Goal: Information Seeking & Learning: Learn about a topic

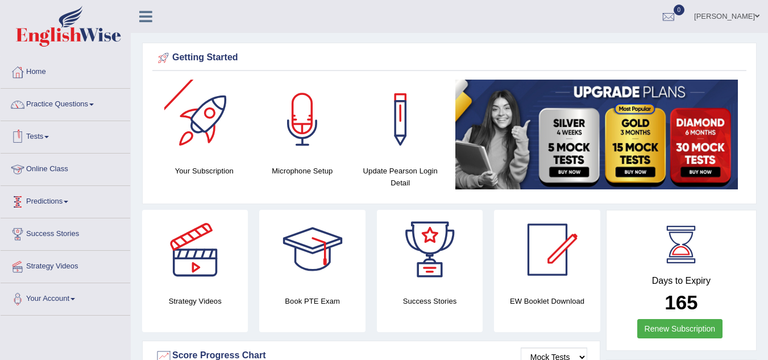
click at [70, 181] on link "Online Class" at bounding box center [66, 167] width 130 height 28
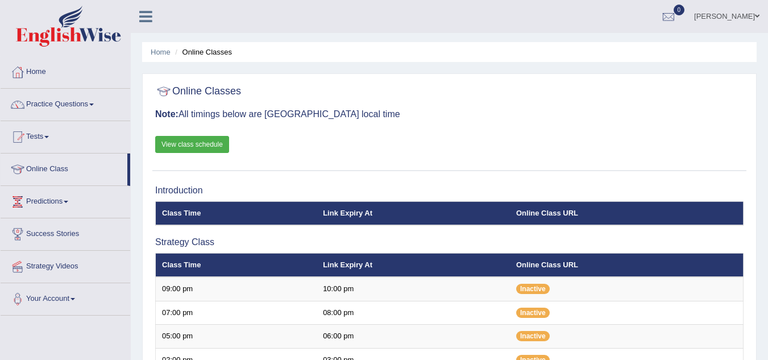
click at [187, 143] on link "View class schedule" at bounding box center [192, 144] width 74 height 17
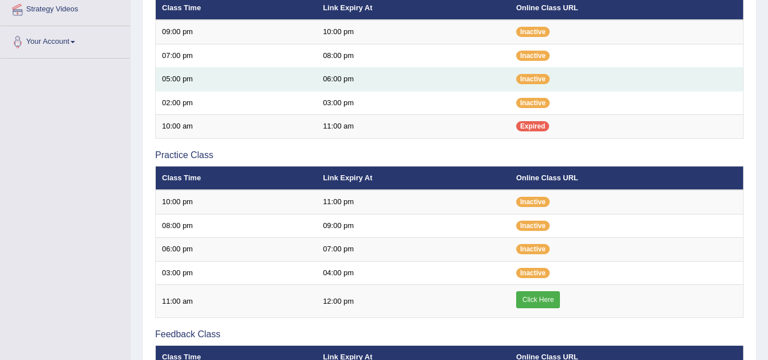
scroll to position [257, 0]
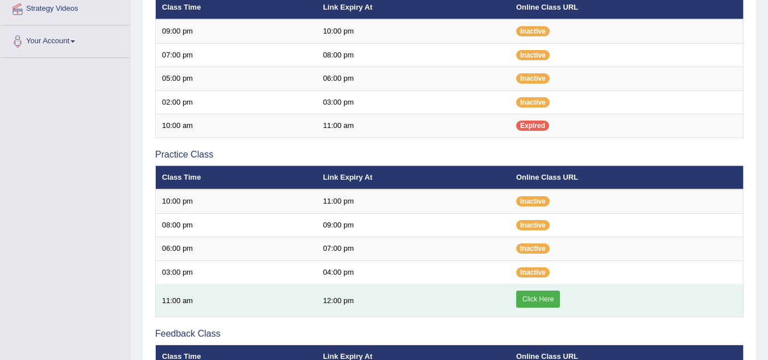
click at [526, 295] on link "Click Here" at bounding box center [538, 298] width 44 height 17
click at [536, 301] on link "Click Here" at bounding box center [538, 298] width 44 height 17
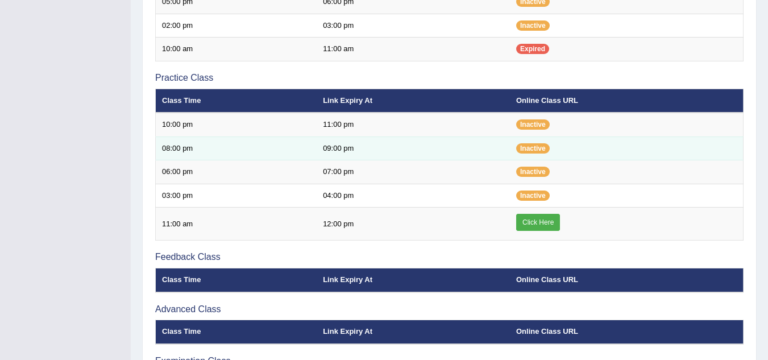
scroll to position [335, 0]
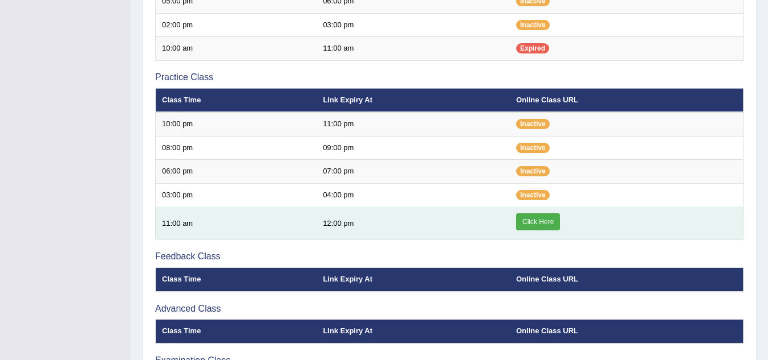
click at [539, 224] on link "Click Here" at bounding box center [538, 221] width 44 height 17
click at [545, 219] on link "Click Here" at bounding box center [538, 221] width 44 height 17
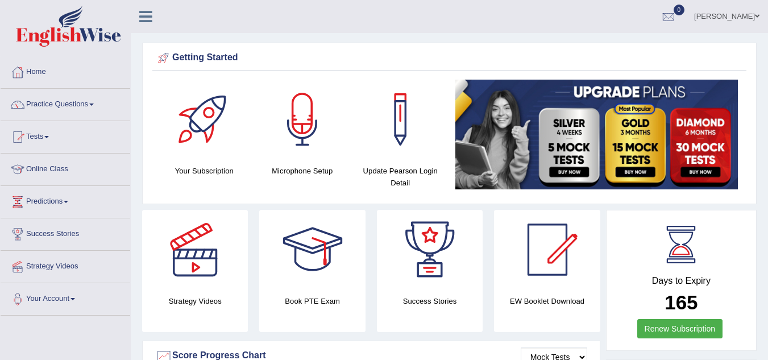
scroll to position [13, 0]
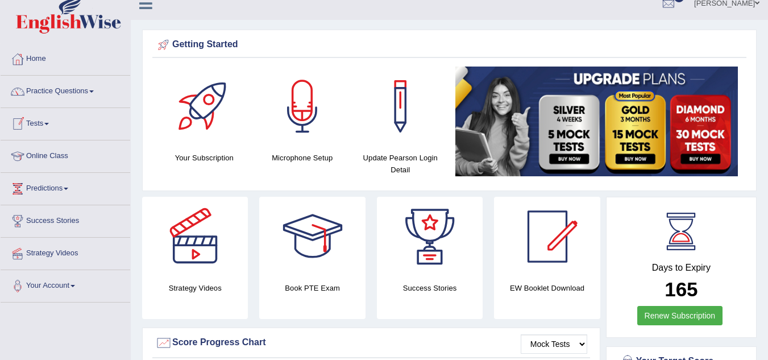
click at [38, 131] on link "Tests" at bounding box center [66, 122] width 130 height 28
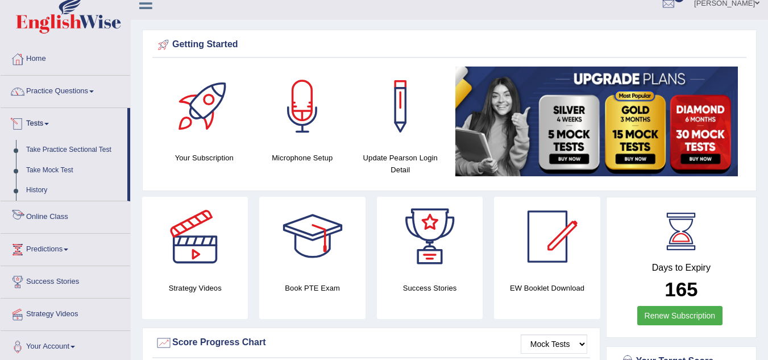
click at [56, 219] on link "Online Class" at bounding box center [66, 215] width 130 height 28
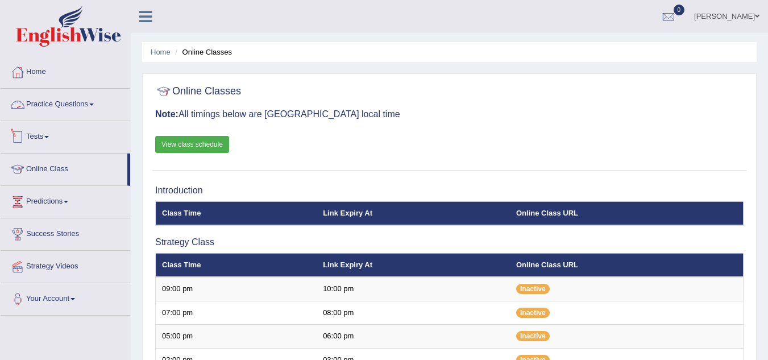
click at [41, 103] on link "Practice Questions" at bounding box center [66, 103] width 130 height 28
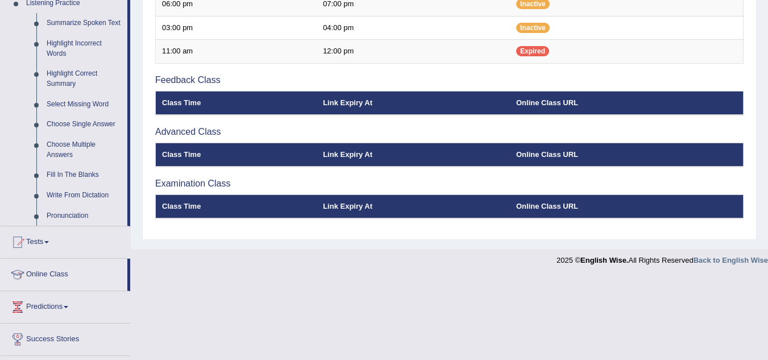
scroll to position [502, 0]
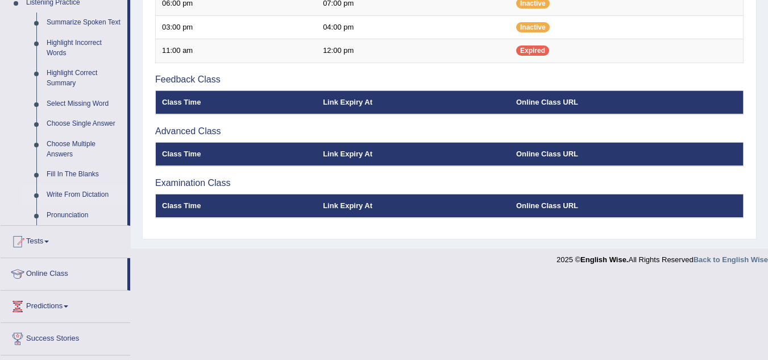
click at [85, 195] on link "Write From Dictation" at bounding box center [84, 195] width 86 height 20
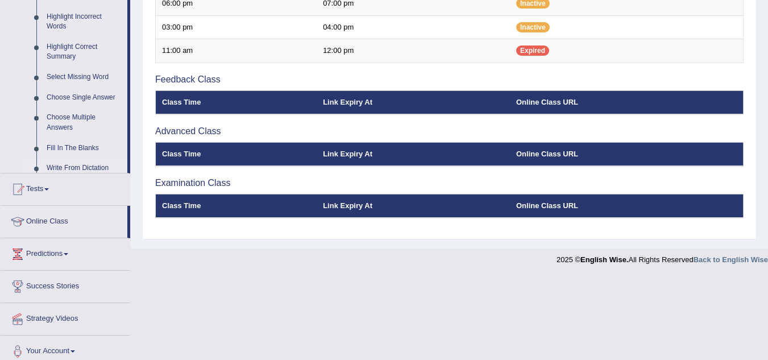
scroll to position [419, 0]
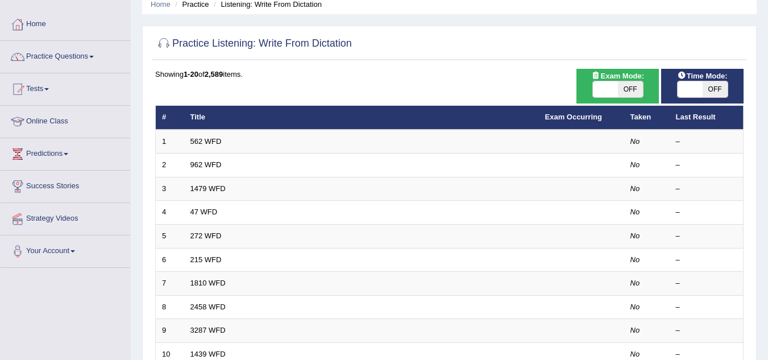
scroll to position [48, 0]
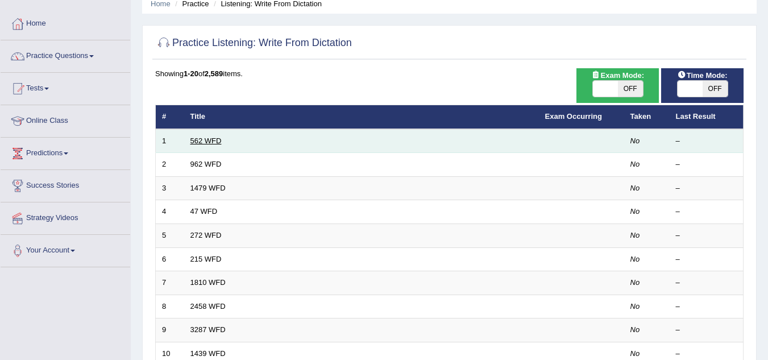
click at [205, 137] on link "562 WFD" at bounding box center [205, 140] width 31 height 9
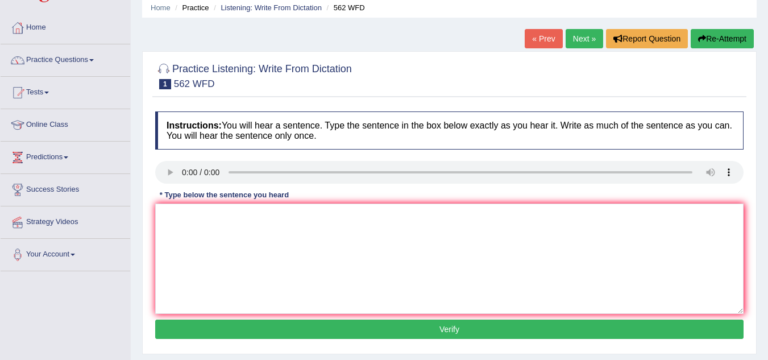
scroll to position [45, 0]
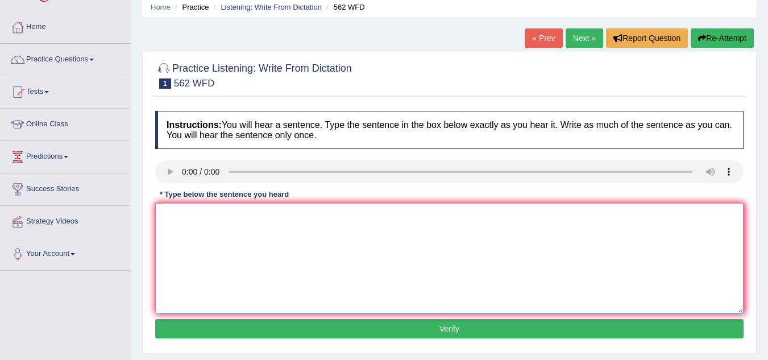
click at [205, 256] on textarea at bounding box center [449, 258] width 588 height 110
click at [164, 206] on textarea at bounding box center [449, 258] width 588 height 110
type textarea "R"
type textarea "T"
type textarea "r"
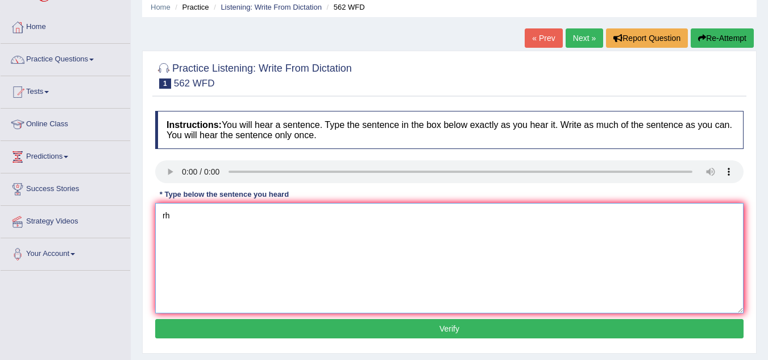
type textarea "r"
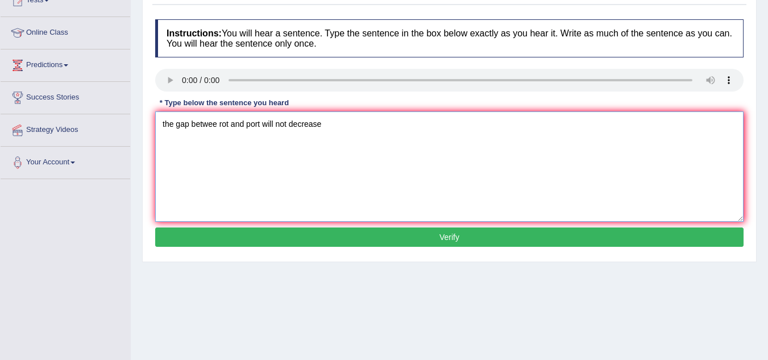
scroll to position [138, 0]
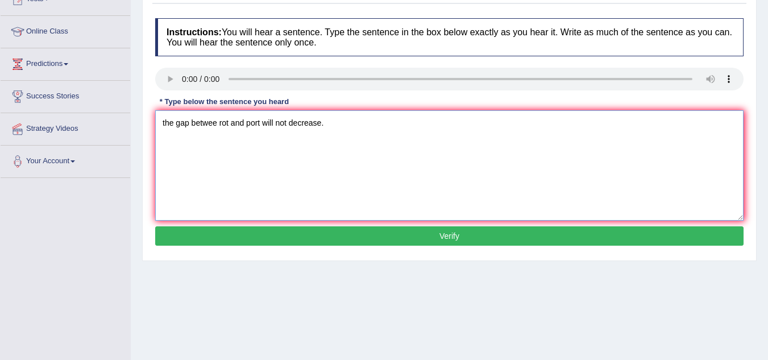
type textarea "the gap betwee rot and port will not decrease."
click at [247, 241] on button "Verify" at bounding box center [449, 235] width 588 height 19
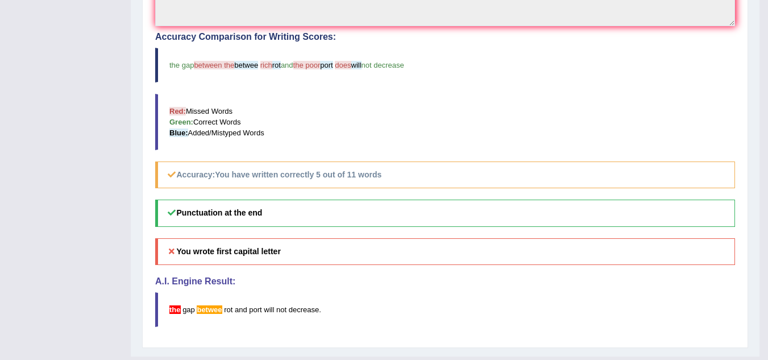
scroll to position [376, 0]
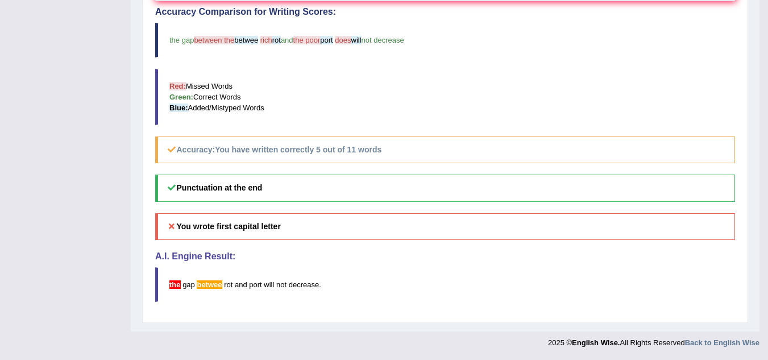
click at [280, 291] on blockquote "the gap betwee rot and port will not decrease ." at bounding box center [445, 284] width 580 height 35
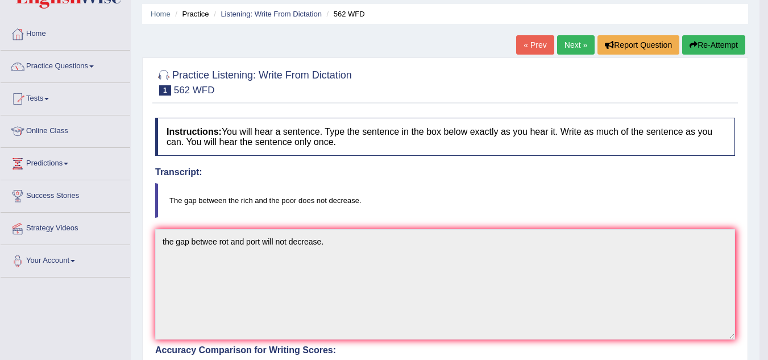
scroll to position [38, 0]
click at [573, 49] on link "Next »" at bounding box center [576, 45] width 38 height 19
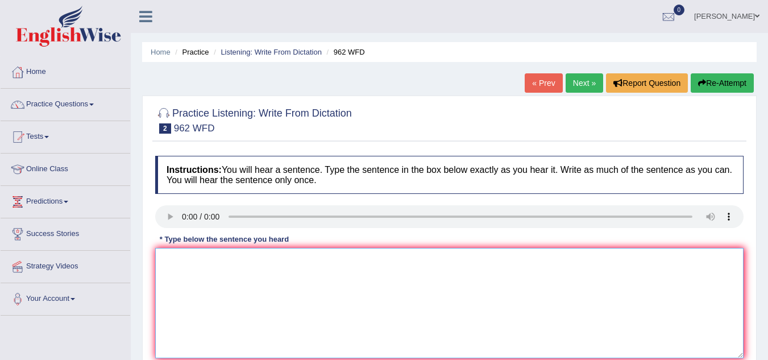
click at [191, 330] on textarea at bounding box center [449, 303] width 588 height 110
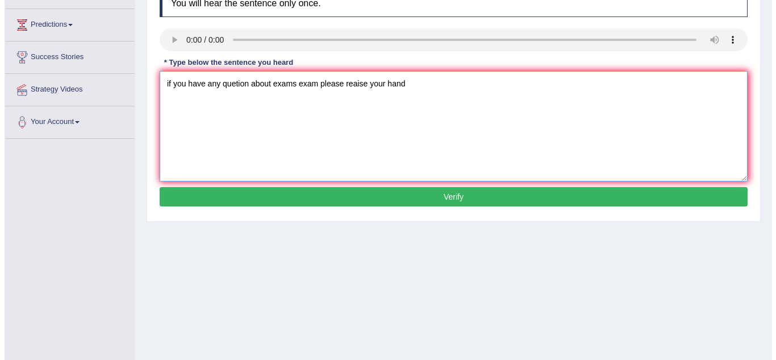
scroll to position [177, 0]
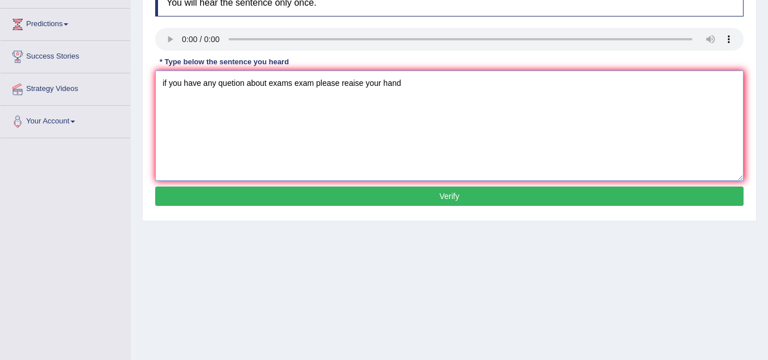
type textarea "if you have any quetion about exams exam please reaise your hand"
click at [293, 200] on button "Verify" at bounding box center [449, 195] width 588 height 19
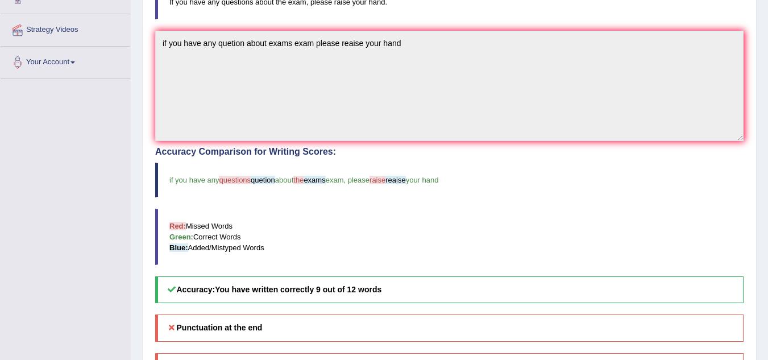
scroll to position [237, 0]
click at [337, 203] on div "Accuracy Comparison for Writing Scores: if you have any questions quetion about…" at bounding box center [449, 224] width 588 height 156
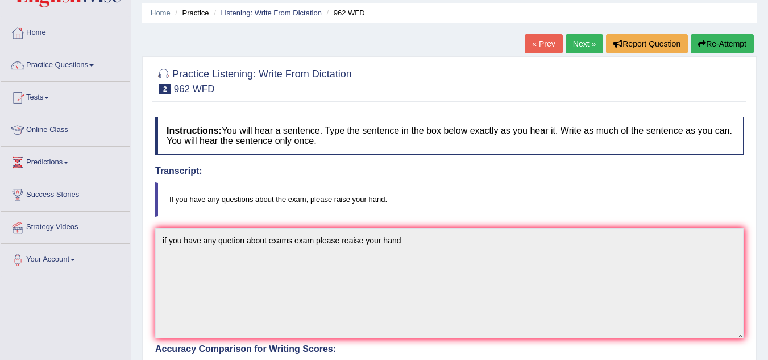
scroll to position [39, 0]
click at [589, 40] on link "Next »" at bounding box center [584, 44] width 38 height 19
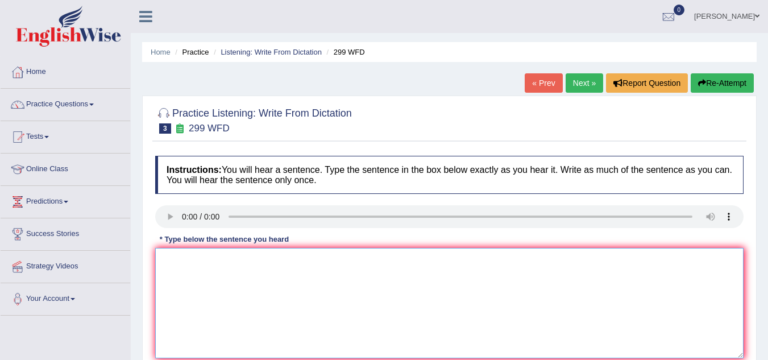
click at [178, 287] on textarea at bounding box center [449, 303] width 588 height 110
type textarea "T"
click at [181, 269] on textarea at bounding box center [449, 303] width 588 height 110
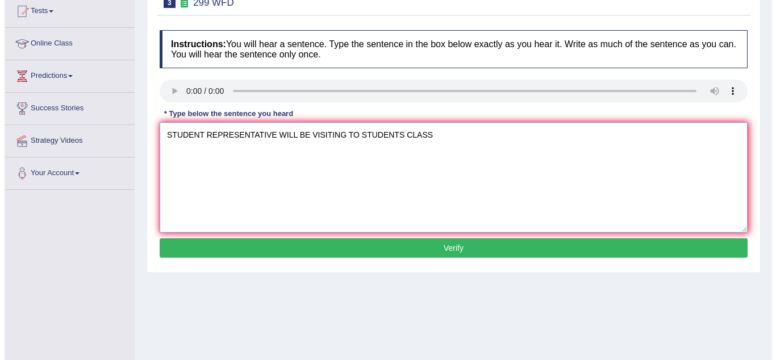
scroll to position [126, 0]
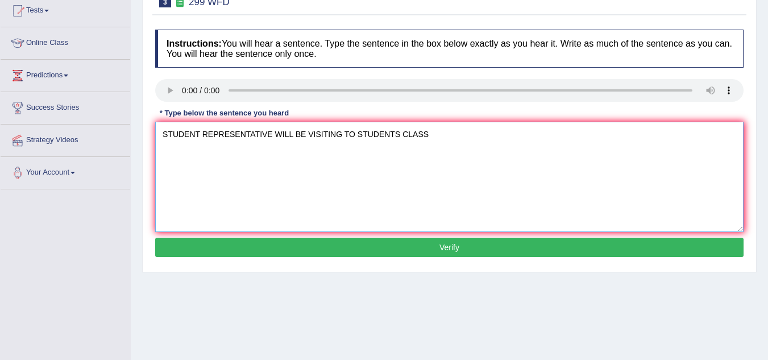
type textarea "STUDENT REPRESENTATIVE WILL BE VISITING TO STUDENTS CLASS"
click at [219, 248] on button "Verify" at bounding box center [449, 247] width 588 height 19
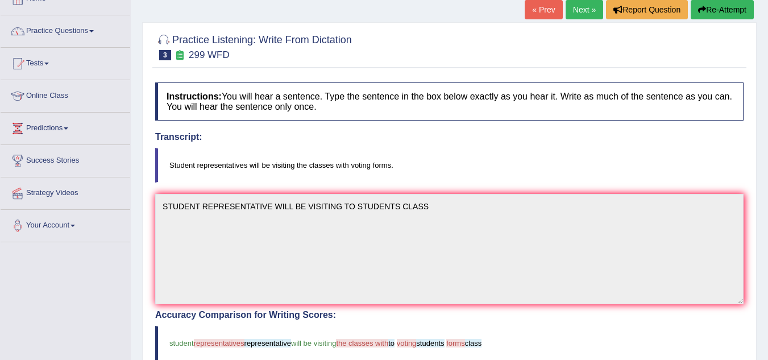
scroll to position [0, 0]
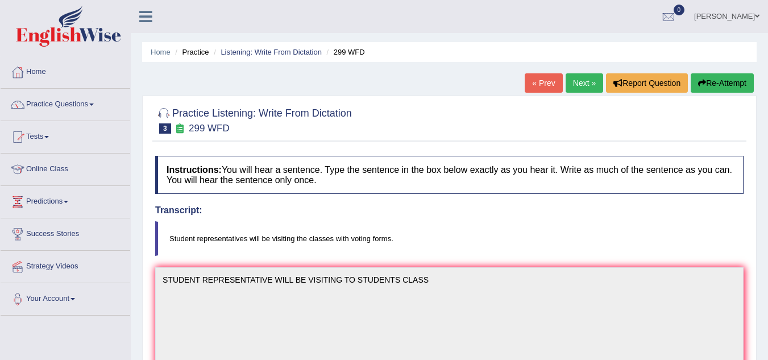
click at [574, 87] on link "Next »" at bounding box center [584, 82] width 38 height 19
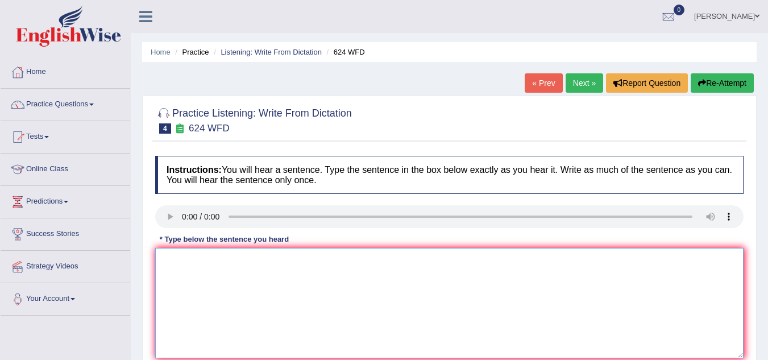
click at [186, 274] on textarea at bounding box center [449, 303] width 588 height 110
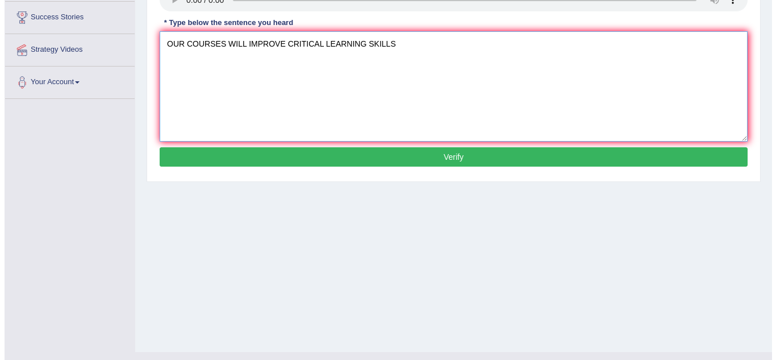
scroll to position [237, 0]
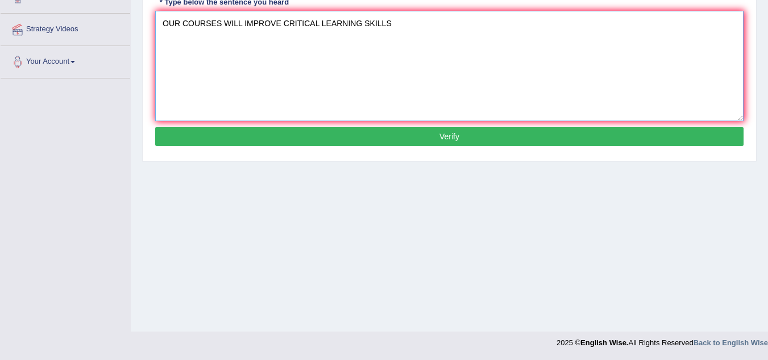
type textarea "OUR COURSES WILL IMPROVE CRITICAL LEARNING SKILLS"
click at [240, 135] on button "Verify" at bounding box center [449, 136] width 588 height 19
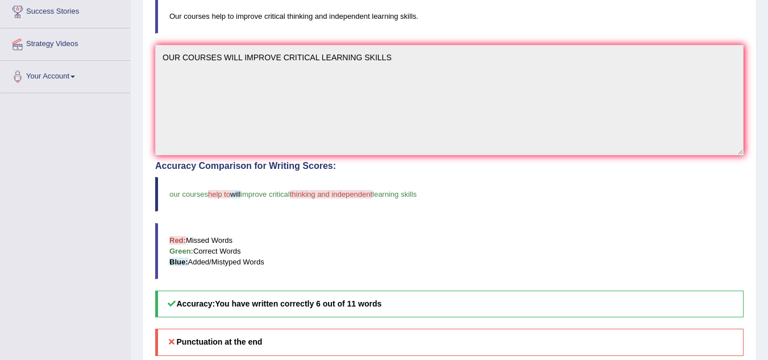
scroll to position [0, 0]
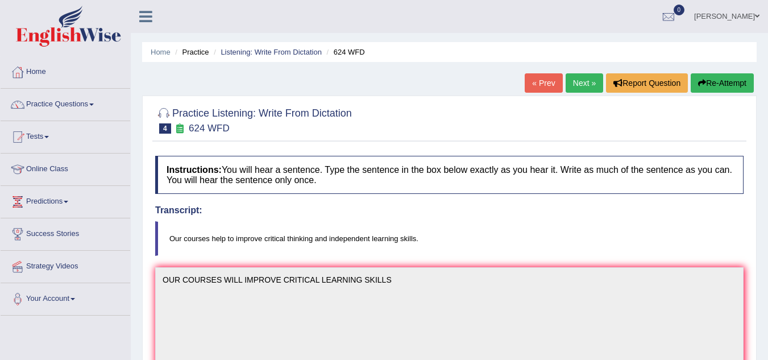
click at [584, 87] on link "Next »" at bounding box center [584, 82] width 38 height 19
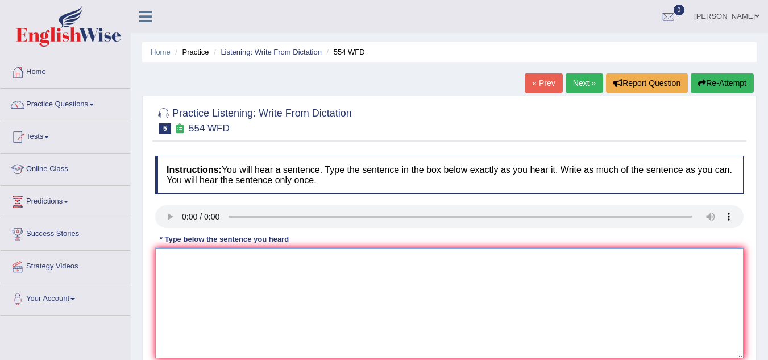
click at [177, 273] on textarea at bounding box center [449, 303] width 588 height 110
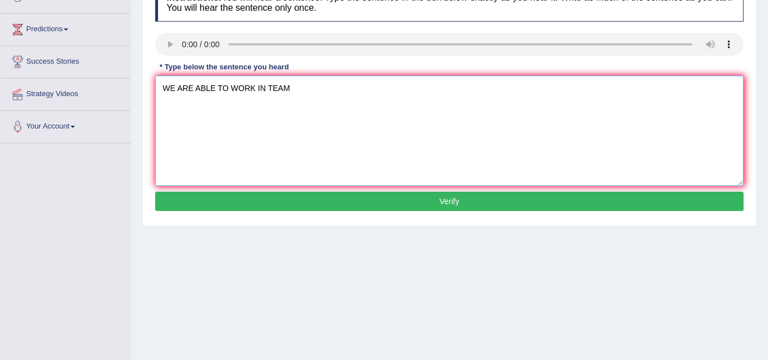
type textarea "WE ARE ABLE TO WORK IN TEAM"
click at [286, 203] on button "Verify" at bounding box center [449, 200] width 588 height 19
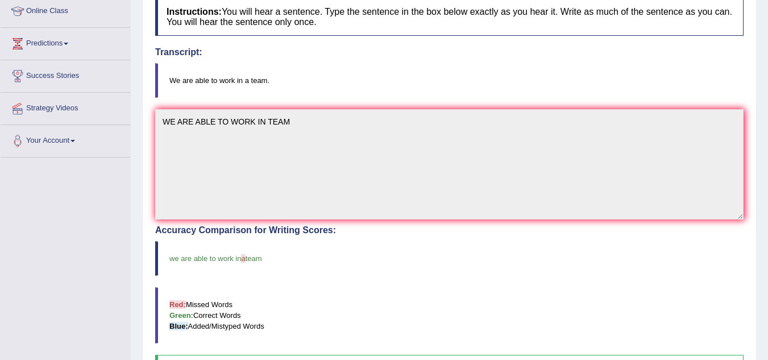
scroll to position [0, 0]
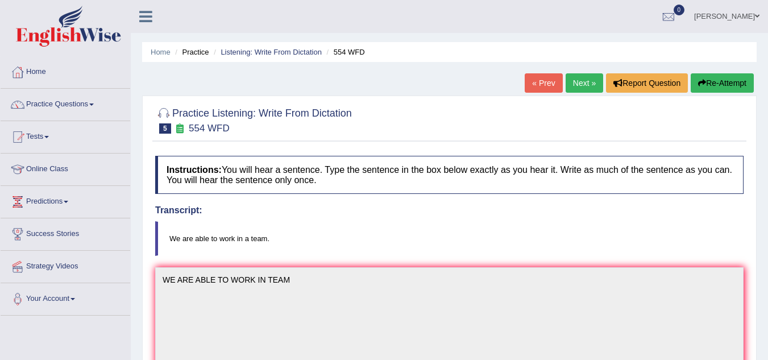
click at [574, 79] on link "Next »" at bounding box center [584, 82] width 38 height 19
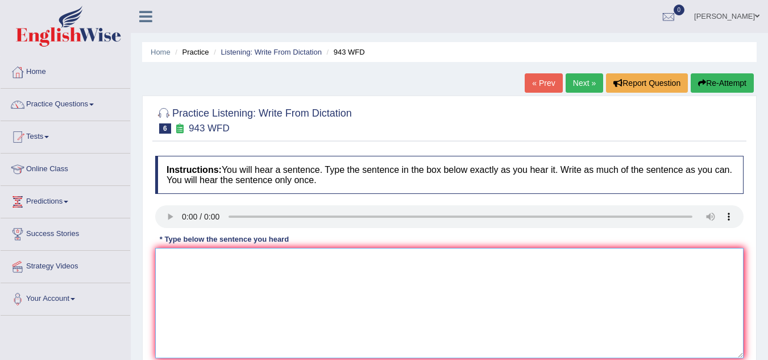
click at [163, 282] on textarea at bounding box center [449, 303] width 588 height 110
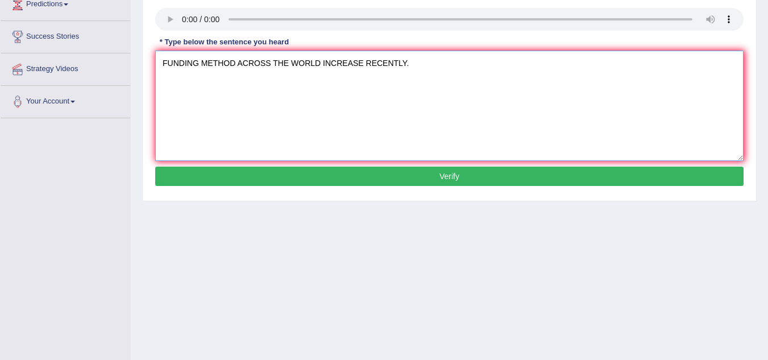
scroll to position [203, 0]
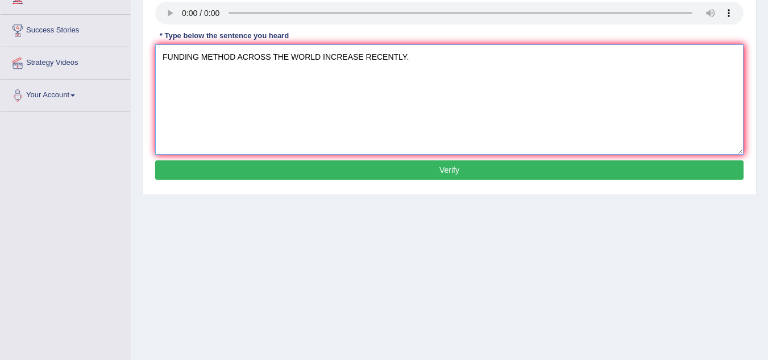
type textarea "FUNDING METHOD ACROSS THE WORLD INCREASE RECENTLY."
click at [232, 170] on button "Verify" at bounding box center [449, 169] width 588 height 19
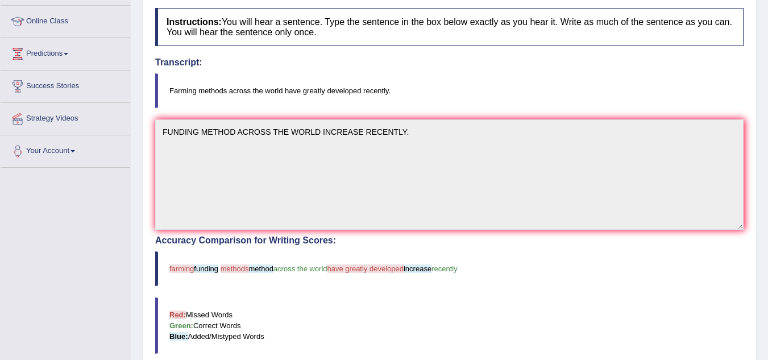
scroll to position [0, 0]
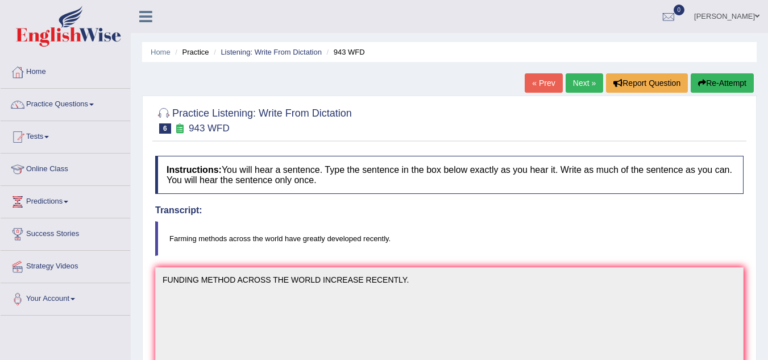
click at [584, 80] on link "Next »" at bounding box center [584, 82] width 38 height 19
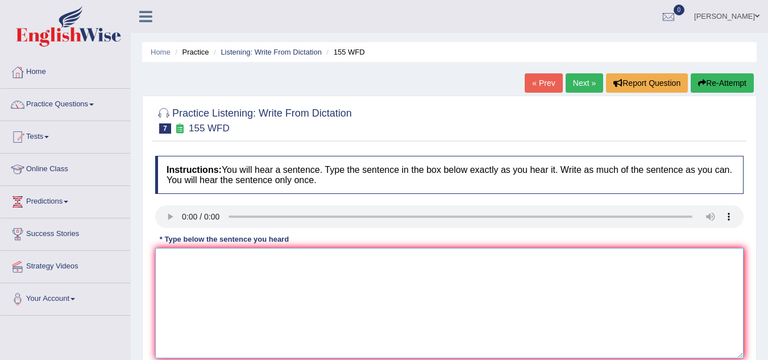
click at [185, 286] on textarea at bounding box center [449, 303] width 588 height 110
type textarea "I"
click at [264, 263] on textarea "IMPORTANT DETAILS D" at bounding box center [449, 303] width 588 height 110
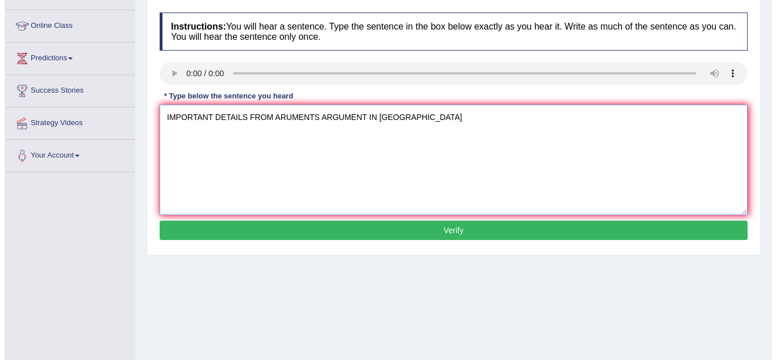
scroll to position [144, 0]
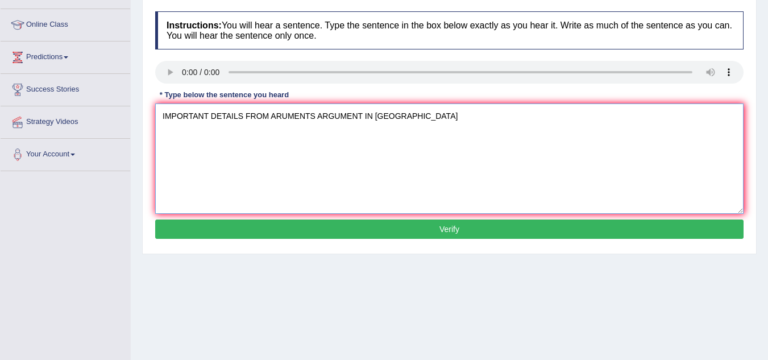
type textarea "IMPORTANT DETAILS FROM ARUMENTS ARGUMENT IN SUMMURY"
click at [263, 234] on button "Verify" at bounding box center [449, 228] width 588 height 19
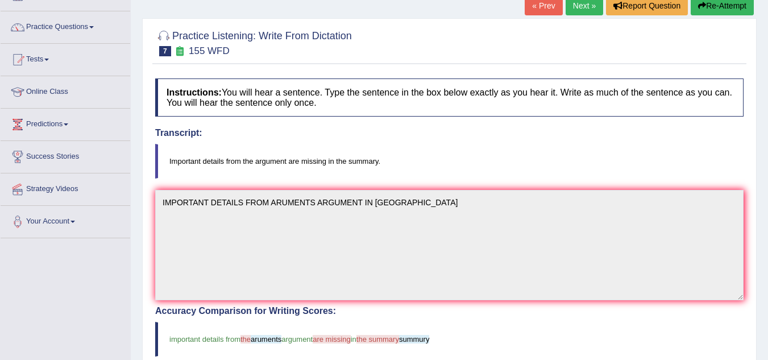
scroll to position [0, 0]
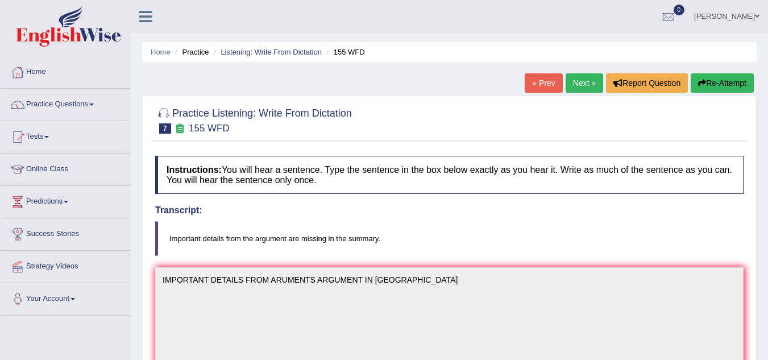
click at [595, 85] on link "Next »" at bounding box center [584, 82] width 38 height 19
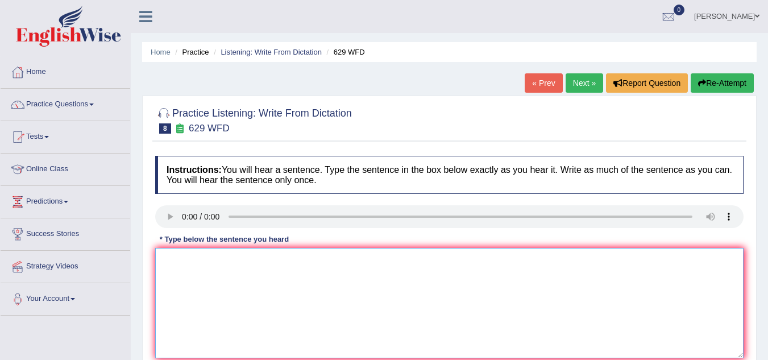
click at [180, 293] on textarea at bounding box center [449, 303] width 588 height 110
click at [314, 270] on textarea "PLEASE PROVIDE SUPPORT IDEAS" at bounding box center [449, 303] width 588 height 110
click at [255, 263] on textarea "PLEASE PROVIDE SUP" at bounding box center [449, 303] width 588 height 110
click at [278, 264] on textarea "PLEASE PROVIDE REPORT" at bounding box center [449, 303] width 588 height 110
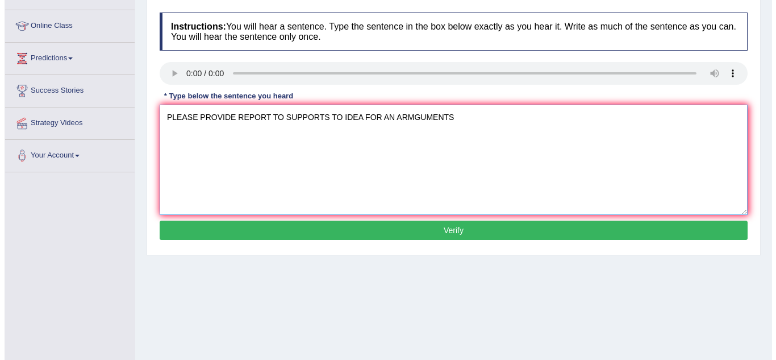
scroll to position [144, 0]
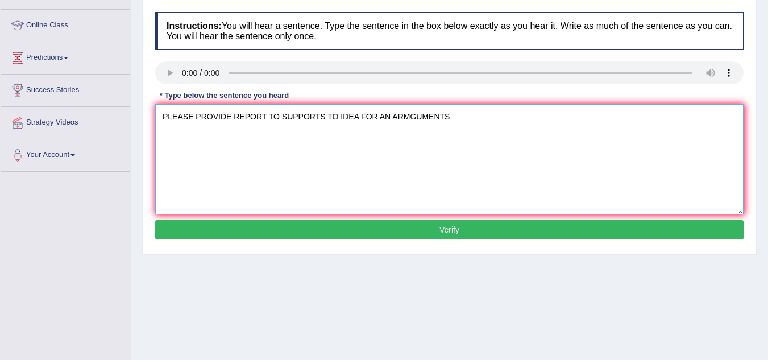
type textarea "PLEASE PROVIDE REPORT TO SUPPORTS TO IDEA FOR AN ARMGUMENTS"
click at [295, 237] on button "Verify" at bounding box center [449, 229] width 588 height 19
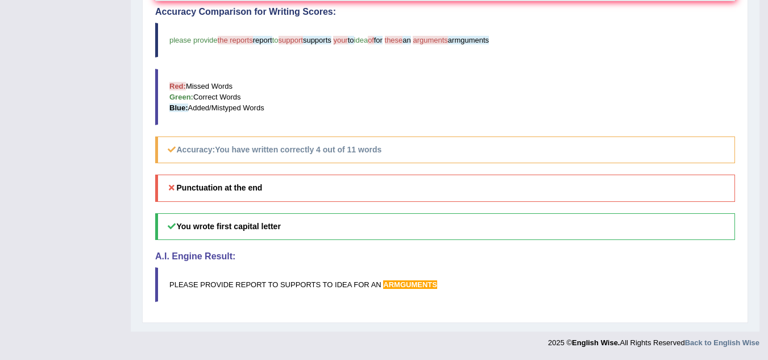
scroll to position [0, 0]
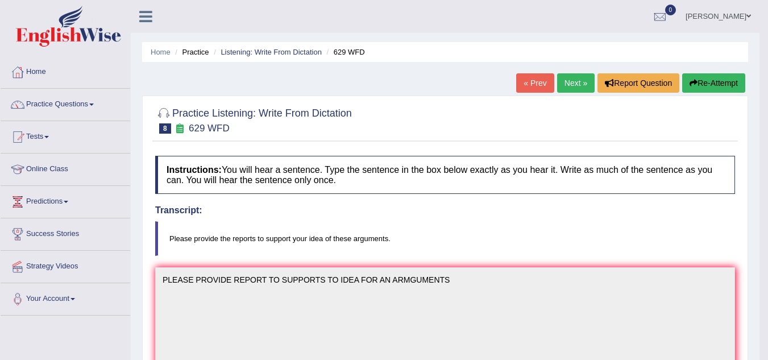
click at [565, 76] on link "Next »" at bounding box center [576, 82] width 38 height 19
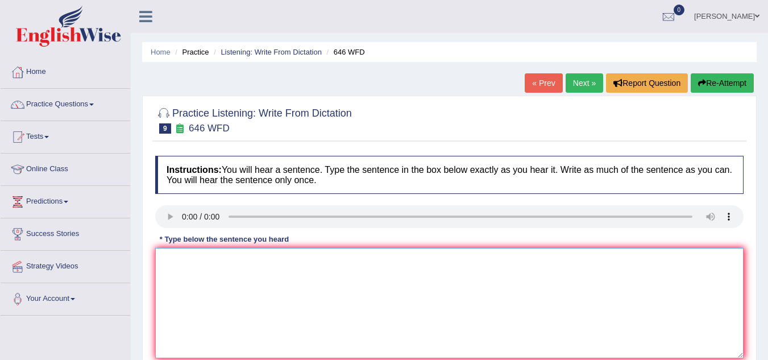
click at [182, 255] on textarea at bounding box center [449, 303] width 588 height 110
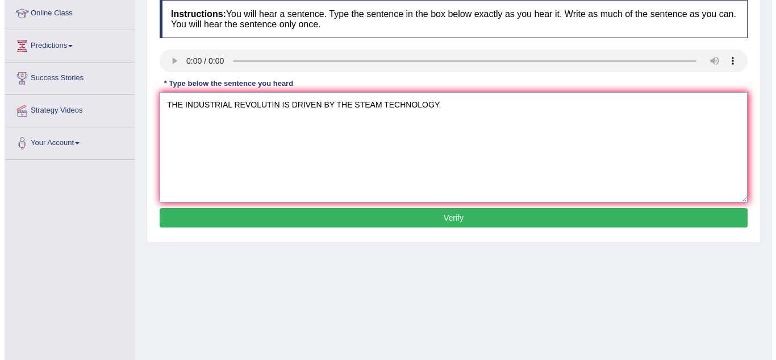
scroll to position [157, 0]
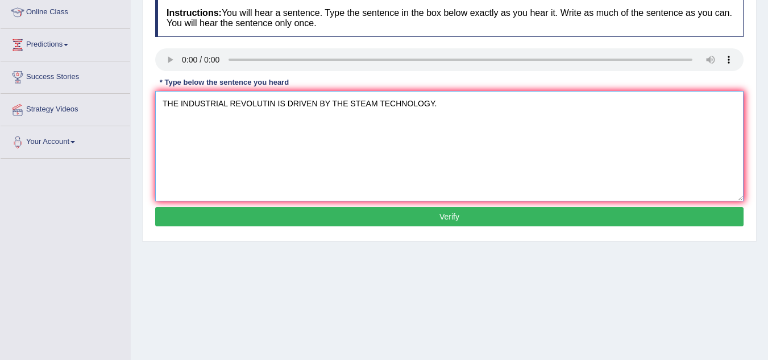
type textarea "THE INDUSTRIAL REVOLUTIN IS DRIVEN BY THE STEAM TECHNOLOGY."
click at [216, 226] on button "Verify" at bounding box center [449, 216] width 588 height 19
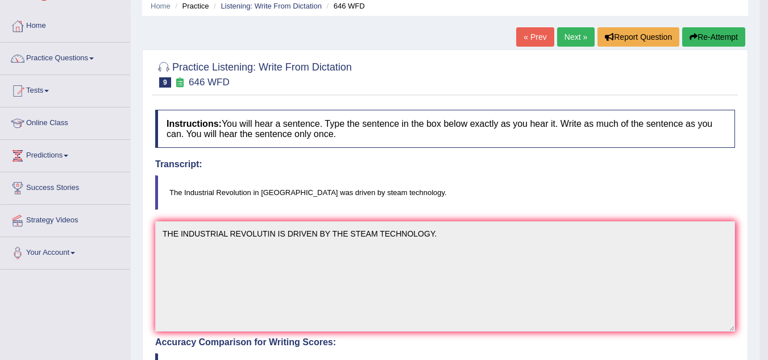
scroll to position [0, 0]
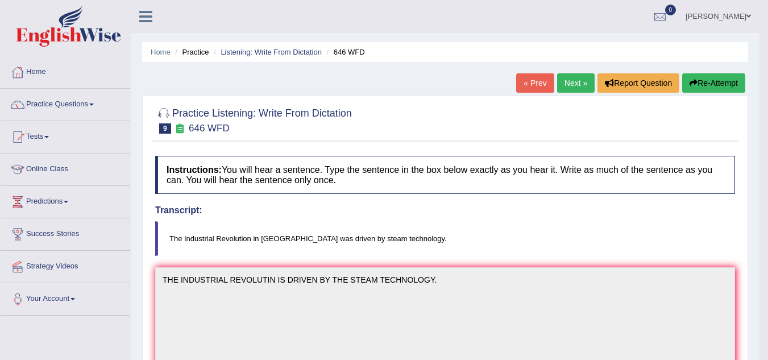
click at [565, 83] on link "Next »" at bounding box center [576, 82] width 38 height 19
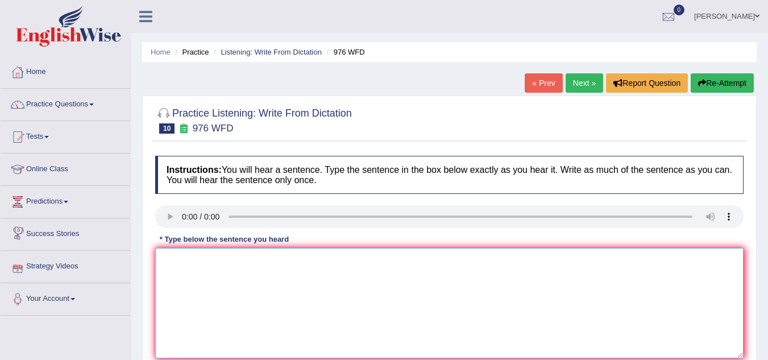
click at [197, 270] on textarea at bounding box center [449, 303] width 588 height 110
click at [305, 264] on textarea "THE STUDY OF ECONOMY IS TH" at bounding box center [449, 303] width 588 height 110
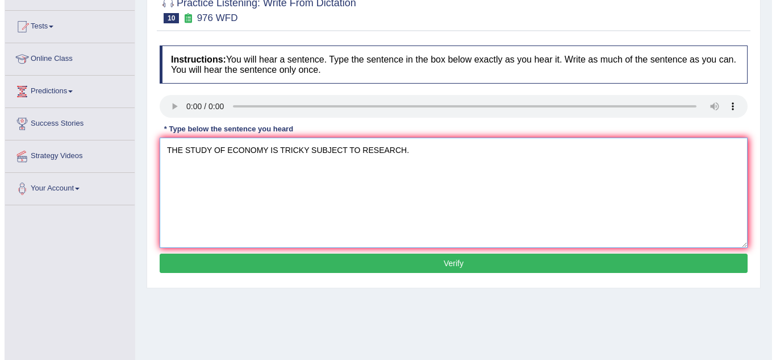
scroll to position [113, 0]
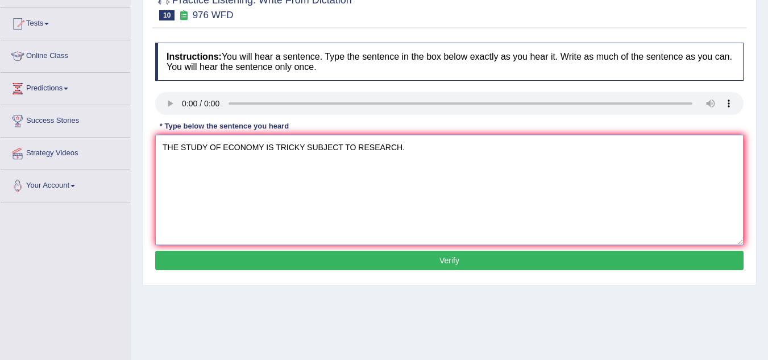
type textarea "THE STUDY OF ECONOMY IS TRICKY SUBJECT TO RESEARCH."
click at [306, 271] on div "Instructions: You will hear a sentence. Type the sentence in the box below exac…" at bounding box center [449, 158] width 594 height 242
click at [306, 263] on button "Verify" at bounding box center [449, 260] width 588 height 19
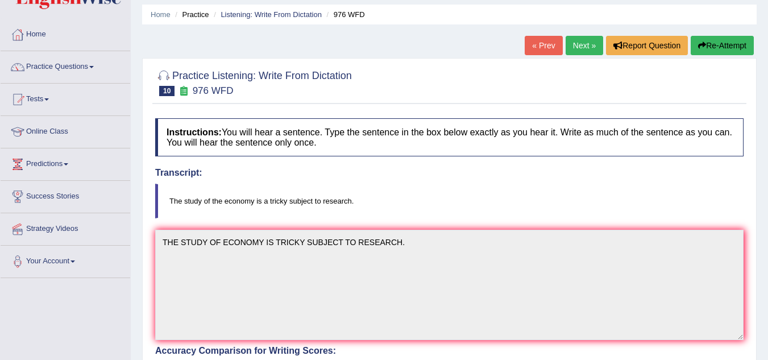
scroll to position [35, 0]
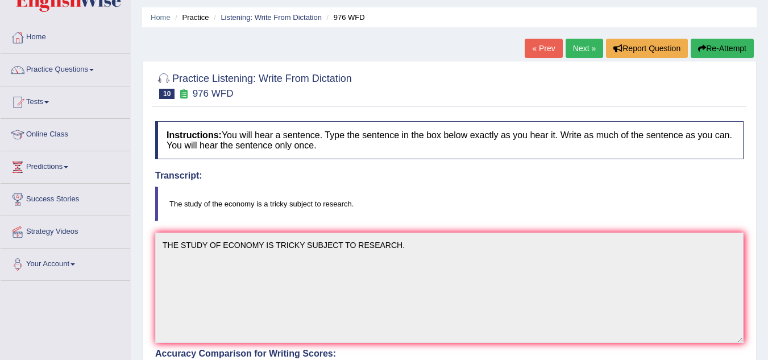
click at [591, 41] on link "Next »" at bounding box center [584, 48] width 38 height 19
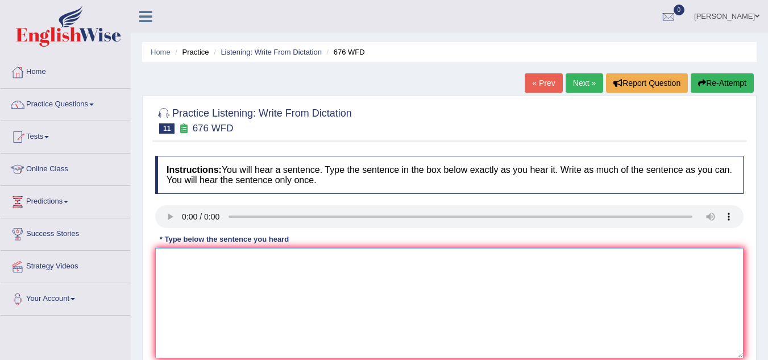
click at [185, 295] on textarea at bounding box center [449, 303] width 588 height 110
click at [207, 259] on textarea "UNIVERITY" at bounding box center [449, 303] width 588 height 110
click at [219, 265] on textarea "UNIVERITY I" at bounding box center [449, 303] width 588 height 110
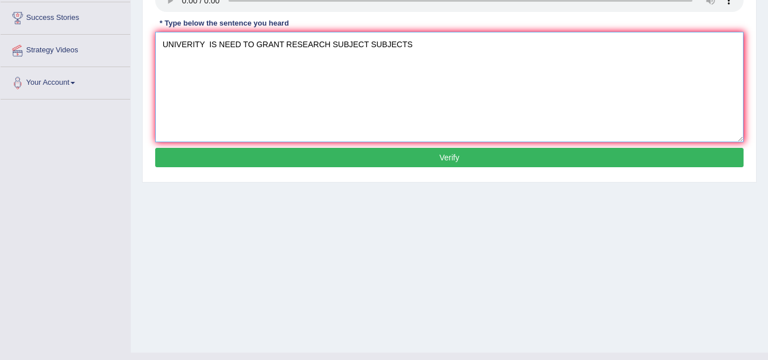
scroll to position [216, 0]
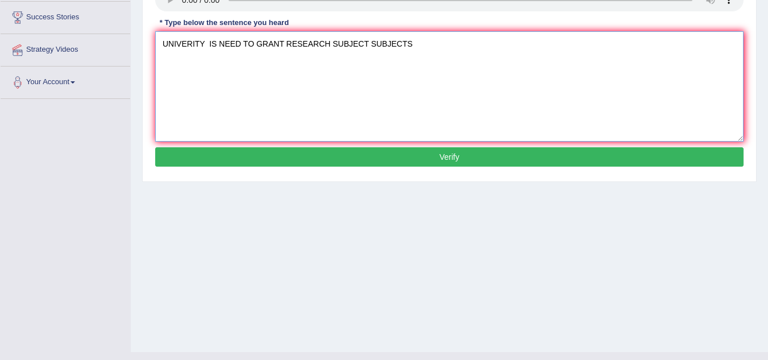
type textarea "UNIVERITY IS NEED TO GRANT RESEARCH SUBJECT SUBJECTS"
click at [272, 160] on button "Verify" at bounding box center [449, 156] width 588 height 19
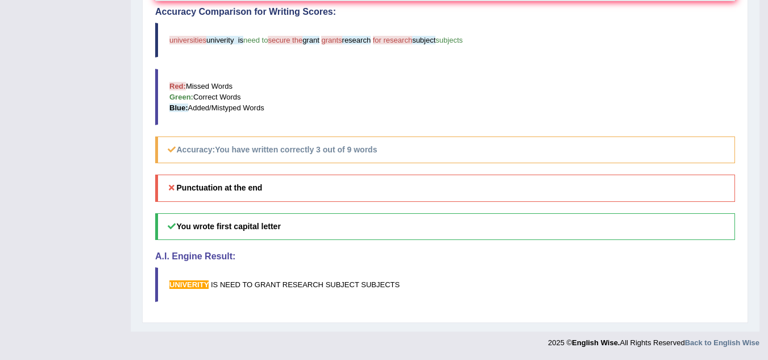
scroll to position [0, 0]
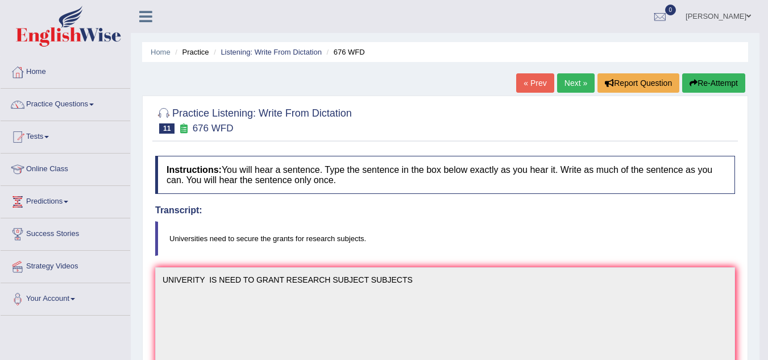
click at [573, 89] on link "Next »" at bounding box center [576, 82] width 38 height 19
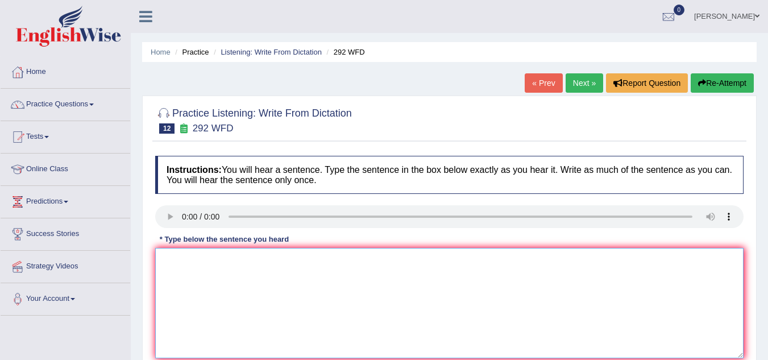
click at [168, 256] on textarea at bounding box center [449, 303] width 588 height 110
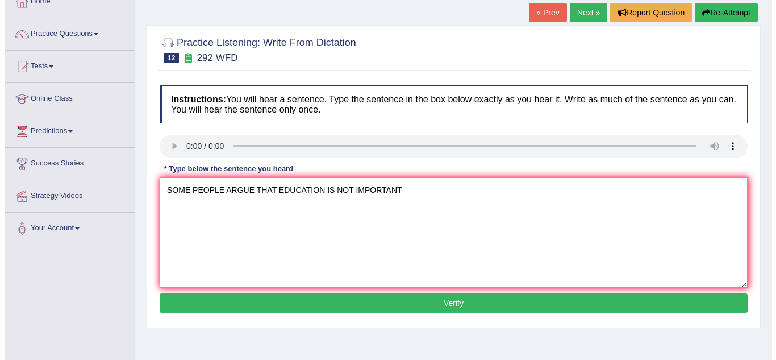
scroll to position [98, 0]
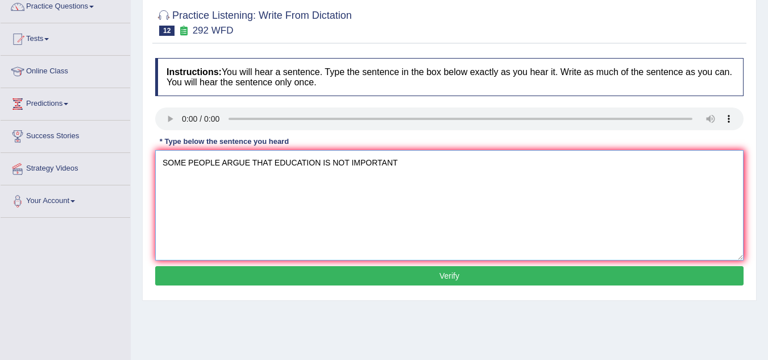
type textarea "SOME PEOPLE ARGUE THAT EDUCATION IS NOT IMPORTANT"
click at [225, 269] on button "Verify" at bounding box center [449, 275] width 588 height 19
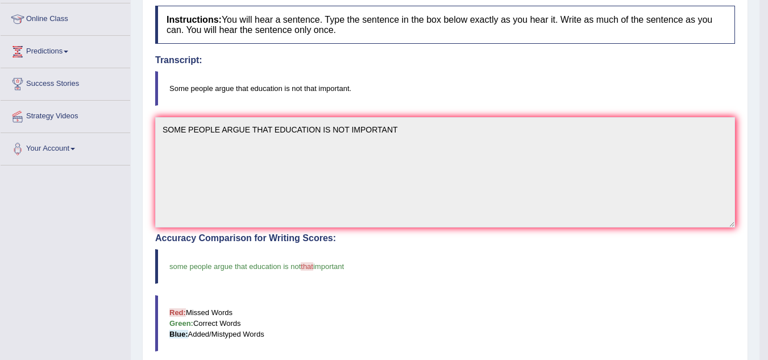
scroll to position [0, 0]
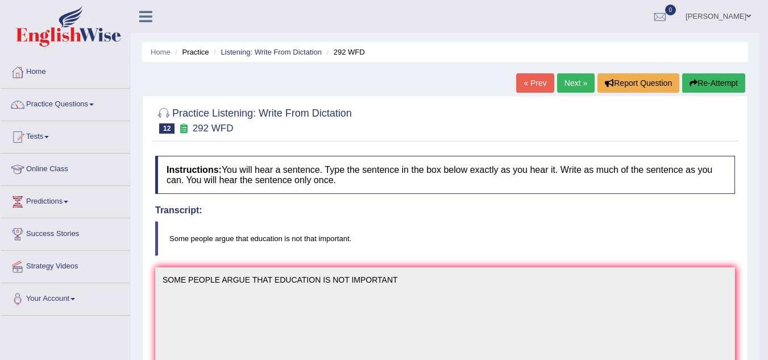
click at [569, 73] on link "Next »" at bounding box center [576, 82] width 38 height 19
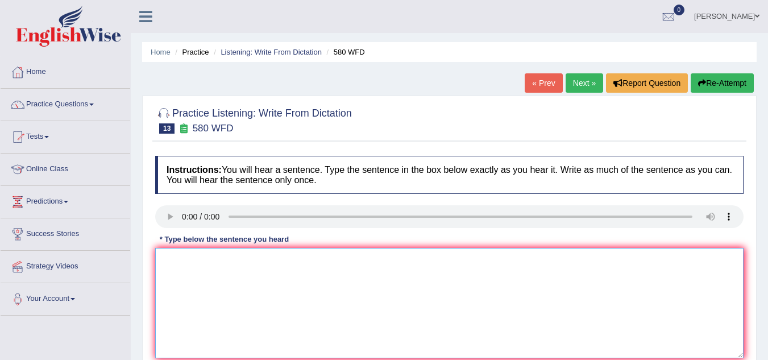
click at [178, 267] on textarea at bounding box center [449, 303] width 588 height 110
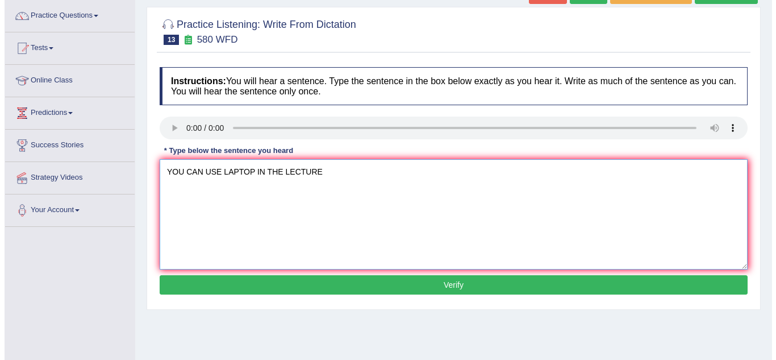
scroll to position [91, 0]
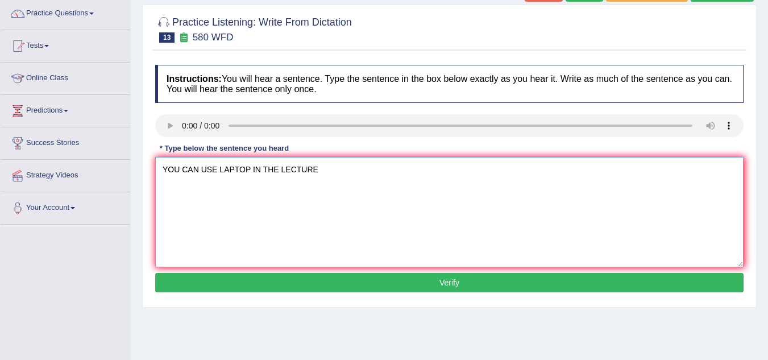
type textarea "YOU CAN USE LAPTOP IN THE LECTURE"
click at [282, 279] on button "Verify" at bounding box center [449, 282] width 588 height 19
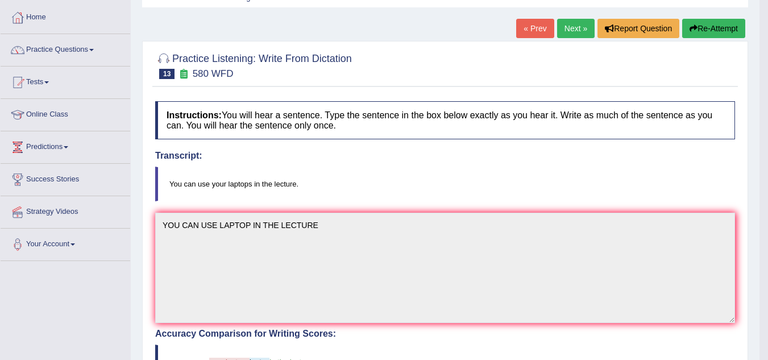
scroll to position [0, 0]
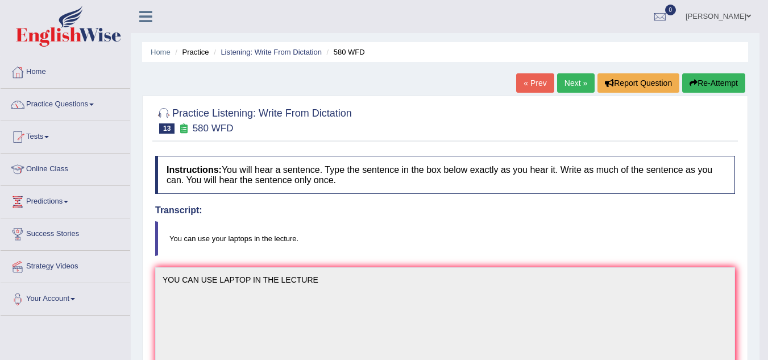
click at [578, 88] on link "Next »" at bounding box center [576, 82] width 38 height 19
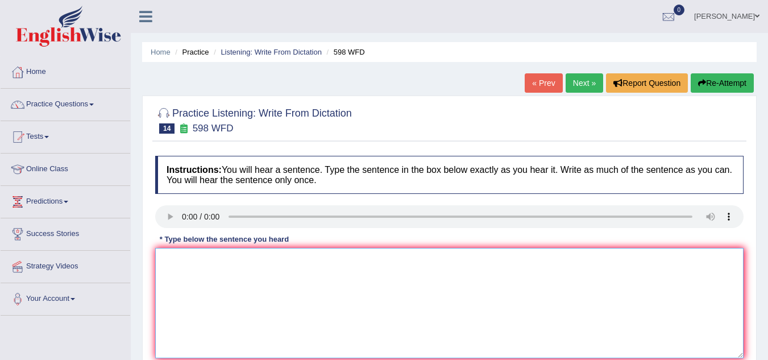
click at [186, 282] on textarea at bounding box center [449, 303] width 588 height 110
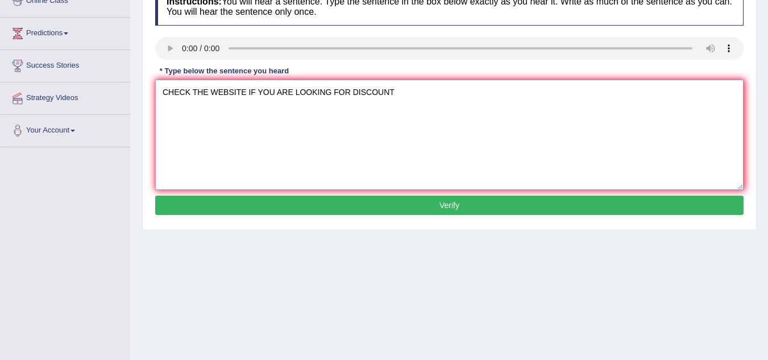
scroll to position [169, 0]
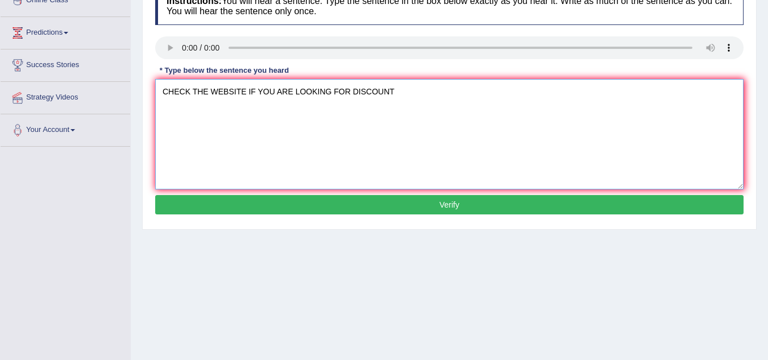
type textarea "CHECK THE WEBSITE IF YOU ARE LOOKING FOR DISCOUNT"
click at [235, 210] on button "Verify" at bounding box center [449, 204] width 588 height 19
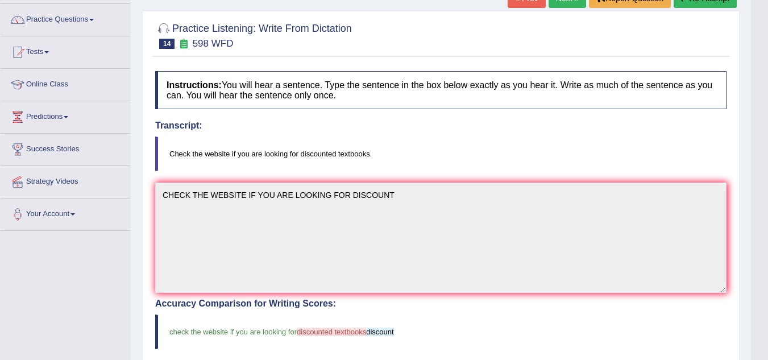
scroll to position [0, 0]
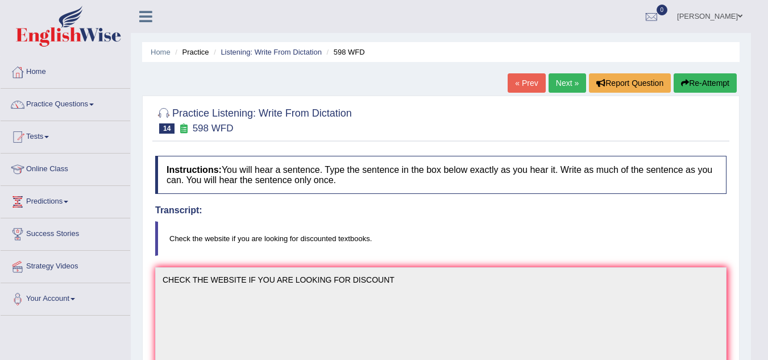
click at [559, 81] on link "Next »" at bounding box center [567, 82] width 38 height 19
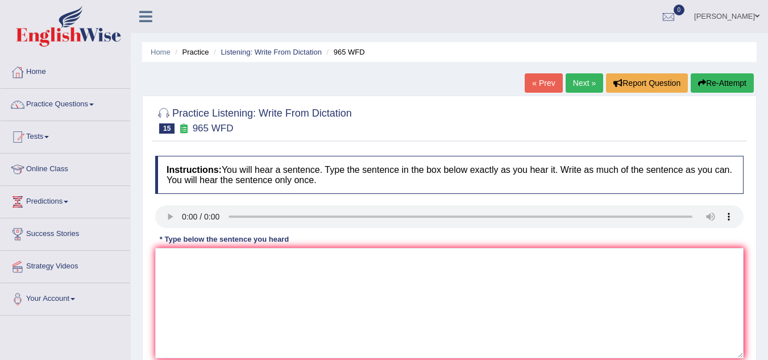
click at [200, 301] on div "Instructions: You will hear a sentence. Type the sentence in the box below exac…" at bounding box center [449, 271] width 594 height 242
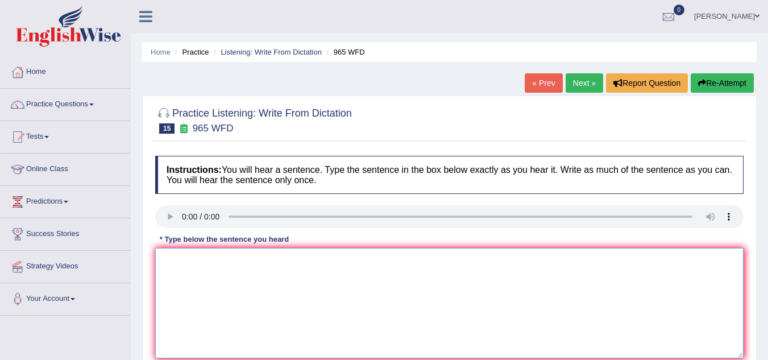
click at [200, 301] on textarea at bounding box center [449, 303] width 588 height 110
click at [179, 266] on textarea at bounding box center [449, 303] width 588 height 110
type textarea "T"
click at [236, 255] on textarea "YOU MUS" at bounding box center [449, 303] width 588 height 110
click at [199, 262] on textarea "YOU MUS ANWERS SECURITY FOR" at bounding box center [449, 303] width 588 height 110
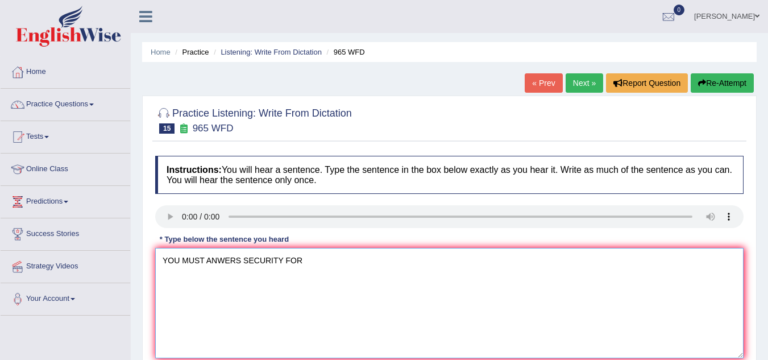
click at [314, 259] on textarea "YOU MUST ANWERS SECURITY FOR" at bounding box center [449, 303] width 588 height 110
click at [309, 259] on textarea "YOU MUST ANWERS SECURITY FOR" at bounding box center [449, 303] width 588 height 110
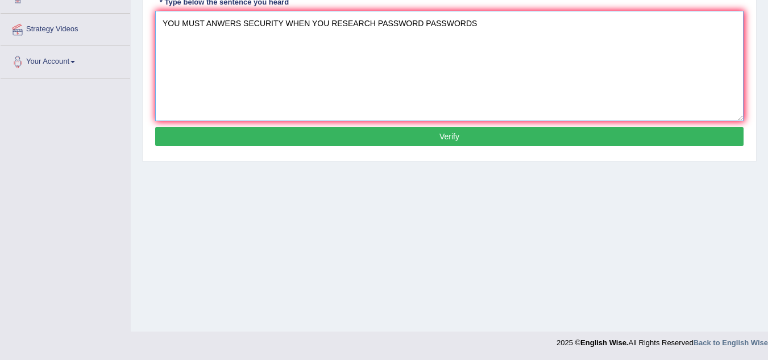
type textarea "YOU MUST ANWERS SECURITY WHEN YOU RESEARCH PASSWORD PASSWORDS"
click at [314, 132] on button "Verify" at bounding box center [449, 136] width 588 height 19
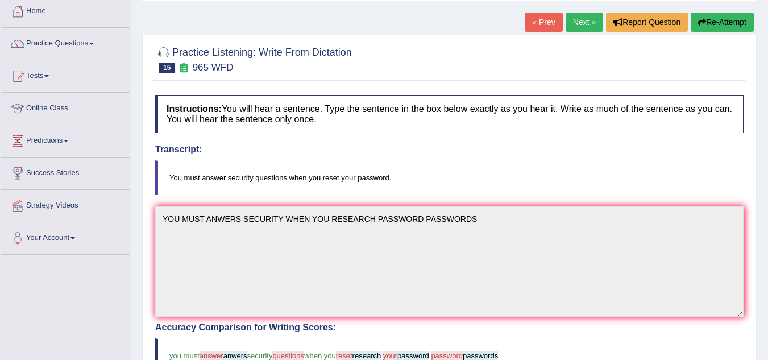
scroll to position [0, 0]
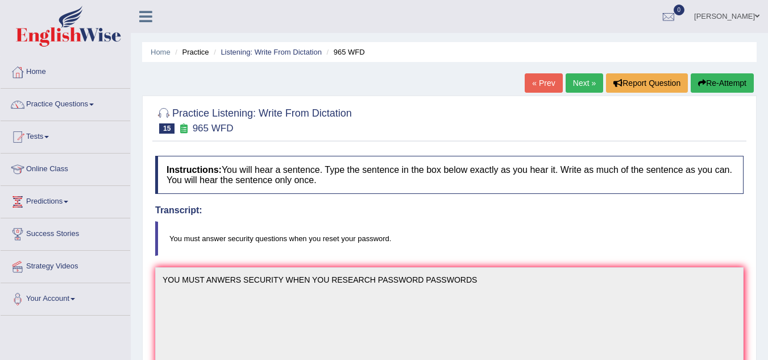
click at [591, 85] on link "Next »" at bounding box center [584, 82] width 38 height 19
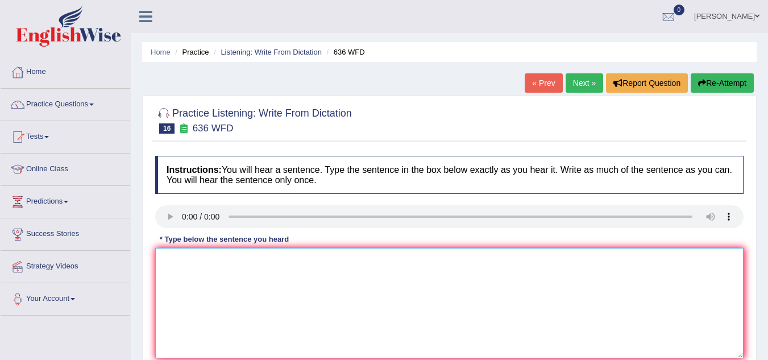
click at [185, 285] on textarea at bounding box center [449, 303] width 588 height 110
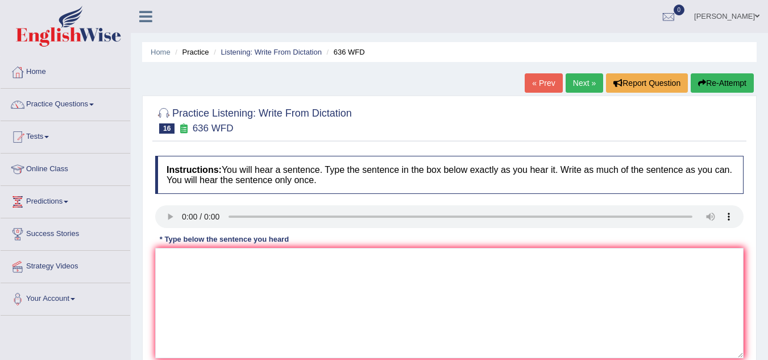
click at [578, 82] on link "Next »" at bounding box center [584, 82] width 38 height 19
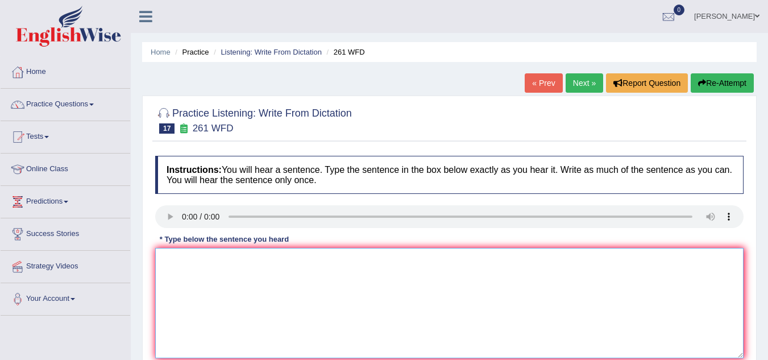
click at [178, 272] on textarea at bounding box center [449, 303] width 588 height 110
type textarea "REAS"
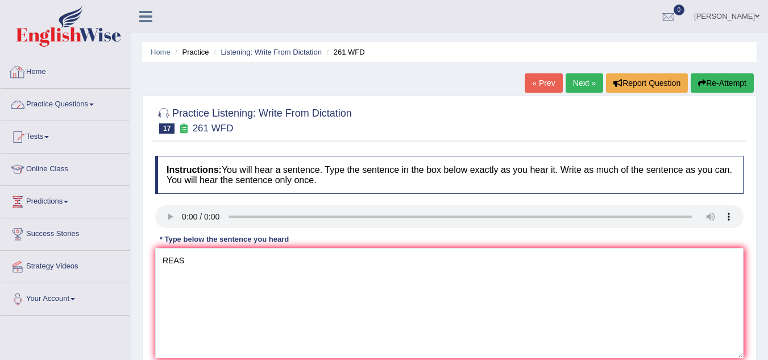
click at [66, 110] on link "Practice Questions" at bounding box center [66, 103] width 130 height 28
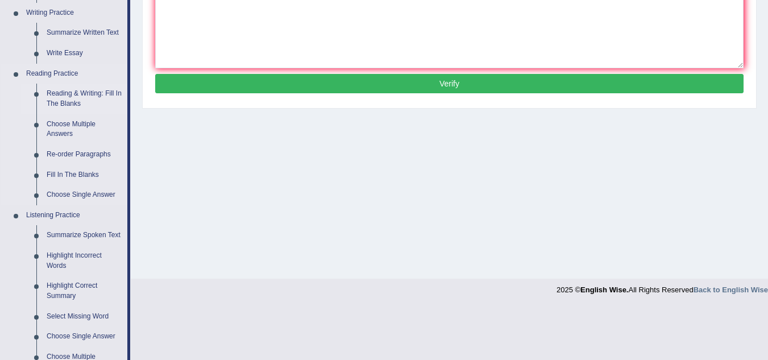
scroll to position [291, 0]
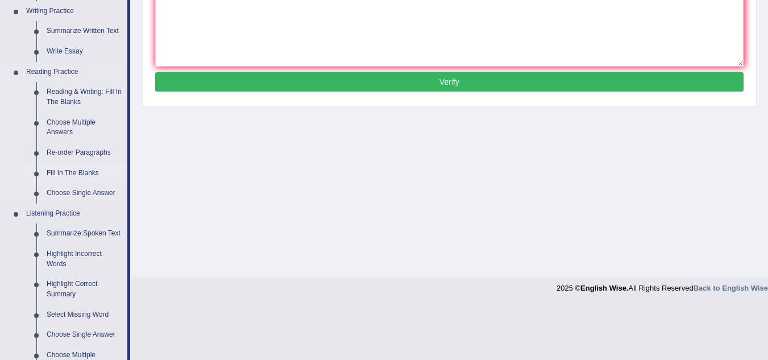
click at [70, 172] on link "Fill In The Blanks" at bounding box center [84, 173] width 86 height 20
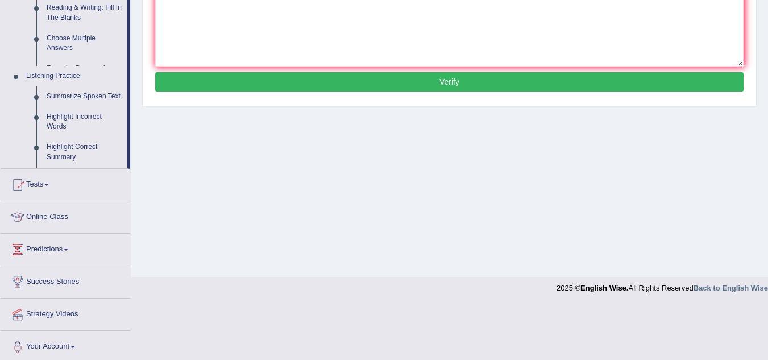
scroll to position [237, 0]
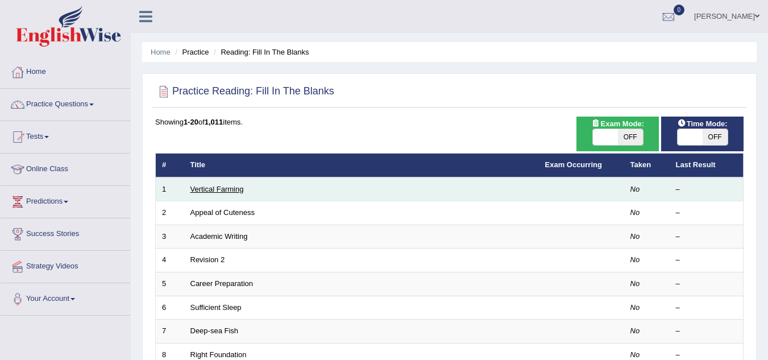
click at [194, 191] on link "Vertical Farming" at bounding box center [216, 189] width 53 height 9
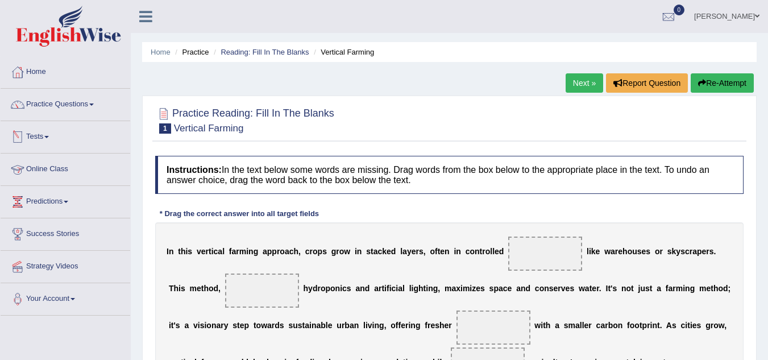
click at [45, 143] on link "Tests" at bounding box center [66, 135] width 130 height 28
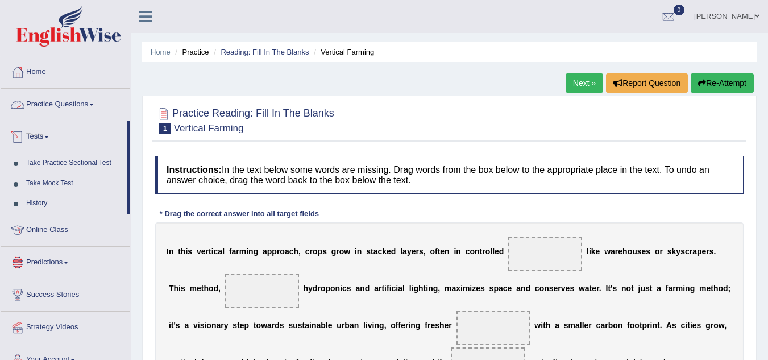
click at [74, 98] on link "Practice Questions" at bounding box center [66, 103] width 130 height 28
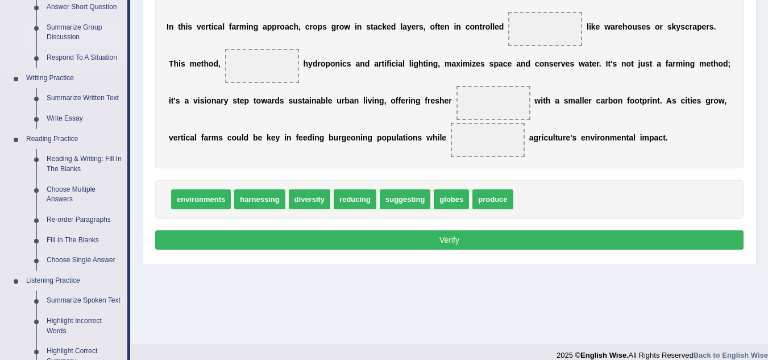
scroll to position [231, 0]
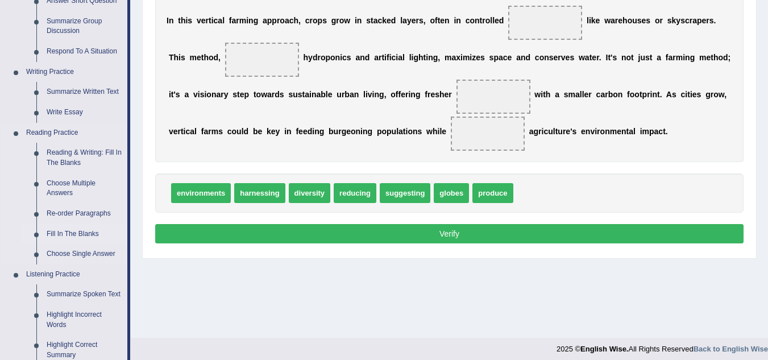
click at [79, 230] on link "Fill In The Blanks" at bounding box center [84, 234] width 86 height 20
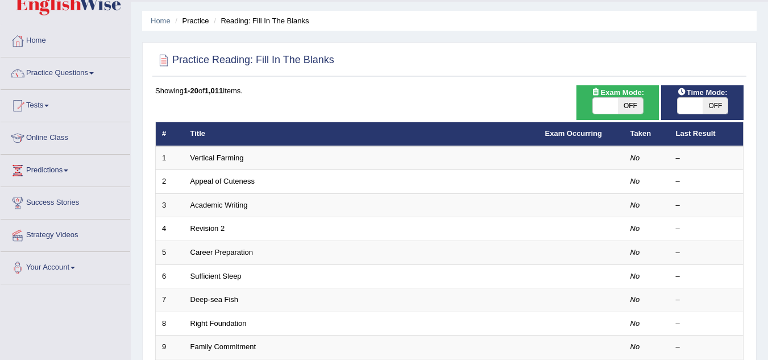
scroll to position [25, 0]
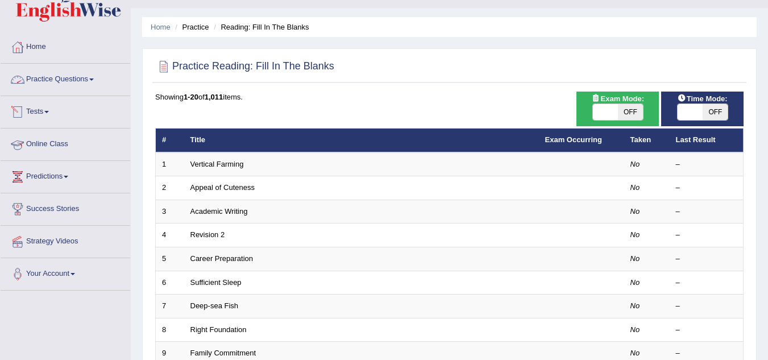
click at [54, 75] on link "Practice Questions" at bounding box center [66, 78] width 130 height 28
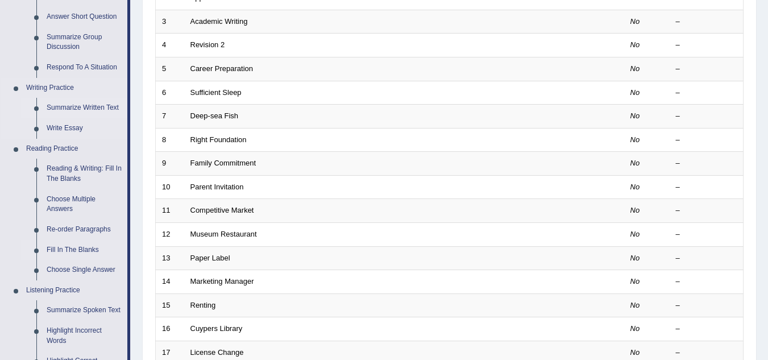
scroll to position [218, 0]
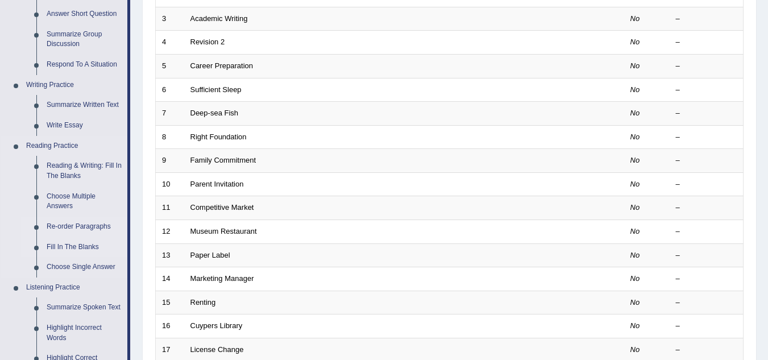
click at [76, 224] on link "Re-order Paragraphs" at bounding box center [84, 226] width 86 height 20
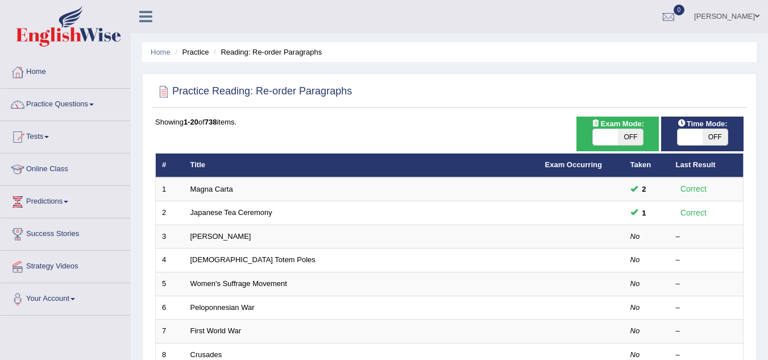
click at [211, 185] on link "Magna Carta" at bounding box center [211, 189] width 43 height 9
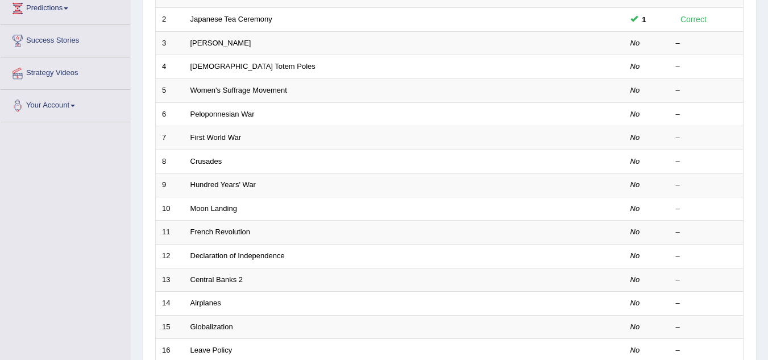
scroll to position [164, 0]
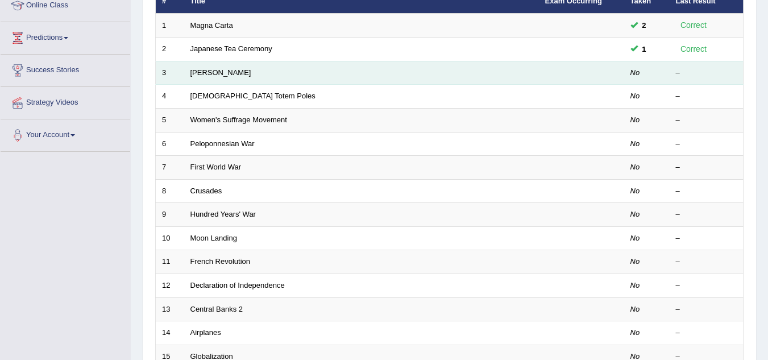
click at [216, 64] on td "Christopher Columbus" at bounding box center [361, 73] width 355 height 24
click at [220, 75] on link "Christopher Columbus" at bounding box center [220, 72] width 61 height 9
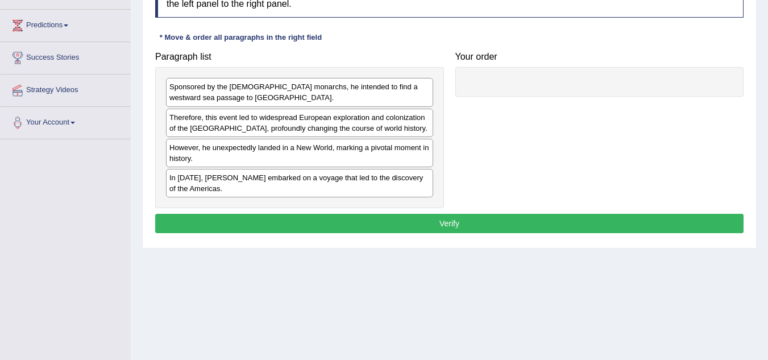
scroll to position [177, 0]
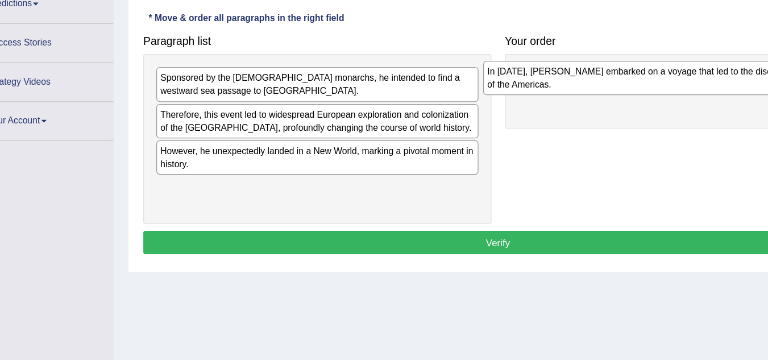
drag, startPoint x: 255, startPoint y: 182, endPoint x: 535, endPoint y: 85, distance: 296.7
click at [535, 85] on div "In [DATE], [PERSON_NAME] embarked on a voyage that led to the discovery of the …" at bounding box center [570, 86] width 267 height 28
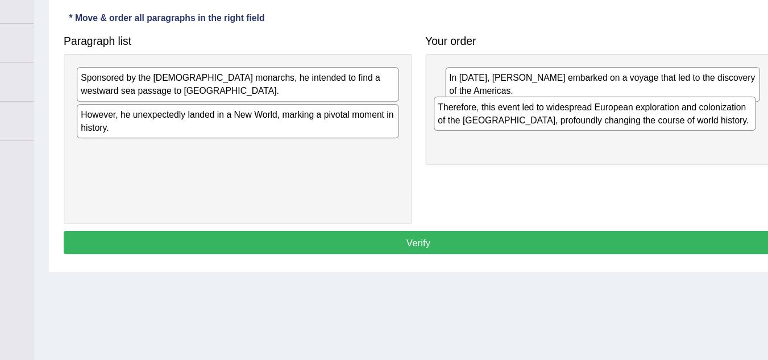
drag, startPoint x: 251, startPoint y: 127, endPoint x: 547, endPoint y: 122, distance: 296.1
click at [547, 122] on div "Therefore, this event led to widespread European exploration and colonization o…" at bounding box center [595, 116] width 267 height 28
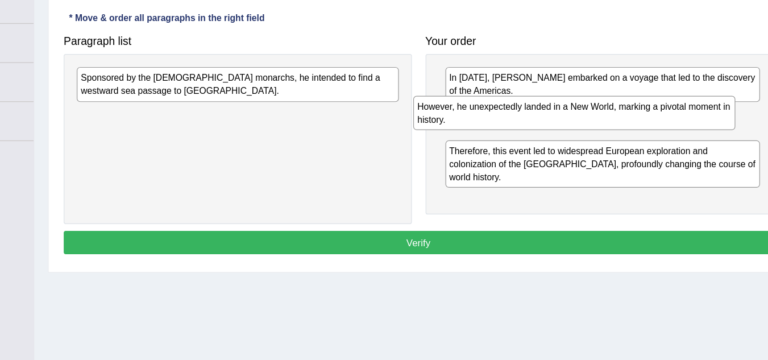
drag, startPoint x: 319, startPoint y: 123, endPoint x: 598, endPoint y: 116, distance: 279.1
click at [598, 116] on div "However, he unexpectedly landed in a New World, marking a pivotal moment in his…" at bounding box center [578, 115] width 267 height 28
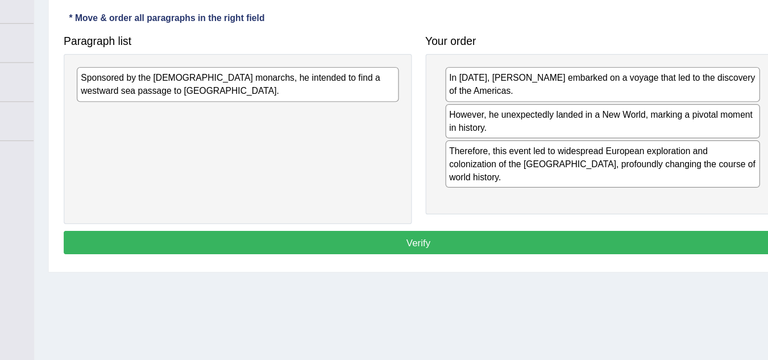
click at [344, 94] on div "Sponsored by the Spanish monarchs, he intended to find a westward sea passage t…" at bounding box center [299, 91] width 267 height 28
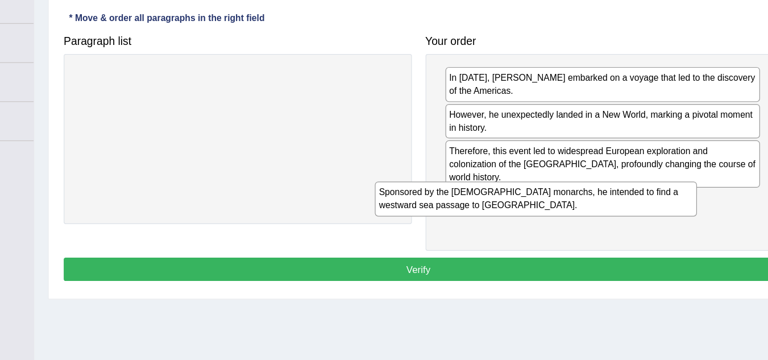
drag, startPoint x: 364, startPoint y: 97, endPoint x: 697, endPoint y: 203, distance: 350.2
click at [680, 201] on div "Sponsored by the Spanish monarchs, he intended to find a westward sea passage t…" at bounding box center [546, 186] width 267 height 28
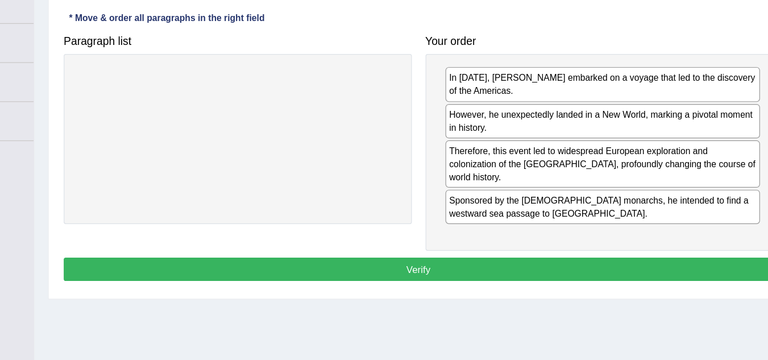
click at [514, 235] on button "Verify" at bounding box center [449, 244] width 588 height 19
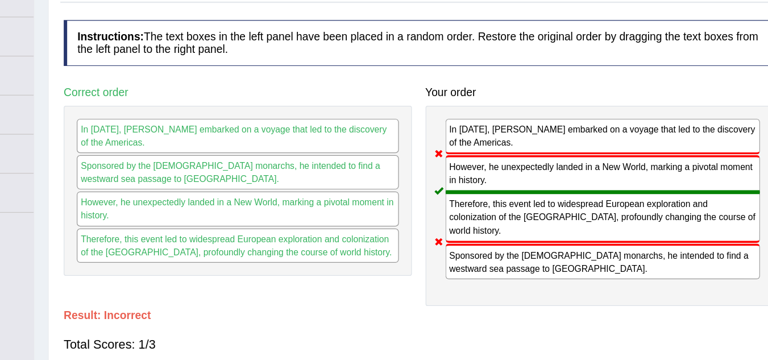
scroll to position [0, 0]
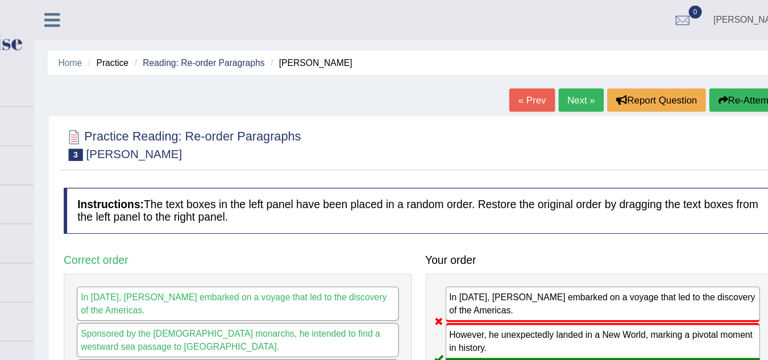
click at [589, 80] on link "Next »" at bounding box center [584, 82] width 38 height 19
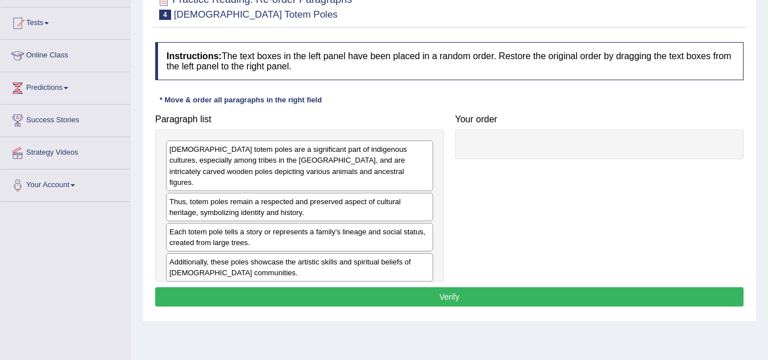
scroll to position [116, 0]
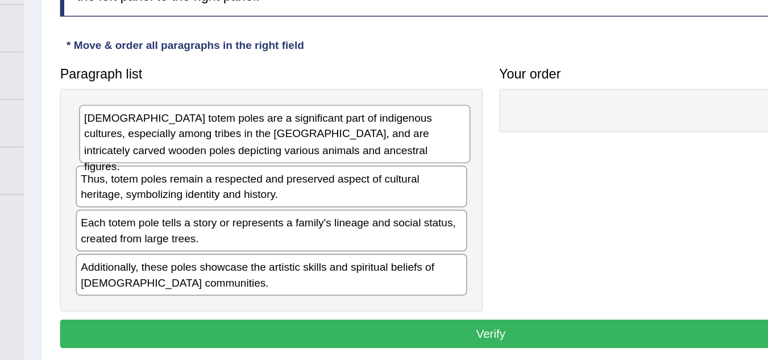
click at [250, 165] on div "Native American totem poles are a significant part of indigenous cultures, espe…" at bounding box center [301, 157] width 267 height 39
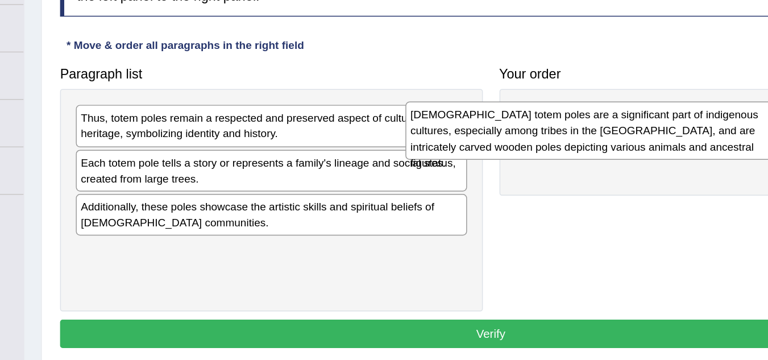
drag, startPoint x: 284, startPoint y: 155, endPoint x: 534, endPoint y: 147, distance: 250.1
click at [534, 147] on div "Native American totem poles are a significant part of indigenous cultures, espe…" at bounding box center [524, 154] width 267 height 39
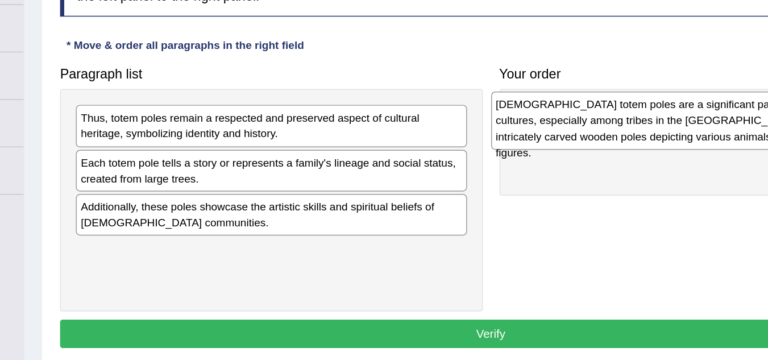
drag, startPoint x: 501, startPoint y: 156, endPoint x: 478, endPoint y: 147, distance: 24.0
click at [478, 147] on div "Native American totem poles are a significant part of indigenous cultures, espe…" at bounding box center [579, 147] width 261 height 39
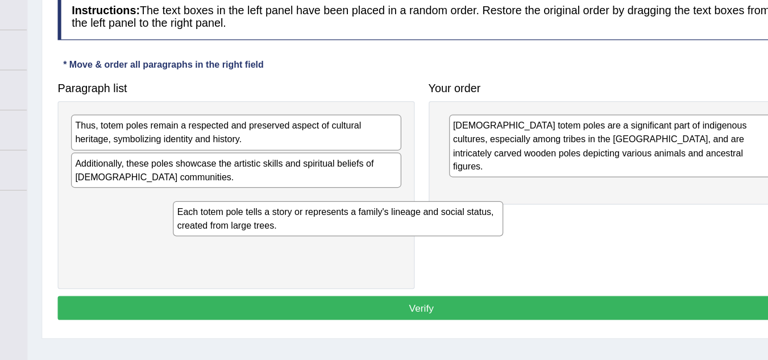
drag, startPoint x: 232, startPoint y: 182, endPoint x: 293, endPoint y: 211, distance: 67.6
click at [293, 211] on div "Each totem pole tells a story or represents a family's lineage and social statu…" at bounding box center [381, 221] width 267 height 28
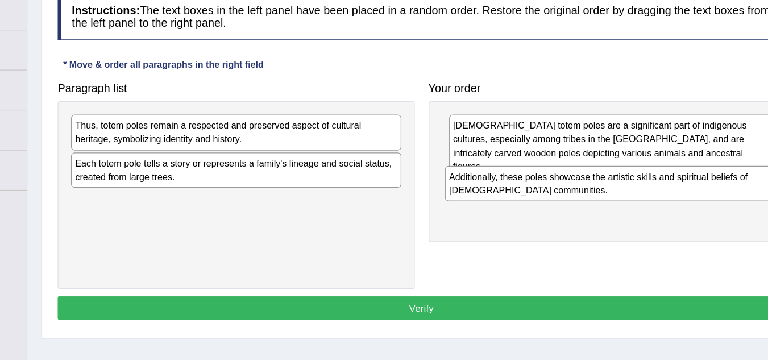
drag, startPoint x: 258, startPoint y: 184, endPoint x: 560, endPoint y: 194, distance: 302.4
click at [560, 194] on div "Additionally, these poles showcase the artistic skills and spiritual beliefs of…" at bounding box center [601, 193] width 267 height 28
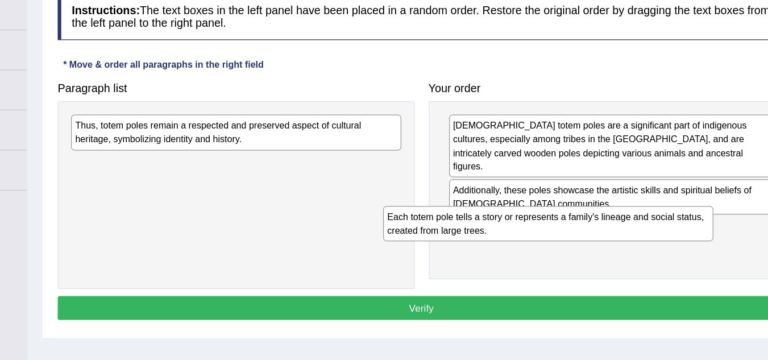
drag, startPoint x: 370, startPoint y: 185, endPoint x: 649, endPoint y: 220, distance: 281.2
click at [649, 220] on div "Each totem pole tells a story or represents a family's lineage and social statu…" at bounding box center [551, 225] width 267 height 28
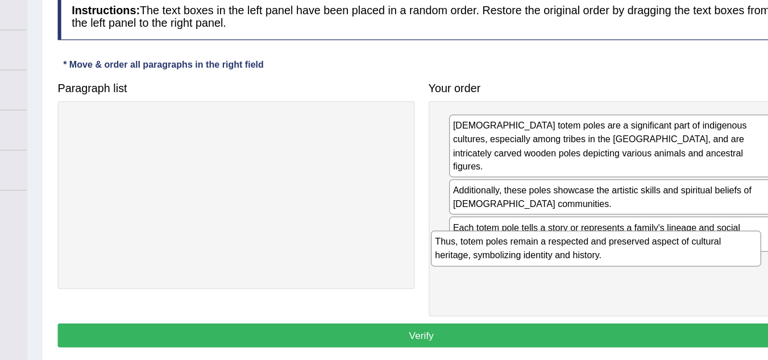
drag, startPoint x: 405, startPoint y: 152, endPoint x: 707, endPoint y: 232, distance: 312.7
click at [707, 232] on div "Thus, totem poles remain a respected and preserved aspect of cultural heritage,…" at bounding box center [590, 245] width 267 height 28
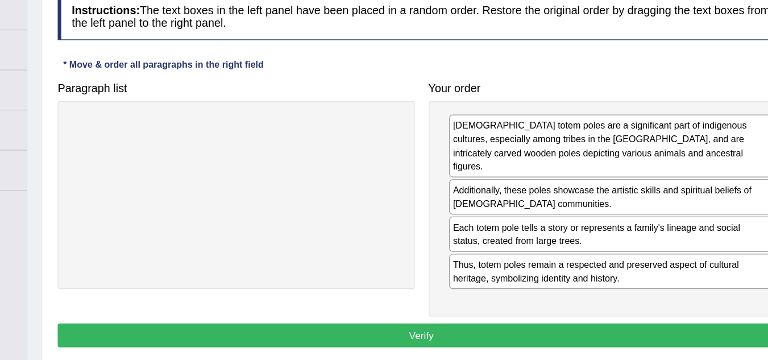
click at [505, 306] on button "Verify" at bounding box center [449, 315] width 588 height 19
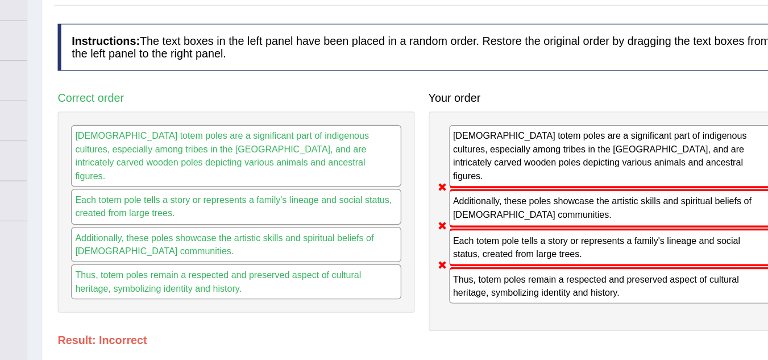
scroll to position [0, 0]
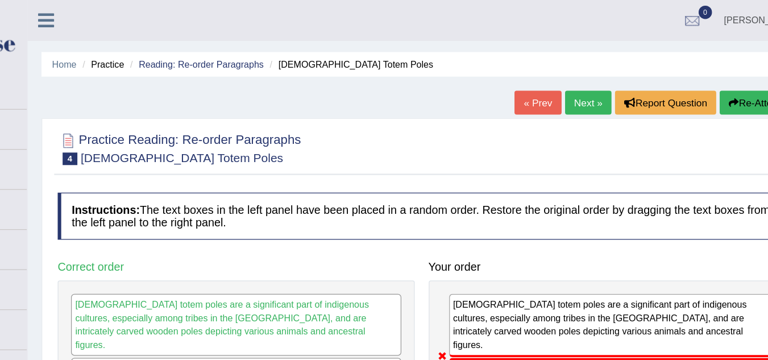
click at [569, 91] on link "Next »" at bounding box center [584, 82] width 38 height 19
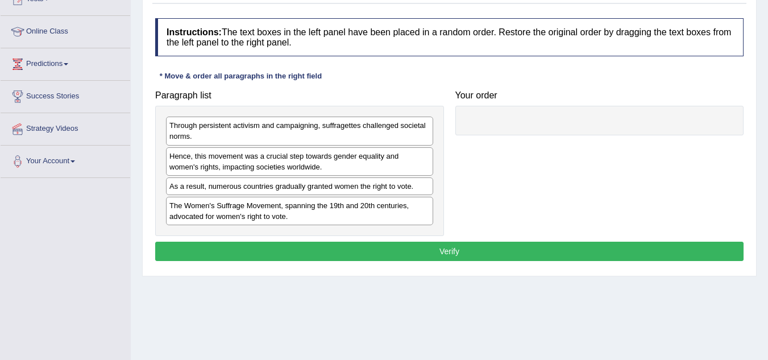
scroll to position [139, 0]
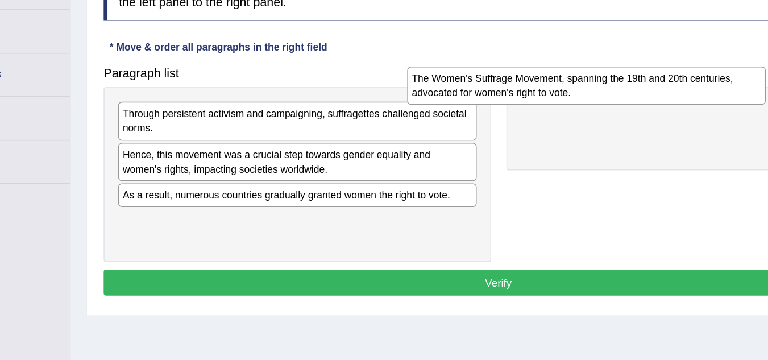
drag, startPoint x: 241, startPoint y: 211, endPoint x: 483, endPoint y: 102, distance: 265.3
click at [483, 102] on div "The Women's Suffrage Movement, spanning the 19th and 20th centuries, advocated …" at bounding box center [514, 103] width 267 height 28
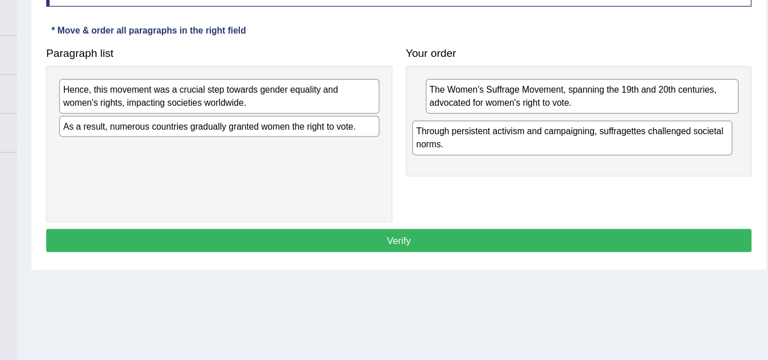
drag, startPoint x: 253, startPoint y: 135, endPoint x: 565, endPoint y: 165, distance: 312.9
click at [565, 165] on div "Through persistent activism and campaigning, suffragettes challenged societal n…" at bounding box center [593, 164] width 267 height 28
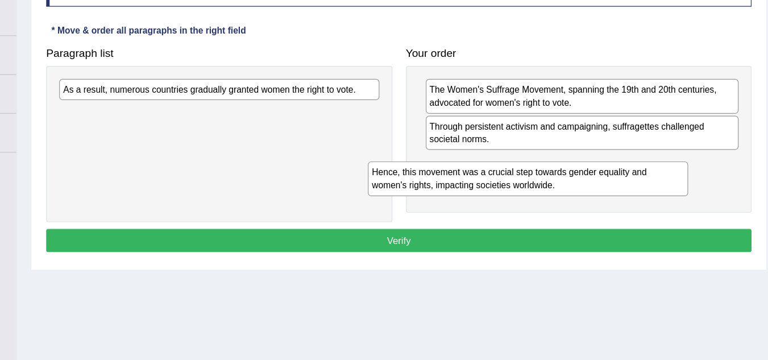
drag, startPoint x: 344, startPoint y: 136, endPoint x: 610, endPoint y: 202, distance: 274.0
click at [610, 202] on div "Hence, this movement was a crucial step towards gender equality and women's rig…" at bounding box center [556, 198] width 267 height 28
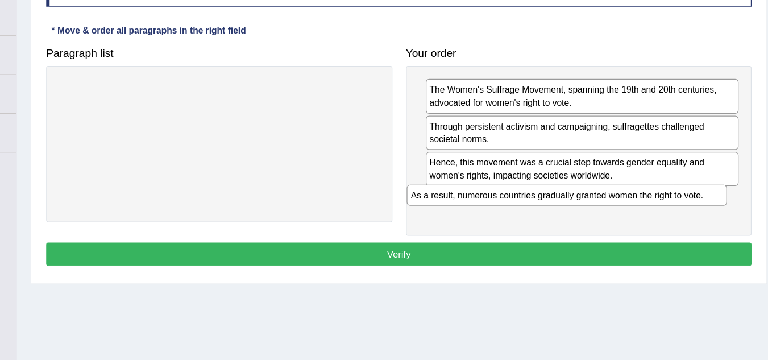
drag, startPoint x: 389, startPoint y: 125, endPoint x: 680, endPoint y: 210, distance: 303.1
click at [680, 210] on div "As a result, numerous countries gradually granted women the right to vote." at bounding box center [589, 212] width 267 height 18
click at [548, 266] on button "Verify" at bounding box center [449, 261] width 588 height 19
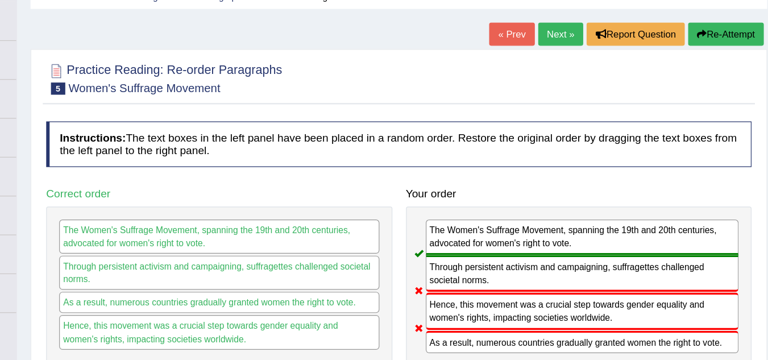
scroll to position [41, 0]
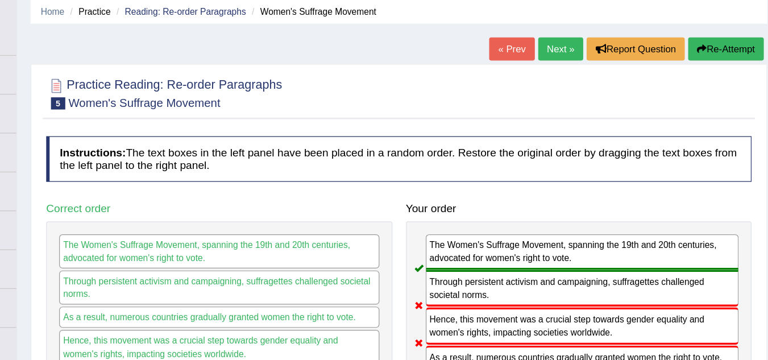
click at [575, 43] on link "Next »" at bounding box center [584, 41] width 38 height 19
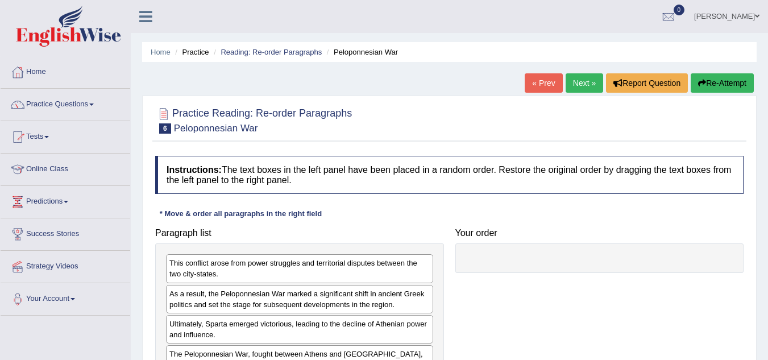
click at [5, 203] on link "Predictions" at bounding box center [66, 200] width 130 height 28
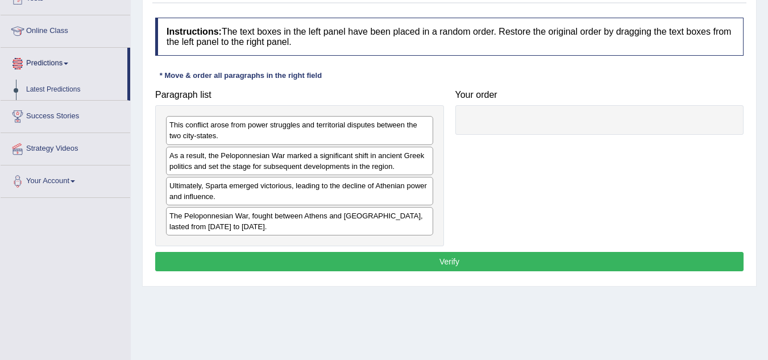
scroll to position [138, 0]
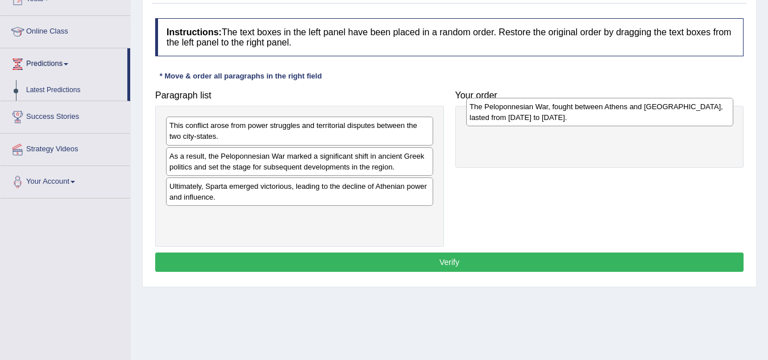
drag, startPoint x: 273, startPoint y: 226, endPoint x: 573, endPoint y: 115, distance: 319.8
click at [573, 115] on div "The Peloponnesian War, fought between Athens and [GEOGRAPHIC_DATA], lasted from…" at bounding box center [599, 112] width 267 height 28
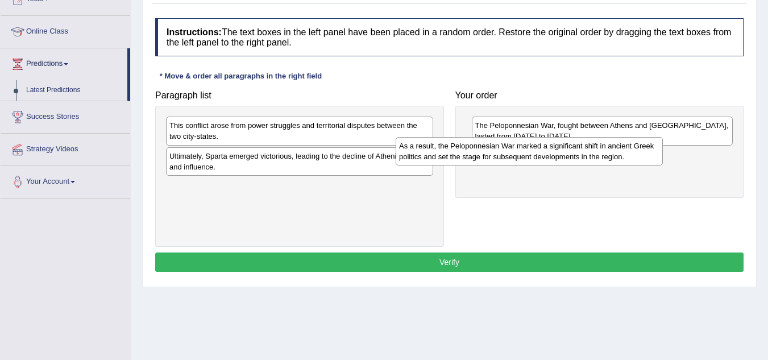
drag, startPoint x: 359, startPoint y: 165, endPoint x: 641, endPoint y: 156, distance: 283.1
click at [641, 156] on div "As a result, the Peloponnesian War marked a significant shift in ancient Greek …" at bounding box center [528, 151] width 267 height 28
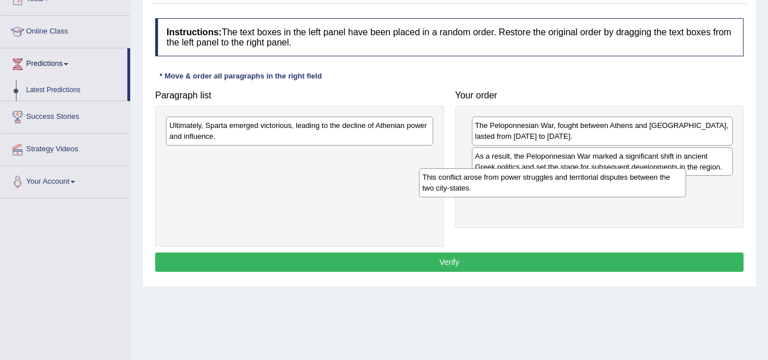
drag, startPoint x: 343, startPoint y: 138, endPoint x: 636, endPoint y: 189, distance: 298.3
click at [636, 189] on div "This conflict arose from power struggles and territorial disputes between the t…" at bounding box center [552, 182] width 267 height 28
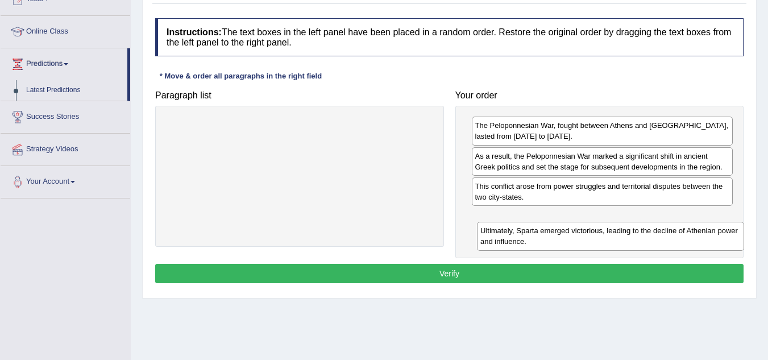
drag, startPoint x: 287, startPoint y: 134, endPoint x: 597, endPoint y: 232, distance: 325.4
click at [597, 232] on div "Ultimately, Sparta emerged victorious, leading to the decline of Athenian power…" at bounding box center [610, 236] width 267 height 28
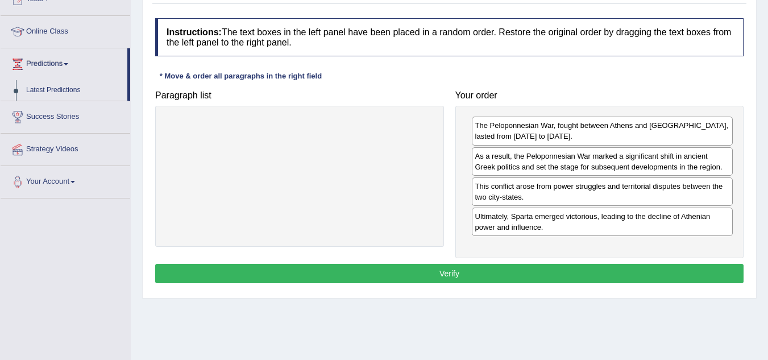
click at [437, 274] on button "Verify" at bounding box center [449, 273] width 588 height 19
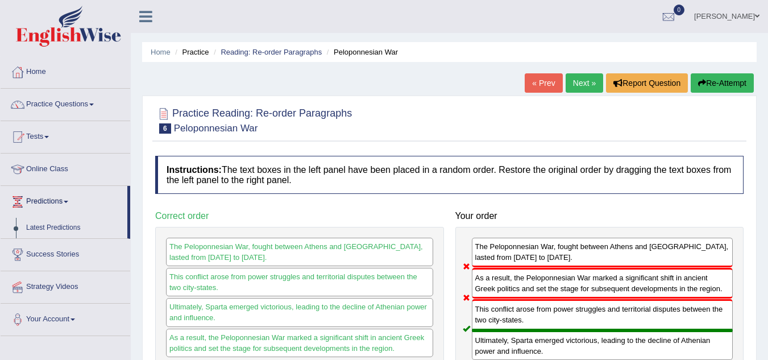
scroll to position [1, 0]
click at [584, 80] on link "Next »" at bounding box center [584, 82] width 38 height 19
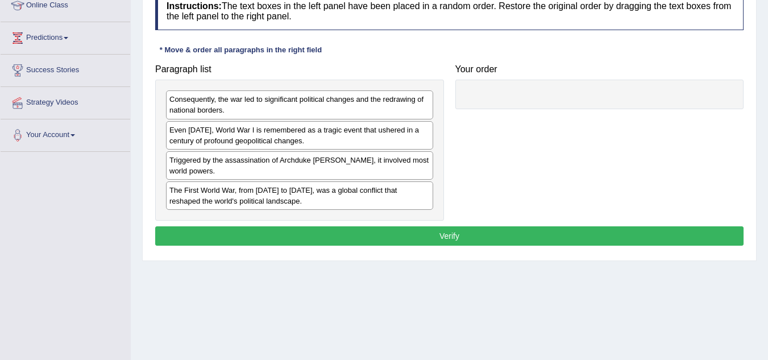
scroll to position [166, 0]
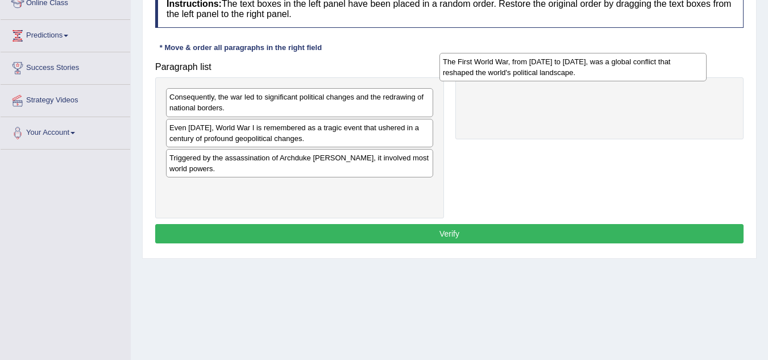
drag, startPoint x: 323, startPoint y: 196, endPoint x: 602, endPoint y: 67, distance: 306.8
click at [602, 67] on div "The First World War, from 1914 to 1918, was a global conflict that reshaped the…" at bounding box center [572, 67] width 267 height 28
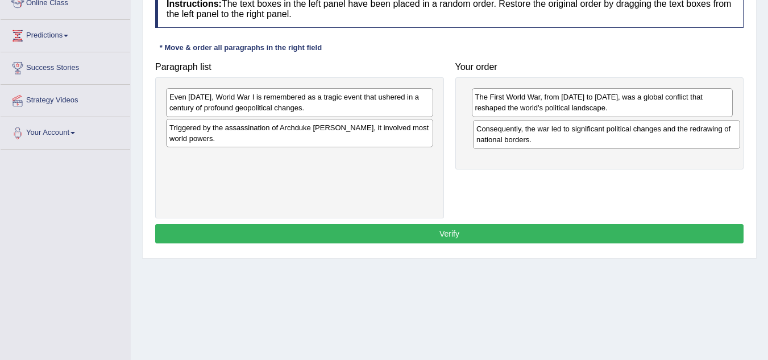
drag, startPoint x: 319, startPoint y: 101, endPoint x: 624, endPoint y: 132, distance: 306.8
click at [624, 132] on div "Consequently, the war led to significant political changes and the redrawing of…" at bounding box center [606, 134] width 267 height 28
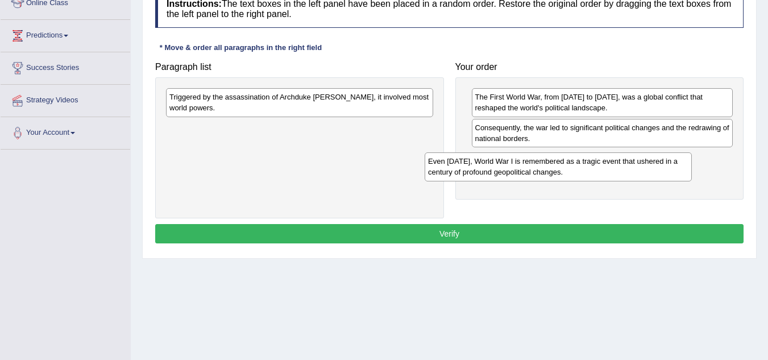
drag, startPoint x: 358, startPoint y: 101, endPoint x: 620, endPoint y: 163, distance: 269.0
click at [620, 163] on div "Even today, World War I is remembered as a tragic event that ushered in a centu…" at bounding box center [557, 166] width 267 height 28
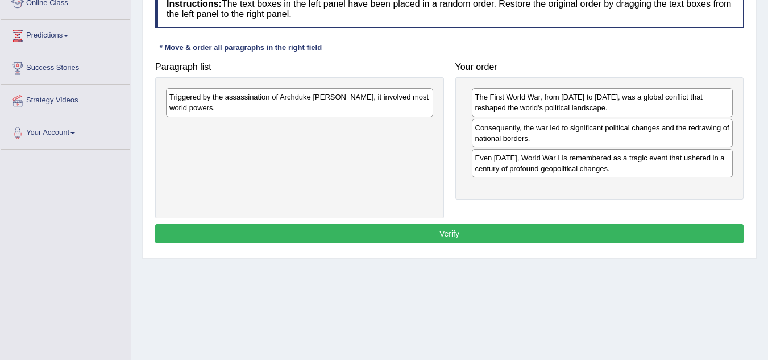
click at [413, 103] on div "Triggered by the assassination of Archduke Franz Ferdinand, it involved most wo…" at bounding box center [299, 102] width 267 height 28
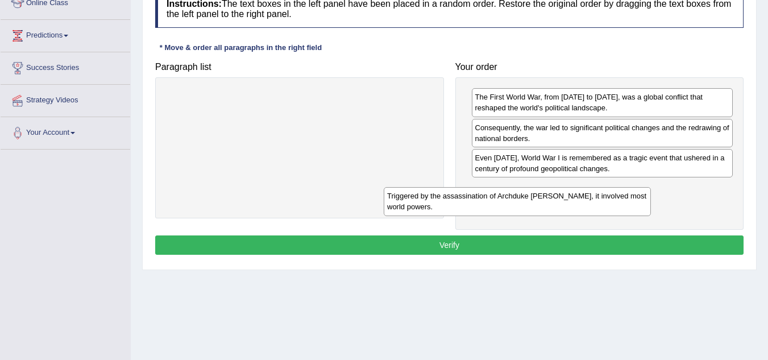
drag, startPoint x: 413, startPoint y: 103, endPoint x: 631, endPoint y: 200, distance: 239.4
click at [631, 200] on div "Triggered by the assassination of Archduke Franz Ferdinand, it involved most wo…" at bounding box center [517, 201] width 267 height 28
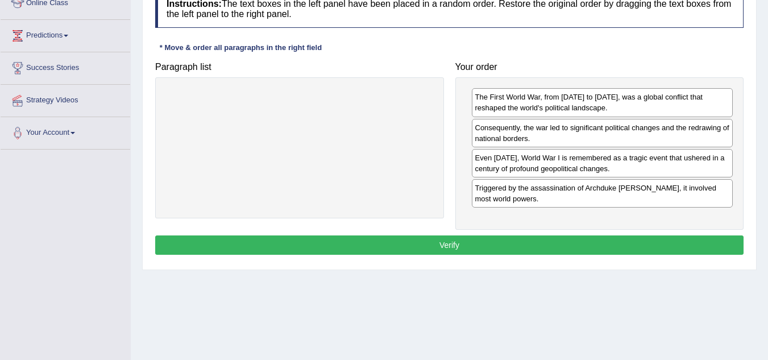
click at [490, 239] on button "Verify" at bounding box center [449, 244] width 588 height 19
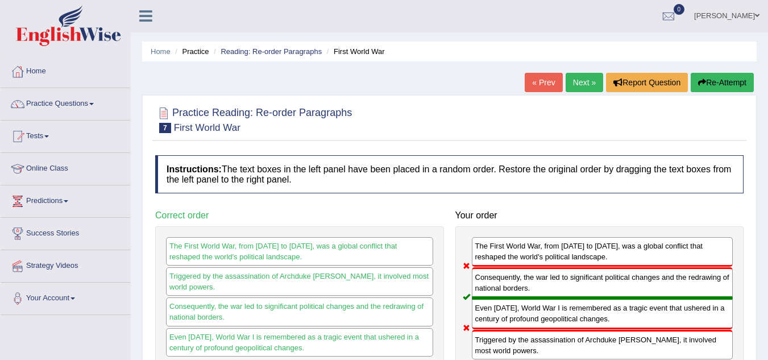
scroll to position [0, 0]
click at [580, 74] on link "Next »" at bounding box center [584, 82] width 38 height 19
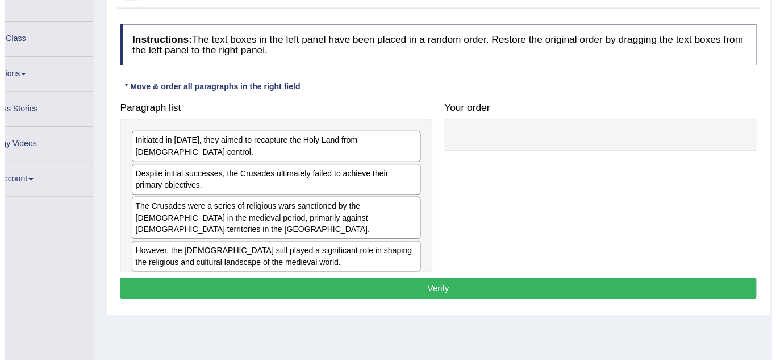
scroll to position [126, 0]
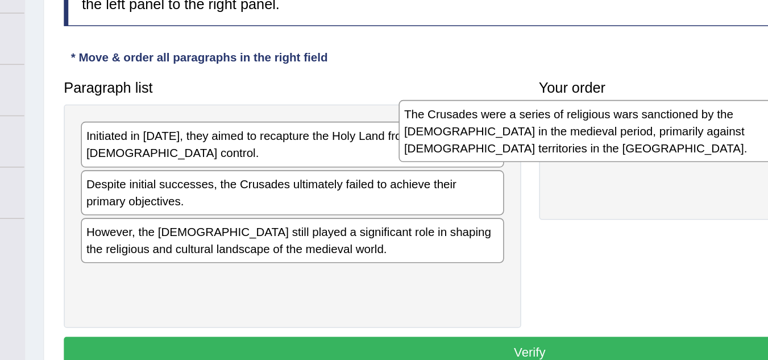
drag, startPoint x: 271, startPoint y: 199, endPoint x: 473, endPoint y: 134, distance: 212.0
click at [473, 134] on div "The Crusades were a series of religious wars sanctioned by the [DEMOGRAPHIC_DAT…" at bounding box center [499, 133] width 267 height 39
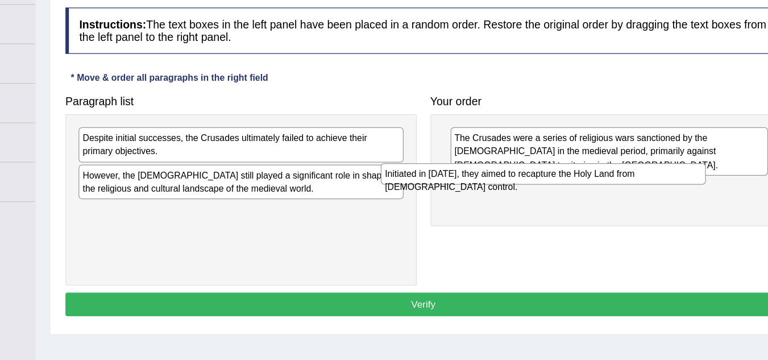
drag, startPoint x: 317, startPoint y: 138, endPoint x: 581, endPoint y: 164, distance: 265.4
click at [581, 164] on div "Initiated in [DATE], they aimed to recapture the Holy Land from [DEMOGRAPHIC_DA…" at bounding box center [547, 166] width 267 height 18
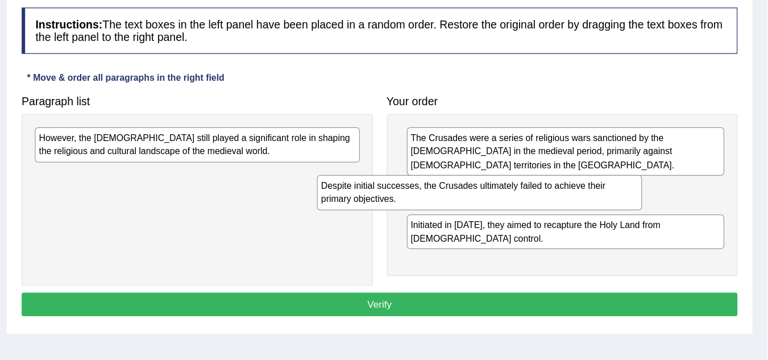
drag, startPoint x: 360, startPoint y: 138, endPoint x: 611, endPoint y: 174, distance: 253.7
click at [611, 174] on div "Despite initial successes, the Crusades ultimately failed to achieve their prim…" at bounding box center [531, 181] width 267 height 28
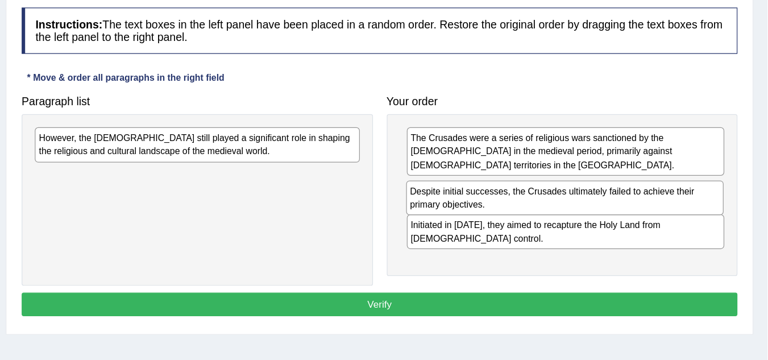
click at [611, 178] on div "Despite initial successes, the Crusades ultimately failed to achieve their prim…" at bounding box center [601, 186] width 261 height 28
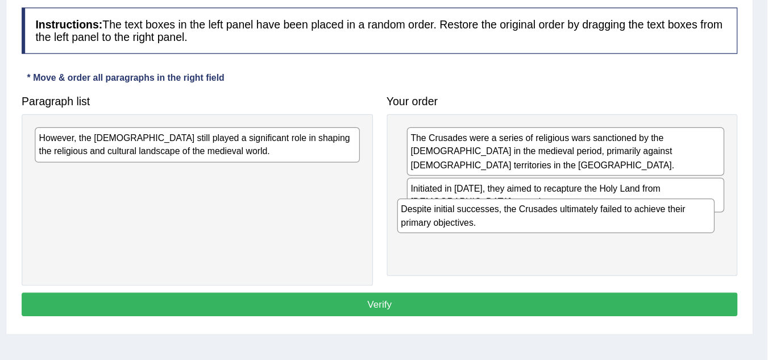
drag, startPoint x: 532, startPoint y: 197, endPoint x: 524, endPoint y: 213, distance: 18.3
click at [524, 213] on div "Despite initial successes, the Crusades ultimately failed to achieve their prim…" at bounding box center [594, 200] width 261 height 28
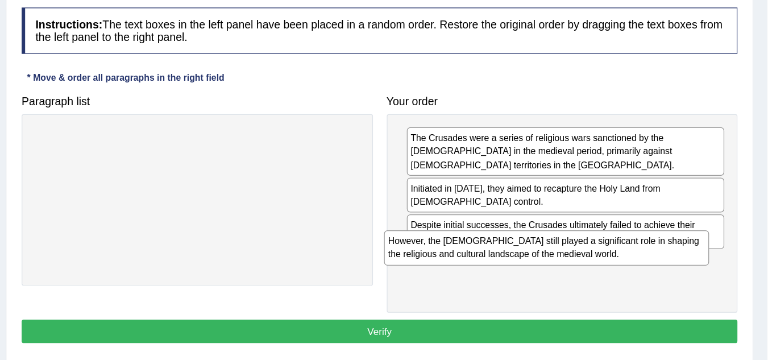
drag, startPoint x: 361, startPoint y: 141, endPoint x: 644, endPoint y: 228, distance: 296.0
click at [644, 228] on div "However, the Crusades still played a significant role in shaping the religious …" at bounding box center [586, 227] width 267 height 28
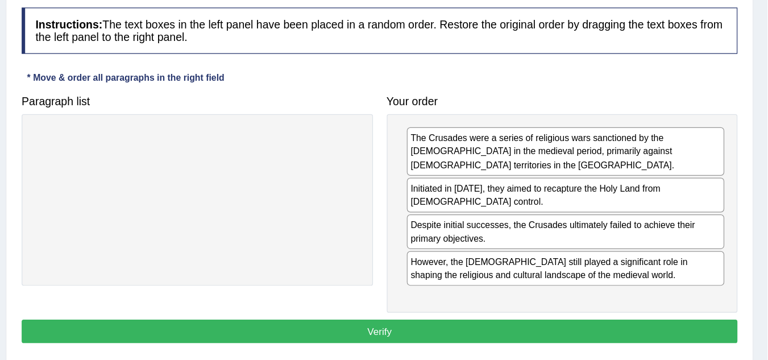
click at [456, 286] on button "Verify" at bounding box center [449, 295] width 588 height 19
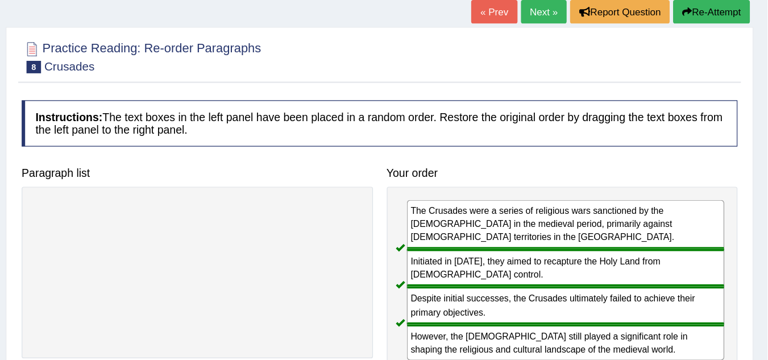
scroll to position [61, 0]
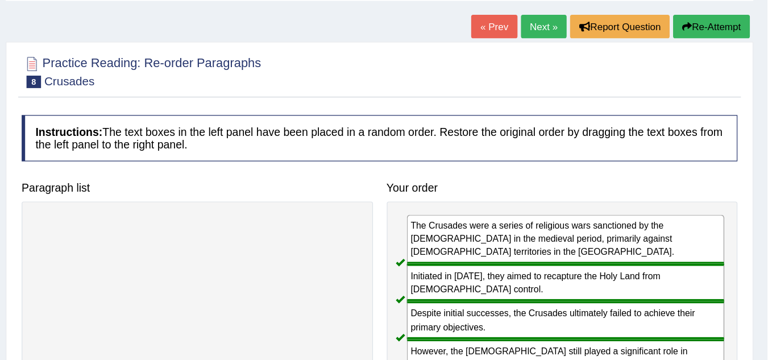
click at [578, 27] on link "Next »" at bounding box center [584, 21] width 38 height 19
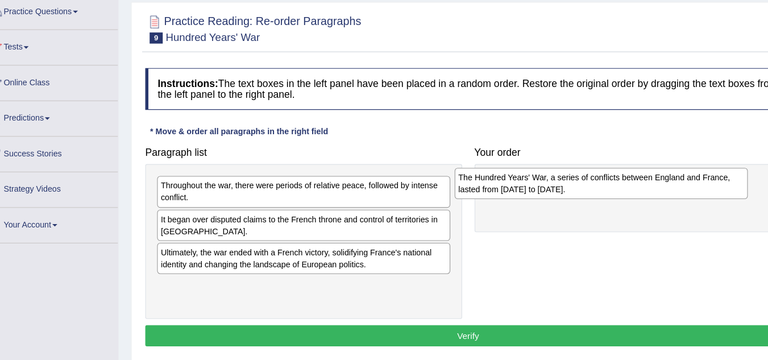
drag, startPoint x: 305, startPoint y: 281, endPoint x: 595, endPoint y: 178, distance: 307.7
click at [595, 178] on div "The Hundred Years' War, a series of conflicts between England and France, laste…" at bounding box center [570, 179] width 267 height 28
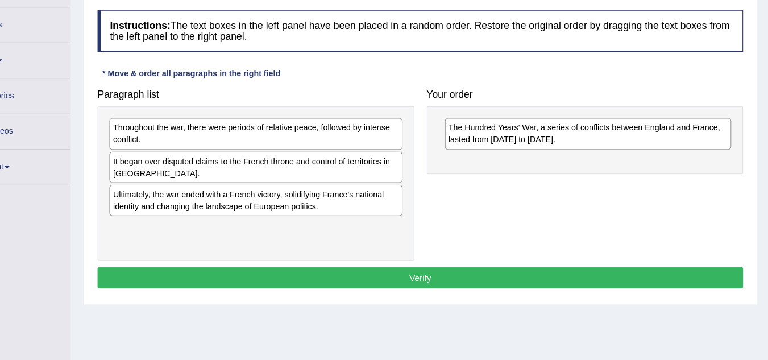
scroll to position [139, 0]
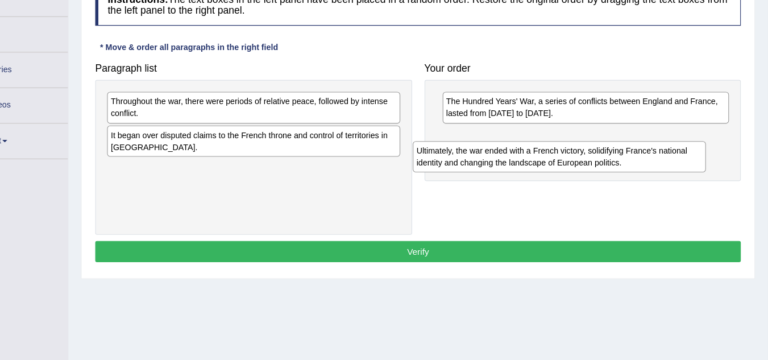
drag, startPoint x: 302, startPoint y: 192, endPoint x: 605, endPoint y: 155, distance: 305.7
click at [605, 160] on div "Ultimately, the war ended with a French victory, solidifying France's national …" at bounding box center [577, 174] width 267 height 28
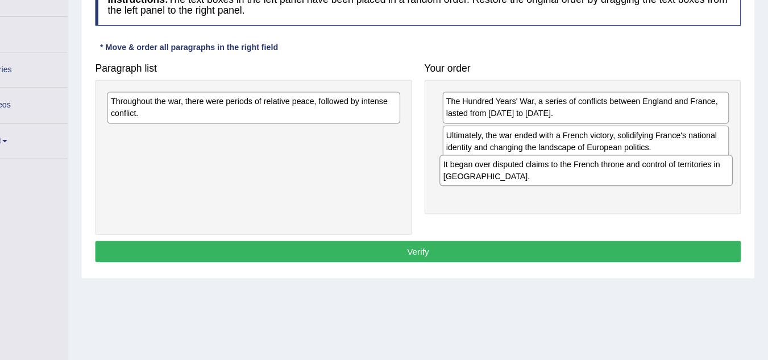
drag, startPoint x: 327, startPoint y: 159, endPoint x: 629, endPoint y: 186, distance: 303.5
click at [629, 186] on div "It began over disputed claims to the French throne and control of territories i…" at bounding box center [602, 187] width 267 height 28
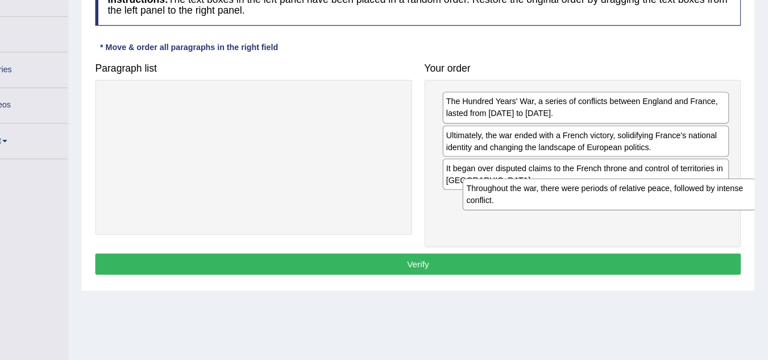
drag, startPoint x: 313, startPoint y: 134, endPoint x: 643, endPoint y: 215, distance: 340.0
click at [643, 215] on div "Throughout the war, there were periods of relative peace, followed by intense c…" at bounding box center [623, 208] width 267 height 28
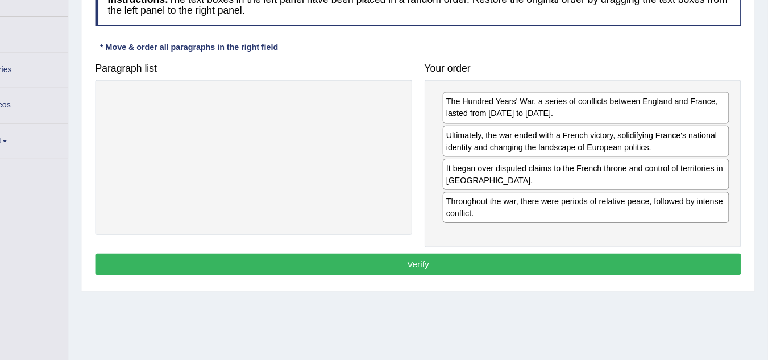
click at [441, 279] on button "Verify" at bounding box center [449, 272] width 588 height 19
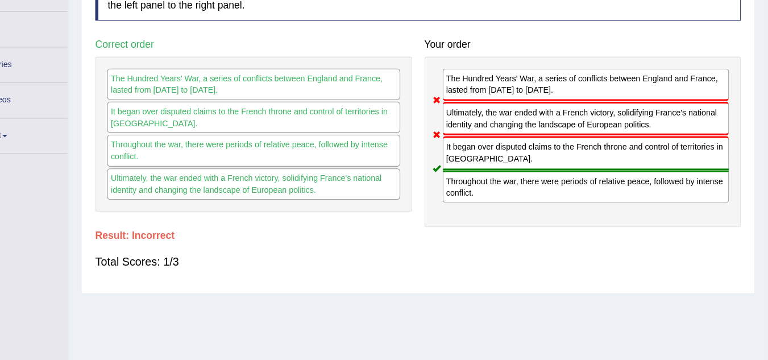
scroll to position [144, 0]
drag, startPoint x: 238, startPoint y: 140, endPoint x: 238, endPoint y: 177, distance: 37.5
click at [238, 177] on div "The Hundred Years' War, a series of conflicts between England and France, laste…" at bounding box center [299, 153] width 289 height 141
drag, startPoint x: 238, startPoint y: 177, endPoint x: 232, endPoint y: 148, distance: 29.4
click at [232, 148] on div "The Hundred Years' War, a series of conflicts between England and France, laste…" at bounding box center [299, 153] width 289 height 141
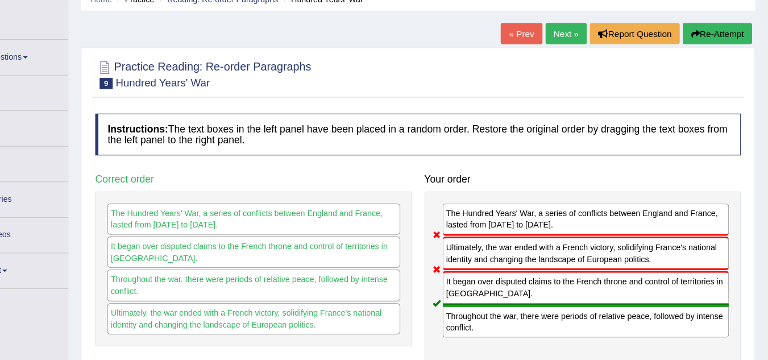
scroll to position [0, 0]
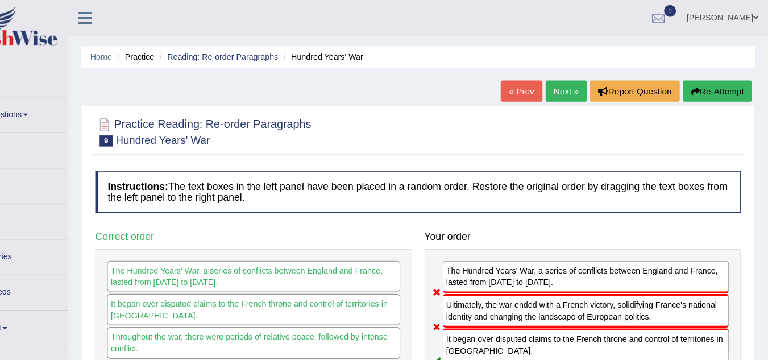
click at [570, 84] on link "Next »" at bounding box center [584, 82] width 38 height 19
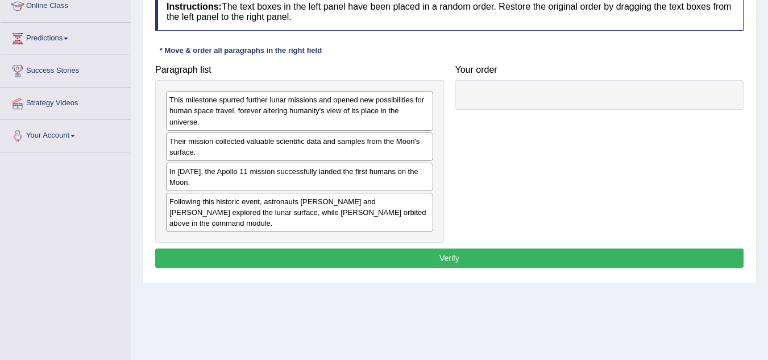
scroll to position [164, 0]
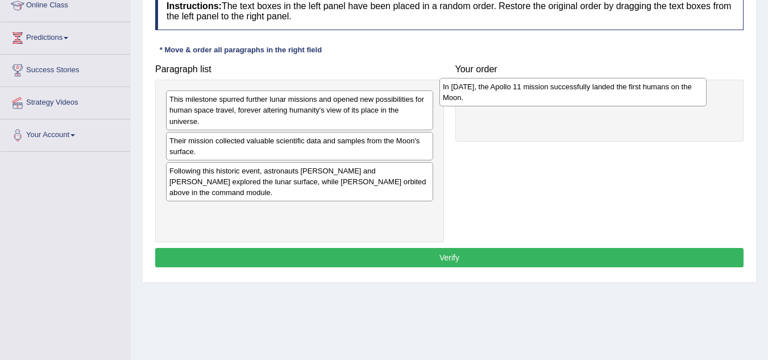
drag, startPoint x: 293, startPoint y: 180, endPoint x: 567, endPoint y: 95, distance: 286.5
click at [567, 95] on div "In [DATE], the Apollo 11 mission successfully landed the first humans on the Mo…" at bounding box center [572, 92] width 267 height 28
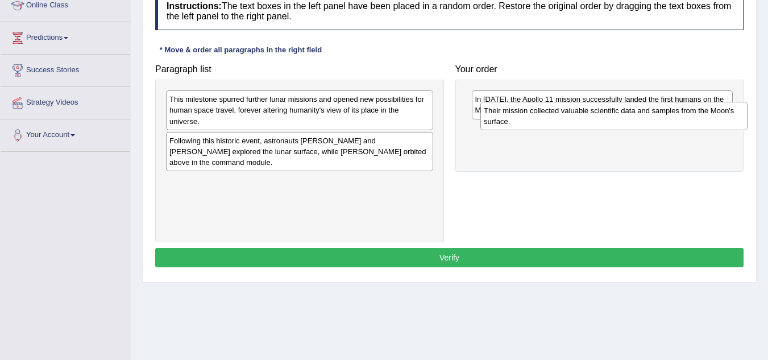
drag, startPoint x: 284, startPoint y: 153, endPoint x: 604, endPoint y: 141, distance: 320.1
click at [604, 130] on div "Their mission collected valuable scientific data and samples from the Moon's su…" at bounding box center [613, 116] width 267 height 28
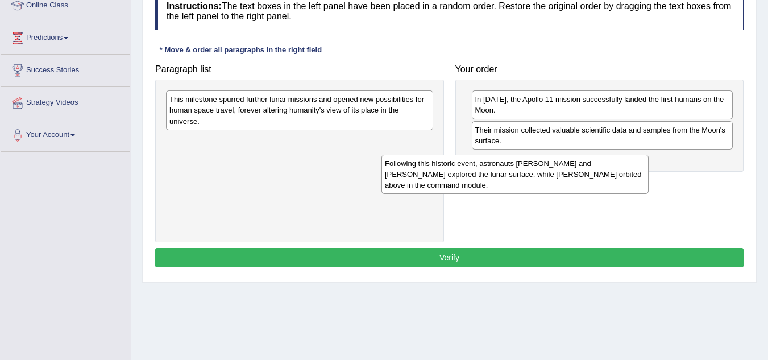
drag, startPoint x: 307, startPoint y: 153, endPoint x: 614, endPoint y: 148, distance: 306.9
click at [614, 155] on div "Following this historic event, astronauts Neil Armstrong and Buzz Aldrin explor…" at bounding box center [514, 174] width 267 height 39
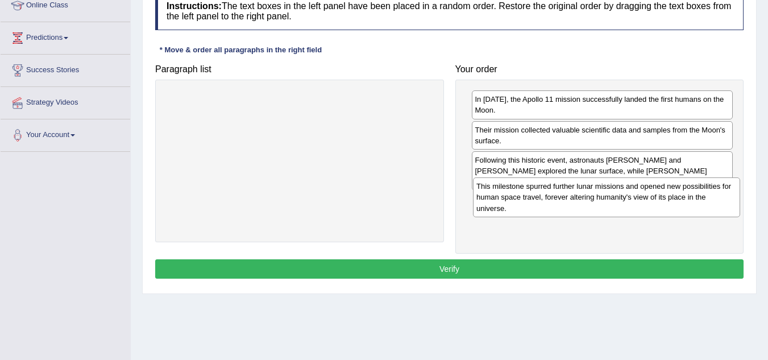
drag, startPoint x: 333, startPoint y: 118, endPoint x: 641, endPoint y: 202, distance: 319.8
click at [641, 202] on div "This milestone spurred further lunar missions and opened new possibilities for …" at bounding box center [606, 196] width 267 height 39
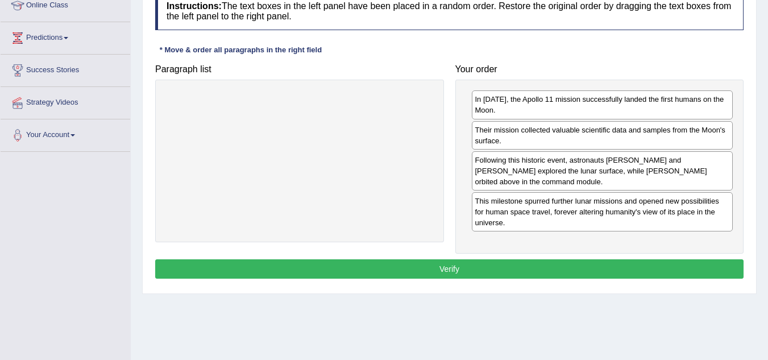
click at [437, 277] on button "Verify" at bounding box center [449, 268] width 588 height 19
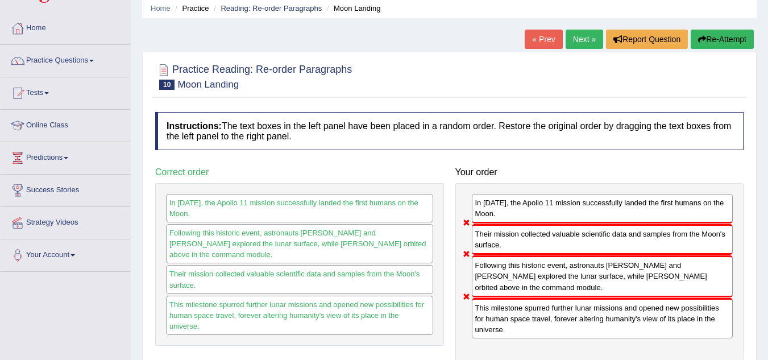
scroll to position [33, 0]
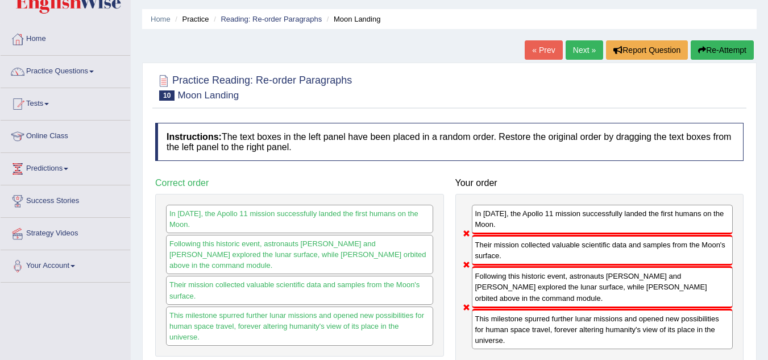
click at [578, 54] on link "Next »" at bounding box center [584, 49] width 38 height 19
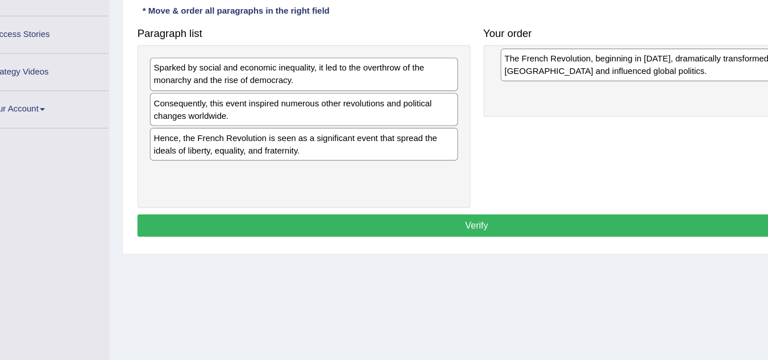
drag, startPoint x: 216, startPoint y: 114, endPoint x: 514, endPoint y: 70, distance: 300.8
click at [514, 70] on div "The French Revolution, beginning in [DATE], dramatically transformed [GEOGRAPHI…" at bounding box center [603, 76] width 267 height 28
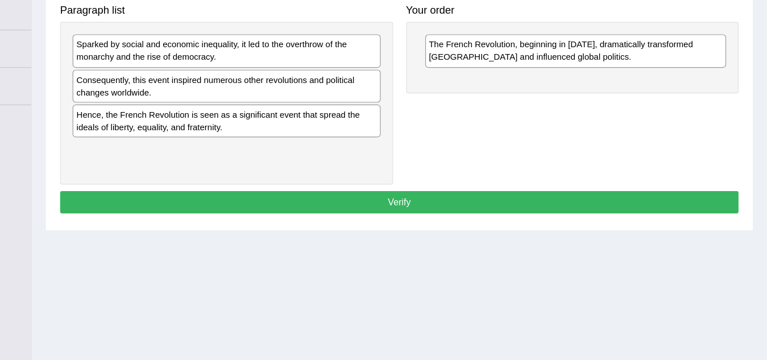
scroll to position [189, 0]
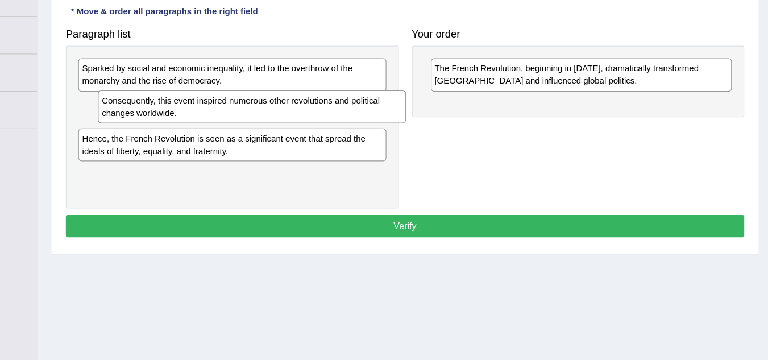
drag, startPoint x: 219, startPoint y: 110, endPoint x: 236, endPoint y: 107, distance: 17.3
click at [236, 107] on div "Consequently, this event inspired numerous other revolutions and political chan…" at bounding box center [316, 107] width 267 height 28
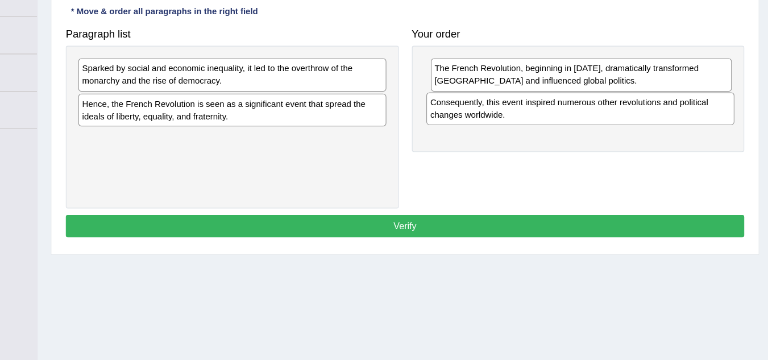
drag, startPoint x: 248, startPoint y: 119, endPoint x: 550, endPoint y: 118, distance: 301.7
click at [550, 118] on div "Consequently, this event inspired numerous other revolutions and political chan…" at bounding box center [601, 109] width 267 height 28
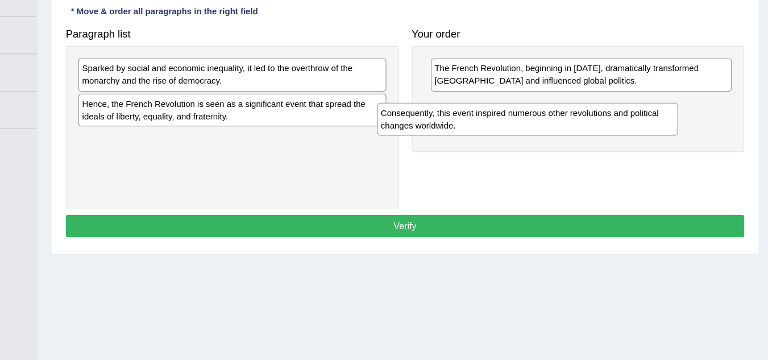
drag, startPoint x: 528, startPoint y: 114, endPoint x: 394, endPoint y: 148, distance: 138.4
click at [425, 132] on div "Consequently, this event inspired numerous other revolutions and political chan…" at bounding box center [555, 118] width 261 height 28
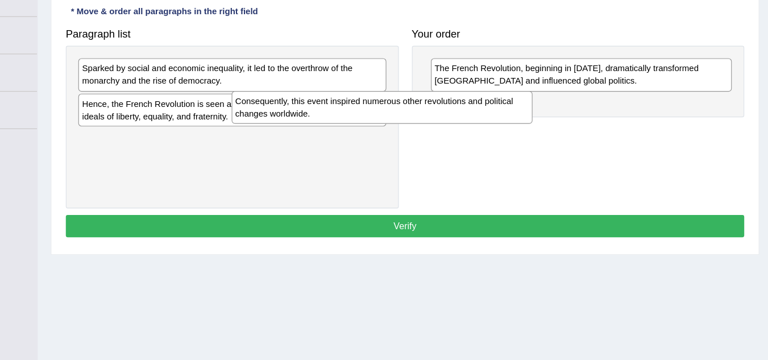
drag, startPoint x: 478, startPoint y: 110, endPoint x: 302, endPoint y: 107, distance: 176.2
click at [302, 107] on div "Consequently, this event inspired numerous other revolutions and political chan…" at bounding box center [429, 108] width 261 height 28
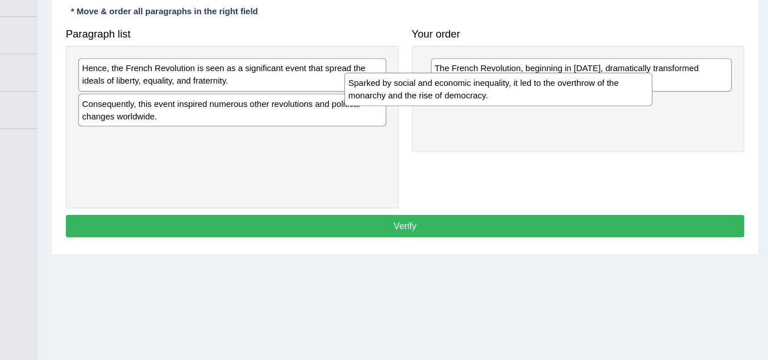
drag, startPoint x: 292, startPoint y: 74, endPoint x: 547, endPoint y: 87, distance: 255.4
click at [547, 87] on div "Sparked by social and economic inequality, it led to the overthrow of the monar…" at bounding box center [530, 92] width 267 height 28
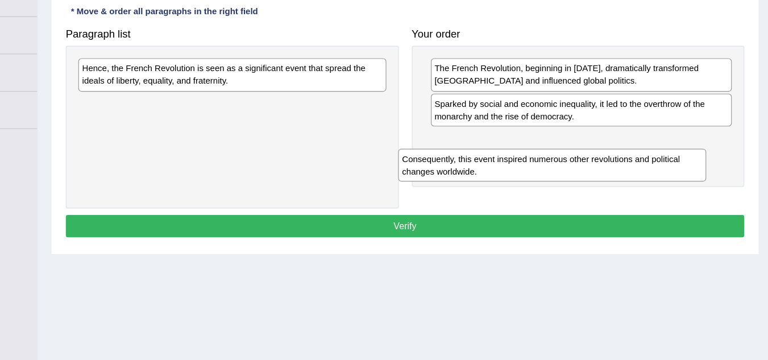
drag, startPoint x: 307, startPoint y: 118, endPoint x: 573, endPoint y: 148, distance: 268.2
click at [573, 148] on div "Consequently, this event inspired numerous other revolutions and political chan…" at bounding box center [576, 158] width 267 height 28
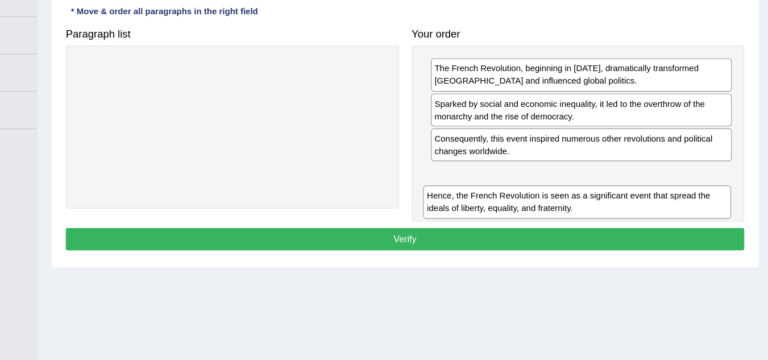
drag, startPoint x: 326, startPoint y: 81, endPoint x: 633, endPoint y: 178, distance: 321.7
click at [633, 178] on div "Hence, the French Revolution is seen as a significant event that spread the ide…" at bounding box center [598, 190] width 267 height 28
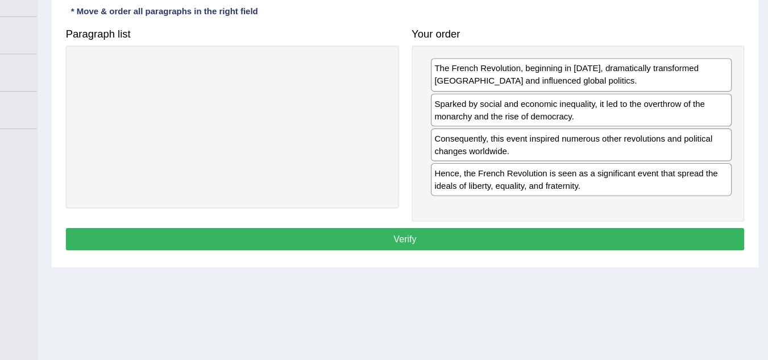
click at [449, 229] on button "Verify" at bounding box center [449, 222] width 588 height 19
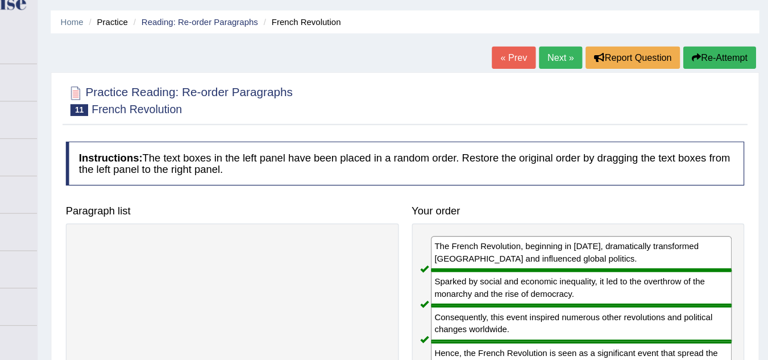
scroll to position [31, 0]
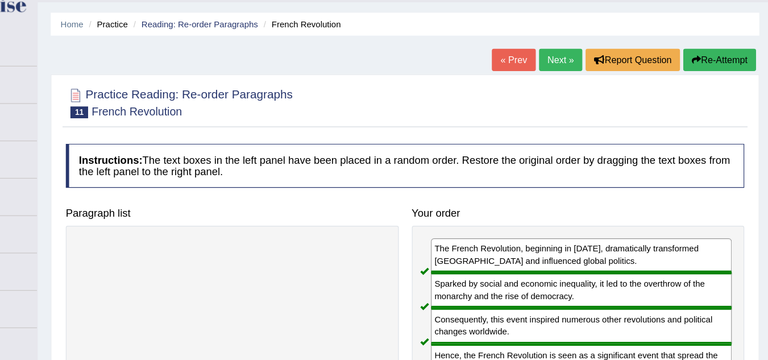
click at [585, 59] on link "Next »" at bounding box center [584, 51] width 38 height 19
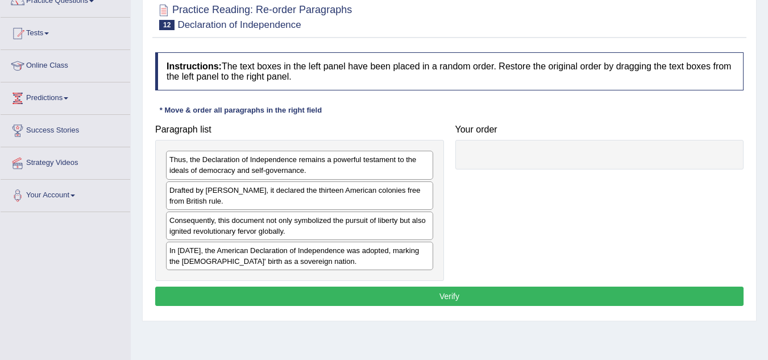
scroll to position [119, 0]
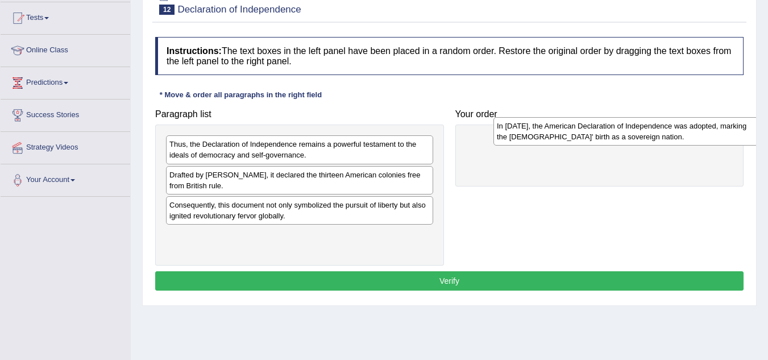
drag, startPoint x: 209, startPoint y: 244, endPoint x: 515, endPoint y: 130, distance: 326.7
click at [515, 130] on div "In [DATE], the American Declaration of Independence was adopted, marking the [D…" at bounding box center [626, 131] width 267 height 28
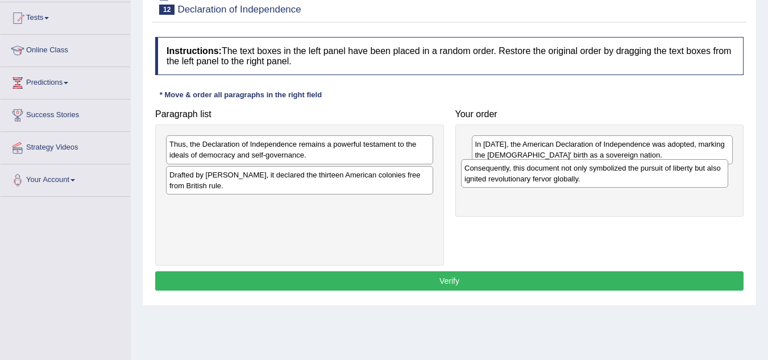
drag, startPoint x: 294, startPoint y: 217, endPoint x: 601, endPoint y: 176, distance: 309.0
click at [601, 176] on div "Consequently, this document not only symbolized the pursuit of liberty but also…" at bounding box center [594, 173] width 267 height 28
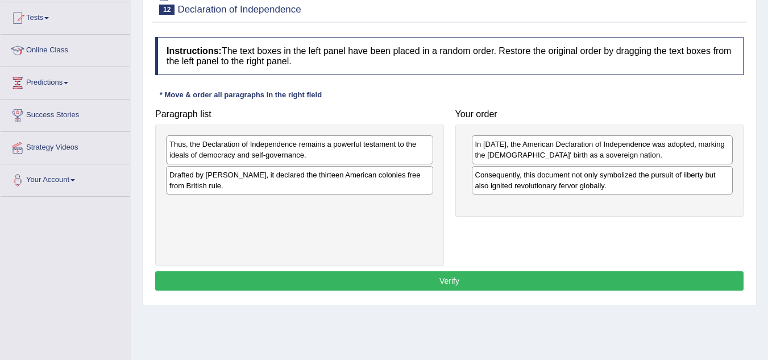
click at [323, 181] on div "Drafted by Thomas Jefferson, it declared the thirteen American colonies free fr…" at bounding box center [299, 180] width 267 height 28
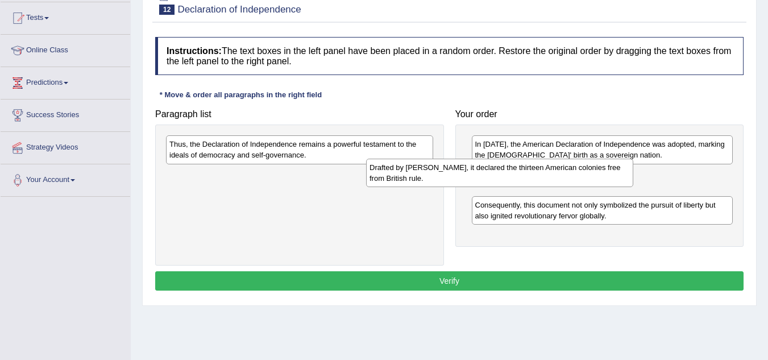
drag, startPoint x: 352, startPoint y: 173, endPoint x: 576, endPoint y: 168, distance: 224.5
click at [576, 168] on div "Drafted by Thomas Jefferson, it declared the thirteen American colonies free fr…" at bounding box center [499, 173] width 267 height 28
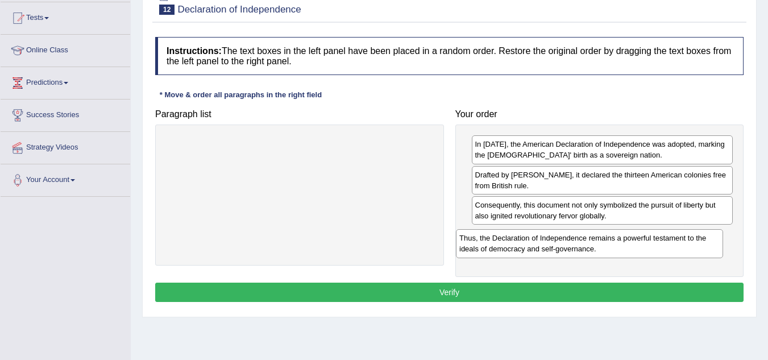
drag, startPoint x: 318, startPoint y: 157, endPoint x: 609, endPoint y: 249, distance: 304.8
click at [609, 249] on div "Thus, the Declaration of Independence remains a powerful testament to the ideal…" at bounding box center [589, 243] width 267 height 28
click at [444, 285] on button "Verify" at bounding box center [449, 291] width 588 height 19
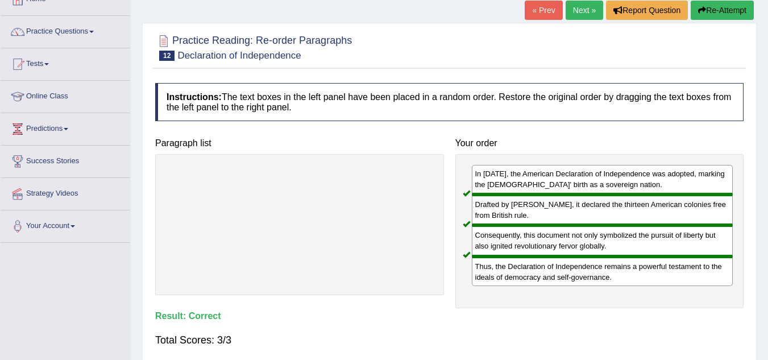
scroll to position [66, 0]
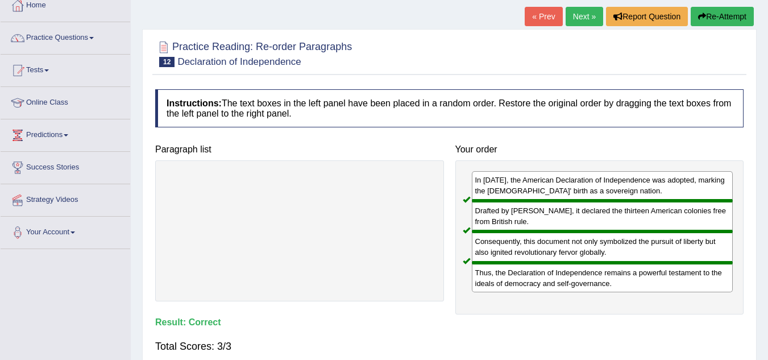
click at [586, 18] on link "Next »" at bounding box center [584, 16] width 38 height 19
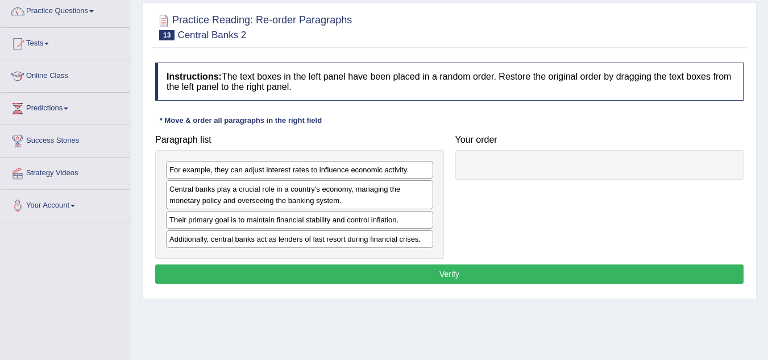
scroll to position [157, 0]
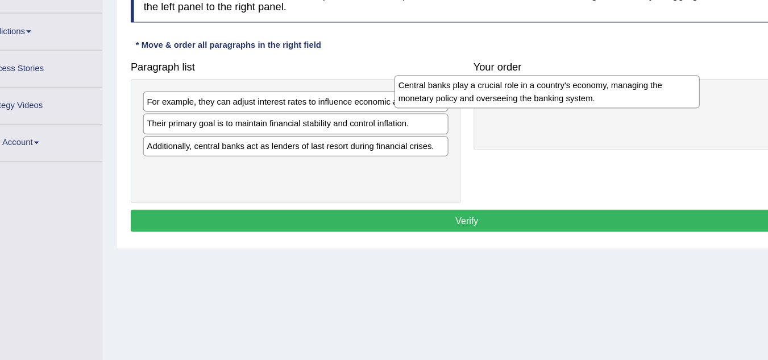
drag, startPoint x: 251, startPoint y: 133, endPoint x: 473, endPoint y: 98, distance: 224.9
click at [473, 98] on div "Central banks play a crucial role in a country's economy, managing the monetary…" at bounding box center [519, 97] width 267 height 28
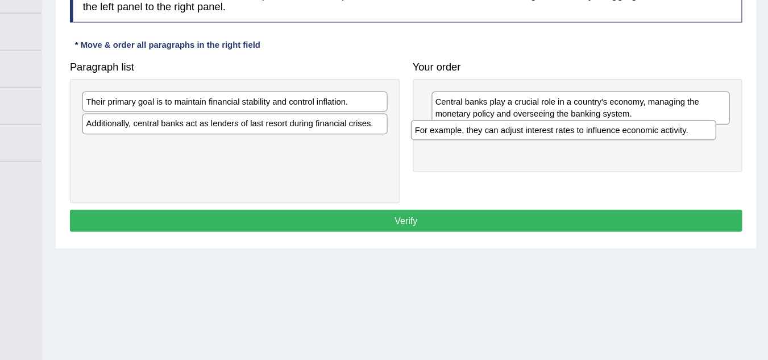
drag, startPoint x: 348, startPoint y: 110, endPoint x: 635, endPoint y: 135, distance: 288.6
click at [635, 135] on div "For example, they can adjust interest rates to influence economic activity." at bounding box center [586, 131] width 267 height 18
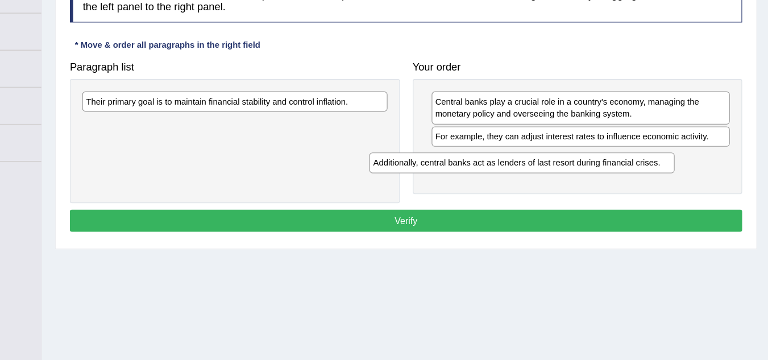
drag, startPoint x: 354, startPoint y: 129, endPoint x: 619, endPoint y: 155, distance: 266.0
click at [619, 155] on div "Additionally, central banks act as lenders of last resort during financial cris…" at bounding box center [550, 160] width 267 height 18
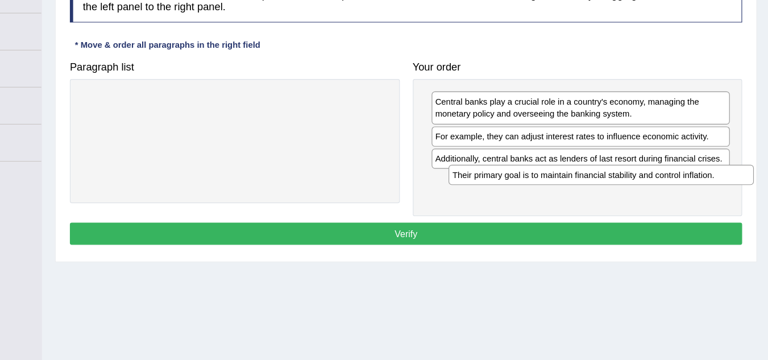
drag, startPoint x: 352, startPoint y: 109, endPoint x: 670, endPoint y: 172, distance: 324.5
click at [670, 172] on div "Their primary goal is to maintain financial stability and control inflation." at bounding box center [619, 170] width 267 height 18
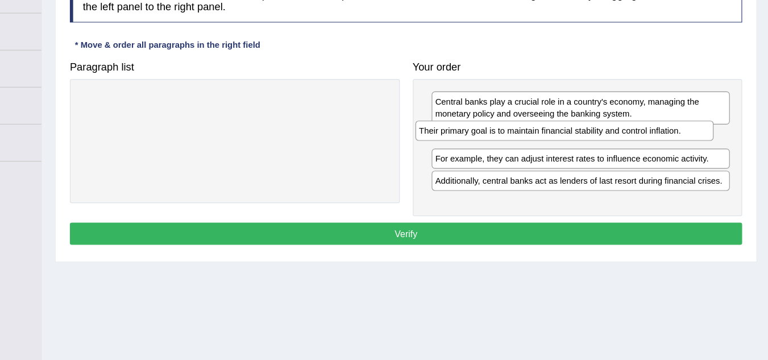
drag, startPoint x: 617, startPoint y: 171, endPoint x: 607, endPoint y: 128, distance: 44.2
click at [607, 128] on div "Their primary goal is to maintain financial stability and control inflation." at bounding box center [587, 132] width 261 height 18
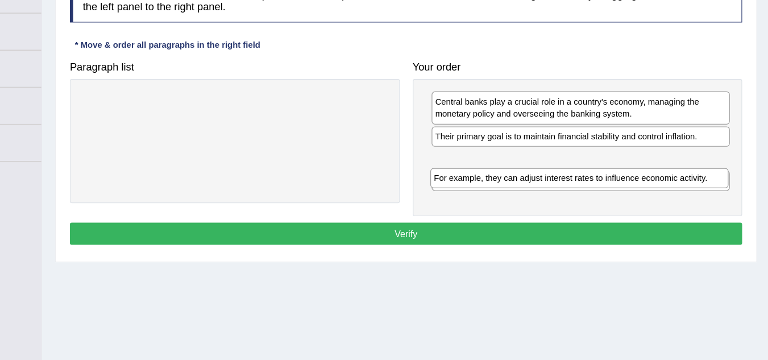
drag, startPoint x: 592, startPoint y: 156, endPoint x: 589, endPoint y: 182, distance: 26.9
click at [589, 182] on div "For example, they can adjust interest rates to influence economic activity." at bounding box center [600, 173] width 261 height 18
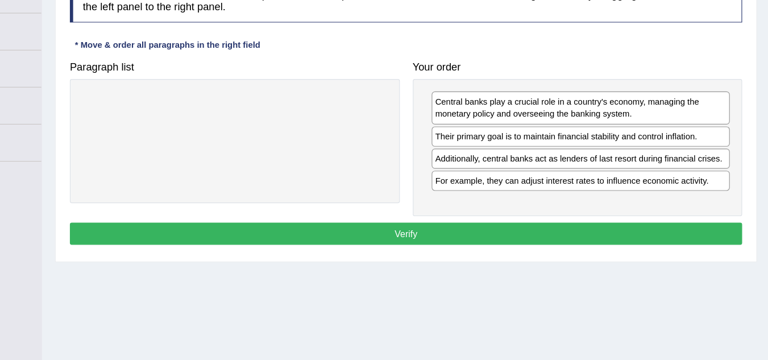
click at [499, 220] on button "Verify" at bounding box center [449, 221] width 588 height 19
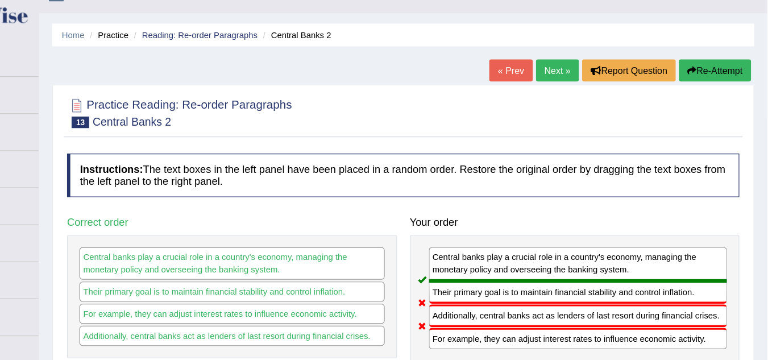
scroll to position [16, 0]
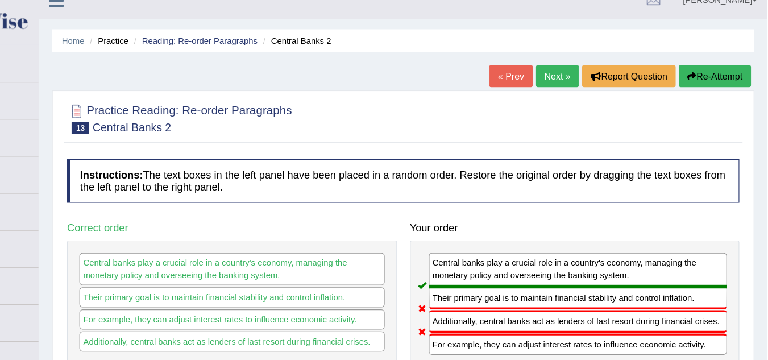
click at [582, 60] on link "Next »" at bounding box center [584, 66] width 38 height 19
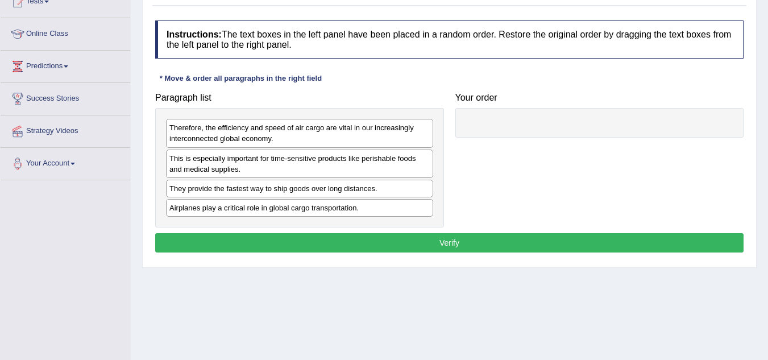
scroll to position [148, 0]
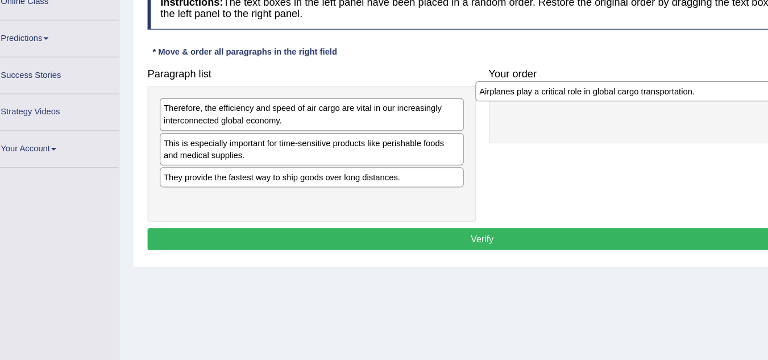
drag, startPoint x: 228, startPoint y: 195, endPoint x: 506, endPoint y: 100, distance: 293.1
click at [506, 100] on div "Airplanes play a critical role in global cargo transportation." at bounding box center [576, 100] width 267 height 18
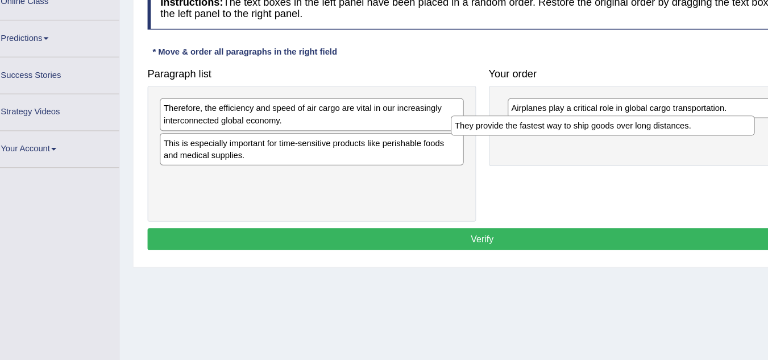
drag, startPoint x: 352, startPoint y: 179, endPoint x: 607, endPoint y: 134, distance: 259.7
click at [607, 134] on div "They provide the fastest way to ship goods over long distances." at bounding box center [555, 130] width 267 height 18
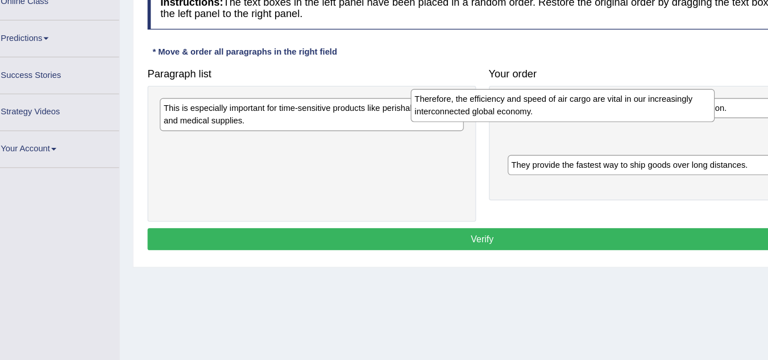
drag, startPoint x: 380, startPoint y: 126, endPoint x: 619, endPoint y: 134, distance: 239.9
click at [619, 126] on div "Therefore, the efficiency and speed of air cargo are vital in our increasingly …" at bounding box center [519, 112] width 267 height 28
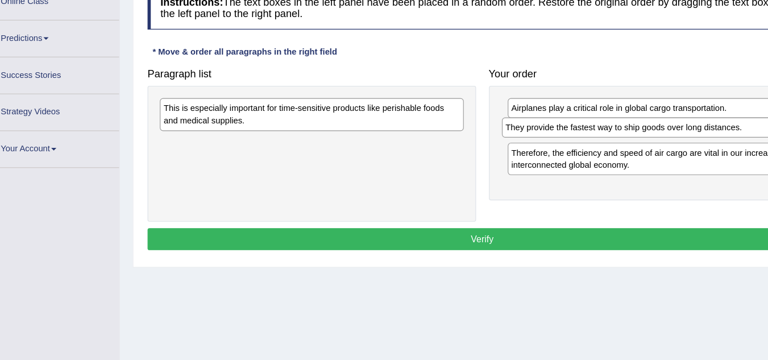
drag, startPoint x: 514, startPoint y: 164, endPoint x: 509, endPoint y: 130, distance: 34.6
click at [509, 130] on div "They provide the fastest way to ship goods over long distances." at bounding box center [596, 132] width 261 height 18
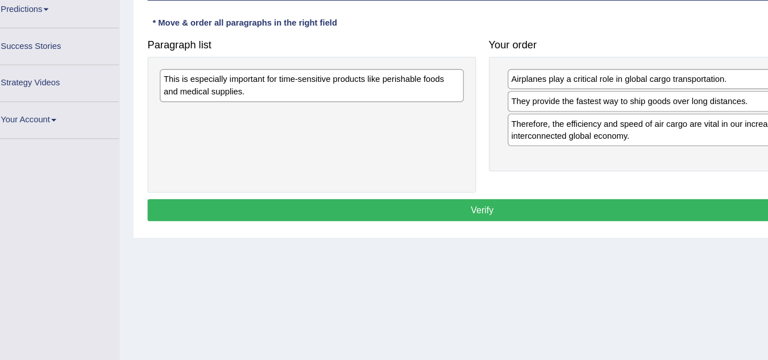
scroll to position [152, 0]
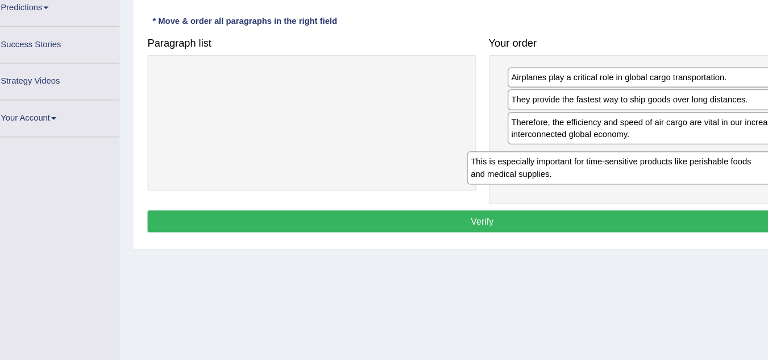
drag, startPoint x: 353, startPoint y: 122, endPoint x: 623, endPoint y: 195, distance: 279.8
click at [623, 195] on div "This is especially important for time-sensitive products like perishable foods …" at bounding box center [569, 190] width 267 height 28
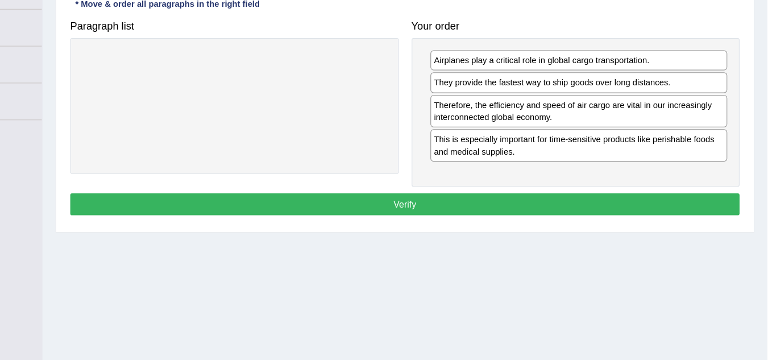
scroll to position [167, 0]
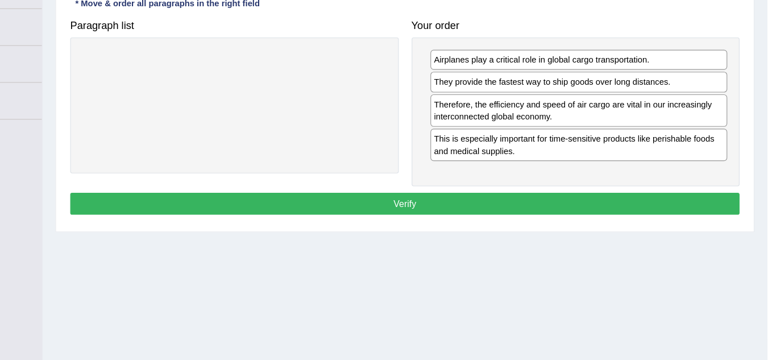
click at [527, 214] on button "Verify" at bounding box center [449, 222] width 588 height 19
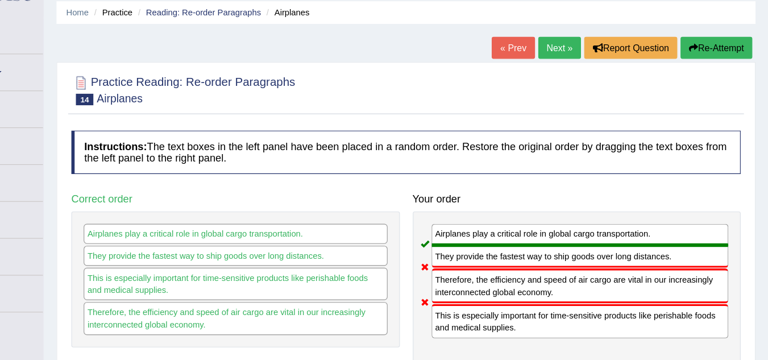
scroll to position [40, 0]
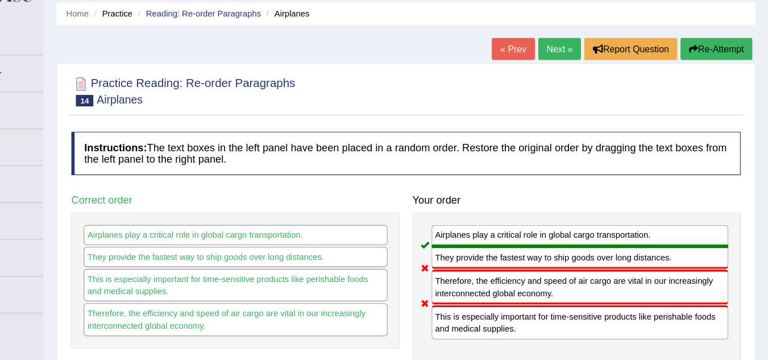
click at [581, 39] on link "Next »" at bounding box center [584, 43] width 38 height 19
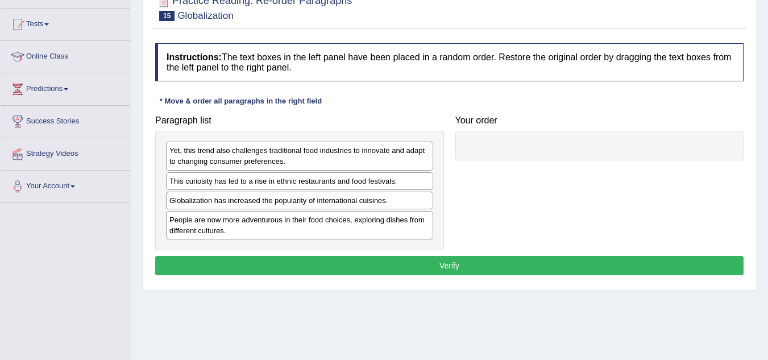
scroll to position [121, 0]
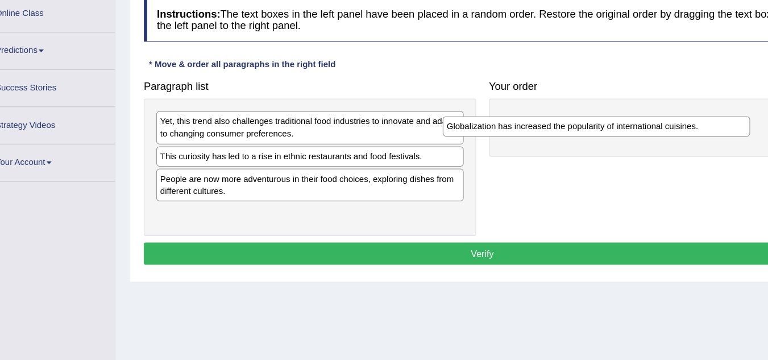
drag, startPoint x: 249, startPoint y: 193, endPoint x: 502, endPoint y: 132, distance: 259.9
click at [502, 138] on div "Globalization has increased the popularity of international cuisines." at bounding box center [548, 147] width 267 height 18
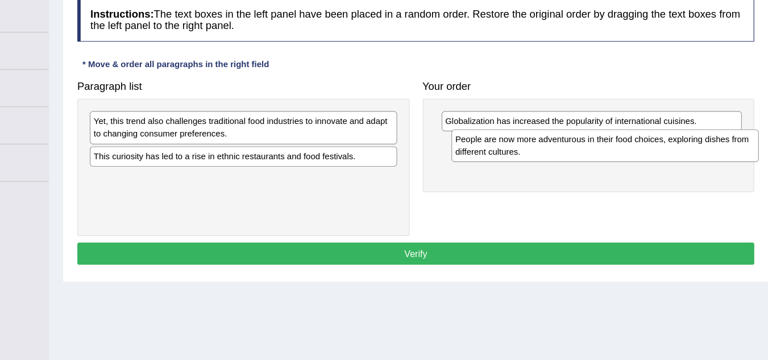
drag, startPoint x: 327, startPoint y: 193, endPoint x: 628, endPoint y: 164, distance: 302.5
click at [628, 164] on div "People are now more adventurous in their food choices, exploring dishes from di…" at bounding box center [613, 163] width 267 height 28
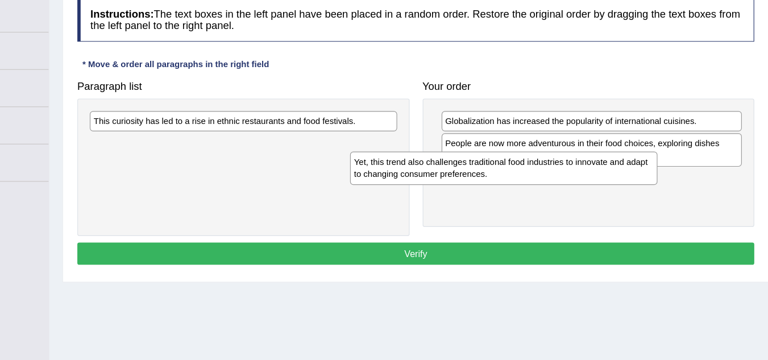
drag, startPoint x: 324, startPoint y: 156, endPoint x: 584, endPoint y: 198, distance: 263.1
click at [584, 197] on div "Yet, this trend also challenges traditional food industries to innovate and ada…" at bounding box center [525, 182] width 267 height 28
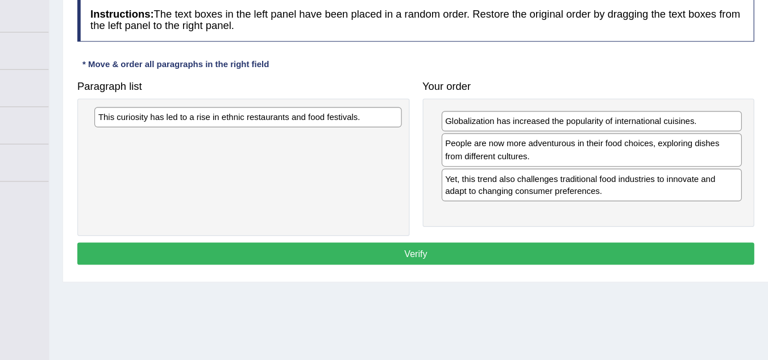
click at [339, 142] on div "This curiosity has led to a rise in ethnic restaurants and food festivals." at bounding box center [303, 139] width 267 height 18
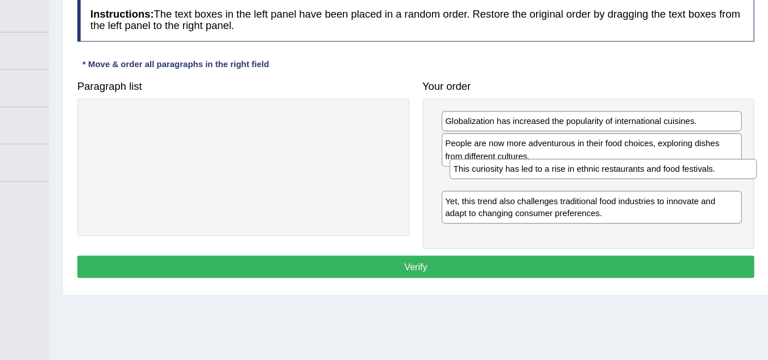
drag, startPoint x: 368, startPoint y: 147, endPoint x: 679, endPoint y: 189, distance: 313.6
click at [679, 189] on div "This curiosity has led to a rise in ethnic restaurants and food festivals." at bounding box center [611, 183] width 267 height 18
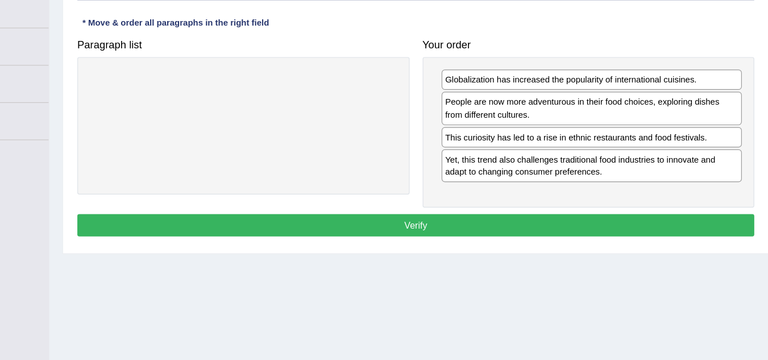
scroll to position [177, 0]
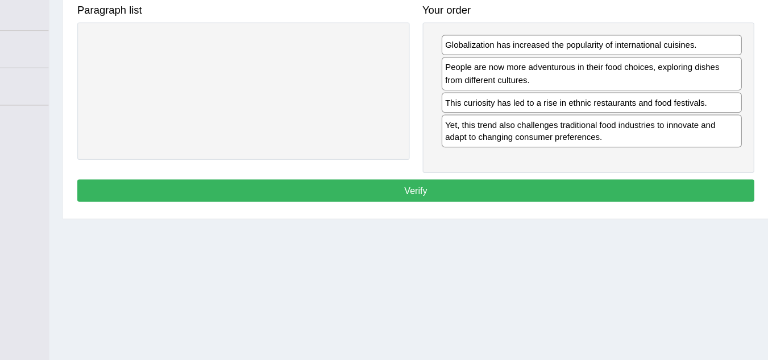
click at [490, 210] on button "Verify" at bounding box center [449, 212] width 588 height 19
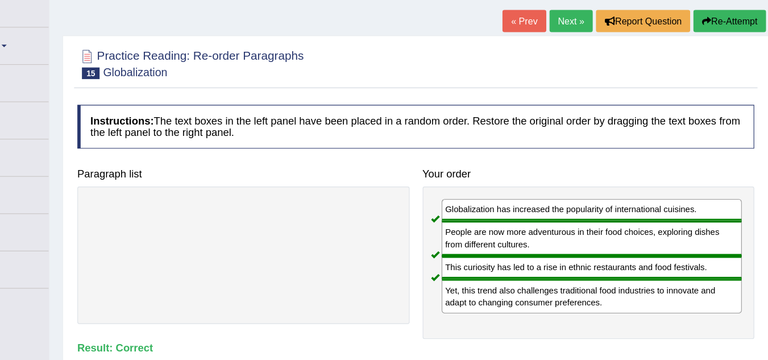
scroll to position [0, 0]
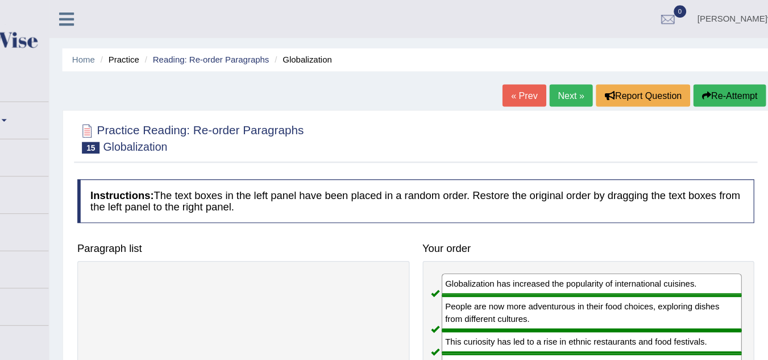
click at [581, 86] on link "Next »" at bounding box center [584, 82] width 38 height 19
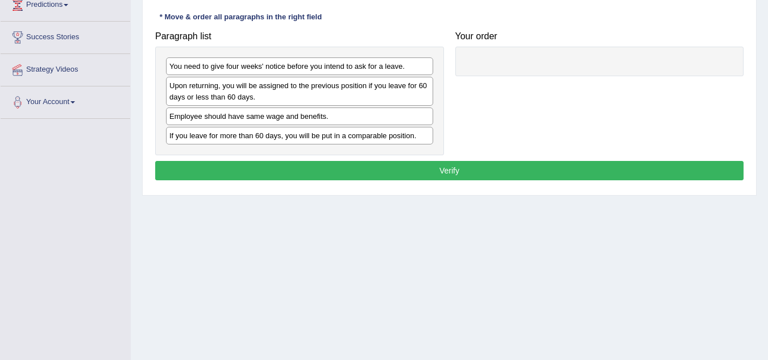
scroll to position [194, 0]
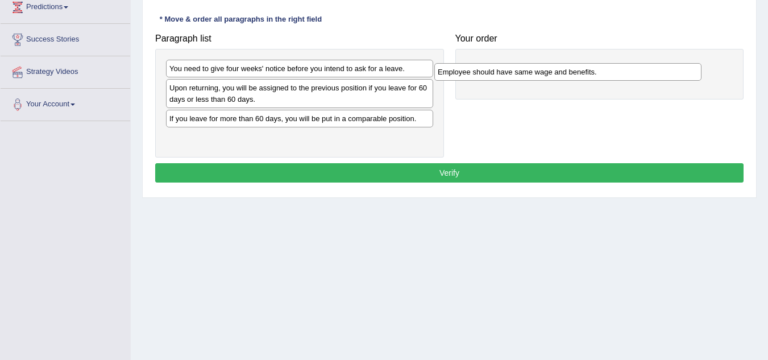
drag, startPoint x: 226, startPoint y: 124, endPoint x: 583, endPoint y: 31, distance: 369.3
click at [583, 63] on div "Employee should have same wage and benefits." at bounding box center [567, 72] width 267 height 18
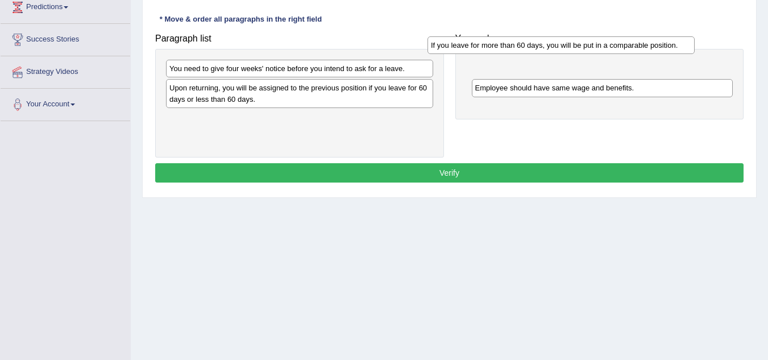
drag, startPoint x: 282, startPoint y: 119, endPoint x: 551, endPoint y: 48, distance: 278.0
click at [551, 48] on div "If you leave for more than 60 days, you will be put in a comparable position." at bounding box center [560, 45] width 267 height 18
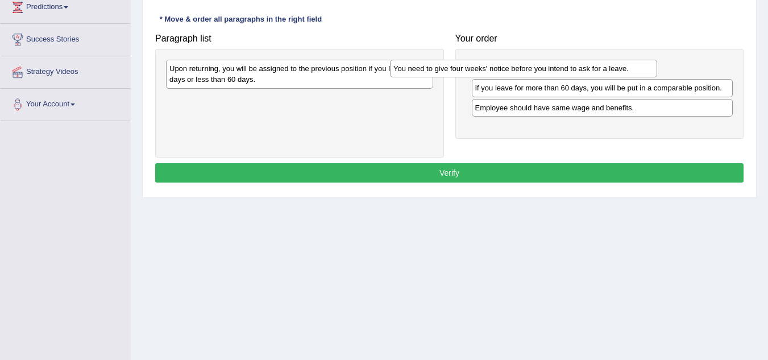
drag, startPoint x: 314, startPoint y: 71, endPoint x: 538, endPoint y: 71, distance: 223.9
click at [538, 71] on div "You need to give four weeks' notice before you intend to ask for a leave." at bounding box center [523, 69] width 267 height 18
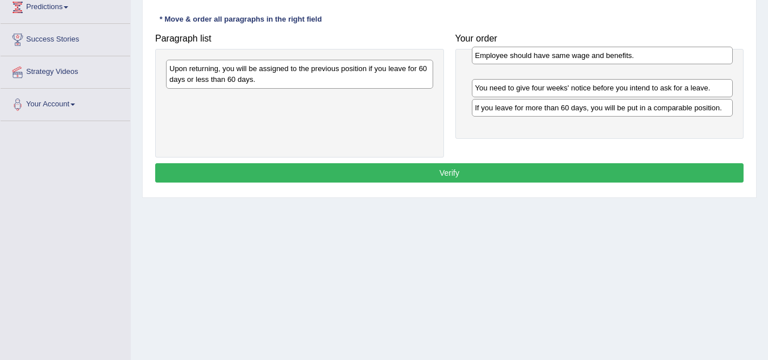
drag, startPoint x: 503, startPoint y: 112, endPoint x: 503, endPoint y: 60, distance: 52.3
click at [503, 60] on div "Employee should have same wage and benefits." at bounding box center [602, 56] width 261 height 18
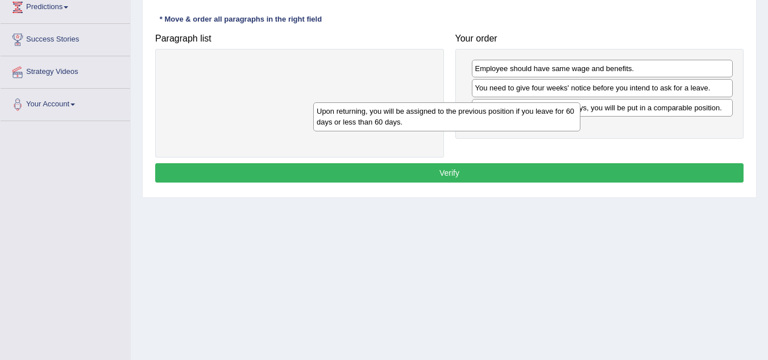
drag, startPoint x: 310, startPoint y: 78, endPoint x: 541, endPoint y: 130, distance: 236.5
click at [541, 130] on div "Upon returning, you will be assigned to the previous position if you leave for …" at bounding box center [446, 116] width 267 height 28
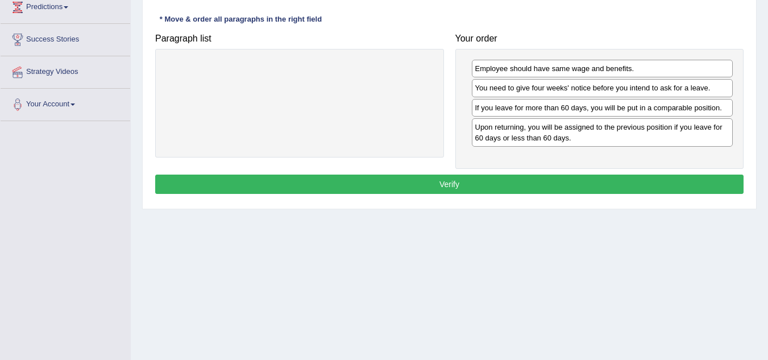
click at [512, 178] on button "Verify" at bounding box center [449, 183] width 588 height 19
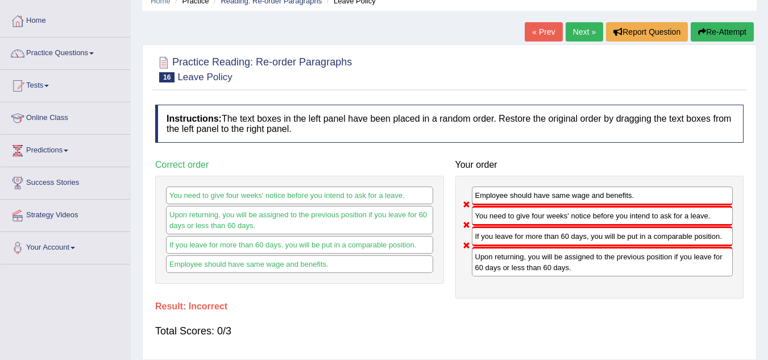
scroll to position [51, 0]
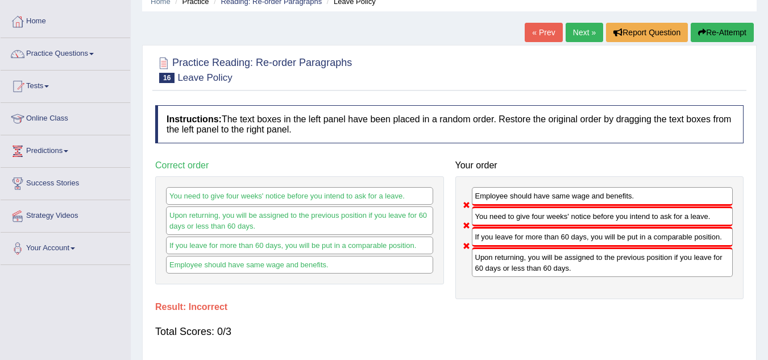
click at [576, 37] on link "Next »" at bounding box center [584, 32] width 38 height 19
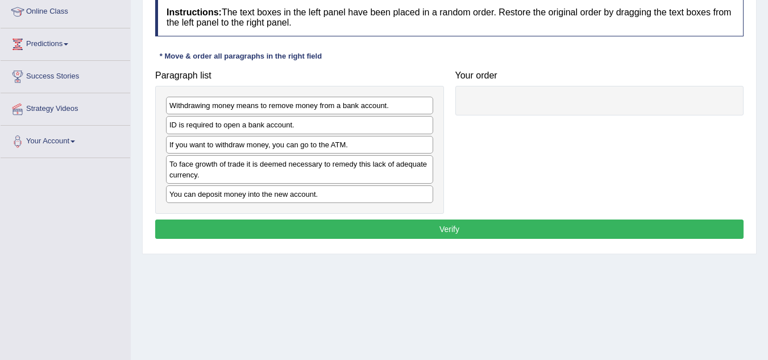
scroll to position [159, 0]
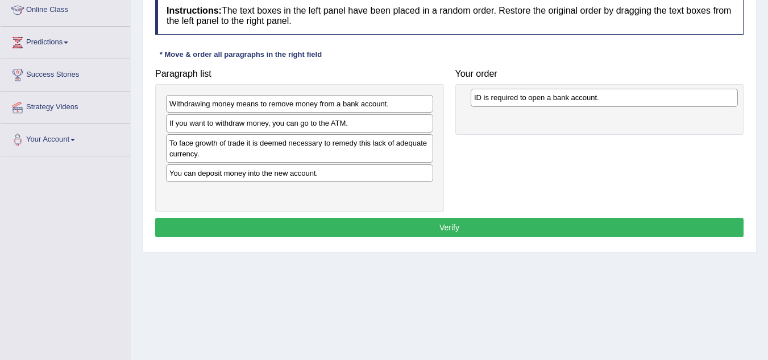
drag, startPoint x: 209, startPoint y: 126, endPoint x: 513, endPoint y: 101, distance: 305.6
click at [513, 101] on div "ID is required to open a bank account." at bounding box center [603, 98] width 267 height 18
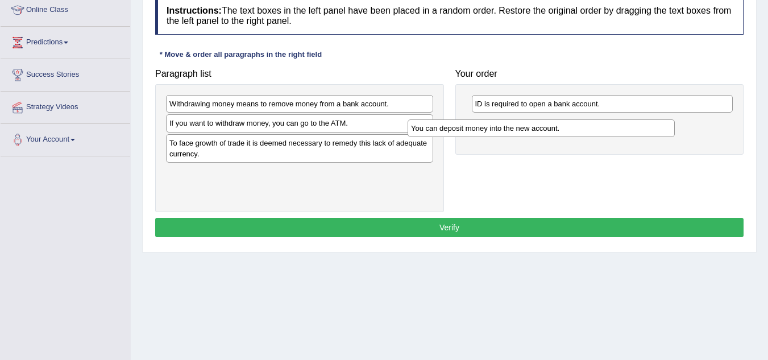
drag, startPoint x: 290, startPoint y: 173, endPoint x: 540, endPoint y: 118, distance: 256.0
click at [540, 119] on div "You can deposit money into the new account." at bounding box center [540, 128] width 267 height 18
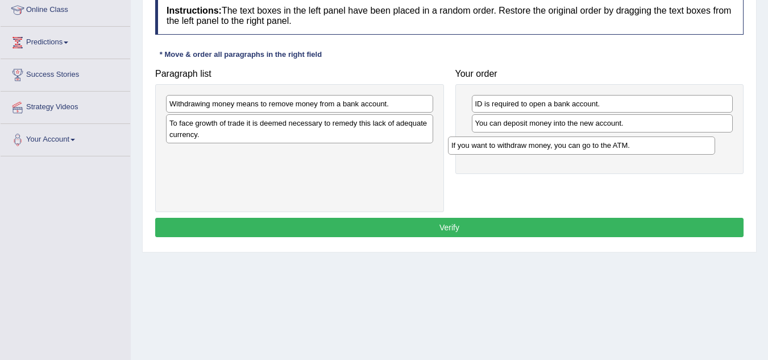
drag, startPoint x: 327, startPoint y: 123, endPoint x: 609, endPoint y: 145, distance: 282.7
click at [609, 145] on div "If you want to withdraw money, you can go to the ATM." at bounding box center [581, 145] width 267 height 18
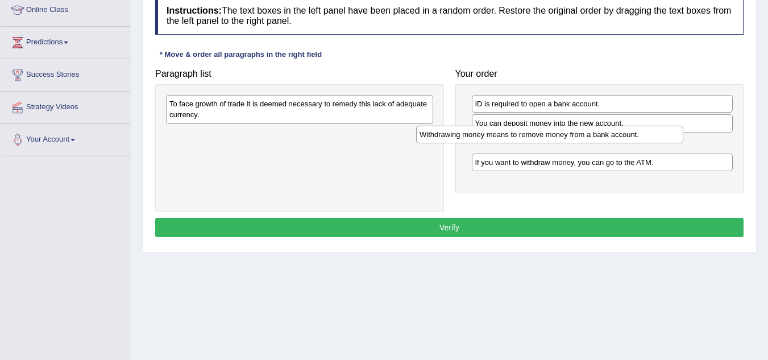
drag, startPoint x: 378, startPoint y: 102, endPoint x: 628, endPoint y: 133, distance: 251.9
click at [628, 133] on div "Withdrawing money means to remove money from a bank account." at bounding box center [549, 135] width 267 height 18
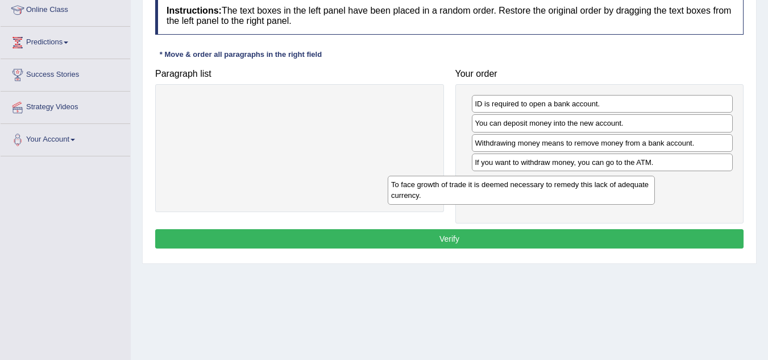
drag, startPoint x: 312, startPoint y: 115, endPoint x: 583, endPoint y: 188, distance: 280.6
click at [583, 188] on div "To face growth of trade it is deemed necessary to remedy this lack of adequate …" at bounding box center [521, 190] width 267 height 28
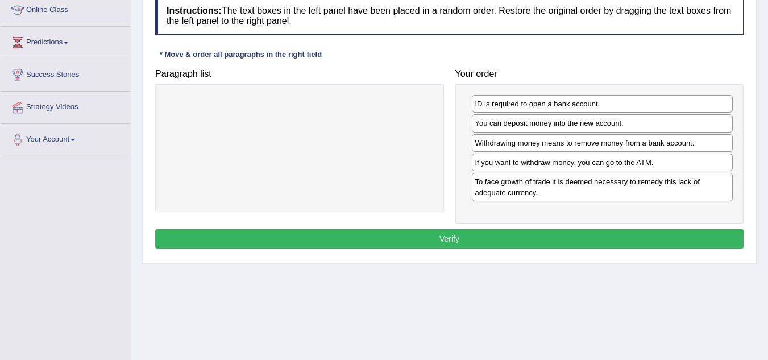
click at [496, 235] on button "Verify" at bounding box center [449, 238] width 588 height 19
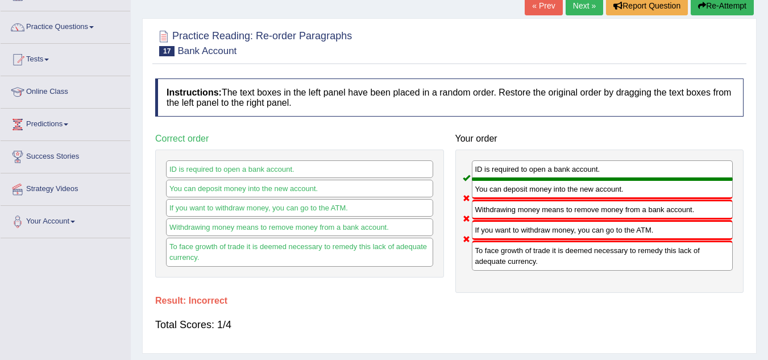
scroll to position [0, 0]
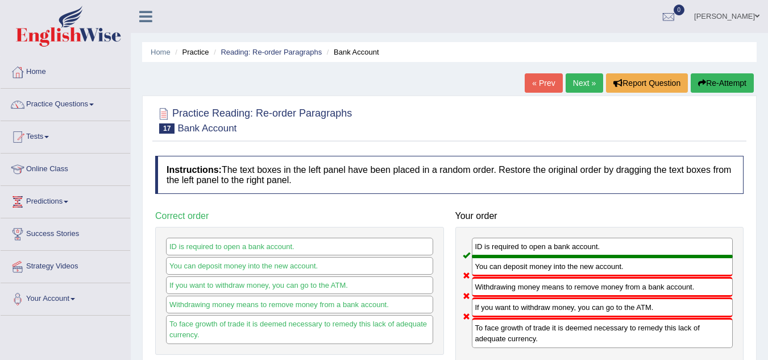
click at [590, 74] on link "Next »" at bounding box center [584, 82] width 38 height 19
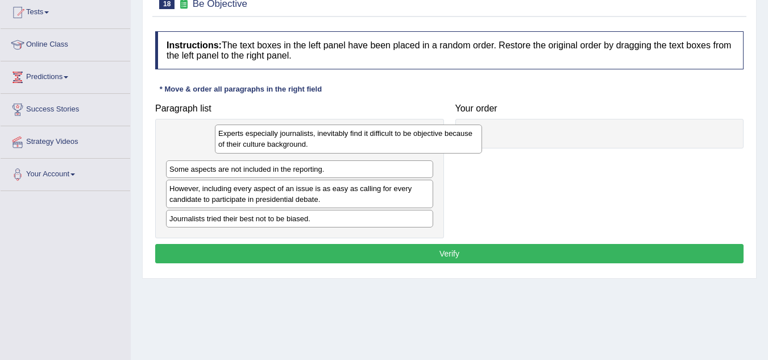
drag, startPoint x: 344, startPoint y: 148, endPoint x: 567, endPoint y: 140, distance: 223.5
click at [482, 140] on div "Experts especially journalists, inevitably find it difficult to be objective be…" at bounding box center [348, 138] width 267 height 28
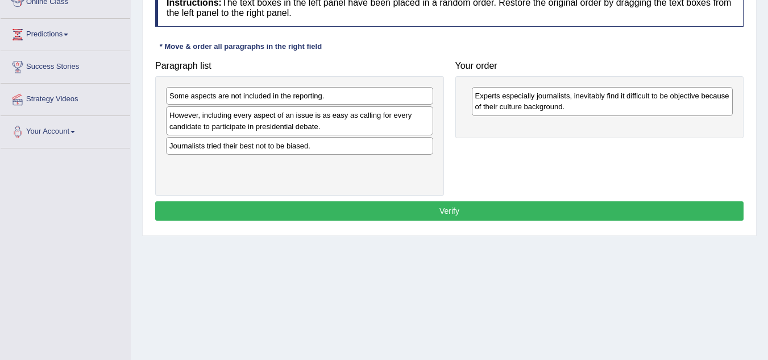
scroll to position [174, 0]
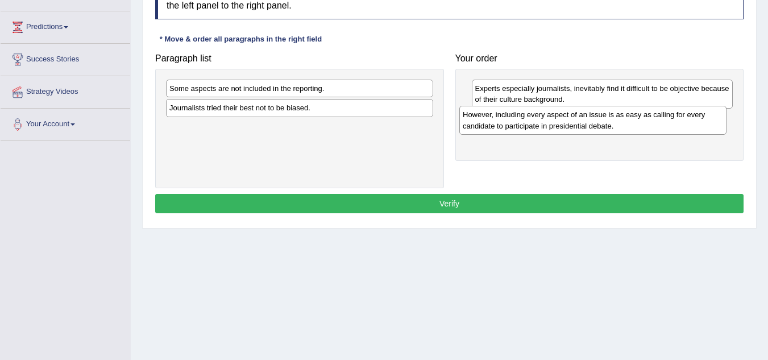
drag, startPoint x: 321, startPoint y: 116, endPoint x: 616, endPoint y: 123, distance: 295.5
click at [616, 123] on div "However, including every aspect of an issue is as easy as calling for every can…" at bounding box center [592, 120] width 267 height 28
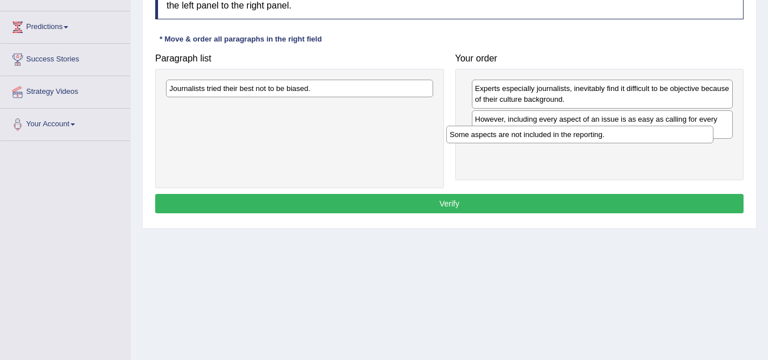
drag, startPoint x: 340, startPoint y: 94, endPoint x: 620, endPoint y: 139, distance: 283.8
click at [620, 139] on div "Some aspects are not included in the reporting." at bounding box center [579, 135] width 267 height 18
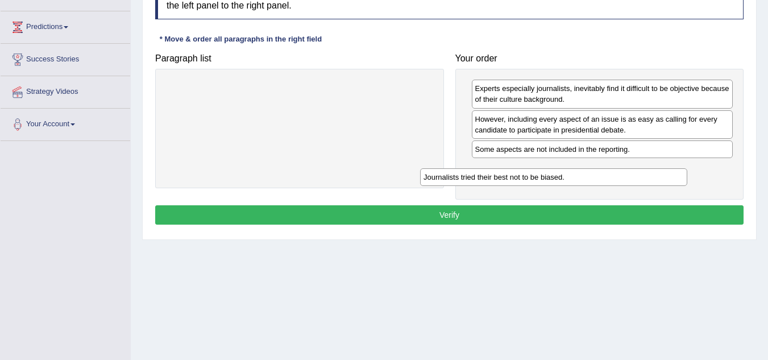
drag, startPoint x: 345, startPoint y: 82, endPoint x: 605, endPoint y: 170, distance: 274.2
click at [605, 170] on div "Journalists tried their best not to be biased." at bounding box center [553, 177] width 267 height 18
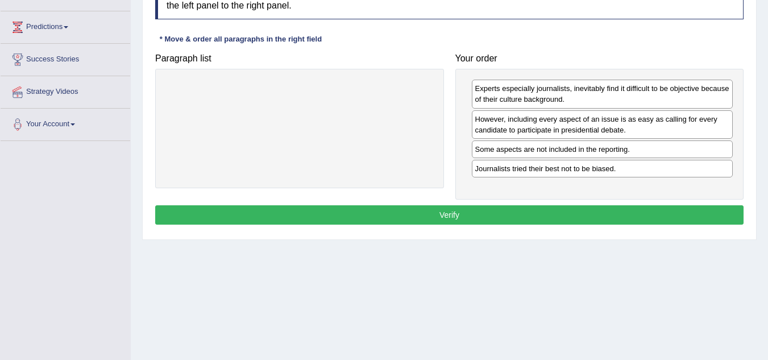
click at [528, 215] on button "Verify" at bounding box center [449, 214] width 588 height 19
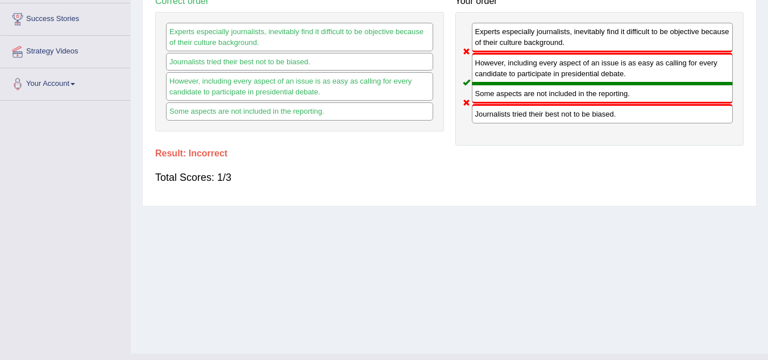
scroll to position [0, 0]
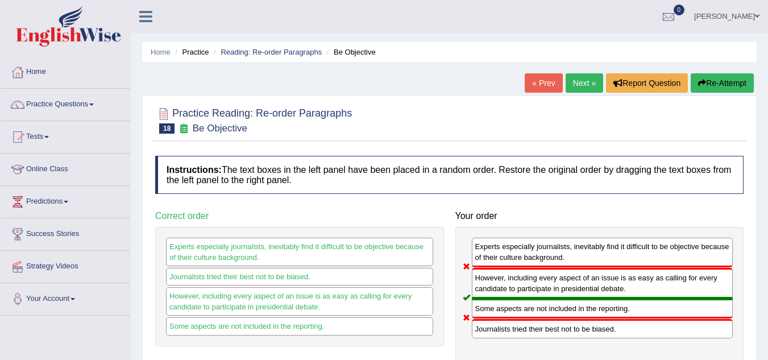
click at [582, 79] on link "Next »" at bounding box center [584, 82] width 38 height 19
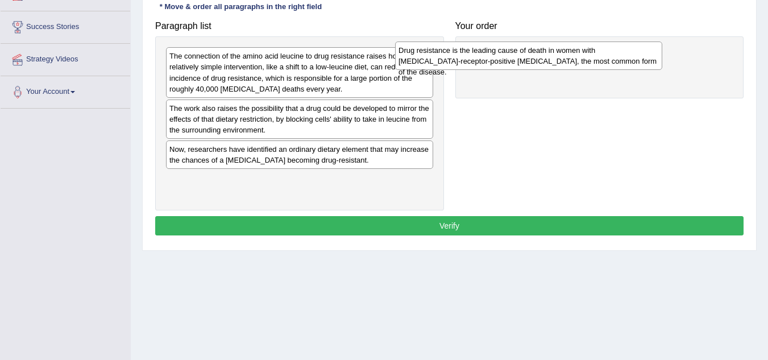
drag, startPoint x: 257, startPoint y: 119, endPoint x: 499, endPoint y: 55, distance: 250.3
click at [499, 55] on div "Drug resistance is the leading cause of death in women with [MEDICAL_DATA]-rece…" at bounding box center [528, 55] width 267 height 28
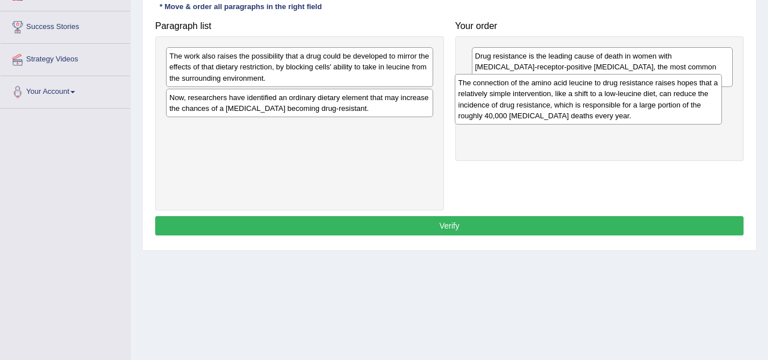
drag, startPoint x: 272, startPoint y: 70, endPoint x: 556, endPoint y: 96, distance: 285.3
click at [556, 96] on div "The connection of the amino acid leucine to drug resistance raises hopes that a…" at bounding box center [588, 99] width 267 height 50
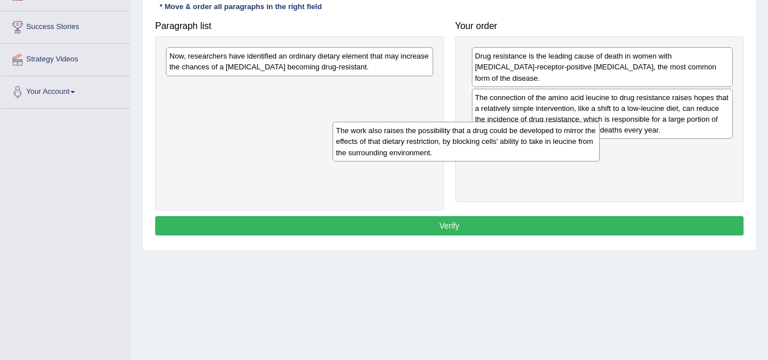
drag, startPoint x: 374, startPoint y: 77, endPoint x: 557, endPoint y: 152, distance: 197.7
click at [557, 152] on div "The work also raises the possibility that a drug could be developed to mirror t…" at bounding box center [465, 141] width 267 height 39
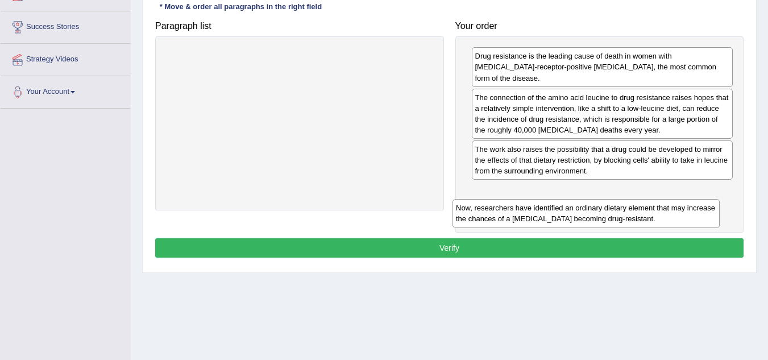
drag, startPoint x: 356, startPoint y: 69, endPoint x: 662, endPoint y: 209, distance: 336.9
click at [662, 209] on div "Now, researchers have identified an ordinary dietary element that may increase …" at bounding box center [585, 213] width 267 height 28
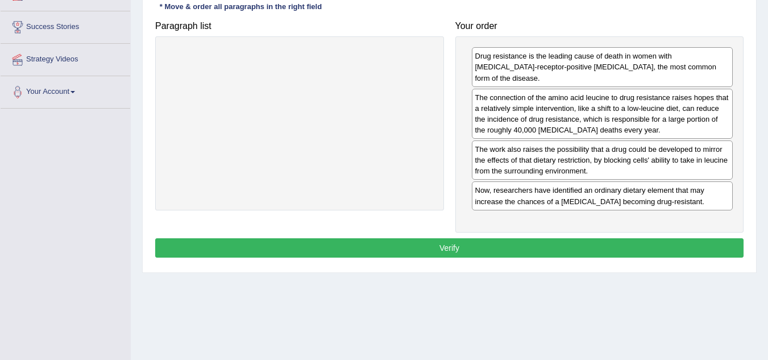
click at [537, 238] on button "Verify" at bounding box center [449, 247] width 588 height 19
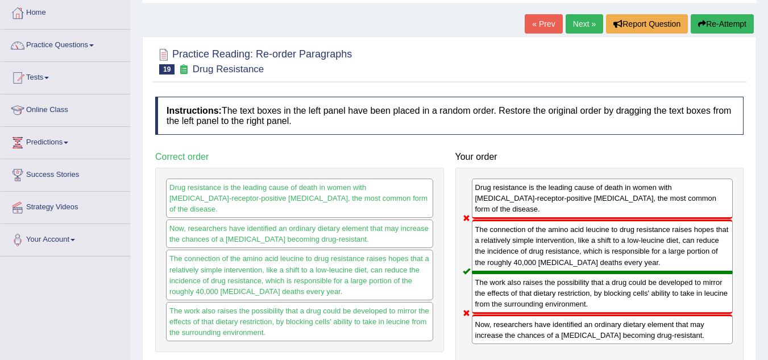
scroll to position [56, 0]
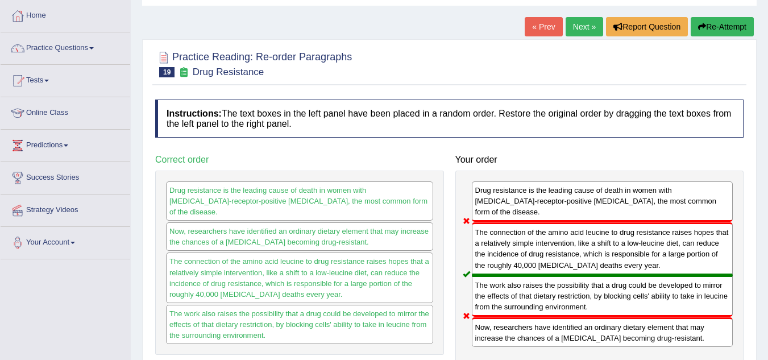
click at [573, 26] on link "Next »" at bounding box center [584, 26] width 38 height 19
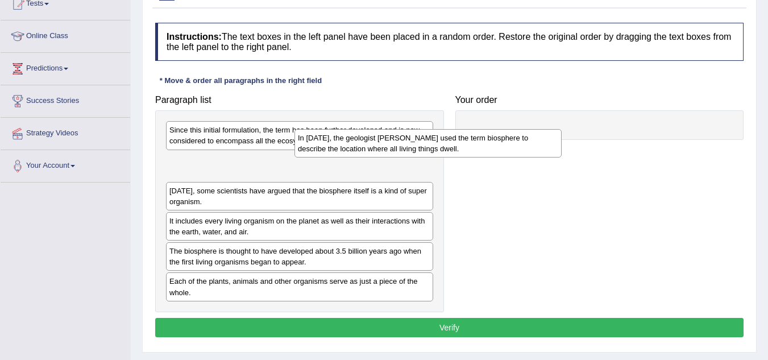
drag, startPoint x: 265, startPoint y: 169, endPoint x: 509, endPoint y: 95, distance: 254.7
click at [509, 129] on div "In [DATE], the geologist [PERSON_NAME] used the term biosphere to describe the …" at bounding box center [427, 143] width 267 height 28
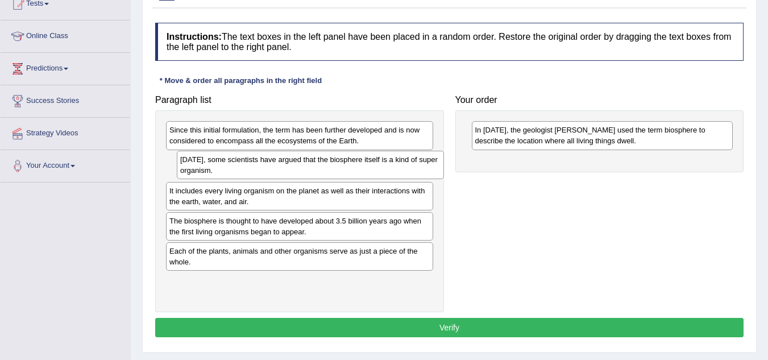
drag, startPoint x: 323, startPoint y: 173, endPoint x: 334, endPoint y: 172, distance: 10.9
click at [334, 172] on div "[DATE], some scientists have argued that the biosphere itself is a kind of supe…" at bounding box center [310, 165] width 267 height 28
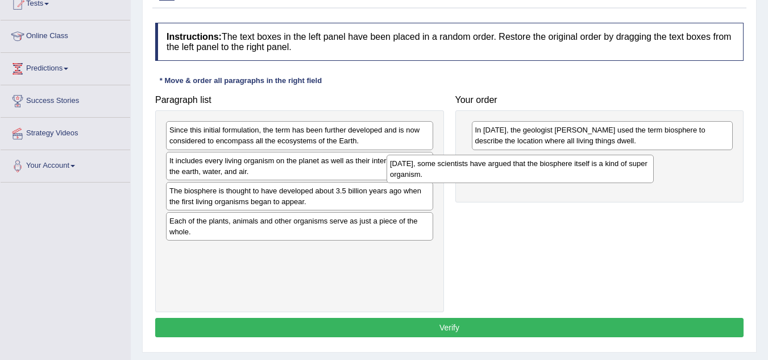
drag, startPoint x: 331, startPoint y: 164, endPoint x: 559, endPoint y: 163, distance: 227.8
click at [559, 163] on div "[DATE], some scientists have argued that the biosphere itself is a kind of supe…" at bounding box center [519, 169] width 267 height 28
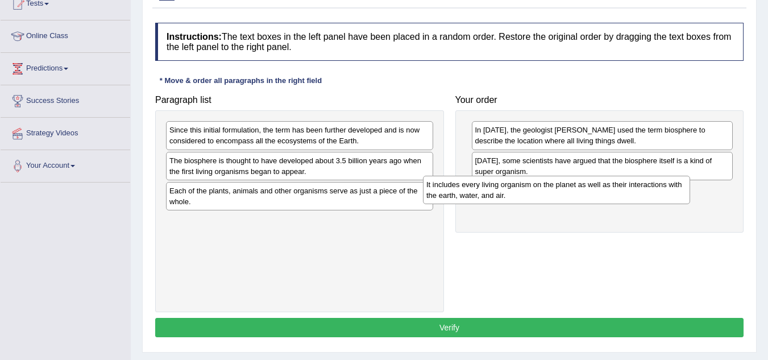
drag, startPoint x: 369, startPoint y: 169, endPoint x: 640, endPoint y: 194, distance: 272.2
click at [640, 194] on div "It includes every living organism on the planet as well as their interactions w…" at bounding box center [556, 190] width 267 height 28
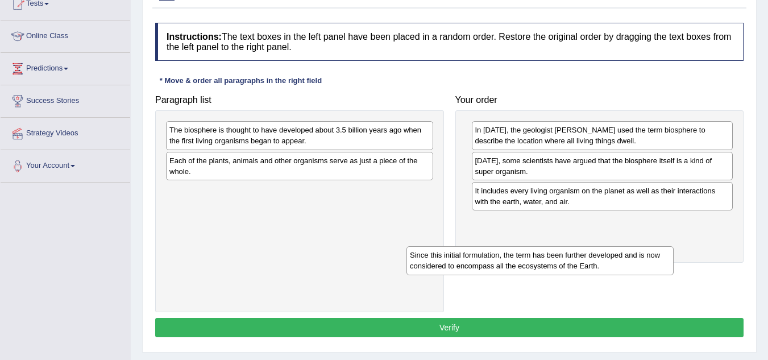
drag, startPoint x: 340, startPoint y: 143, endPoint x: 582, endPoint y: 268, distance: 272.4
click at [582, 268] on div "Since this initial formulation, the term has been further developed and is now …" at bounding box center [539, 260] width 267 height 28
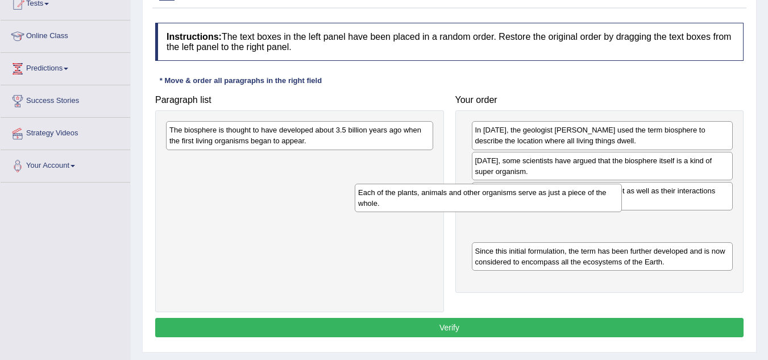
drag, startPoint x: 338, startPoint y: 169, endPoint x: 585, endPoint y: 219, distance: 251.6
click at [585, 212] on div "Each of the plants, animals and other organisms serve as just a piece of the wh…" at bounding box center [488, 198] width 267 height 28
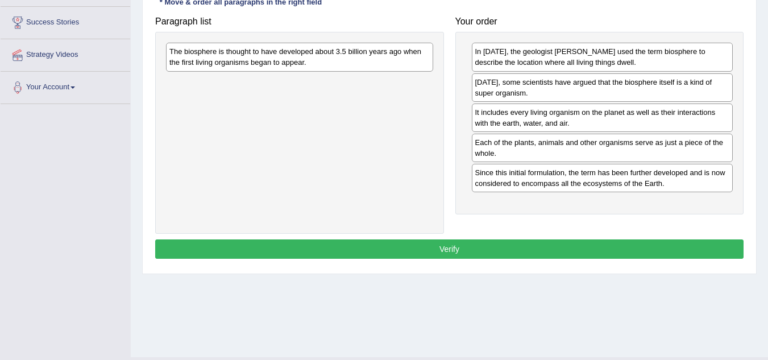
scroll to position [213, 0]
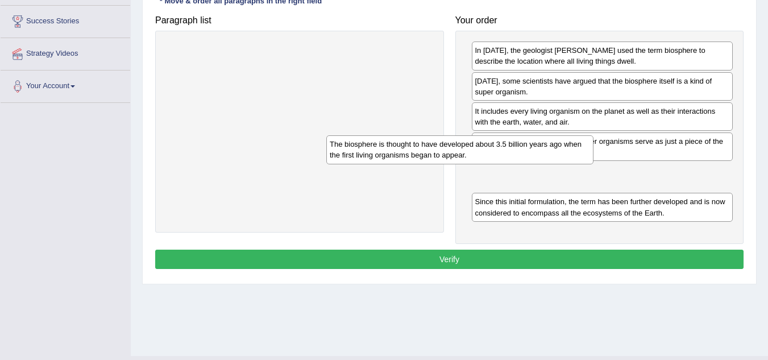
drag, startPoint x: 318, startPoint y: 60, endPoint x: 594, endPoint y: 201, distance: 310.3
click at [593, 164] on div "The biosphere is thought to have developed about 3.5 billion years ago when the…" at bounding box center [459, 149] width 267 height 28
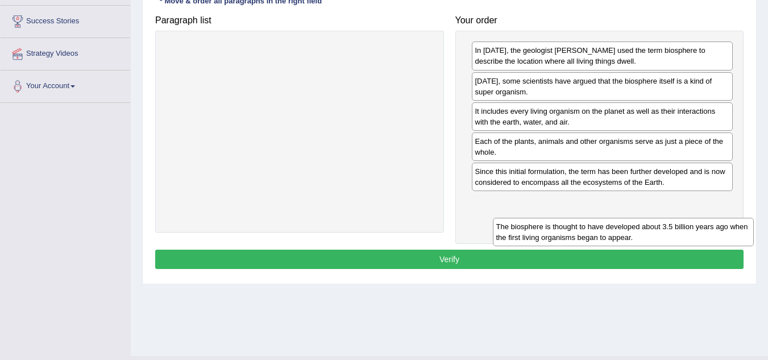
drag, startPoint x: 534, startPoint y: 179, endPoint x: 565, endPoint y: 254, distance: 81.3
click at [565, 246] on div "The biosphere is thought to have developed about 3.5 billion years ago when the…" at bounding box center [623, 232] width 261 height 28
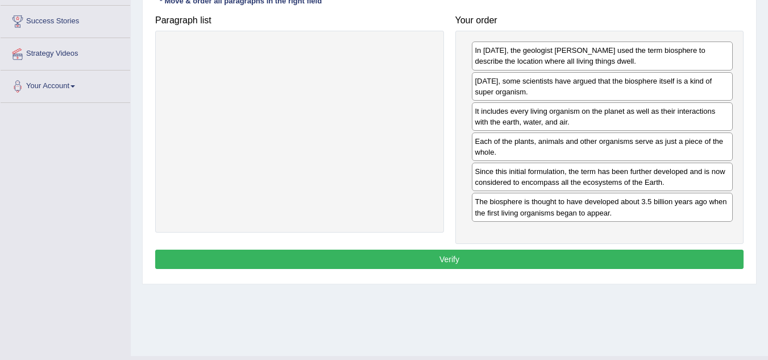
drag, startPoint x: 466, startPoint y: 273, endPoint x: 460, endPoint y: 264, distance: 11.8
click at [460, 264] on div "Instructions: The text boxes in the left panel have been placed in a random ord…" at bounding box center [449, 107] width 594 height 340
click at [460, 264] on button "Verify" at bounding box center [449, 258] width 588 height 19
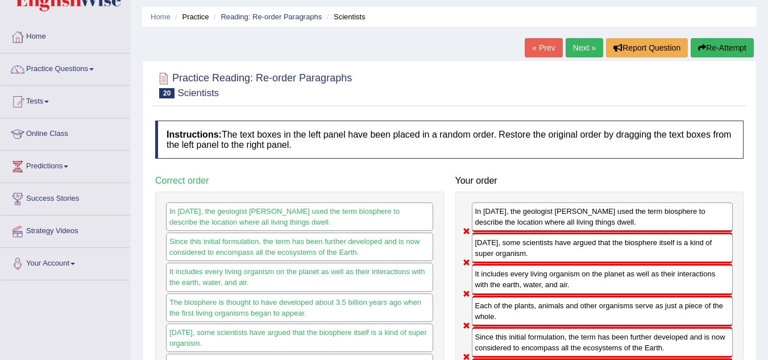
scroll to position [22, 0]
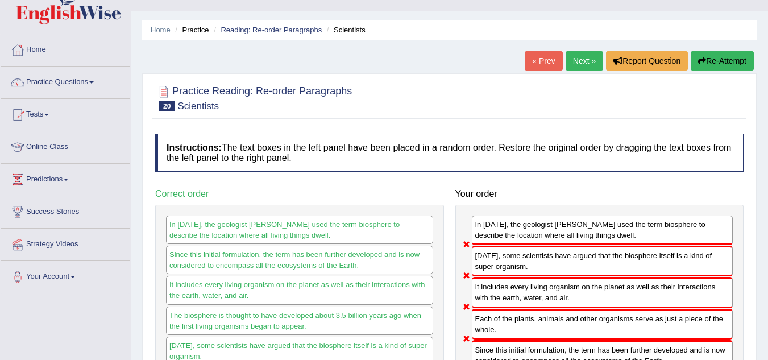
click at [570, 68] on link "Next »" at bounding box center [584, 60] width 38 height 19
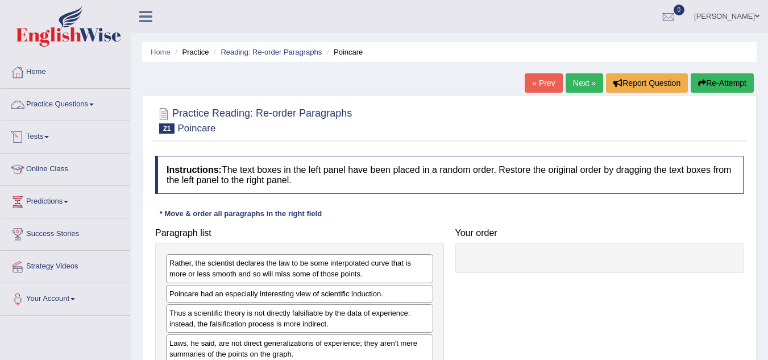
click at [80, 109] on link "Practice Questions" at bounding box center [66, 103] width 130 height 28
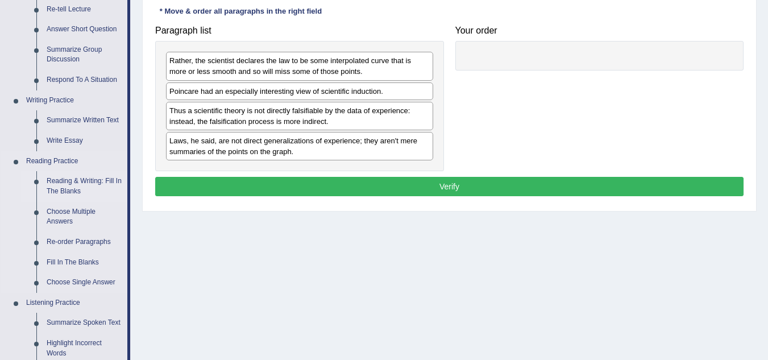
scroll to position [207, 0]
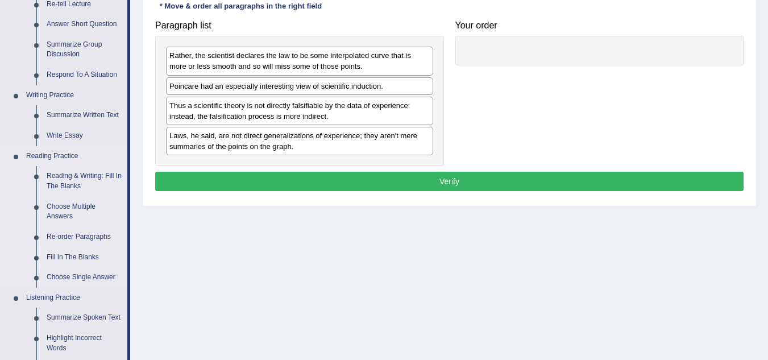
click at [73, 258] on link "Fill In The Blanks" at bounding box center [84, 257] width 86 height 20
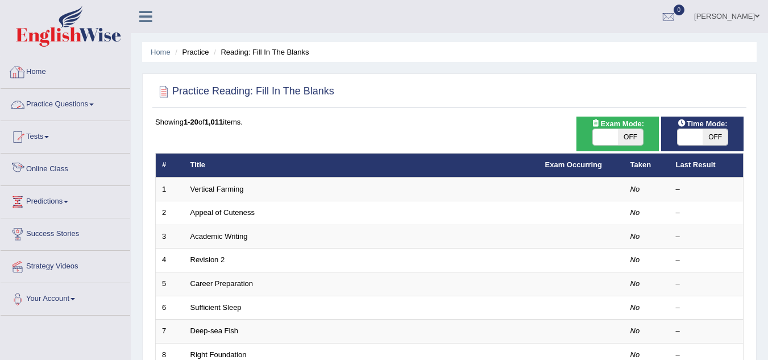
click at [60, 105] on link "Practice Questions" at bounding box center [66, 103] width 130 height 28
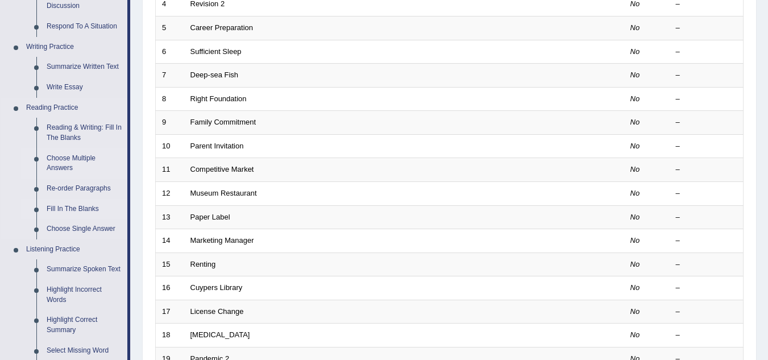
scroll to position [264, 0]
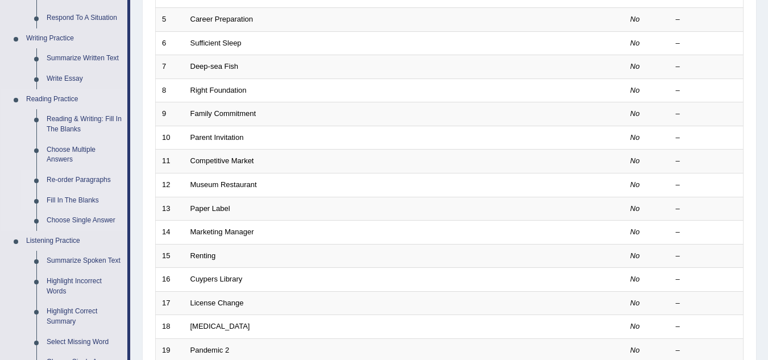
click at [66, 176] on link "Re-order Paragraphs" at bounding box center [84, 180] width 86 height 20
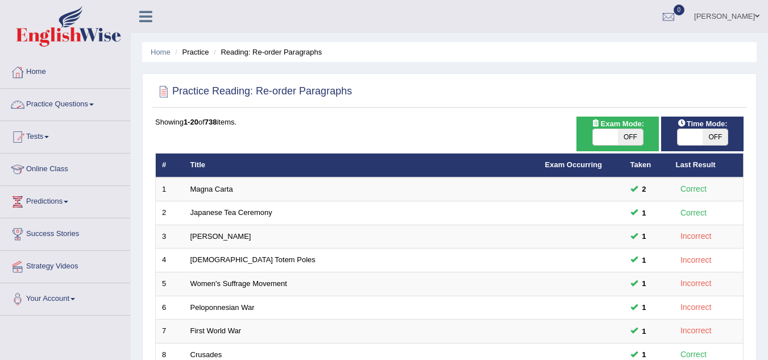
click at [91, 116] on link "Practice Questions" at bounding box center [66, 103] width 130 height 28
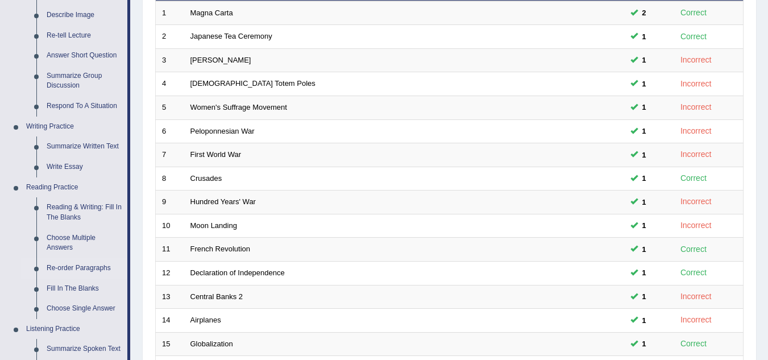
scroll to position [197, 0]
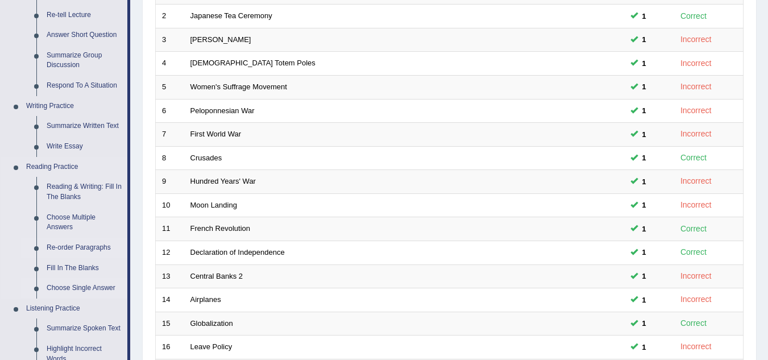
click at [66, 282] on link "Choose Single Answer" at bounding box center [84, 288] width 86 height 20
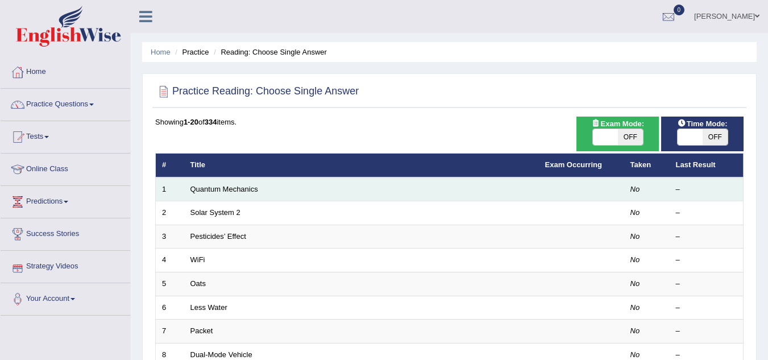
click at [229, 182] on td "Quantum Mechanics" at bounding box center [361, 189] width 355 height 24
click at [230, 191] on link "Quantum Mechanics" at bounding box center [224, 189] width 68 height 9
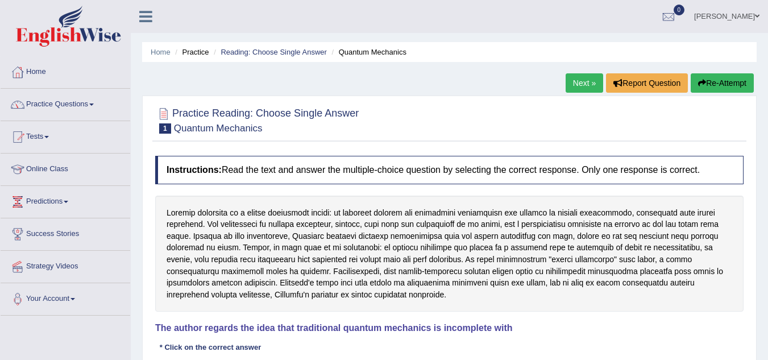
click at [53, 98] on link "Practice Questions" at bounding box center [66, 103] width 130 height 28
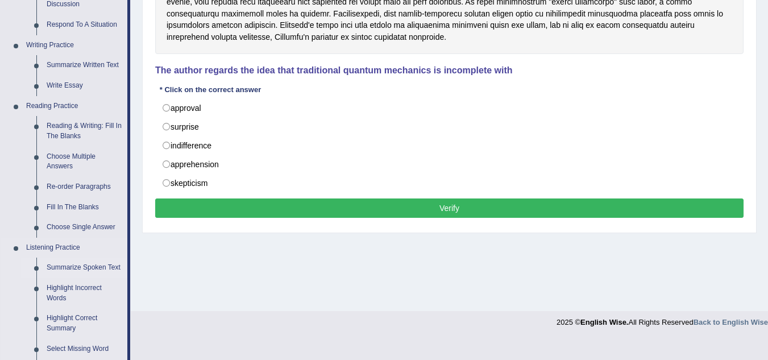
scroll to position [376, 0]
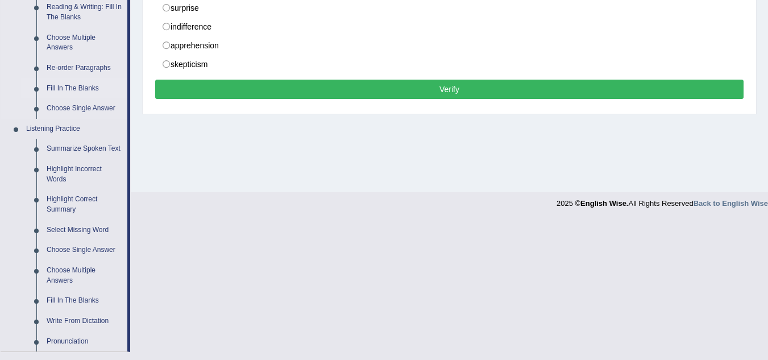
click at [69, 88] on link "Fill In The Blanks" at bounding box center [84, 88] width 86 height 20
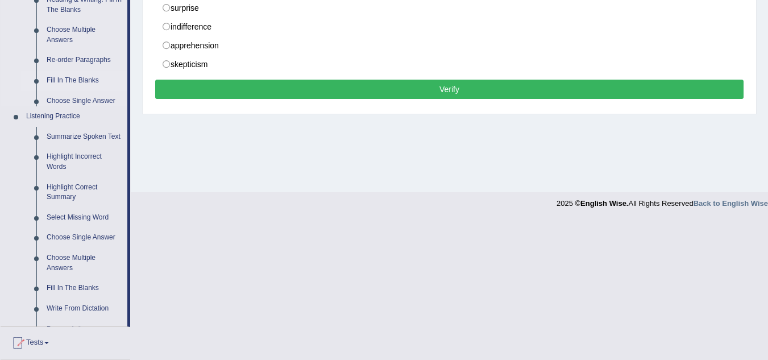
scroll to position [372, 0]
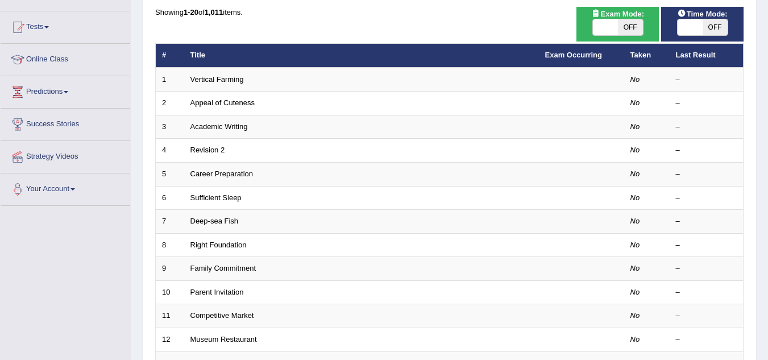
scroll to position [142, 0]
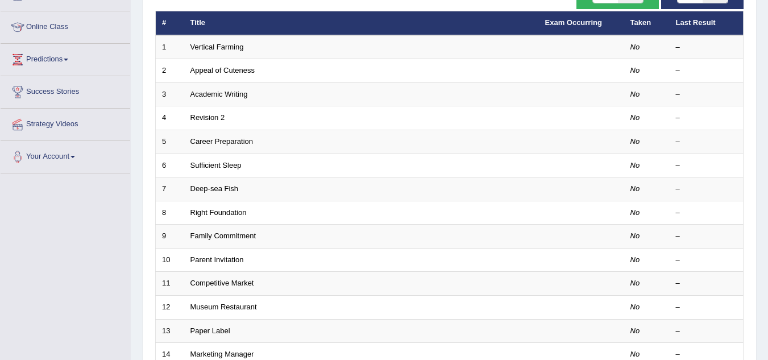
click at [213, 180] on td "Deep-sea Fish" at bounding box center [361, 189] width 355 height 24
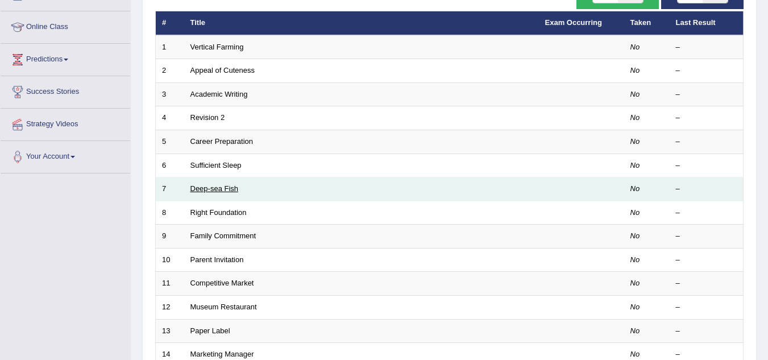
click at [213, 192] on link "Deep-sea Fish" at bounding box center [214, 188] width 48 height 9
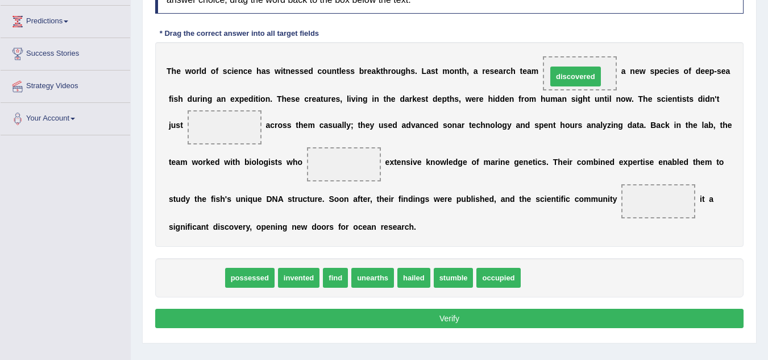
drag, startPoint x: 193, startPoint y: 282, endPoint x: 572, endPoint y: 81, distance: 429.0
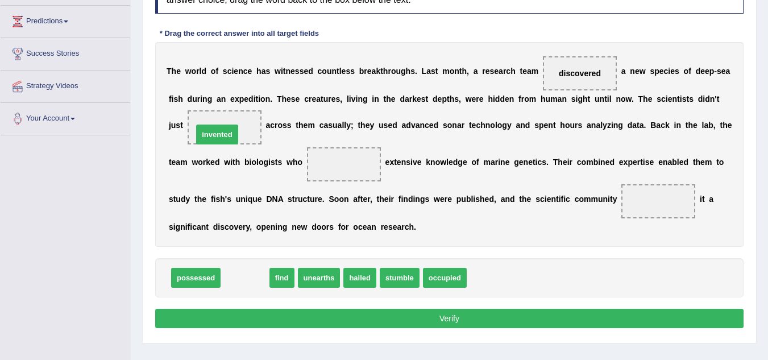
drag, startPoint x: 246, startPoint y: 279, endPoint x: 220, endPoint y: 127, distance: 153.8
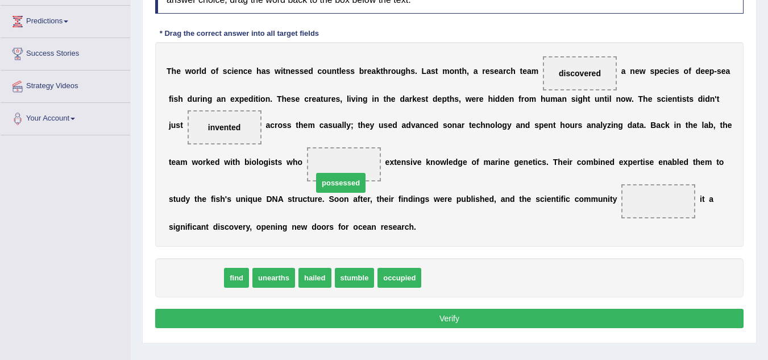
drag, startPoint x: 191, startPoint y: 278, endPoint x: 343, endPoint y: 176, distance: 183.7
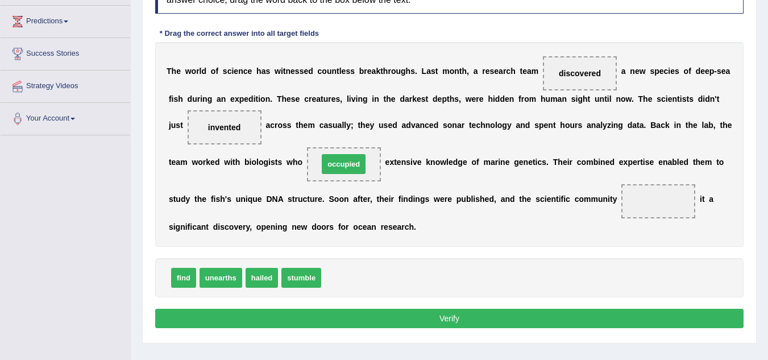
drag, startPoint x: 347, startPoint y: 274, endPoint x: 343, endPoint y: 159, distance: 115.4
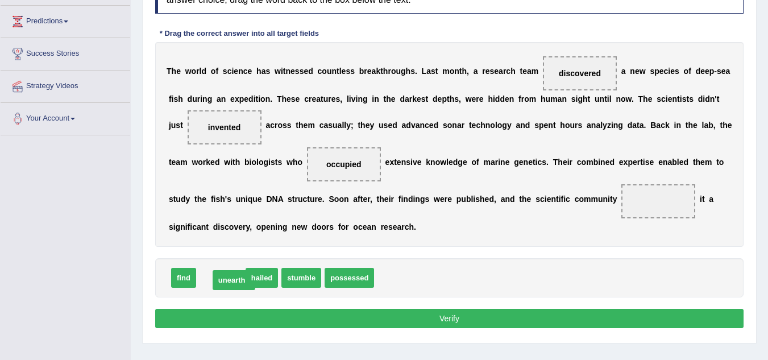
drag, startPoint x: 230, startPoint y: 282, endPoint x: 243, endPoint y: 281, distance: 12.6
drag, startPoint x: 216, startPoint y: 273, endPoint x: 650, endPoint y: 192, distance: 441.1
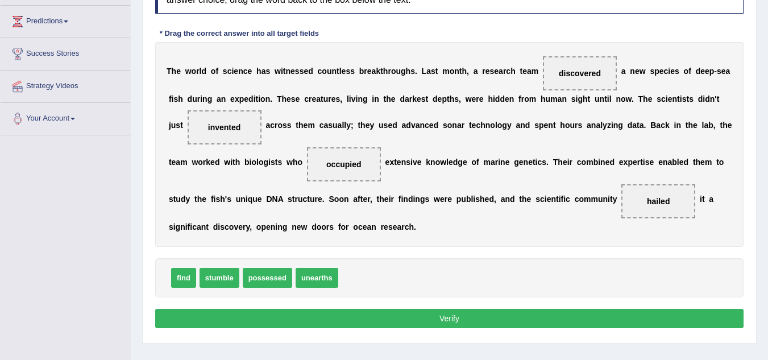
click at [335, 332] on div "Instructions: In the text below some words are missing. Drag words from the box…" at bounding box center [449, 153] width 594 height 367
click at [335, 327] on button "Verify" at bounding box center [449, 318] width 588 height 19
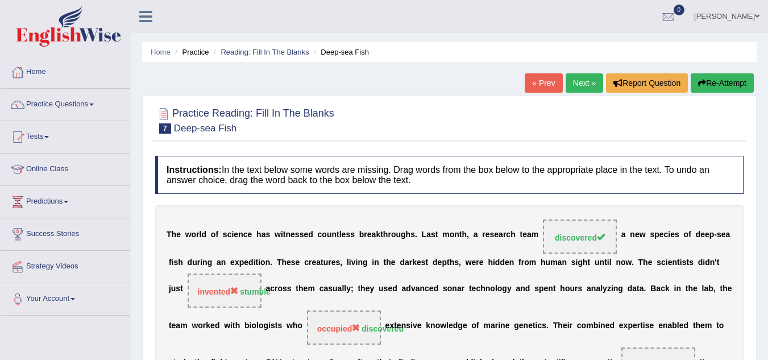
click at [576, 81] on link "Next »" at bounding box center [584, 82] width 38 height 19
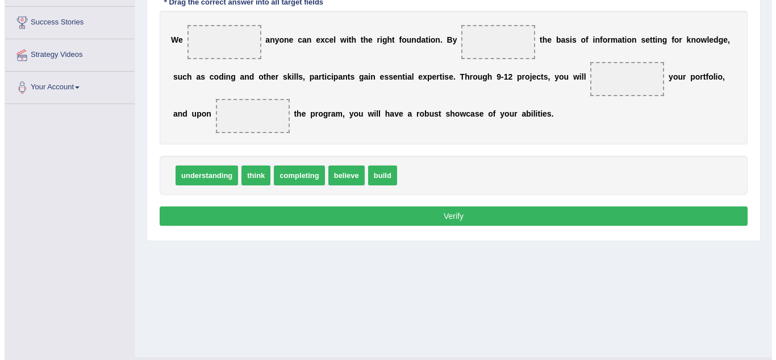
scroll to position [217, 0]
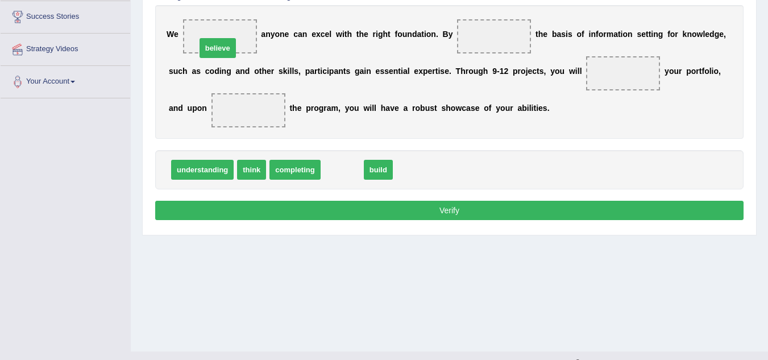
drag, startPoint x: 336, startPoint y: 172, endPoint x: 212, endPoint y: 49, distance: 174.8
drag, startPoint x: 336, startPoint y: 170, endPoint x: 325, endPoint y: 171, distance: 10.9
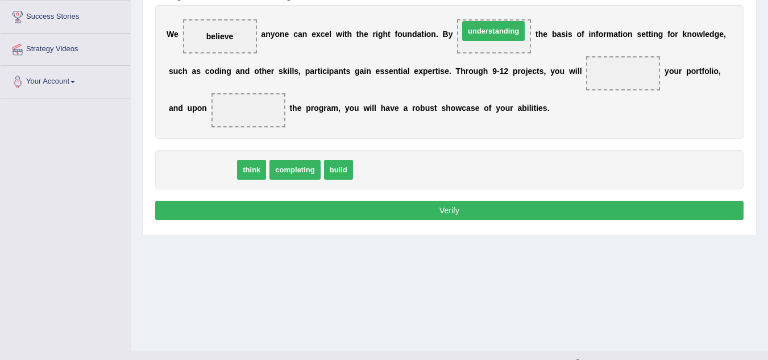
drag, startPoint x: 201, startPoint y: 175, endPoint x: 491, endPoint y: 36, distance: 322.3
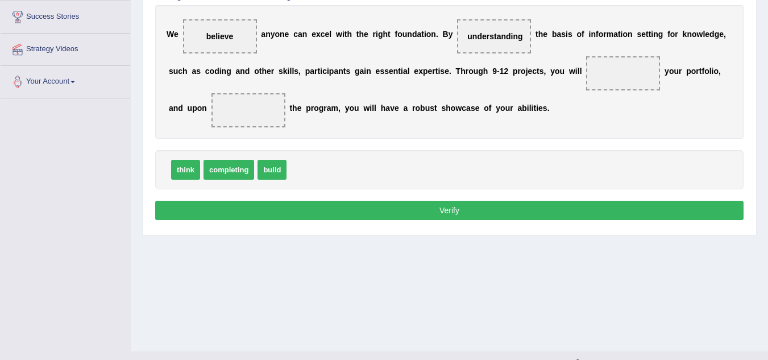
drag, startPoint x: 291, startPoint y: 161, endPoint x: 272, endPoint y: 173, distance: 23.0
click at [272, 173] on div "think completing build" at bounding box center [449, 169] width 588 height 39
drag, startPoint x: 272, startPoint y: 173, endPoint x: 493, endPoint y: 51, distance: 252.5
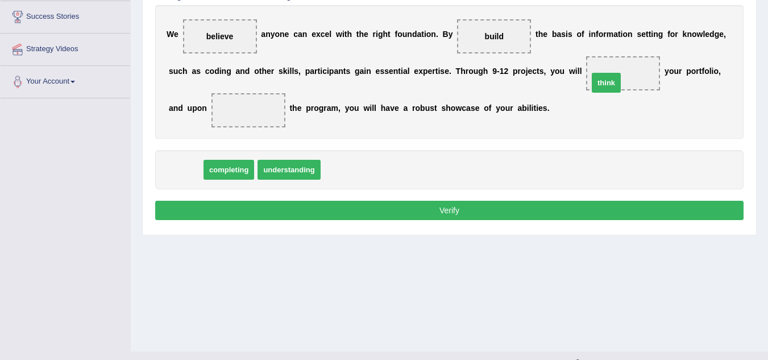
drag, startPoint x: 185, startPoint y: 175, endPoint x: 606, endPoint y: 84, distance: 430.8
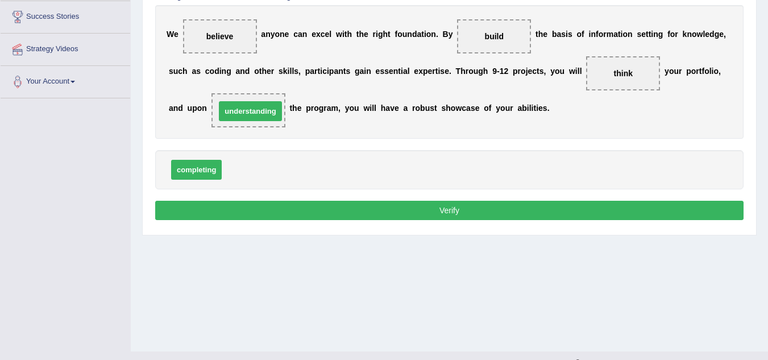
drag, startPoint x: 255, startPoint y: 176, endPoint x: 248, endPoint y: 117, distance: 58.9
click at [389, 210] on button "Verify" at bounding box center [449, 210] width 588 height 19
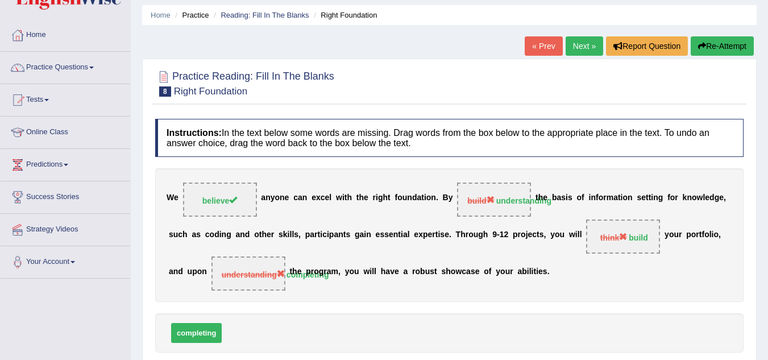
scroll to position [23, 0]
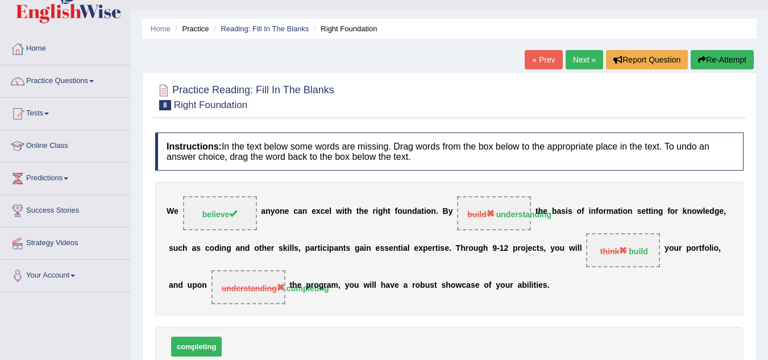
click at [574, 69] on link "Next »" at bounding box center [584, 59] width 38 height 19
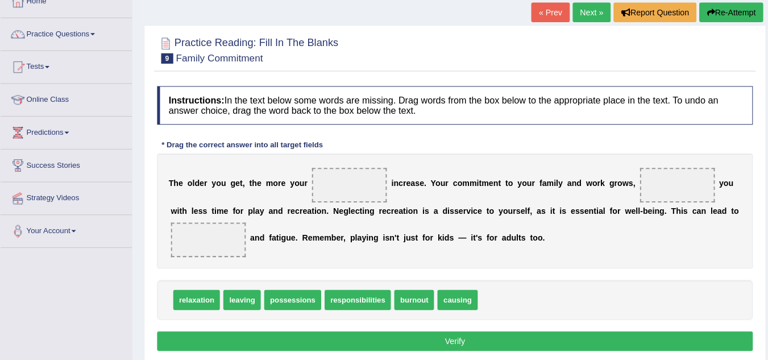
scroll to position [69, 0]
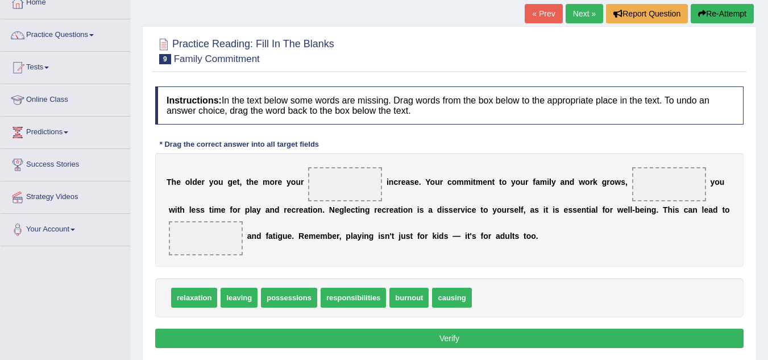
drag, startPoint x: 270, startPoint y: 241, endPoint x: 303, endPoint y: 239, distance: 33.6
click at [303, 239] on div "T h e o l d e r y o u g e t , t h e m o r e y o u r i n c r e a s e . Y o u r c…" at bounding box center [449, 210] width 588 height 114
click at [458, 298] on span "causing" at bounding box center [451, 298] width 39 height 20
drag, startPoint x: 445, startPoint y: 306, endPoint x: 449, endPoint y: 295, distance: 11.0
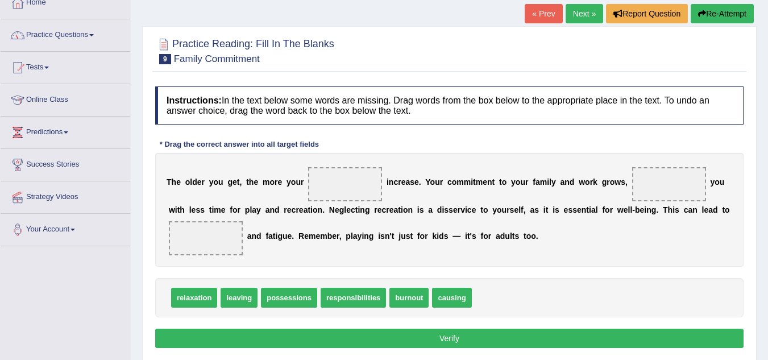
click at [449, 295] on span "causing" at bounding box center [451, 298] width 39 height 20
drag, startPoint x: 449, startPoint y: 295, endPoint x: 216, endPoint y: 244, distance: 237.9
click at [216, 244] on div "Instructions: In the text below some words are missing. Drag words from the box…" at bounding box center [449, 219] width 594 height 276
drag, startPoint x: 460, startPoint y: 299, endPoint x: 203, endPoint y: 238, distance: 263.4
click at [292, 296] on span "possessions" at bounding box center [289, 298] width 56 height 20
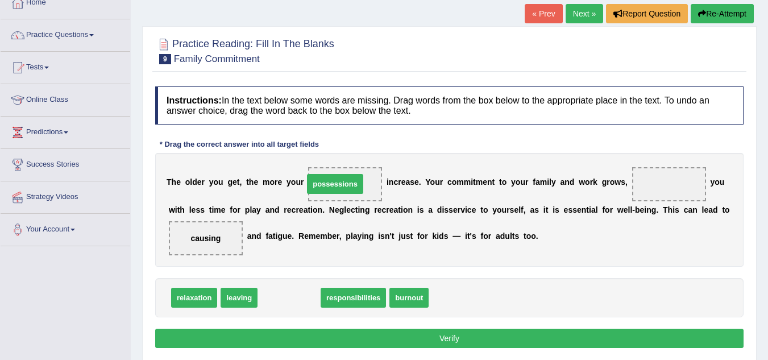
drag, startPoint x: 286, startPoint y: 299, endPoint x: 332, endPoint y: 186, distance: 122.6
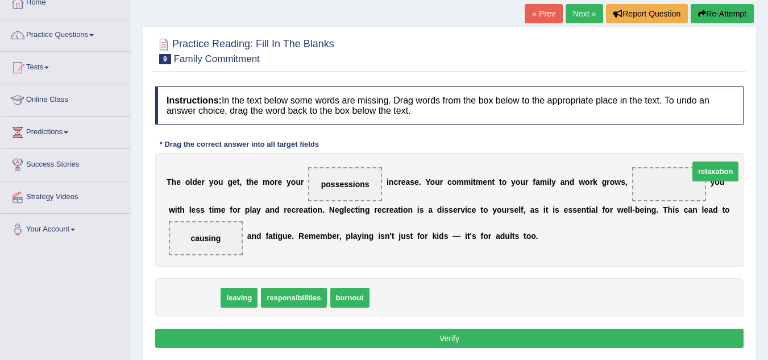
drag, startPoint x: 199, startPoint y: 298, endPoint x: 721, endPoint y: 172, distance: 536.6
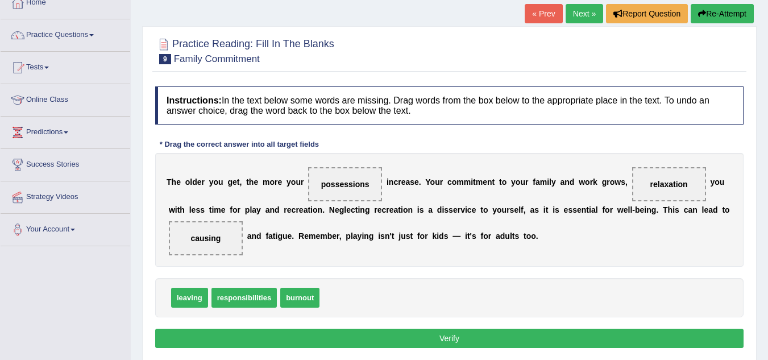
click at [382, 341] on button "Verify" at bounding box center [449, 337] width 588 height 19
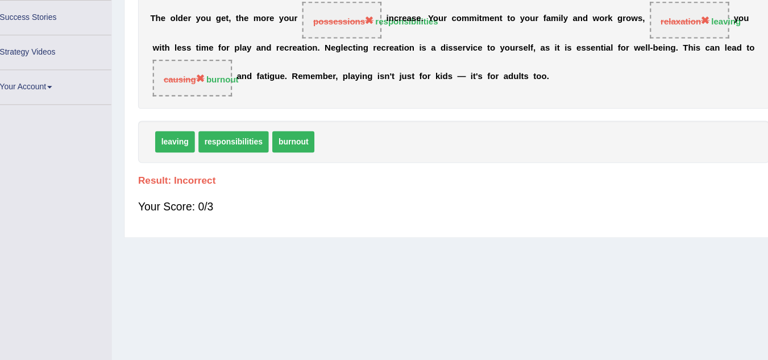
scroll to position [0, 0]
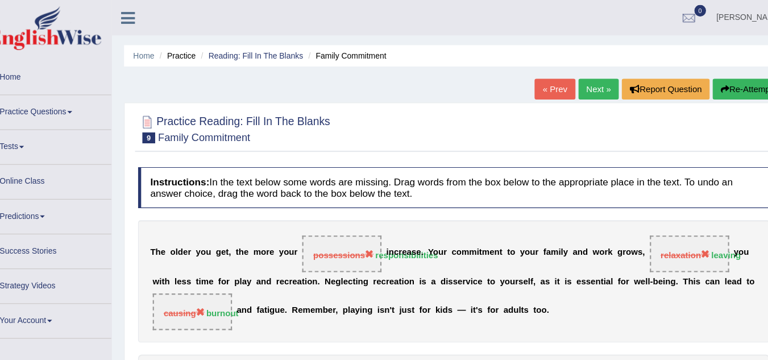
click at [579, 76] on link "Next »" at bounding box center [584, 82] width 38 height 19
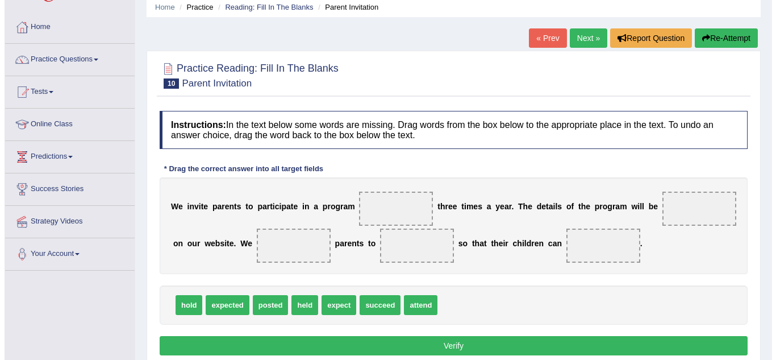
scroll to position [47, 0]
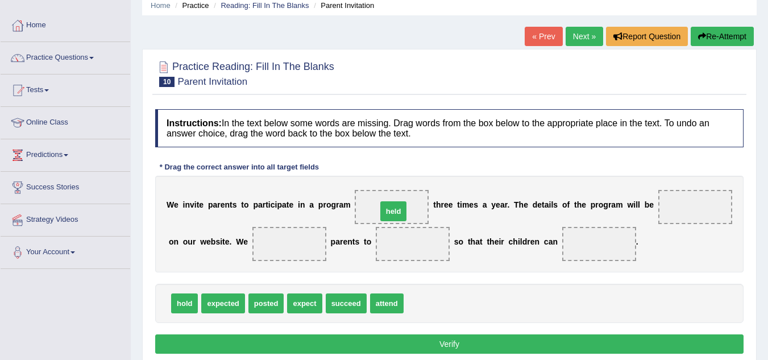
drag, startPoint x: 427, startPoint y: 311, endPoint x: 400, endPoint y: 219, distance: 95.8
drag, startPoint x: 271, startPoint y: 306, endPoint x: 689, endPoint y: 217, distance: 427.6
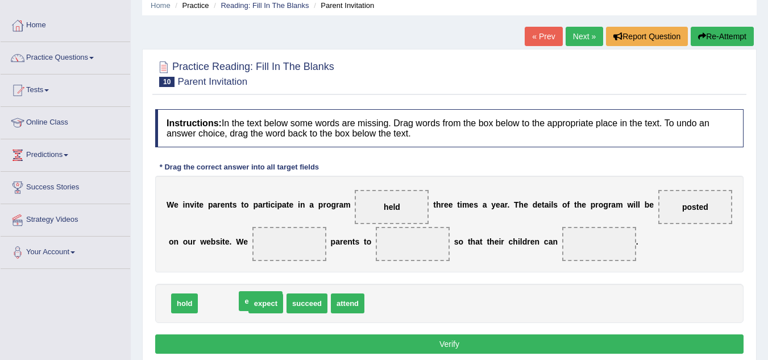
drag, startPoint x: 224, startPoint y: 305, endPoint x: 228, endPoint y: 313, distance: 8.1
drag, startPoint x: 215, startPoint y: 308, endPoint x: 293, endPoint y: 247, distance: 99.2
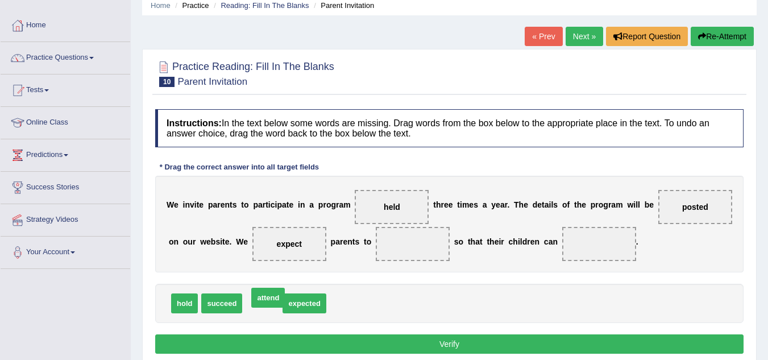
drag, startPoint x: 260, startPoint y: 305, endPoint x: 265, endPoint y: 299, distance: 8.0
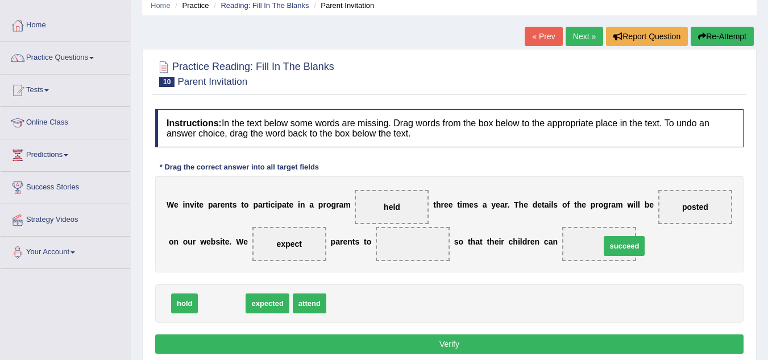
drag, startPoint x: 226, startPoint y: 300, endPoint x: 621, endPoint y: 241, distance: 399.3
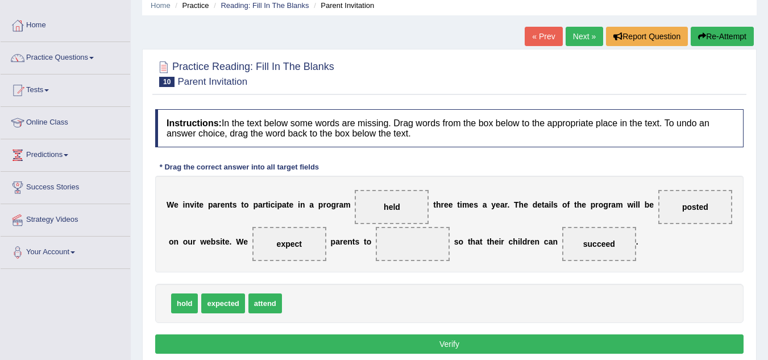
click at [182, 311] on span "hold" at bounding box center [184, 303] width 27 height 20
drag, startPoint x: 267, startPoint y: 301, endPoint x: 419, endPoint y: 241, distance: 162.8
click at [422, 340] on button "Verify" at bounding box center [449, 343] width 588 height 19
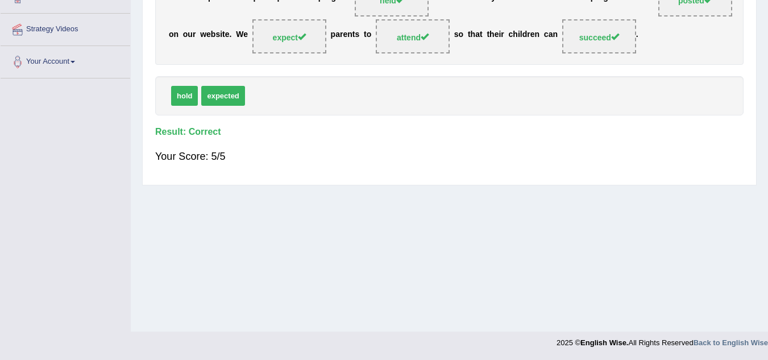
scroll to position [0, 0]
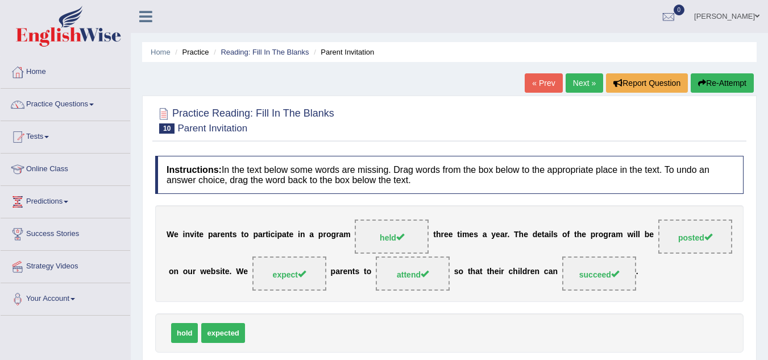
click at [577, 85] on link "Next »" at bounding box center [584, 82] width 38 height 19
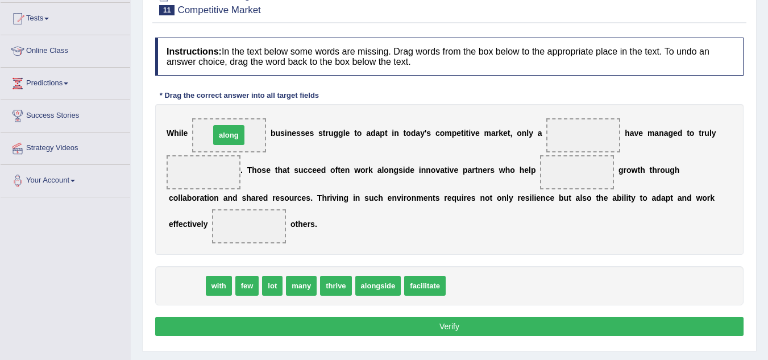
drag, startPoint x: 190, startPoint y: 288, endPoint x: 232, endPoint y: 138, distance: 156.3
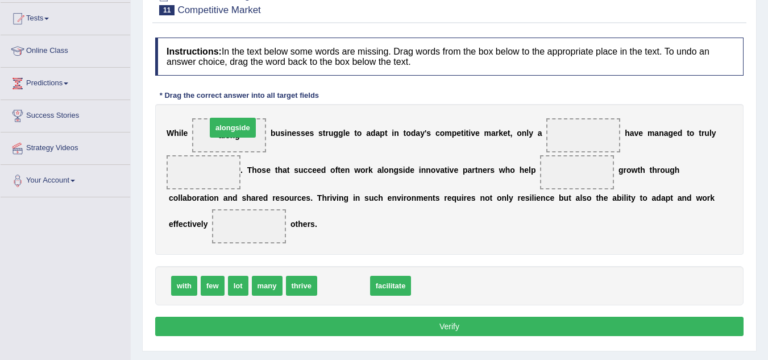
drag, startPoint x: 357, startPoint y: 290, endPoint x: 246, endPoint y: 132, distance: 192.9
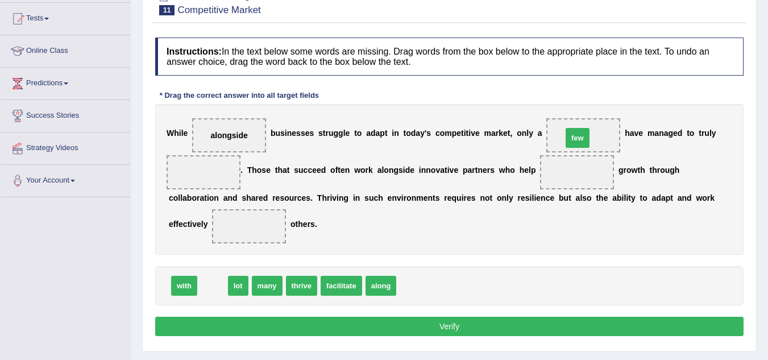
drag, startPoint x: 206, startPoint y: 285, endPoint x: 570, endPoint y: 138, distance: 393.6
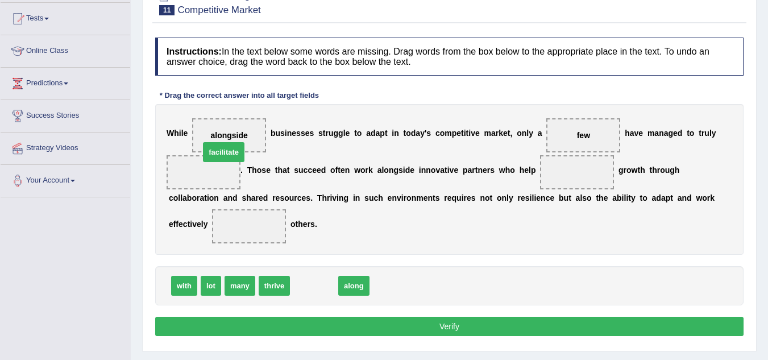
drag, startPoint x: 314, startPoint y: 288, endPoint x: 220, endPoint y: 163, distance: 156.3
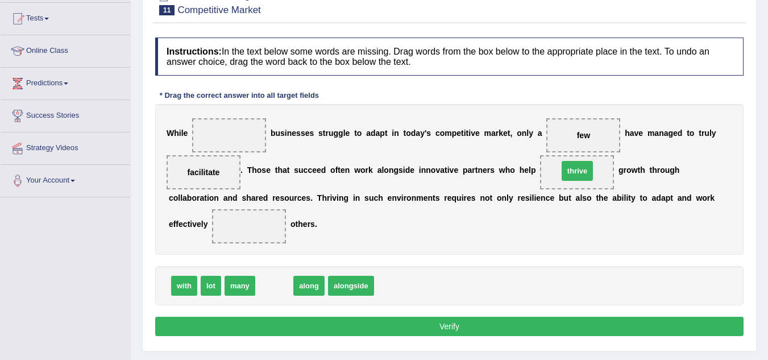
drag, startPoint x: 272, startPoint y: 286, endPoint x: 575, endPoint y: 171, distance: 323.9
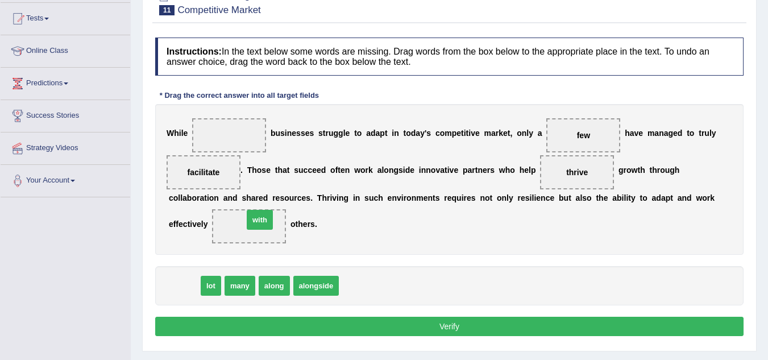
drag, startPoint x: 178, startPoint y: 289, endPoint x: 248, endPoint y: 226, distance: 93.8
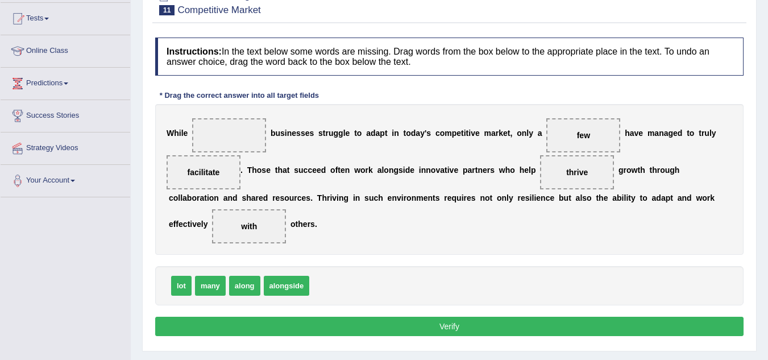
click at [506, 328] on button "Verify" at bounding box center [449, 325] width 588 height 19
drag, startPoint x: 279, startPoint y: 290, endPoint x: 219, endPoint y: 147, distance: 155.1
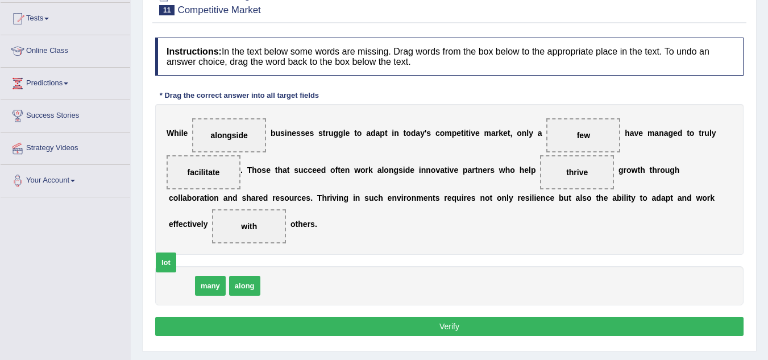
drag, startPoint x: 181, startPoint y: 285, endPoint x: 161, endPoint y: 281, distance: 20.2
drag, startPoint x: 184, startPoint y: 290, endPoint x: 215, endPoint y: 138, distance: 155.6
click at [328, 320] on button "Verify" at bounding box center [449, 325] width 588 height 19
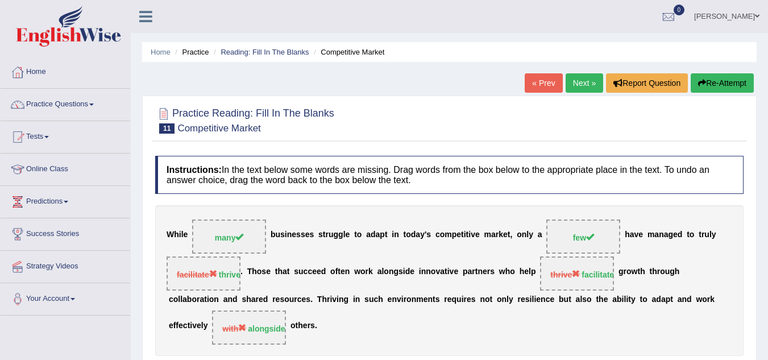
click at [574, 75] on link "Next »" at bounding box center [584, 82] width 38 height 19
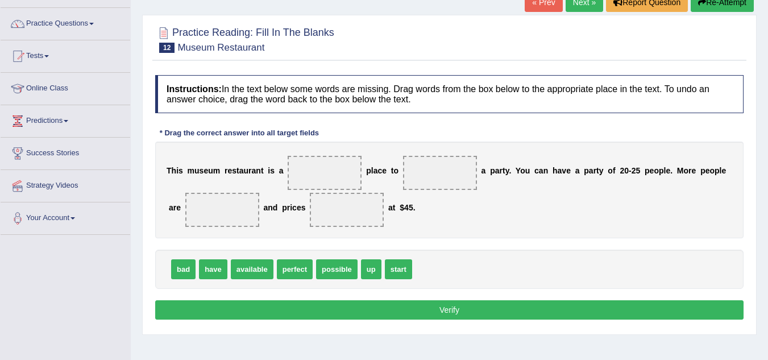
scroll to position [81, 0]
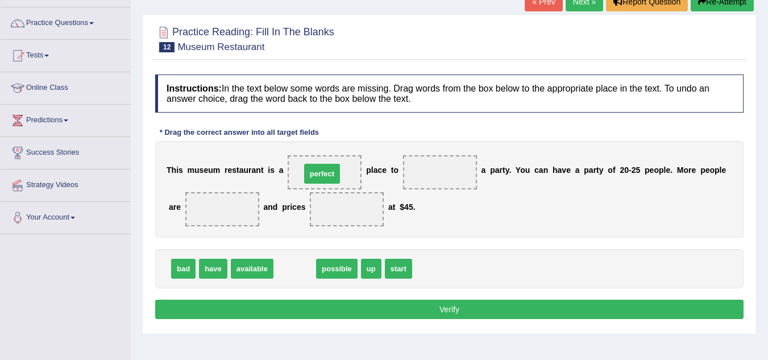
drag, startPoint x: 296, startPoint y: 268, endPoint x: 323, endPoint y: 172, distance: 99.3
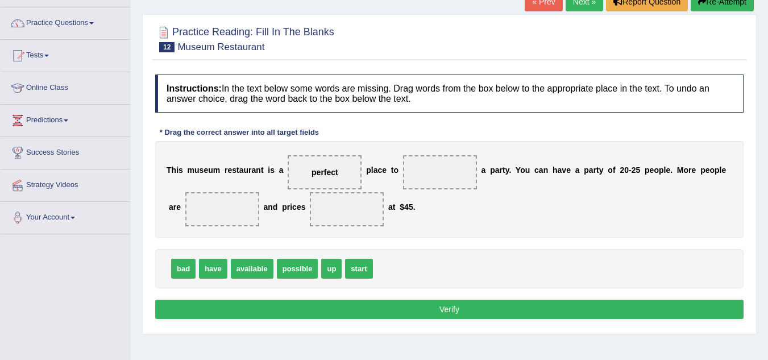
click at [209, 263] on span "have" at bounding box center [213, 269] width 28 height 20
drag, startPoint x: 206, startPoint y: 278, endPoint x: 428, endPoint y: 183, distance: 241.6
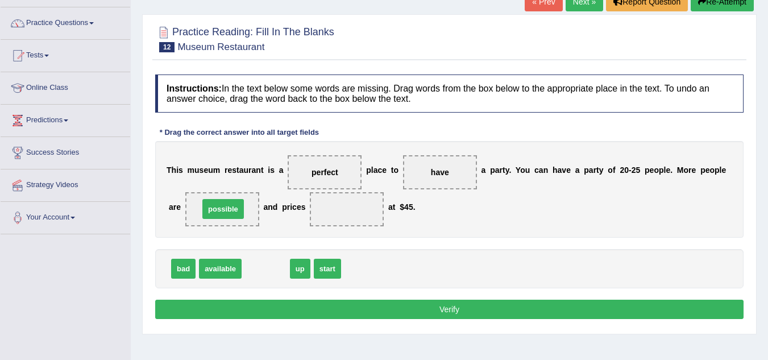
drag, startPoint x: 269, startPoint y: 272, endPoint x: 226, endPoint y: 212, distance: 73.3
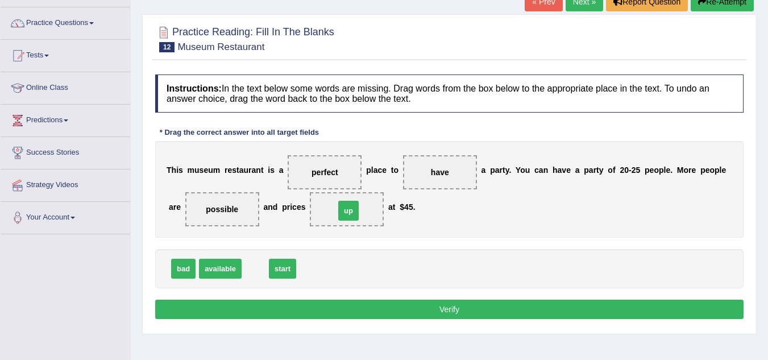
drag, startPoint x: 259, startPoint y: 266, endPoint x: 352, endPoint y: 209, distance: 109.7
drag, startPoint x: 259, startPoint y: 272, endPoint x: 352, endPoint y: 210, distance: 111.6
click at [357, 309] on button "Verify" at bounding box center [449, 308] width 588 height 19
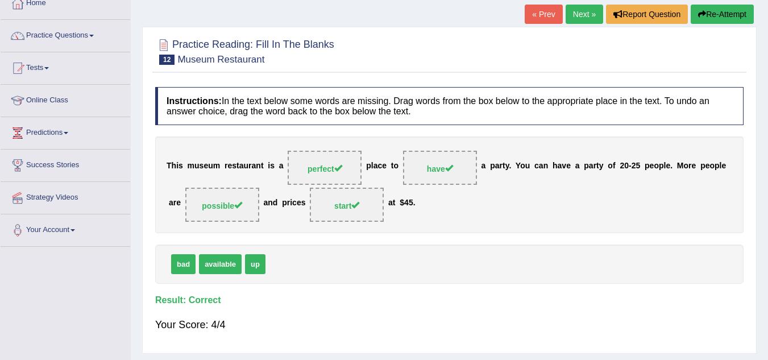
scroll to position [67, 0]
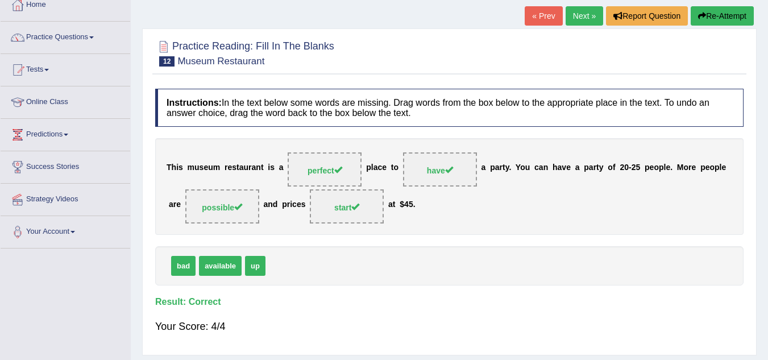
click at [574, 18] on link "Next »" at bounding box center [584, 15] width 38 height 19
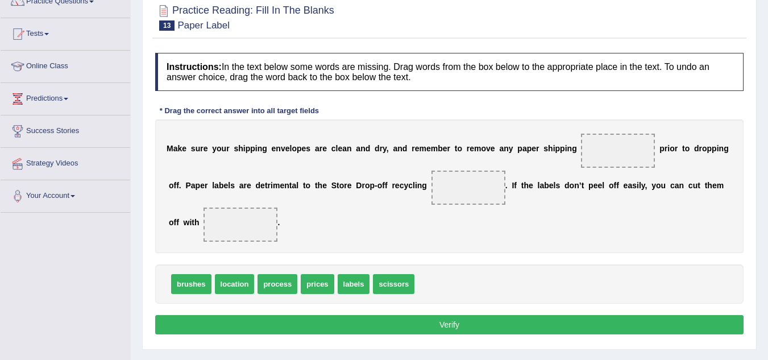
click at [333, 299] on div "brushes location process prices labels scissors" at bounding box center [449, 283] width 588 height 39
drag, startPoint x: 397, startPoint y: 292, endPoint x: 232, endPoint y: 232, distance: 175.2
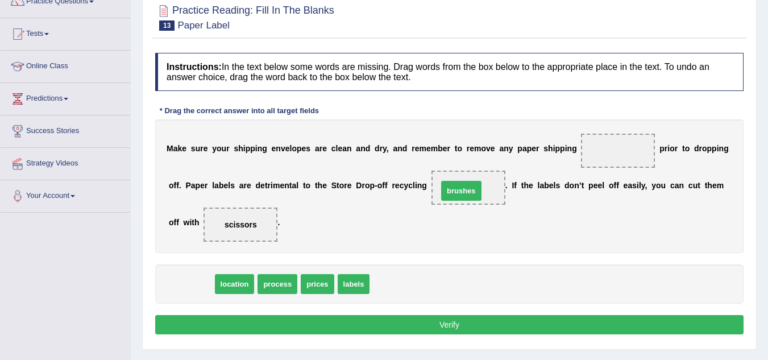
drag, startPoint x: 183, startPoint y: 278, endPoint x: 453, endPoint y: 185, distance: 285.5
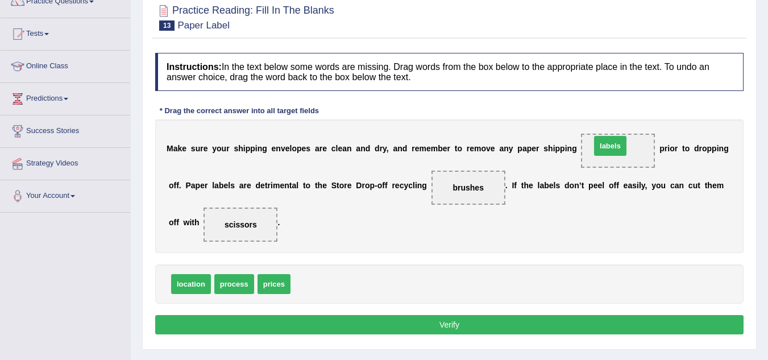
drag, startPoint x: 312, startPoint y: 289, endPoint x: 616, endPoint y: 149, distance: 334.6
click at [484, 318] on button "Verify" at bounding box center [449, 324] width 588 height 19
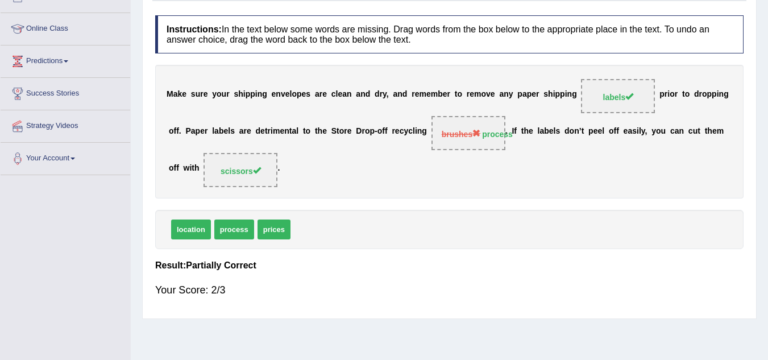
scroll to position [142, 0]
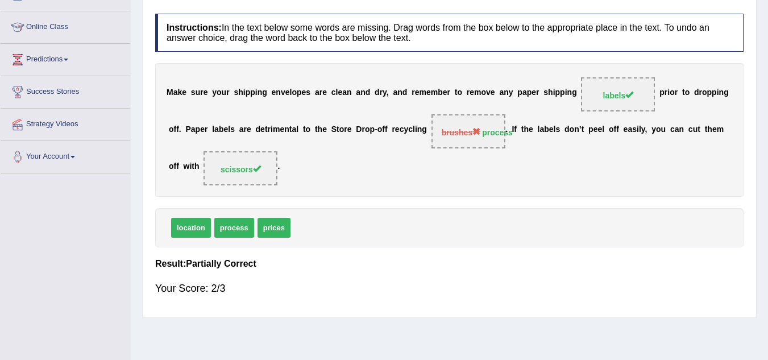
click at [278, 284] on div "Your Score: 2/3" at bounding box center [449, 287] width 588 height 27
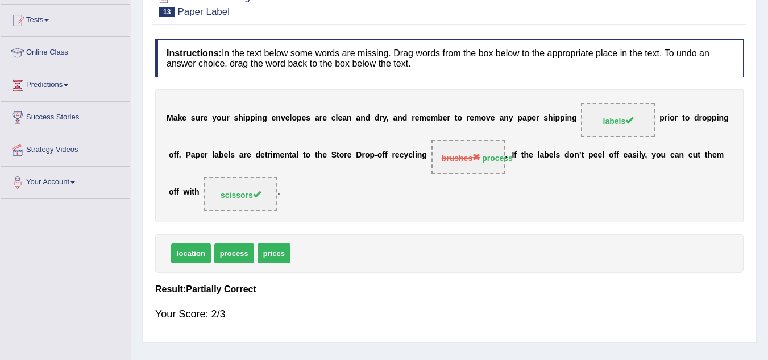
scroll to position [0, 0]
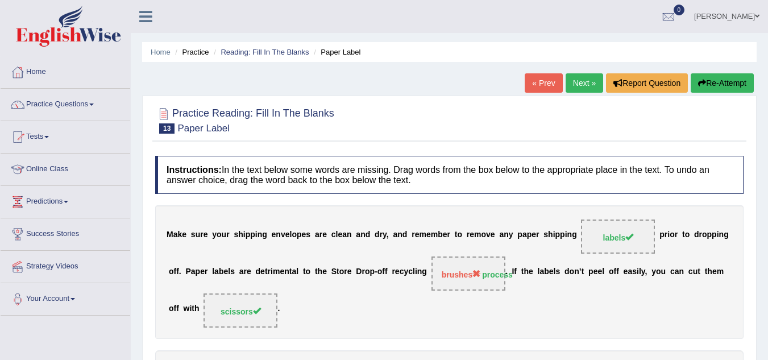
click at [585, 88] on link "Next »" at bounding box center [584, 82] width 38 height 19
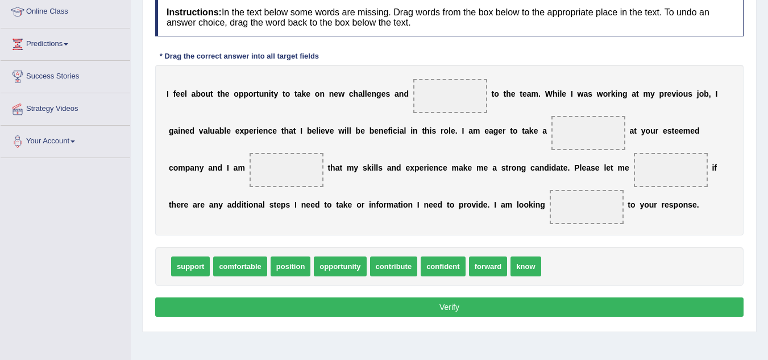
scroll to position [158, 0]
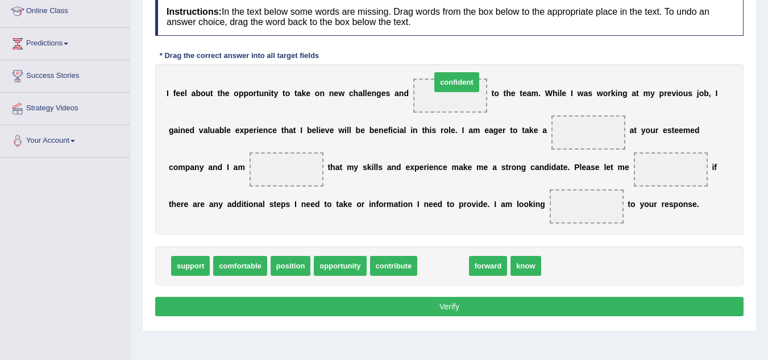
drag, startPoint x: 450, startPoint y: 264, endPoint x: 462, endPoint y: 91, distance: 173.1
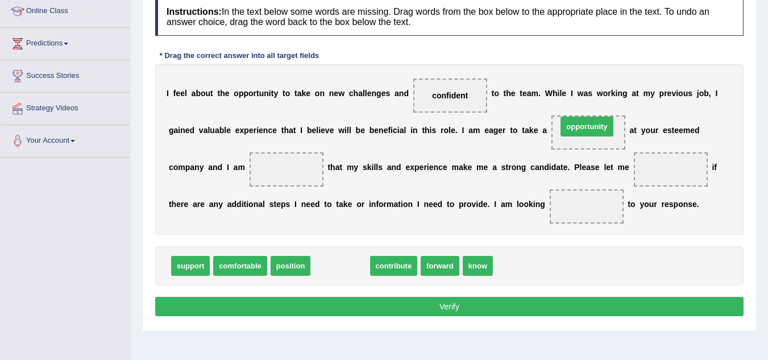
drag, startPoint x: 347, startPoint y: 261, endPoint x: 593, endPoint y: 122, distance: 283.5
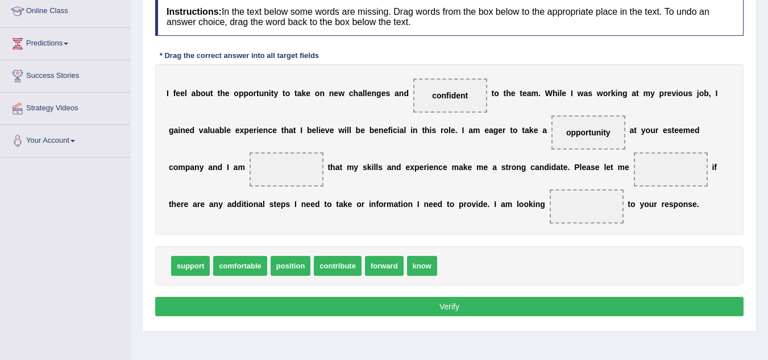
drag, startPoint x: 443, startPoint y: 83, endPoint x: 440, endPoint y: 100, distance: 17.2
click at [440, 100] on span "confident" at bounding box center [450, 95] width 74 height 34
drag, startPoint x: 440, startPoint y: 100, endPoint x: 306, endPoint y: 178, distance: 155.3
click at [306, 178] on div "I f e e l a b o u t t h e o p p o r t u n i t y t o t a k e o n n e w c h a l l…" at bounding box center [449, 149] width 588 height 170
drag, startPoint x: 455, startPoint y: 91, endPoint x: 288, endPoint y: 169, distance: 184.3
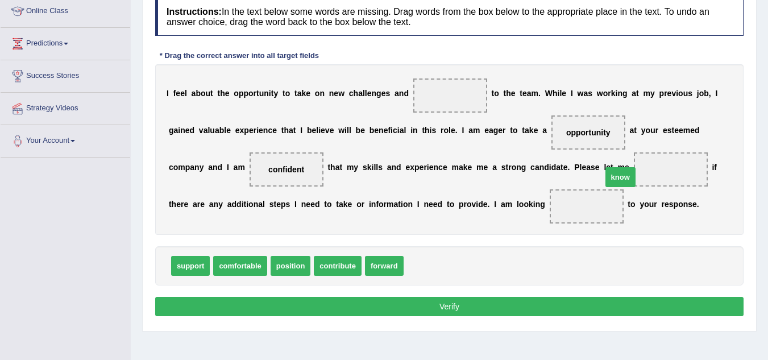
drag, startPoint x: 424, startPoint y: 260, endPoint x: 664, endPoint y: 169, distance: 256.6
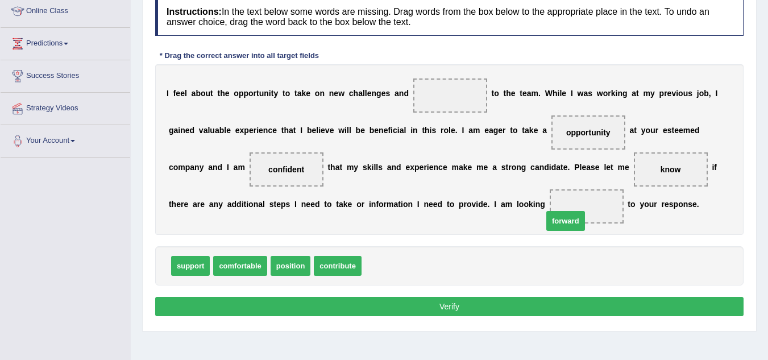
drag, startPoint x: 378, startPoint y: 263, endPoint x: 578, endPoint y: 204, distance: 208.4
drag, startPoint x: 335, startPoint y: 263, endPoint x: 335, endPoint y: 256, distance: 6.3
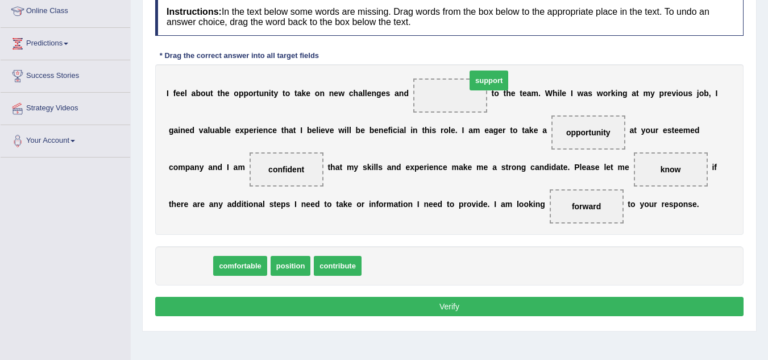
drag, startPoint x: 186, startPoint y: 274, endPoint x: 463, endPoint y: 109, distance: 322.3
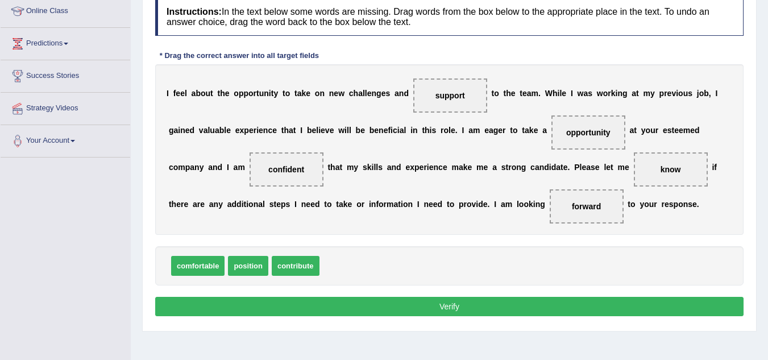
click at [498, 305] on button "Verify" at bounding box center [449, 306] width 588 height 19
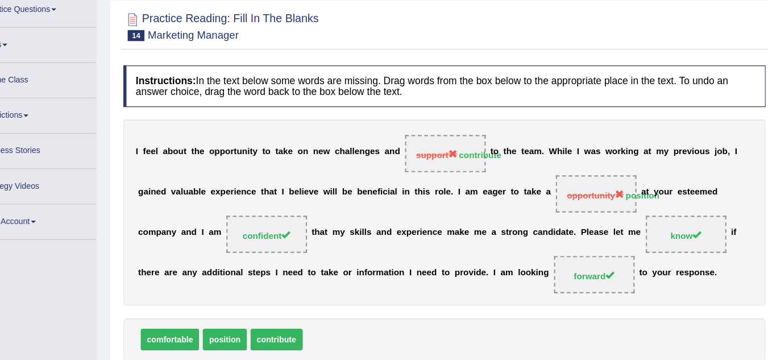
scroll to position [69, 0]
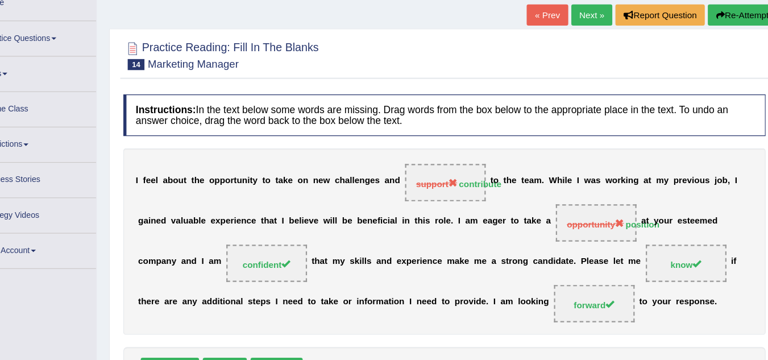
click at [574, 17] on link "Next »" at bounding box center [584, 14] width 38 height 19
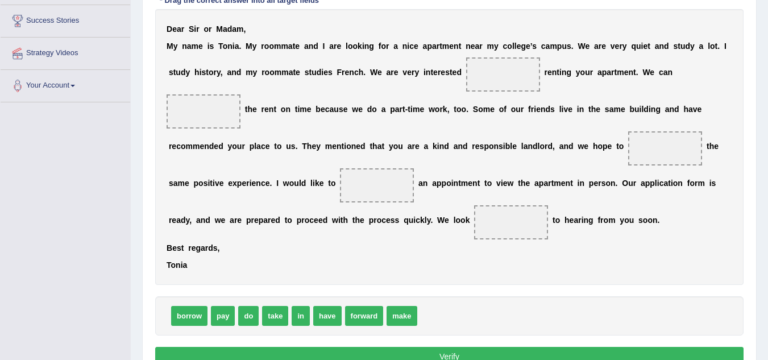
scroll to position [214, 0]
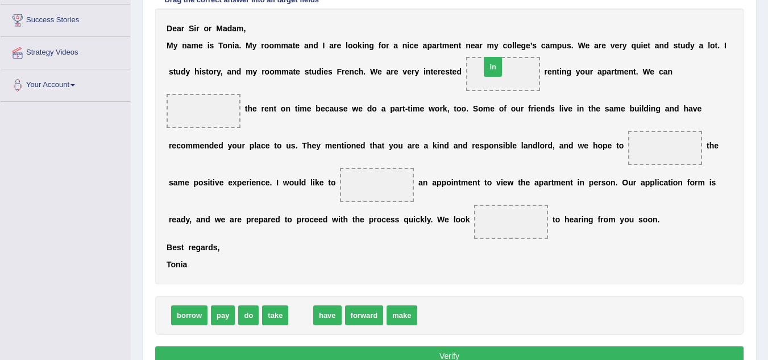
drag, startPoint x: 296, startPoint y: 315, endPoint x: 488, endPoint y: 71, distance: 310.3
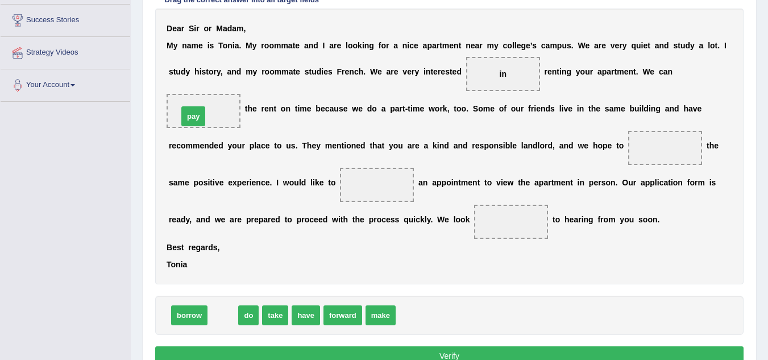
drag, startPoint x: 224, startPoint y: 316, endPoint x: 194, endPoint y: 116, distance: 201.6
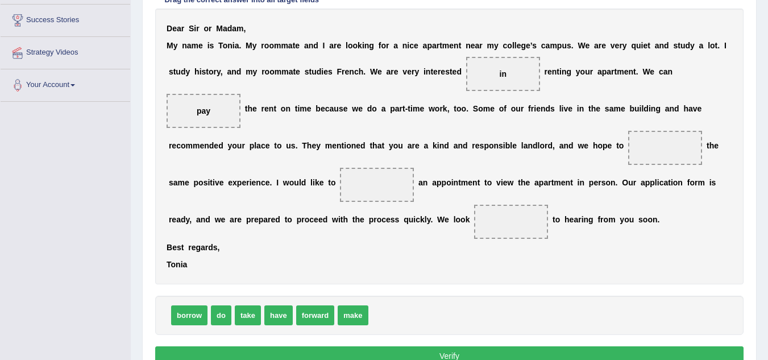
click at [273, 314] on span "have" at bounding box center [278, 315] width 28 height 20
drag, startPoint x: 273, startPoint y: 314, endPoint x: 688, endPoint y: 148, distance: 447.3
drag, startPoint x: 320, startPoint y: 320, endPoint x: 373, endPoint y: 193, distance: 137.8
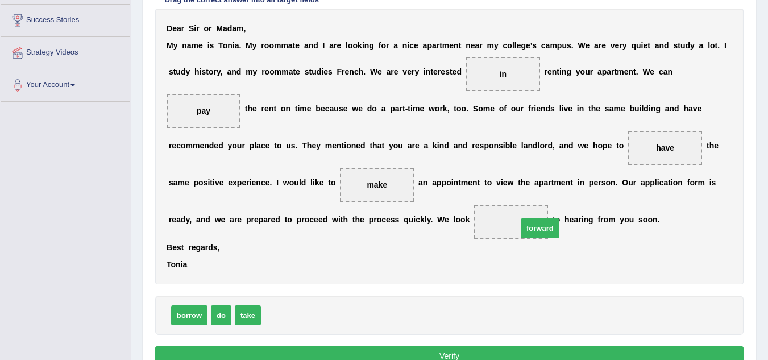
drag, startPoint x: 283, startPoint y: 324, endPoint x: 514, endPoint y: 228, distance: 249.9
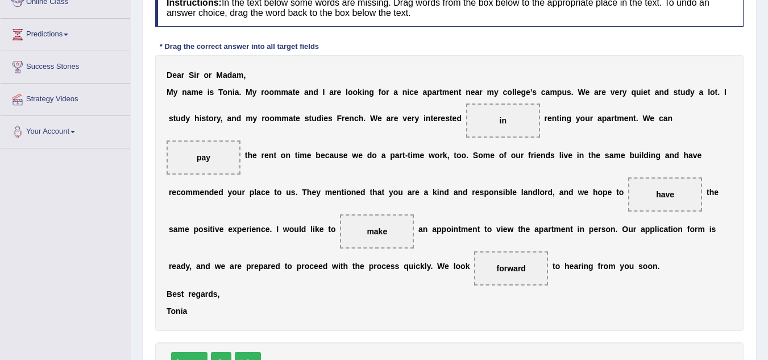
scroll to position [272, 0]
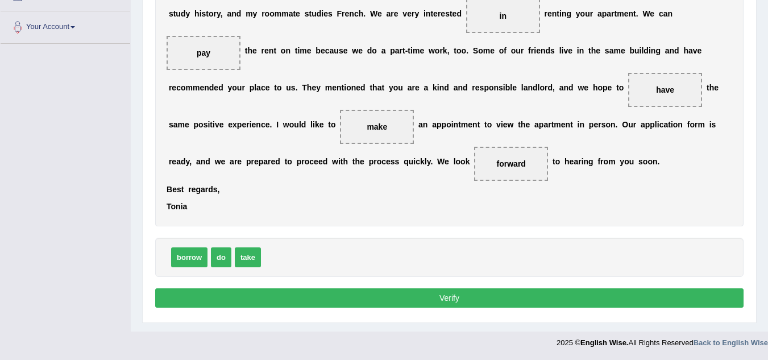
click at [387, 300] on button "Verify" at bounding box center [449, 297] width 588 height 19
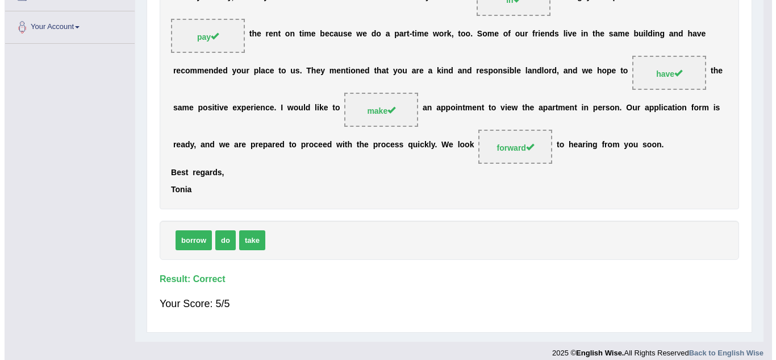
scroll to position [237, 0]
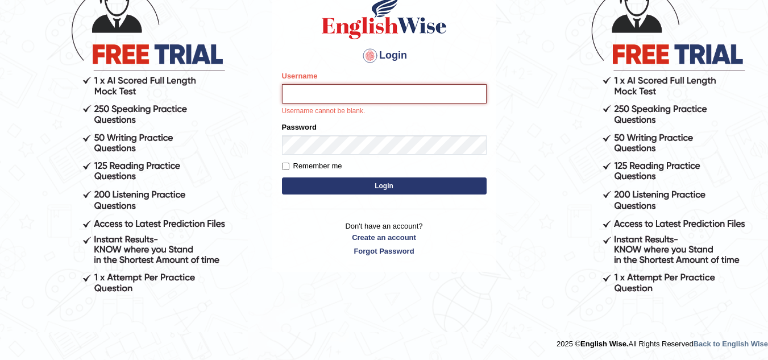
type input "sk247289"
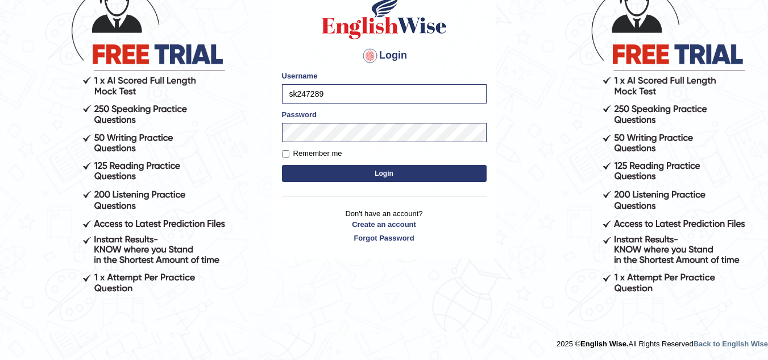
click at [381, 170] on button "Login" at bounding box center [384, 173] width 205 height 17
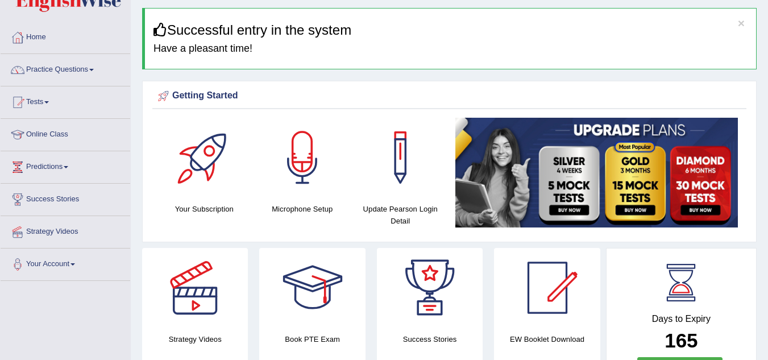
scroll to position [34, 0]
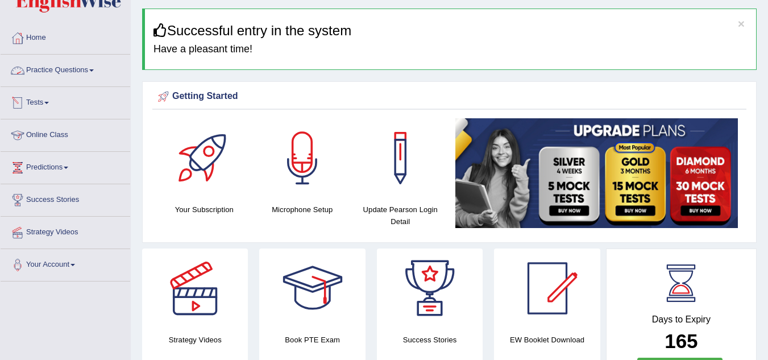
click at [74, 78] on link "Practice Questions" at bounding box center [66, 69] width 130 height 28
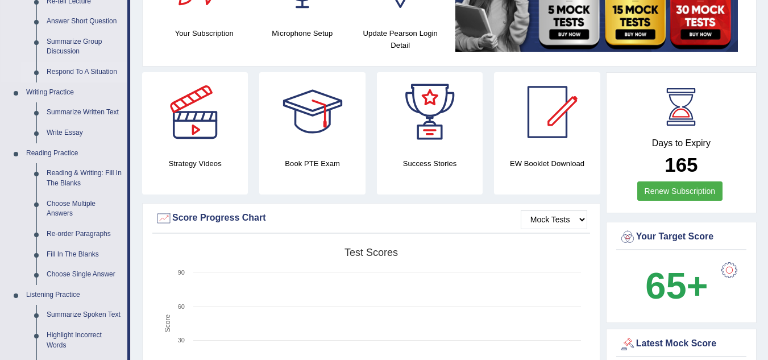
scroll to position [215, 0]
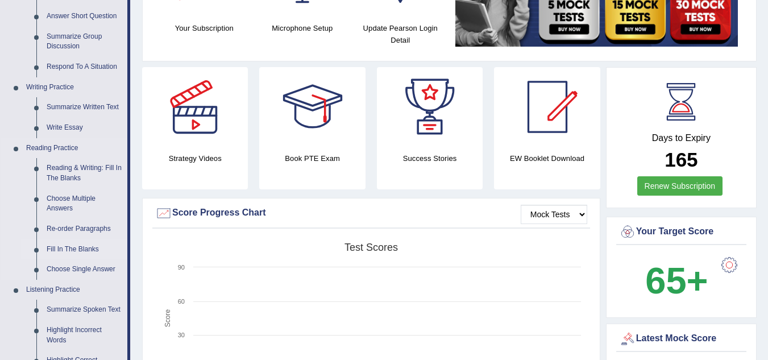
click at [84, 248] on link "Fill In The Blanks" at bounding box center [84, 249] width 86 height 20
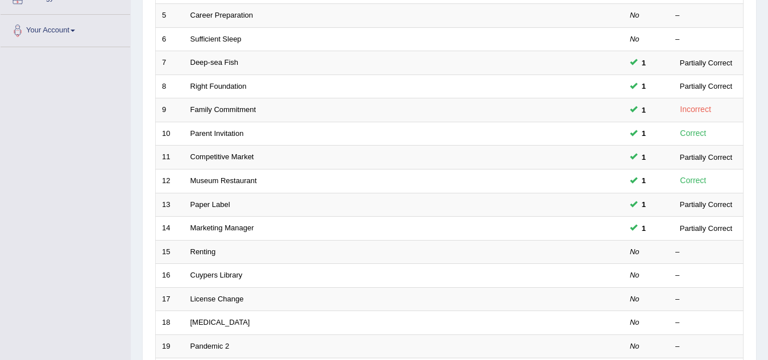
scroll to position [269, 0]
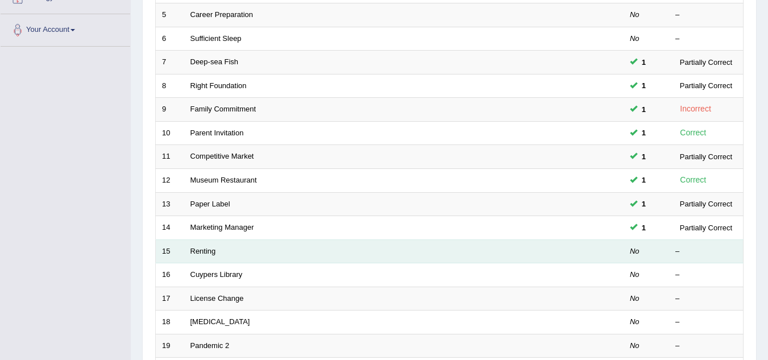
click at [203, 243] on td "Renting" at bounding box center [361, 251] width 354 height 24
click at [203, 247] on link "Renting" at bounding box center [203, 251] width 26 height 9
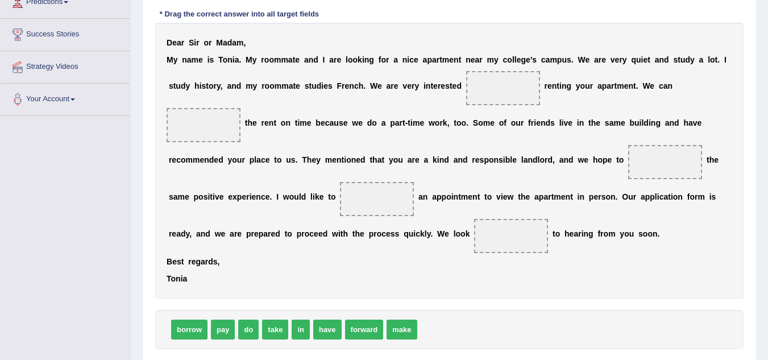
scroll to position [200, 0]
drag, startPoint x: 299, startPoint y: 331, endPoint x: 517, endPoint y: 81, distance: 331.4
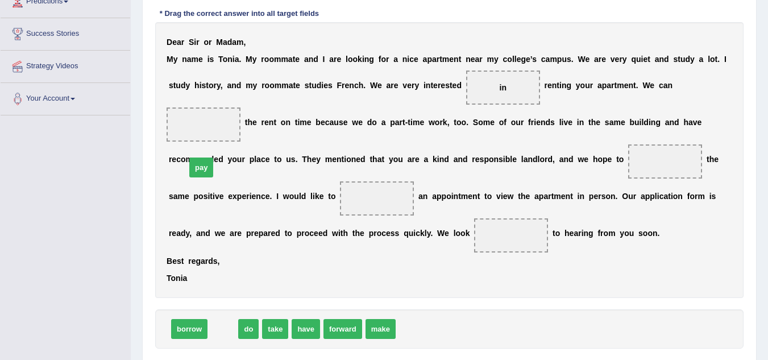
drag, startPoint x: 218, startPoint y: 327, endPoint x: 186, endPoint y: 126, distance: 203.6
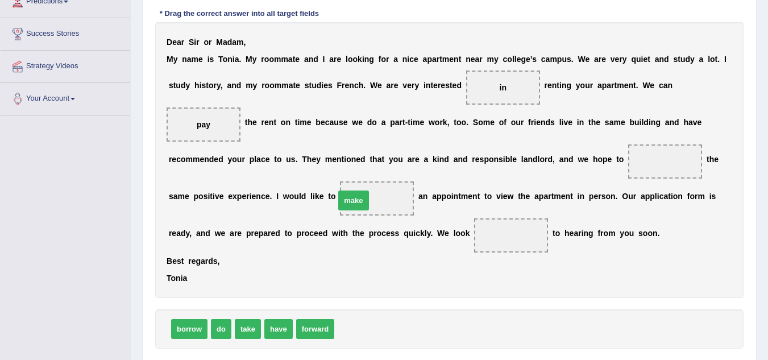
drag, startPoint x: 363, startPoint y: 334, endPoint x: 363, endPoint y: 206, distance: 128.4
click at [285, 330] on span "have" at bounding box center [278, 329] width 28 height 20
drag, startPoint x: 277, startPoint y: 330, endPoint x: 677, endPoint y: 157, distance: 435.2
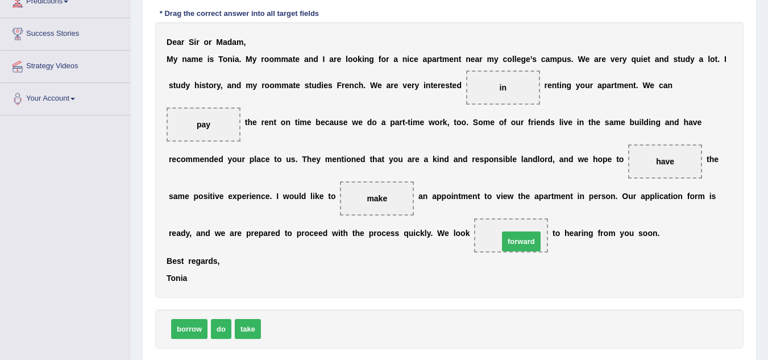
drag, startPoint x: 286, startPoint y: 332, endPoint x: 523, endPoint y: 244, distance: 252.6
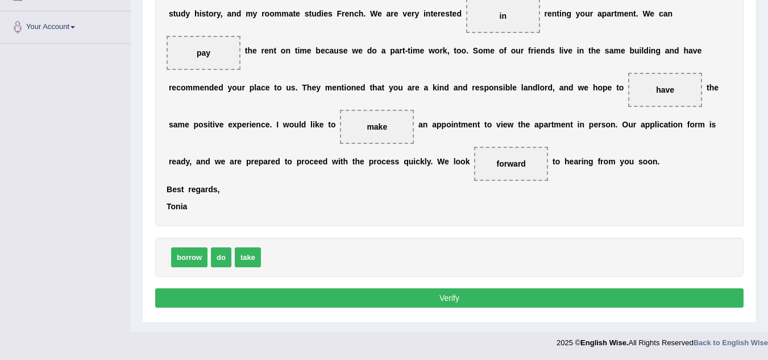
click at [490, 306] on button "Verify" at bounding box center [449, 297] width 588 height 19
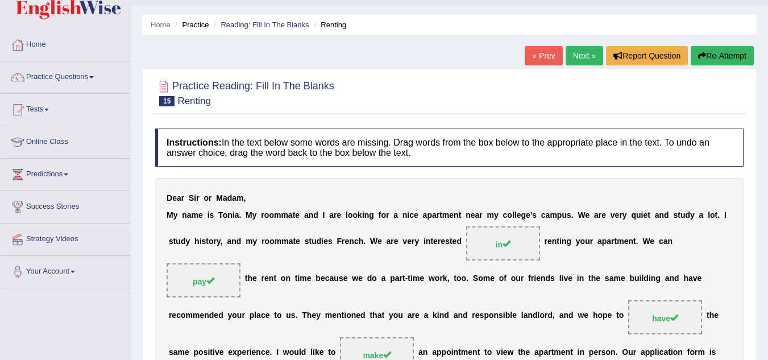
scroll to position [27, 0]
click at [706, 60] on button "Re-Attempt" at bounding box center [721, 56] width 63 height 19
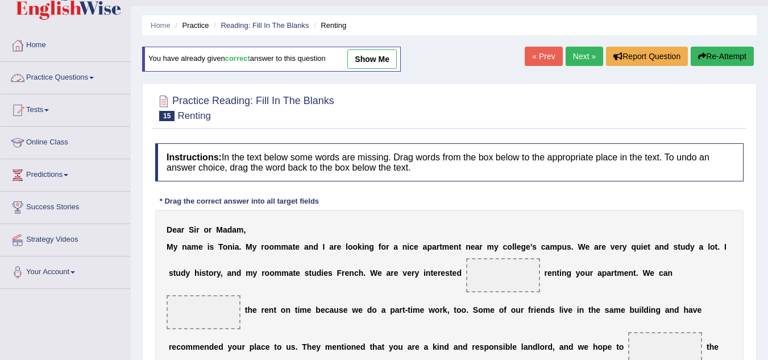
click at [81, 72] on link "Practice Questions" at bounding box center [66, 76] width 130 height 28
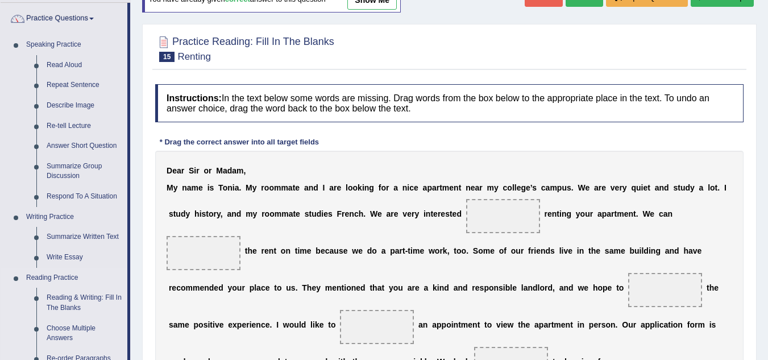
scroll to position [91, 0]
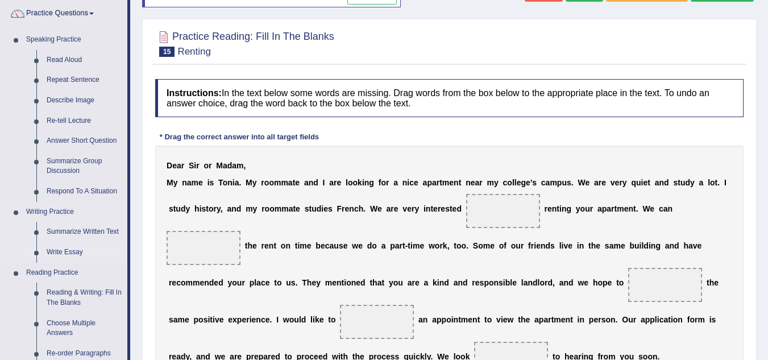
click at [74, 248] on link "Write Essay" at bounding box center [84, 252] width 86 height 20
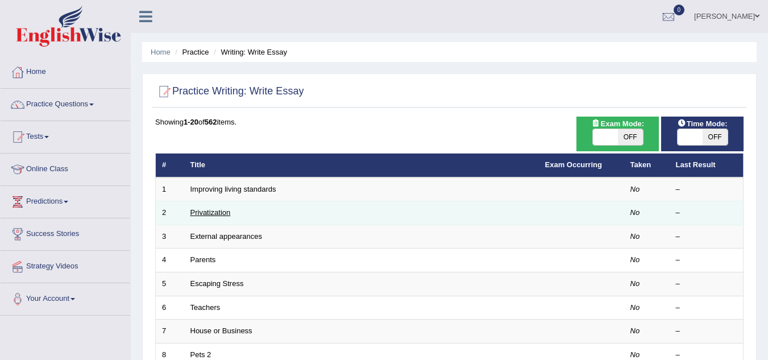
click at [213, 213] on link "Privatization" at bounding box center [210, 212] width 40 height 9
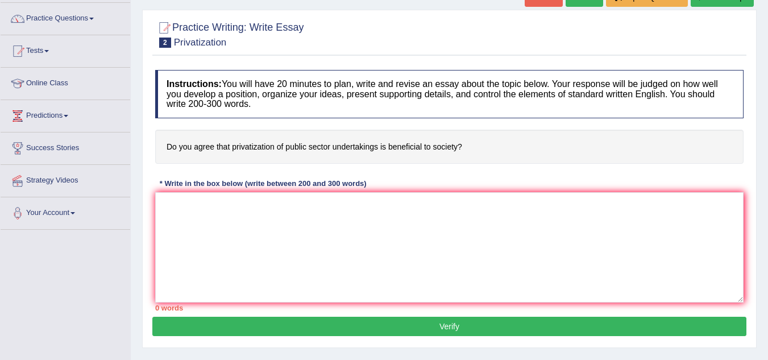
scroll to position [86, 0]
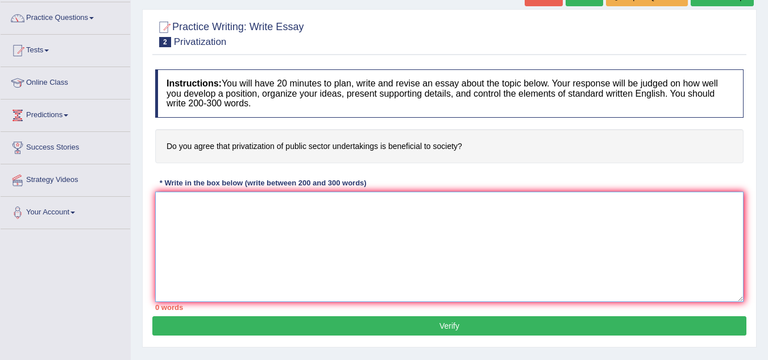
click at [184, 212] on textarea at bounding box center [449, 246] width 588 height 110
type textarea "Y"
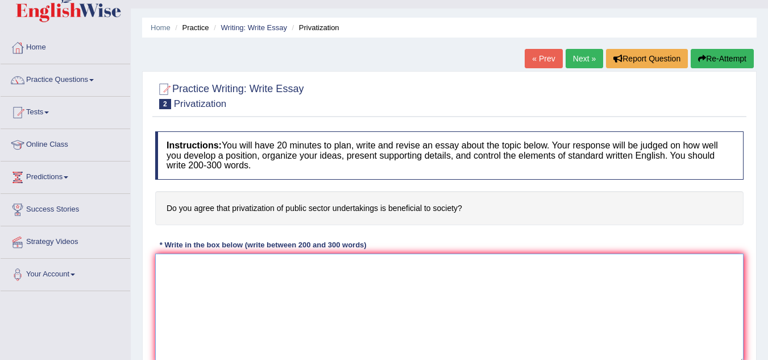
scroll to position [24, 0]
click at [143, 215] on div "Practice Writing: Write Essay 2 Privatization Instructions: You will have 20 mi…" at bounding box center [449, 241] width 614 height 338
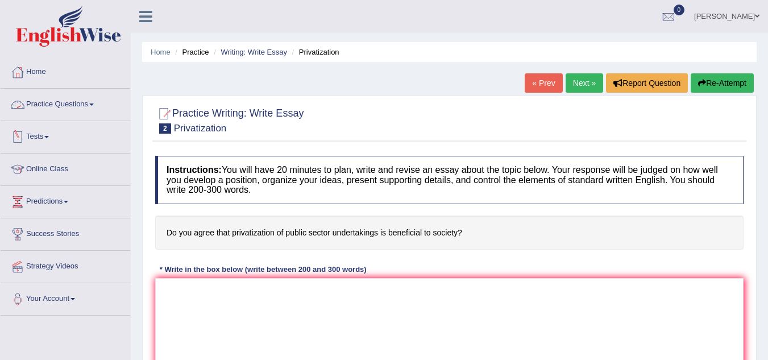
click at [64, 112] on link "Practice Questions" at bounding box center [66, 103] width 130 height 28
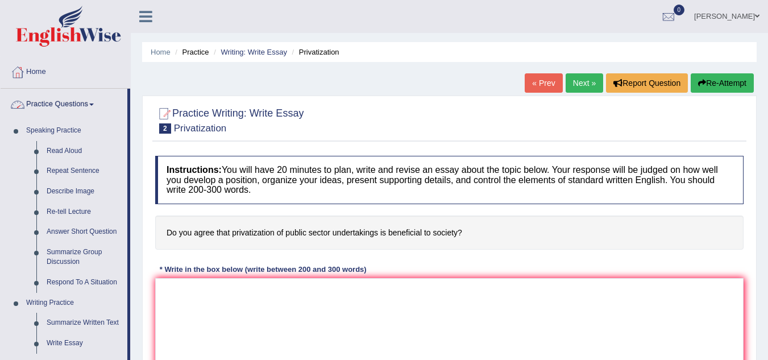
drag, startPoint x: 147, startPoint y: 6, endPoint x: 145, endPoint y: 19, distance: 13.8
click at [145, 19] on div at bounding box center [151, 12] width 40 height 25
click at [145, 19] on icon at bounding box center [145, 16] width 13 height 15
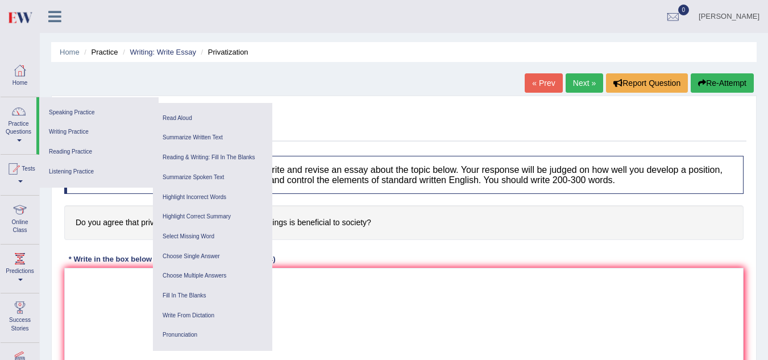
click at [51, 265] on div "Home Practice Writing: Write Essay Privatization « Prev Next » Report Question …" at bounding box center [404, 284] width 728 height 568
click at [16, 176] on div at bounding box center [13, 168] width 17 height 17
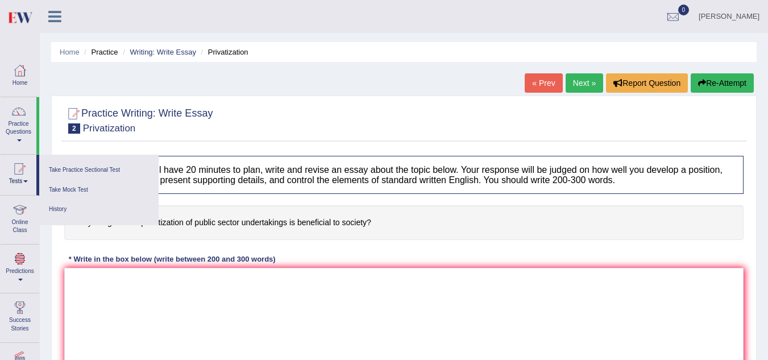
click at [19, 268] on link "Predictions" at bounding box center [20, 266] width 39 height 45
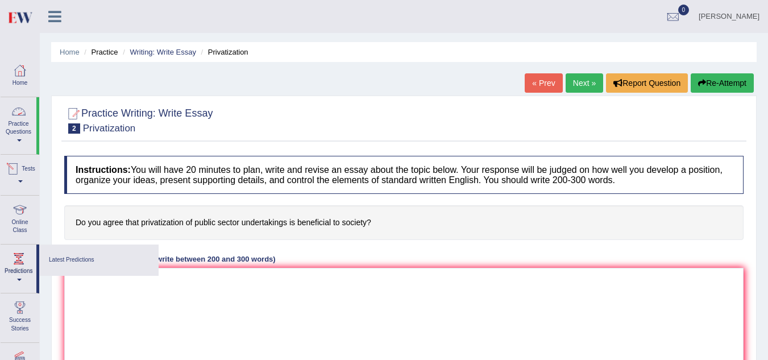
click at [24, 134] on link "Practice Questions" at bounding box center [19, 123] width 36 height 53
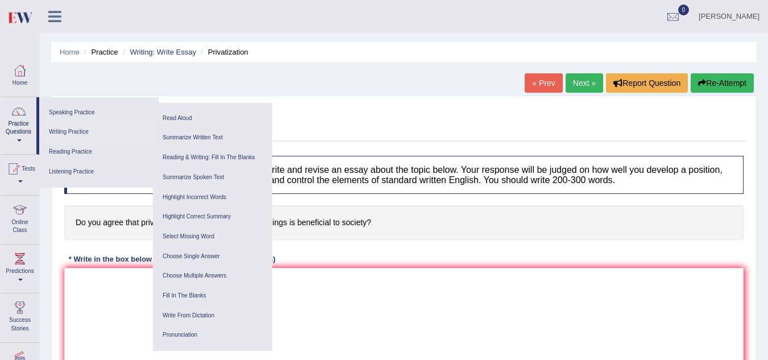
drag, startPoint x: 740, startPoint y: 3, endPoint x: 54, endPoint y: 129, distance: 697.3
click at [54, 129] on link "Writing Practice" at bounding box center [99, 132] width 108 height 20
click at [175, 116] on link "Read Aloud" at bounding box center [213, 119] width 108 height 20
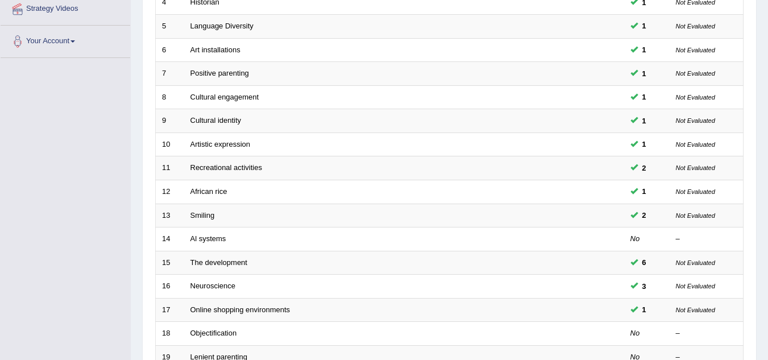
scroll to position [393, 0]
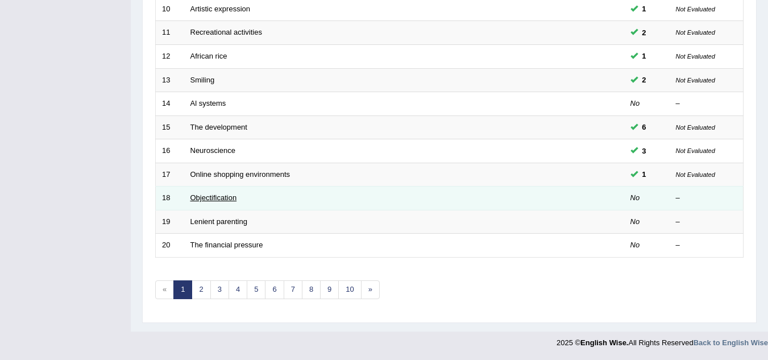
click at [215, 196] on link "Objectification" at bounding box center [213, 197] width 47 height 9
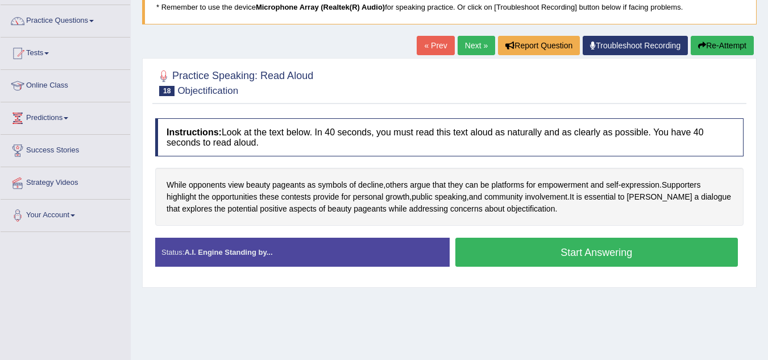
scroll to position [84, 0]
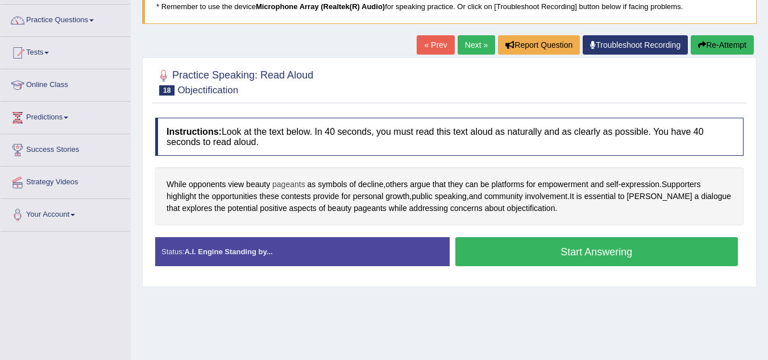
click at [294, 184] on span "pageants" at bounding box center [288, 184] width 33 height 12
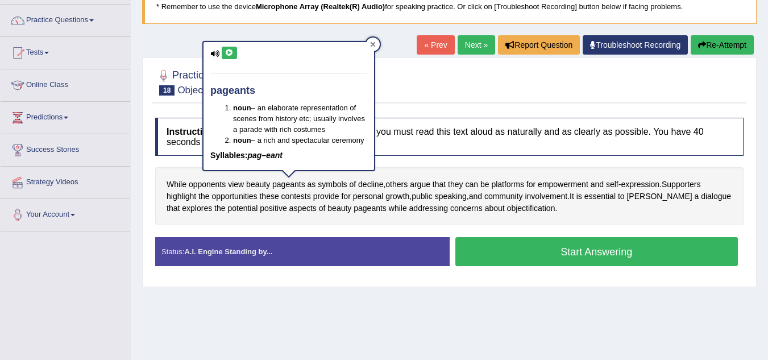
click at [371, 39] on div at bounding box center [373, 45] width 14 height 14
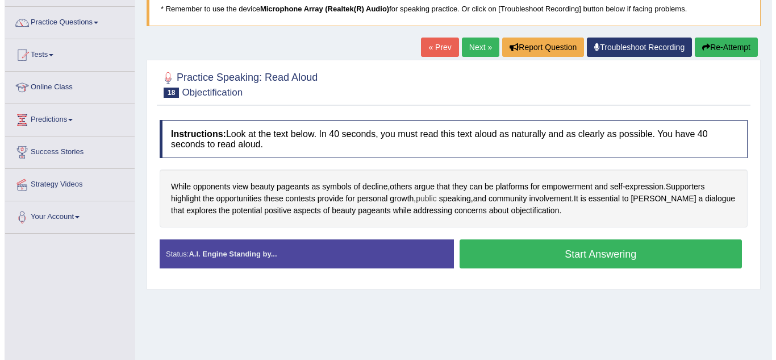
scroll to position [81, 0]
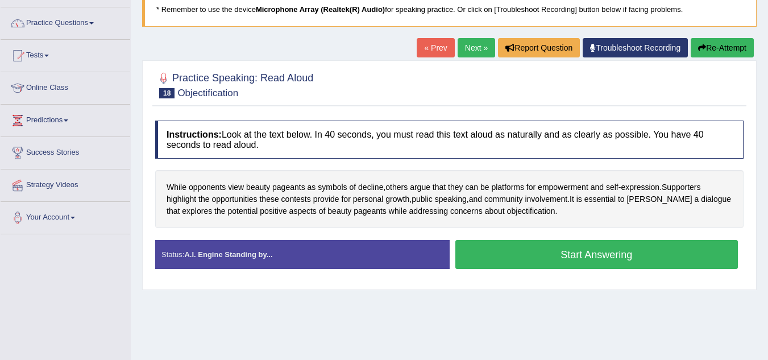
click at [487, 264] on button "Start Answering" at bounding box center [596, 254] width 283 height 29
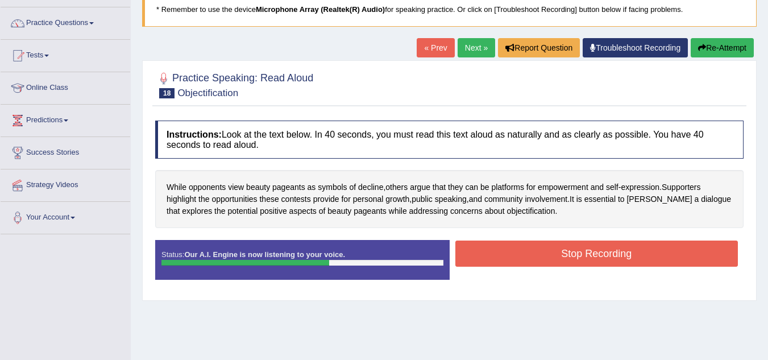
click at [491, 257] on button "Stop Recording" at bounding box center [596, 253] width 283 height 26
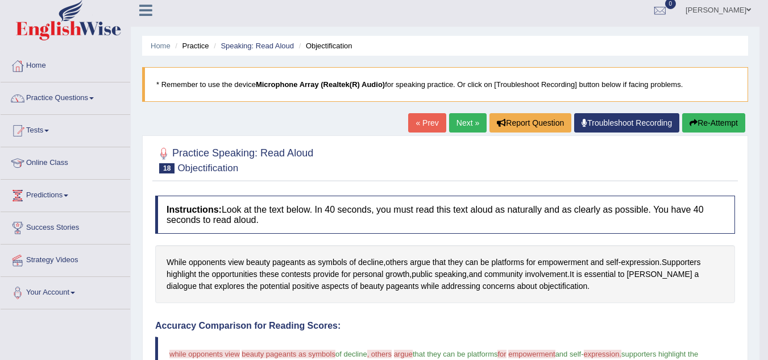
scroll to position [0, 0]
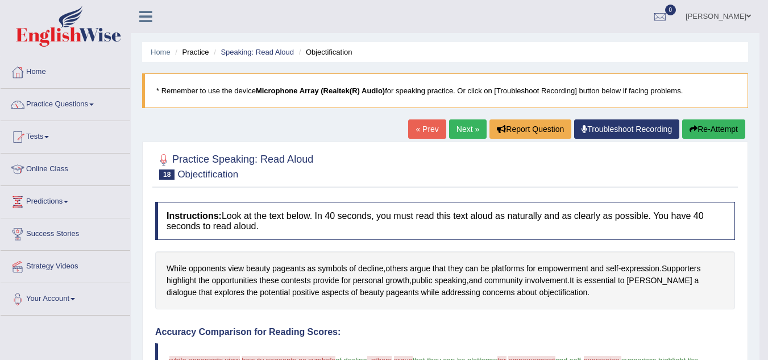
click at [462, 131] on link "Next »" at bounding box center [468, 128] width 38 height 19
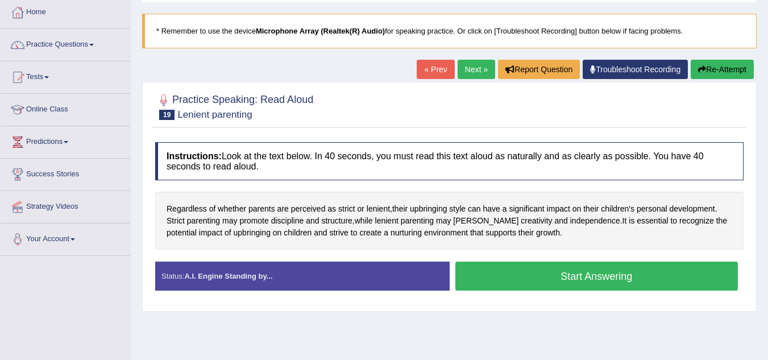
scroll to position [70, 0]
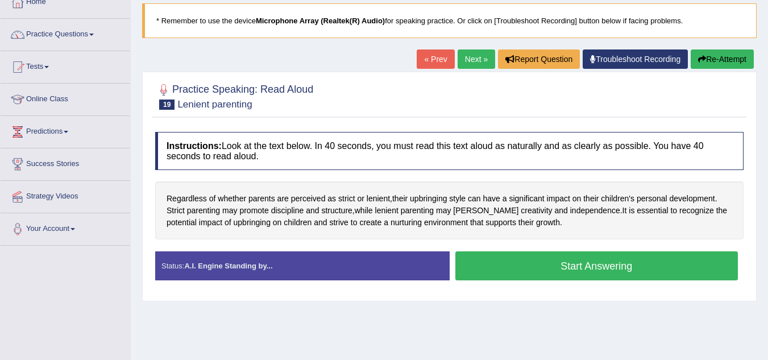
click at [529, 261] on button "Start Answering" at bounding box center [596, 265] width 283 height 29
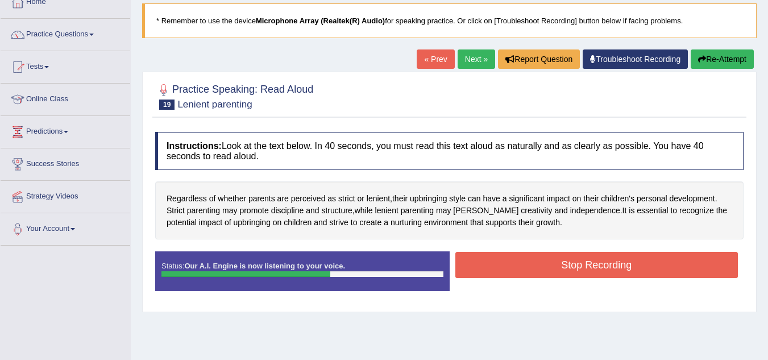
click at [529, 261] on button "Stop Recording" at bounding box center [596, 265] width 283 height 26
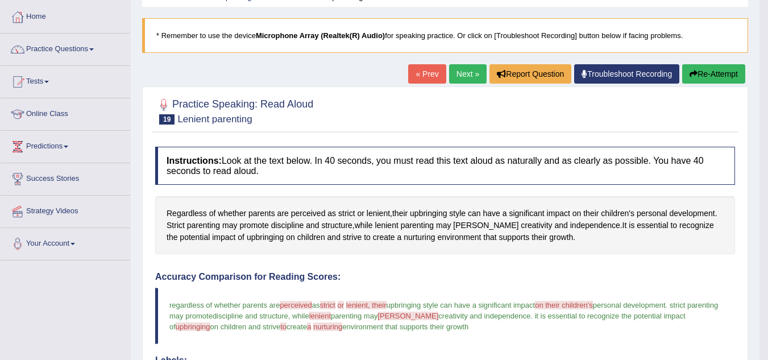
scroll to position [0, 0]
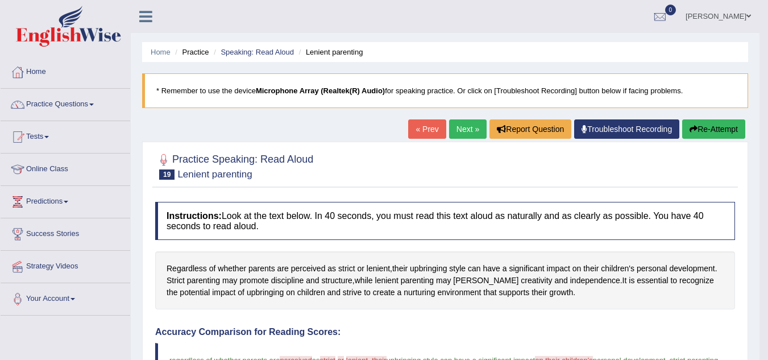
click at [459, 127] on link "Next »" at bounding box center [468, 128] width 38 height 19
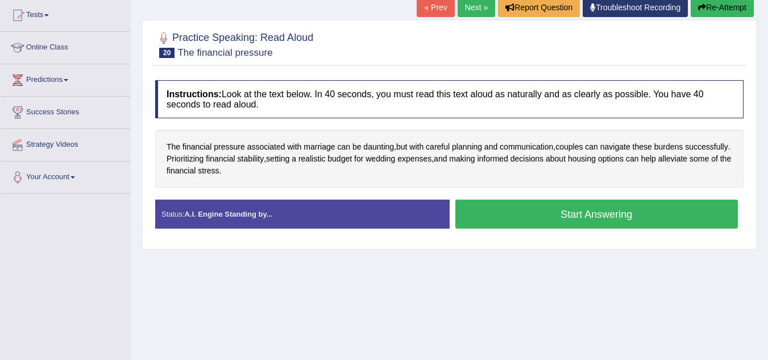
scroll to position [123, 0]
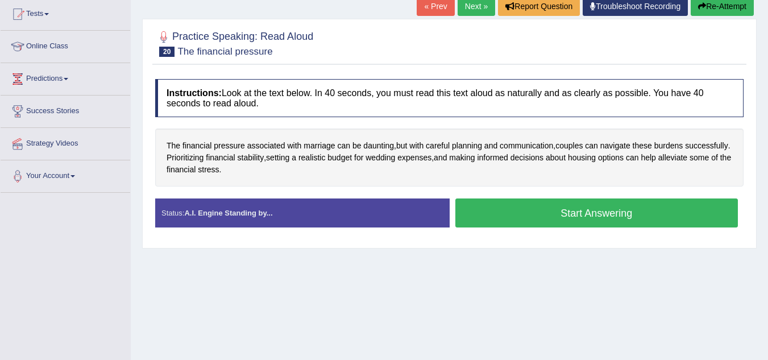
click at [512, 213] on button "Start Answering" at bounding box center [596, 212] width 283 height 29
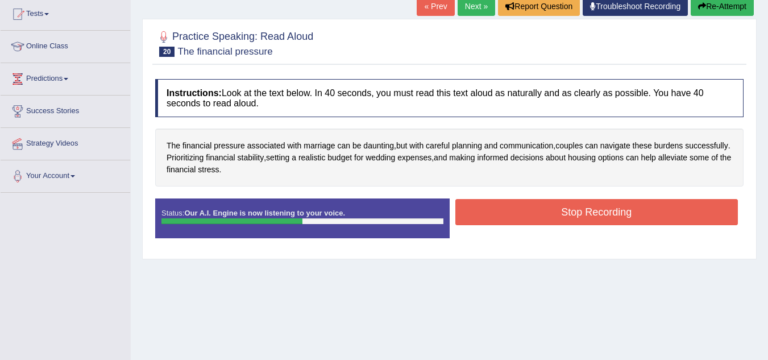
click at [512, 213] on button "Stop Recording" at bounding box center [596, 212] width 283 height 26
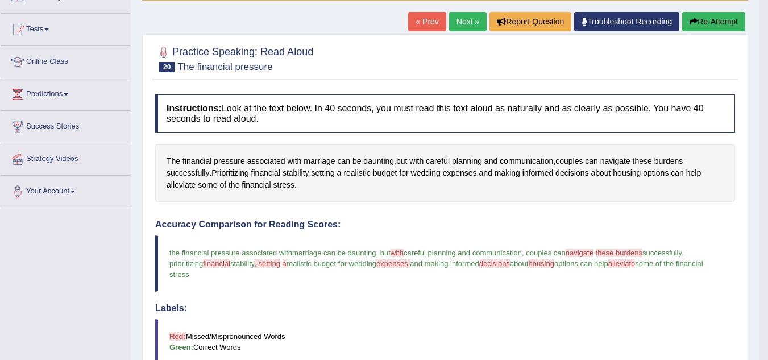
scroll to position [0, 0]
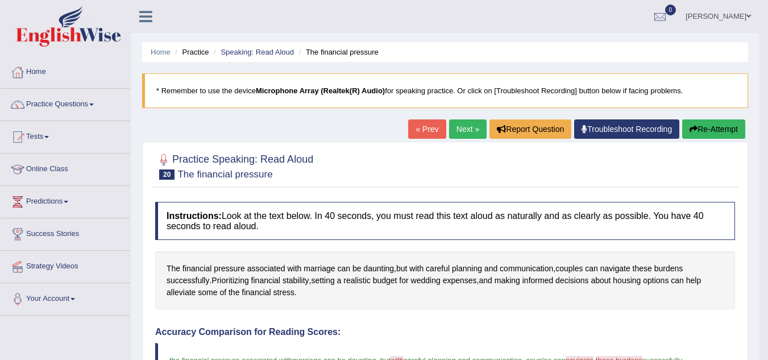
drag, startPoint x: 463, startPoint y: 143, endPoint x: 460, endPoint y: 115, distance: 28.0
drag, startPoint x: 460, startPoint y: 115, endPoint x: 465, endPoint y: 134, distance: 19.4
click at [465, 134] on link "Next »" at bounding box center [468, 128] width 38 height 19
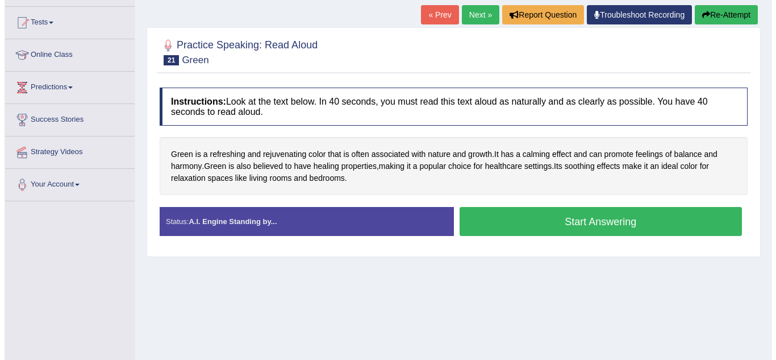
scroll to position [115, 0]
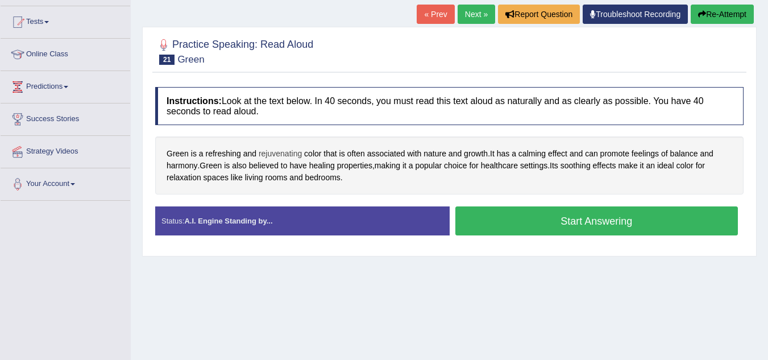
click at [293, 150] on span "rejuvenating" at bounding box center [280, 154] width 43 height 12
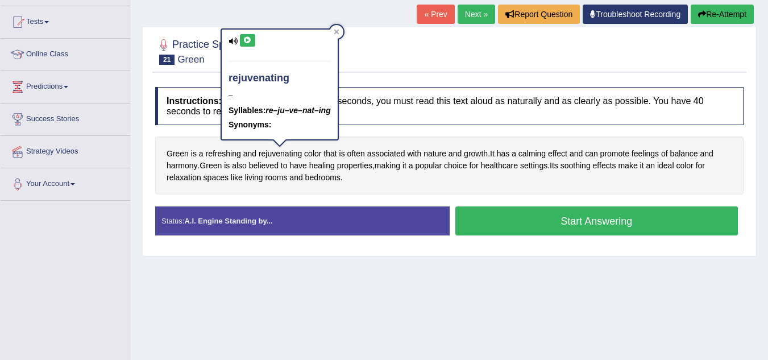
click at [232, 39] on icon at bounding box center [232, 41] width 9 height 7
click at [242, 39] on button at bounding box center [247, 40] width 15 height 13
click at [243, 38] on icon at bounding box center [247, 40] width 9 height 7
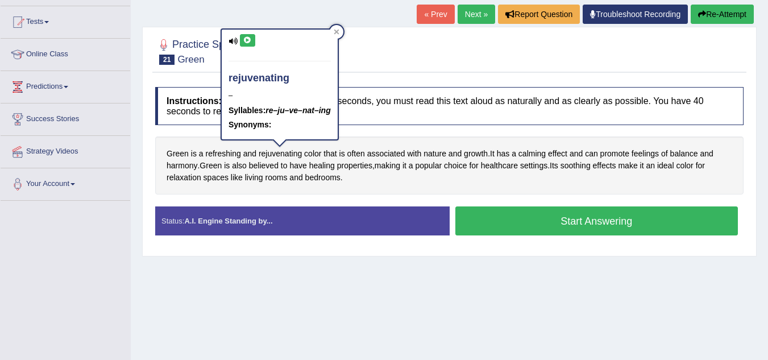
click at [243, 38] on icon at bounding box center [247, 40] width 9 height 7
click at [339, 31] on icon at bounding box center [337, 32] width 6 height 6
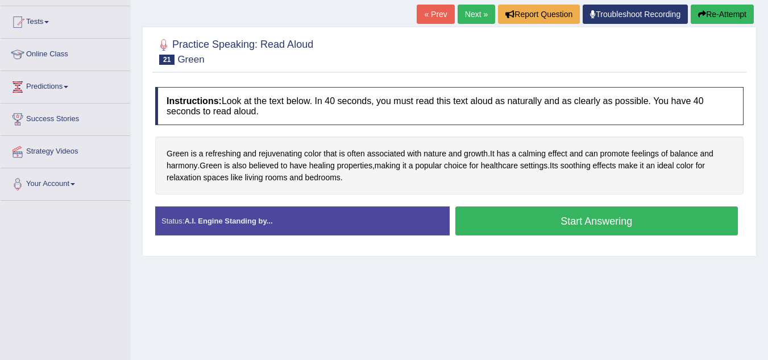
click at [481, 211] on button "Start Answering" at bounding box center [596, 220] width 283 height 29
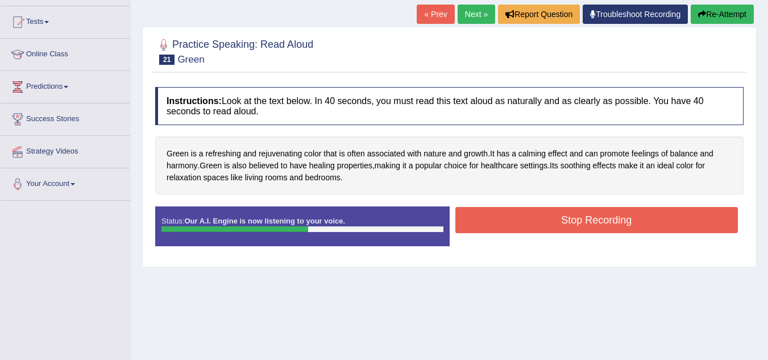
click at [481, 211] on button "Stop Recording" at bounding box center [596, 220] width 283 height 26
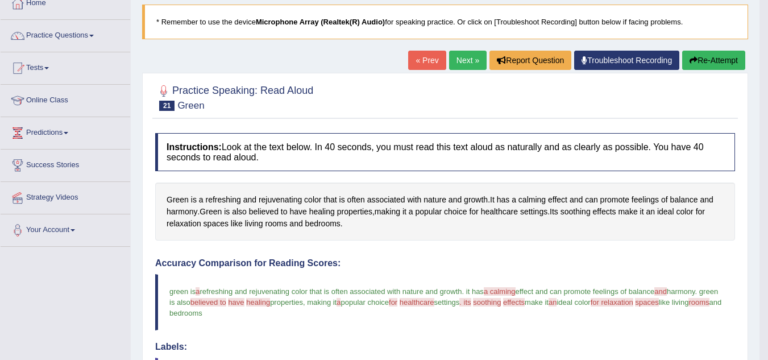
scroll to position [62, 0]
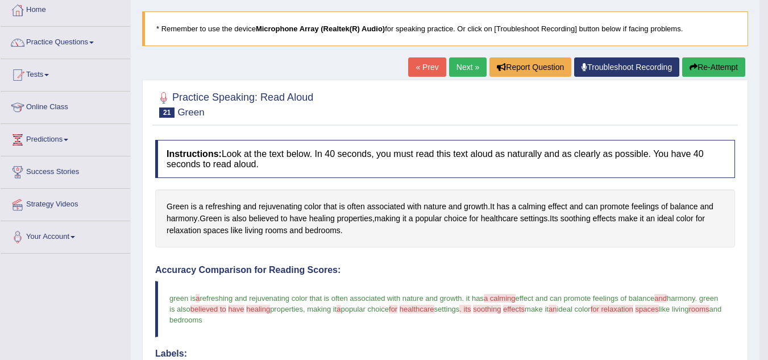
click at [471, 68] on link "Next »" at bounding box center [468, 66] width 38 height 19
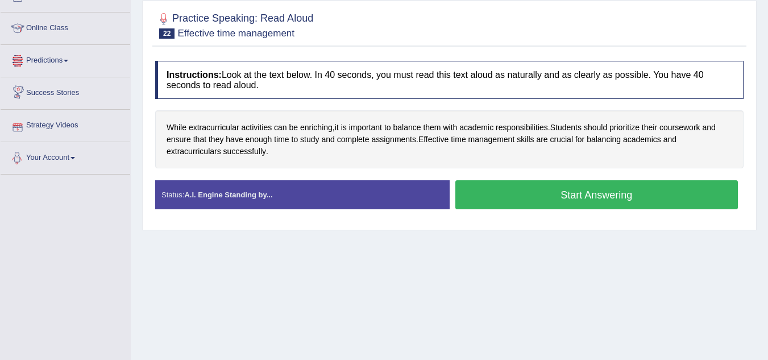
click at [68, 60] on span at bounding box center [66, 61] width 5 height 2
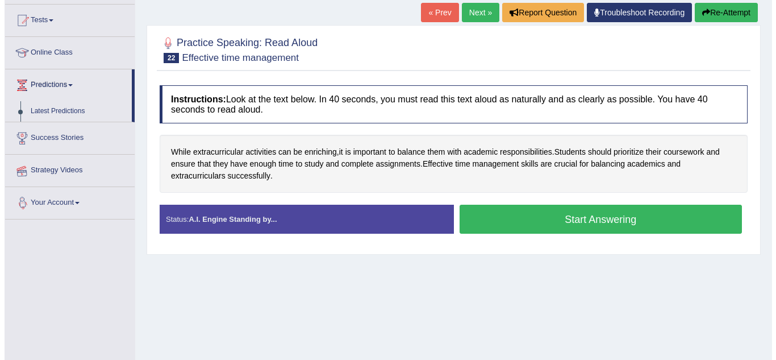
scroll to position [115, 0]
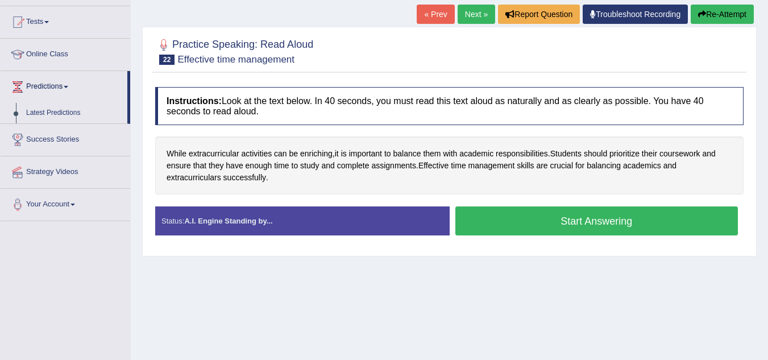
click at [522, 218] on button "Start Answering" at bounding box center [596, 220] width 283 height 29
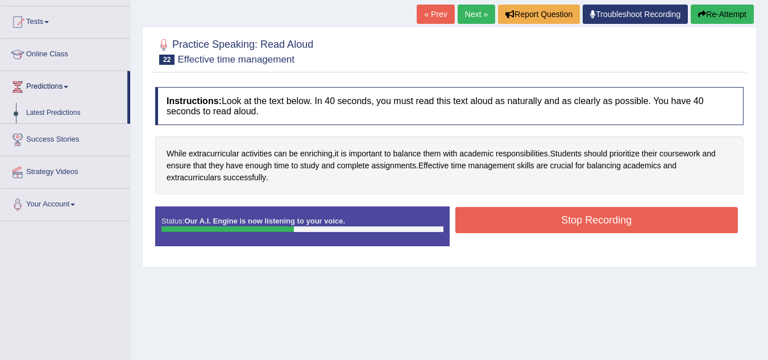
click at [522, 218] on button "Stop Recording" at bounding box center [596, 220] width 283 height 26
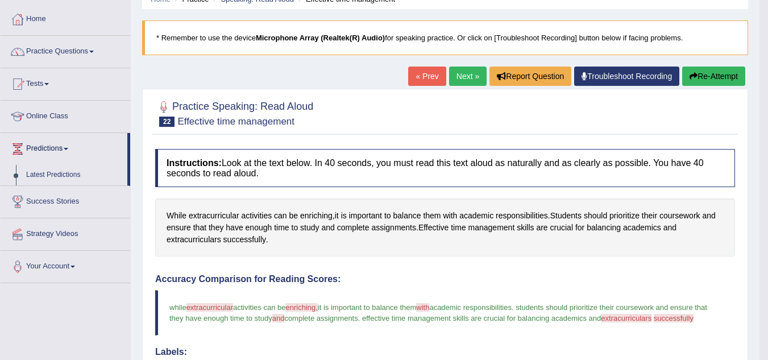
scroll to position [48, 0]
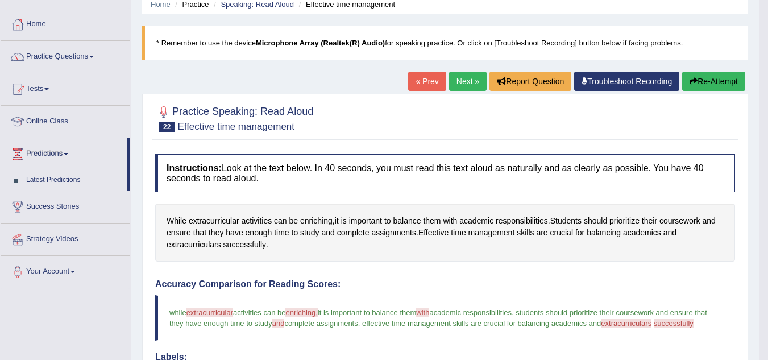
click at [463, 80] on link "Next »" at bounding box center [468, 81] width 38 height 19
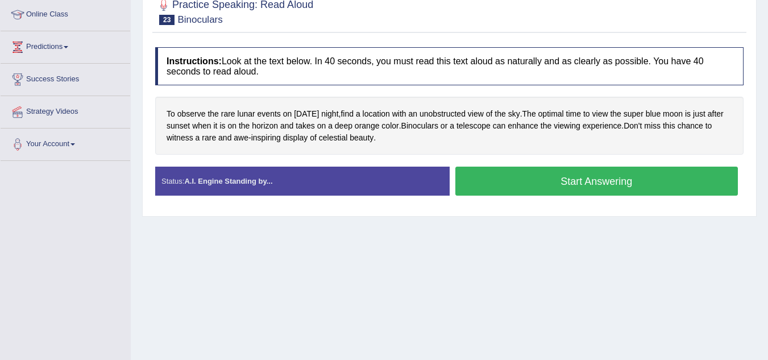
scroll to position [155, 0]
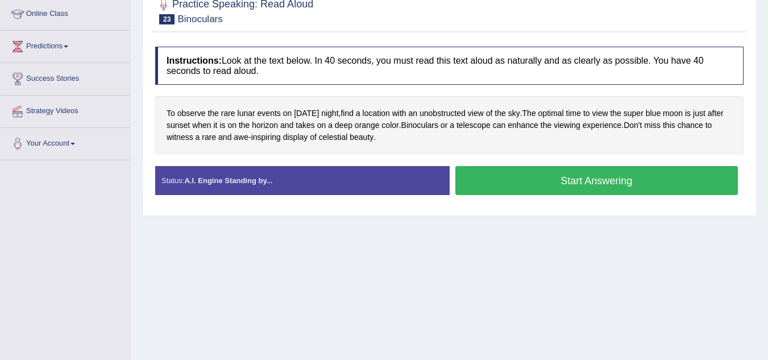
click at [501, 182] on button "Start Answering" at bounding box center [596, 180] width 283 height 29
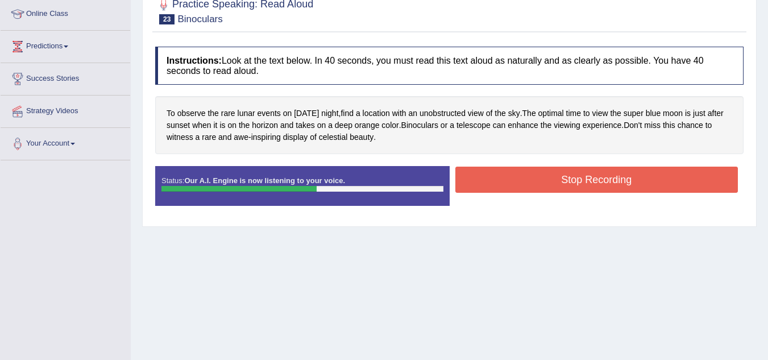
click at [501, 182] on button "Stop Recording" at bounding box center [596, 179] width 283 height 26
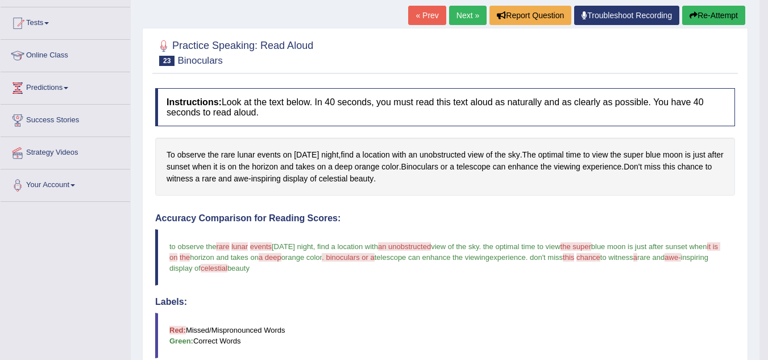
scroll to position [113, 0]
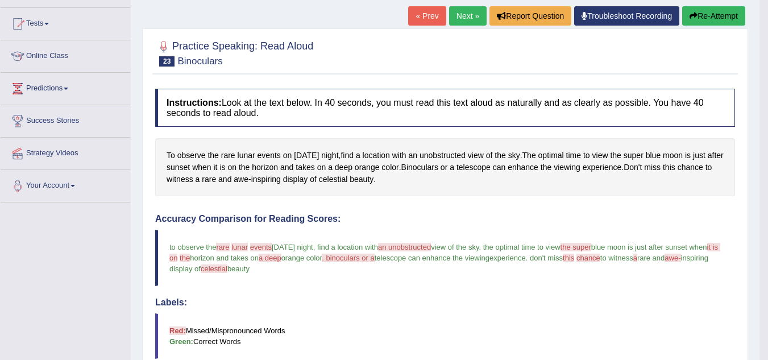
click at [474, 13] on link "Next »" at bounding box center [468, 15] width 38 height 19
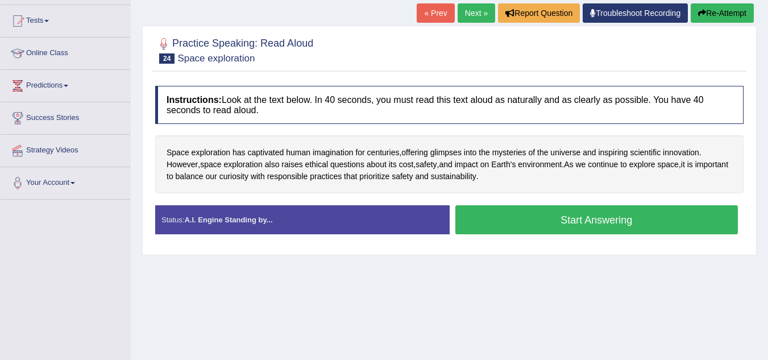
scroll to position [117, 0]
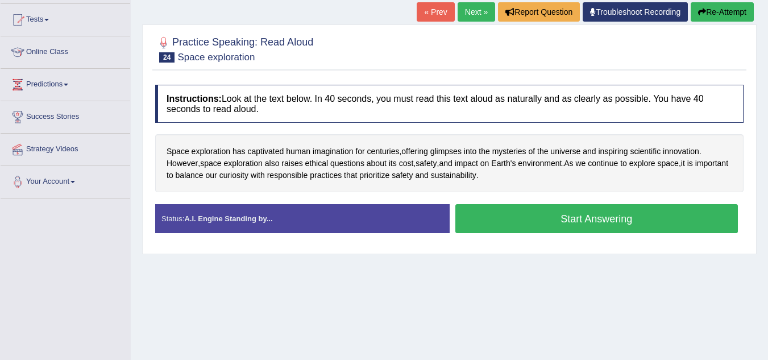
click at [469, 215] on button "Start Answering" at bounding box center [596, 218] width 283 height 29
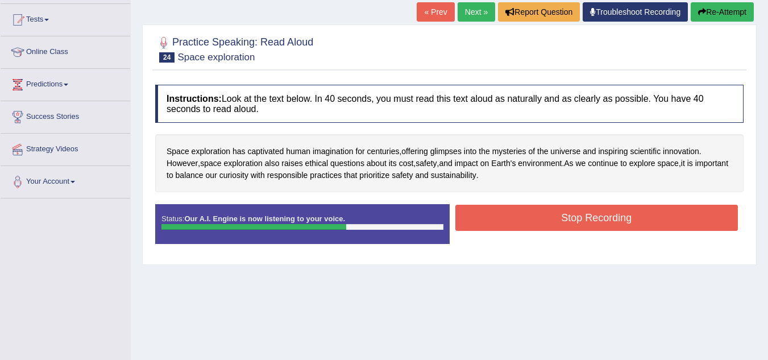
click at [484, 218] on button "Stop Recording" at bounding box center [596, 218] width 283 height 26
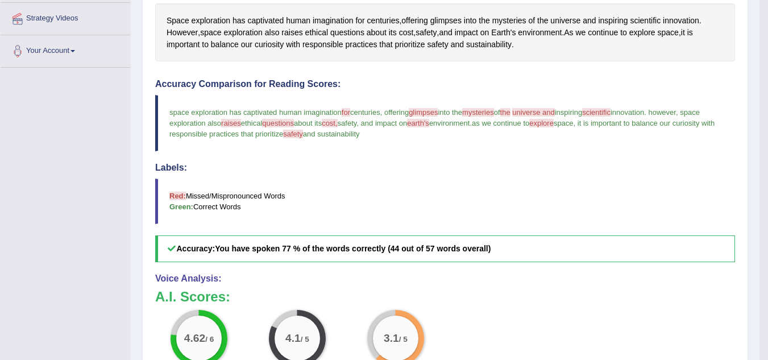
scroll to position [0, 0]
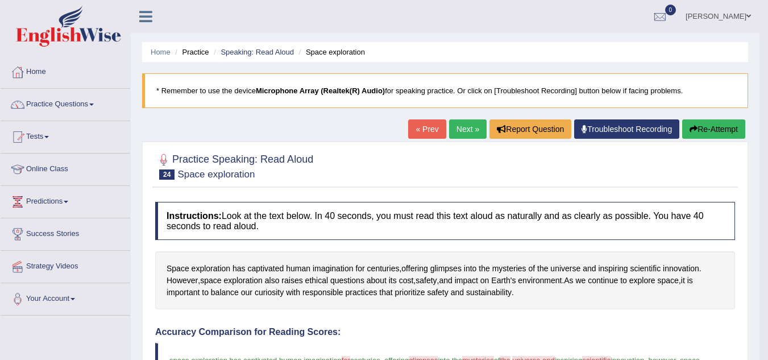
click at [455, 130] on link "Next »" at bounding box center [468, 128] width 38 height 19
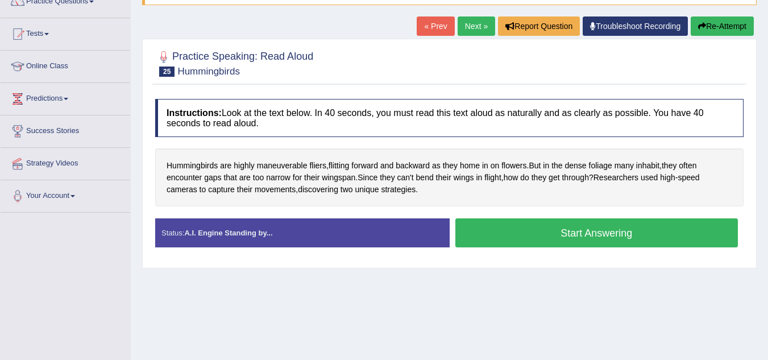
scroll to position [103, 0]
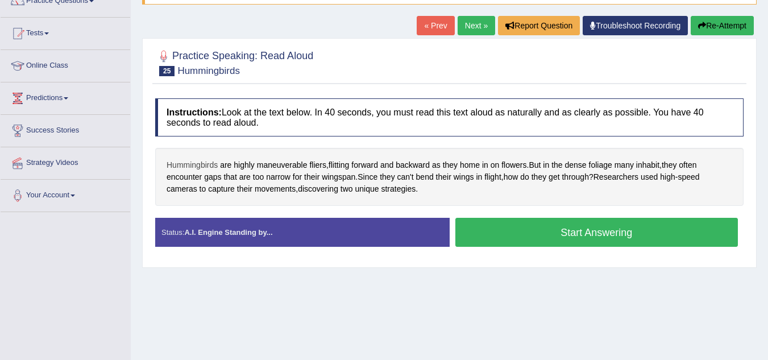
click at [197, 163] on span "Hummingbirds" at bounding box center [191, 165] width 51 height 12
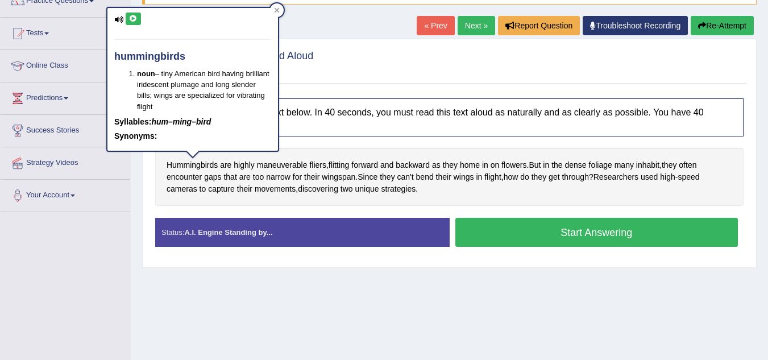
click at [135, 21] on icon at bounding box center [133, 18] width 9 height 7
click at [275, 10] on icon at bounding box center [277, 10] width 6 height 6
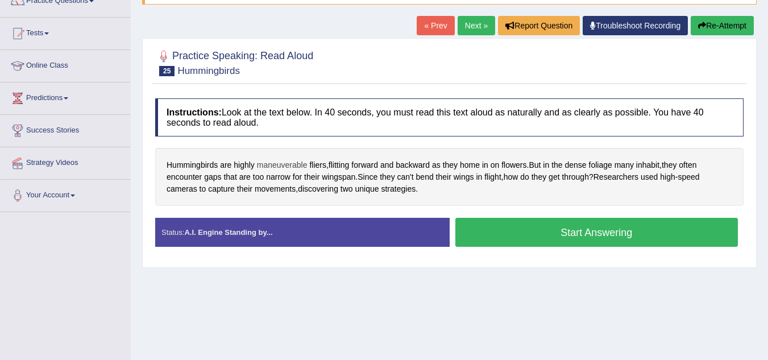
drag, startPoint x: 282, startPoint y: 157, endPoint x: 284, endPoint y: 167, distance: 10.3
click at [284, 167] on div "Hummingbirds are highly maneuverable fliers , flitting forward and backward as …" at bounding box center [449, 177] width 588 height 58
click at [284, 167] on span "maneuverable" at bounding box center [282, 165] width 51 height 12
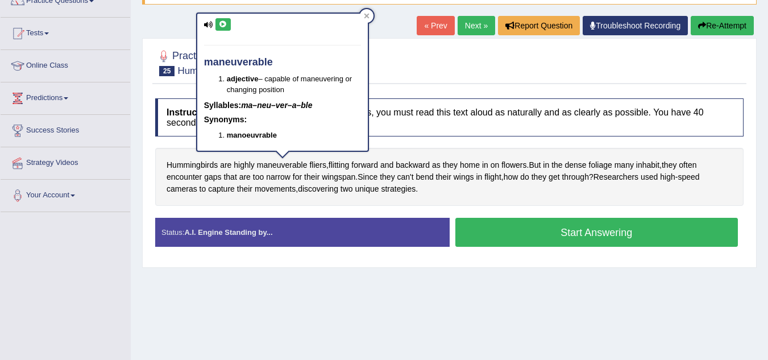
click at [222, 26] on icon at bounding box center [223, 24] width 9 height 7
click at [372, 16] on div at bounding box center [367, 16] width 14 height 14
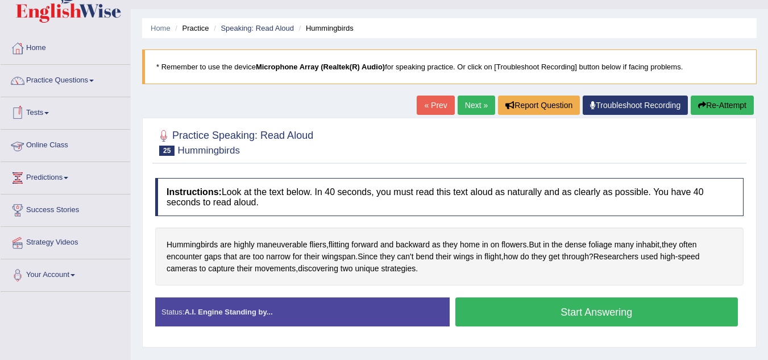
scroll to position [21, 0]
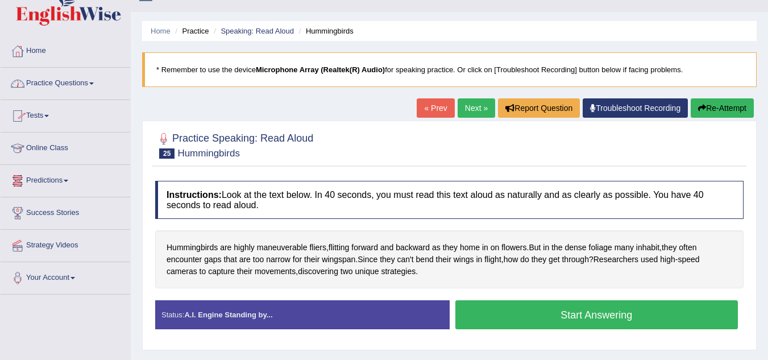
click at [74, 95] on link "Practice Questions" at bounding box center [66, 82] width 130 height 28
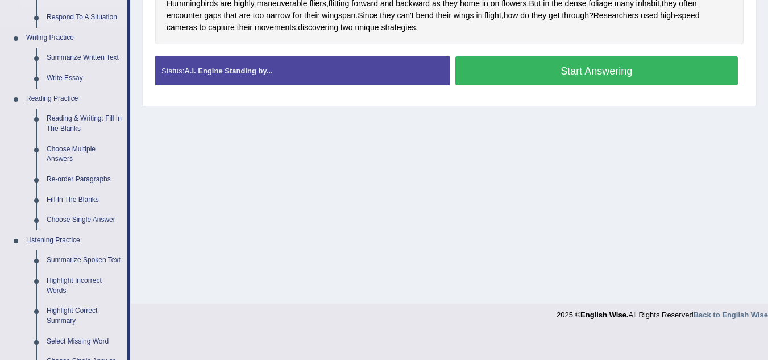
scroll to position [0, 0]
